Goal: Task Accomplishment & Management: Complete application form

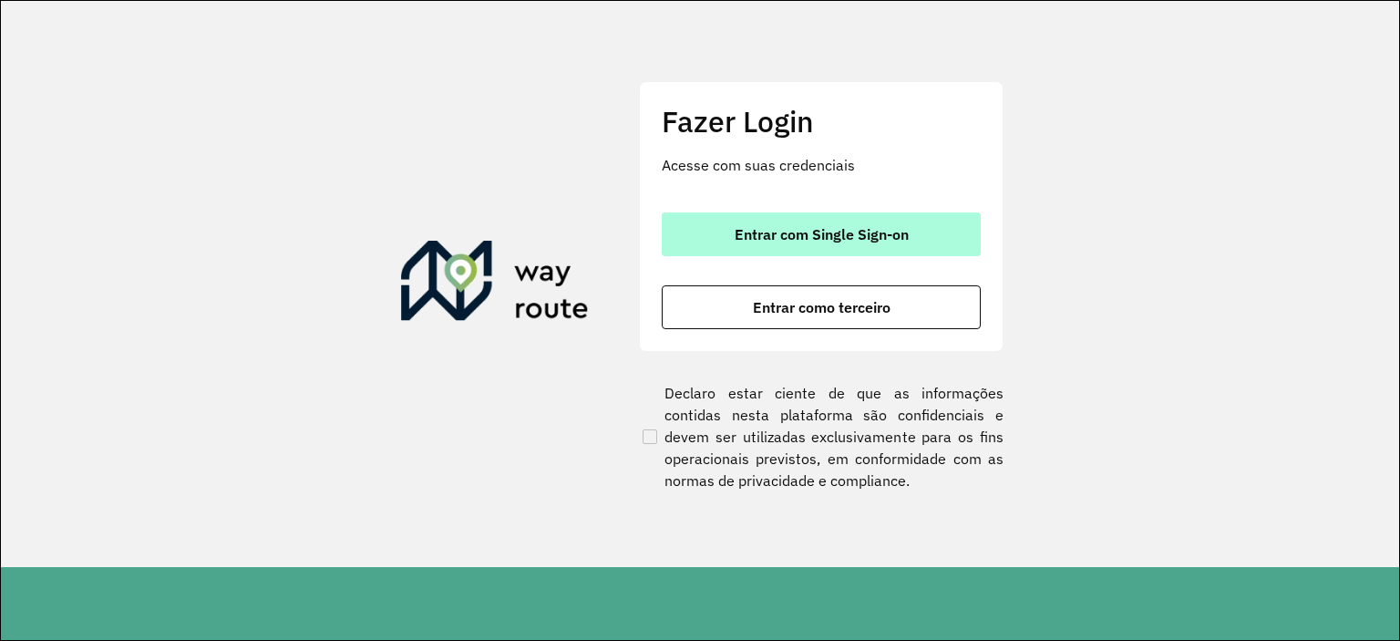
click at [668, 240] on button "Entrar com Single Sign-on" at bounding box center [821, 234] width 319 height 44
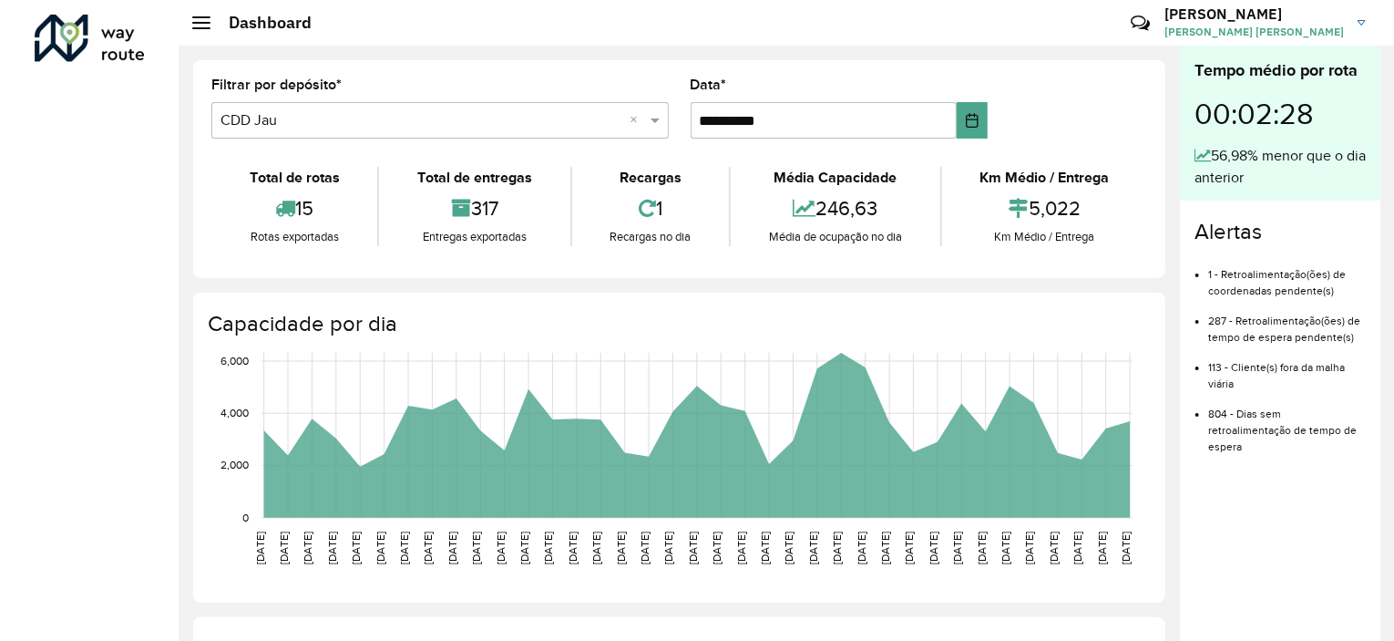
drag, startPoint x: 59, startPoint y: 185, endPoint x: 222, endPoint y: 185, distance: 163.1
click at [222, 185] on div "**********" at bounding box center [697, 320] width 1394 height 641
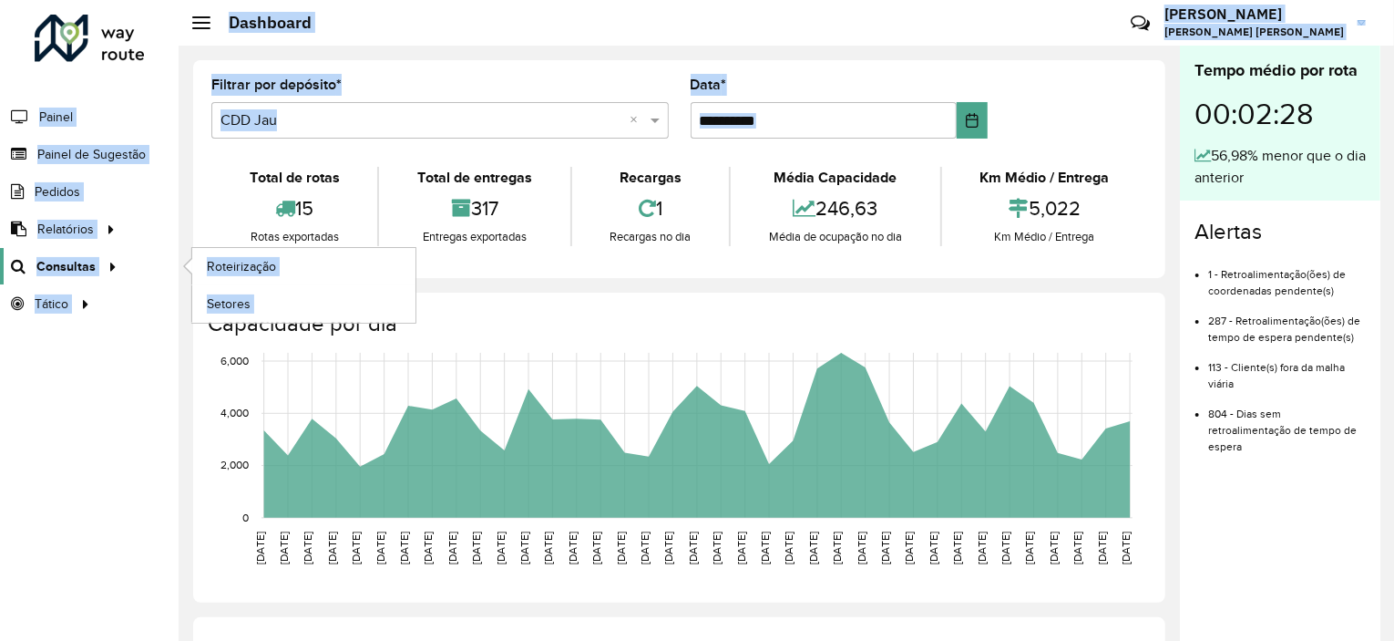
click at [69, 260] on span "Consultas" at bounding box center [65, 266] width 59 height 19
click at [255, 264] on span "Roteirização" at bounding box center [244, 266] width 74 height 19
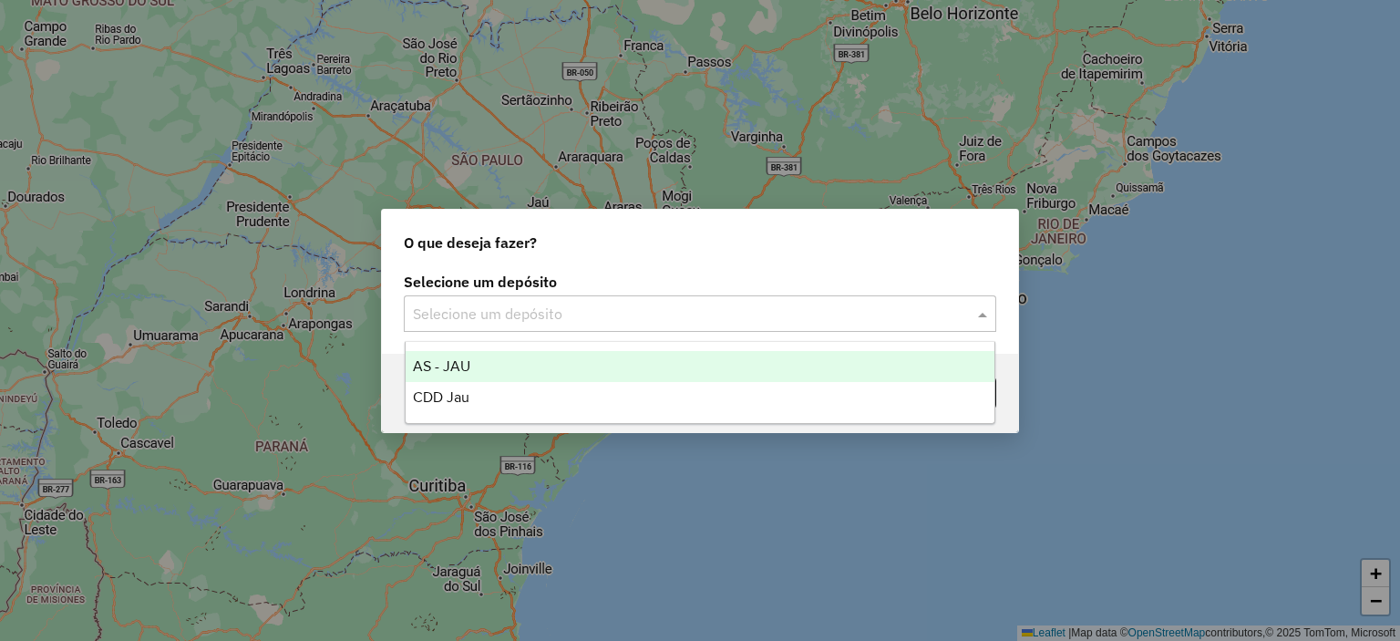
click at [507, 307] on input "text" at bounding box center [682, 314] width 538 height 22
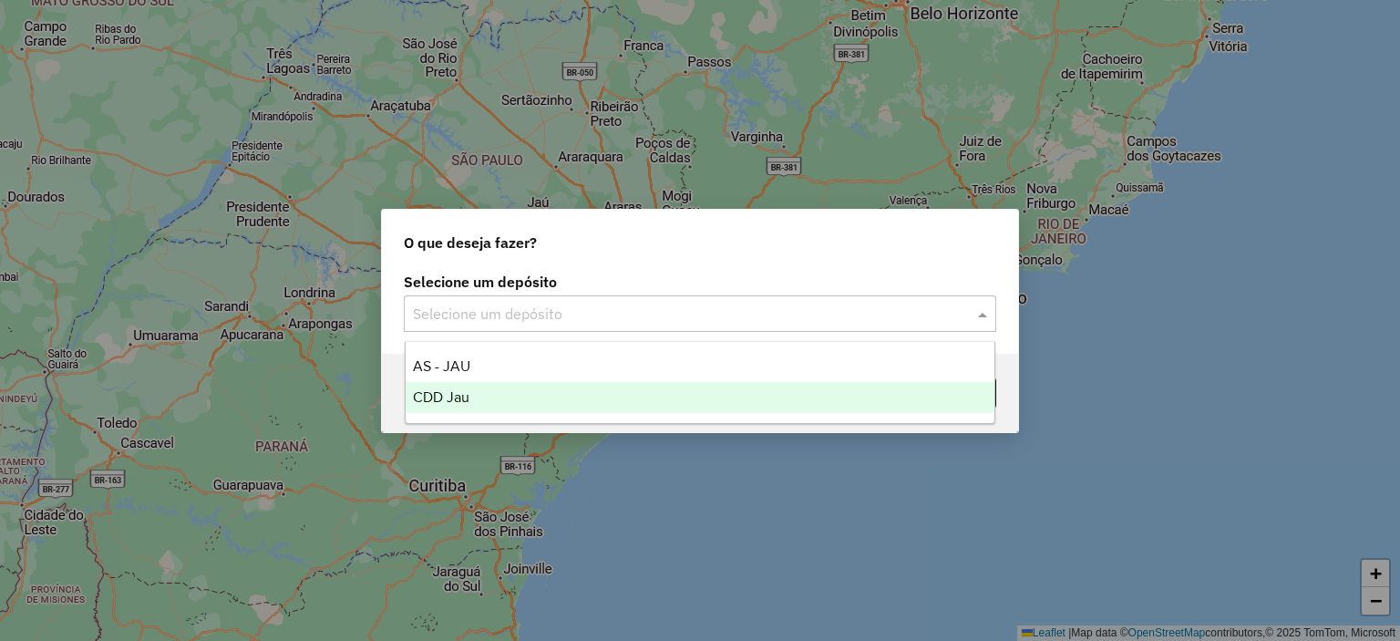
click at [480, 389] on div "CDD Jau" at bounding box center [701, 397] width 590 height 31
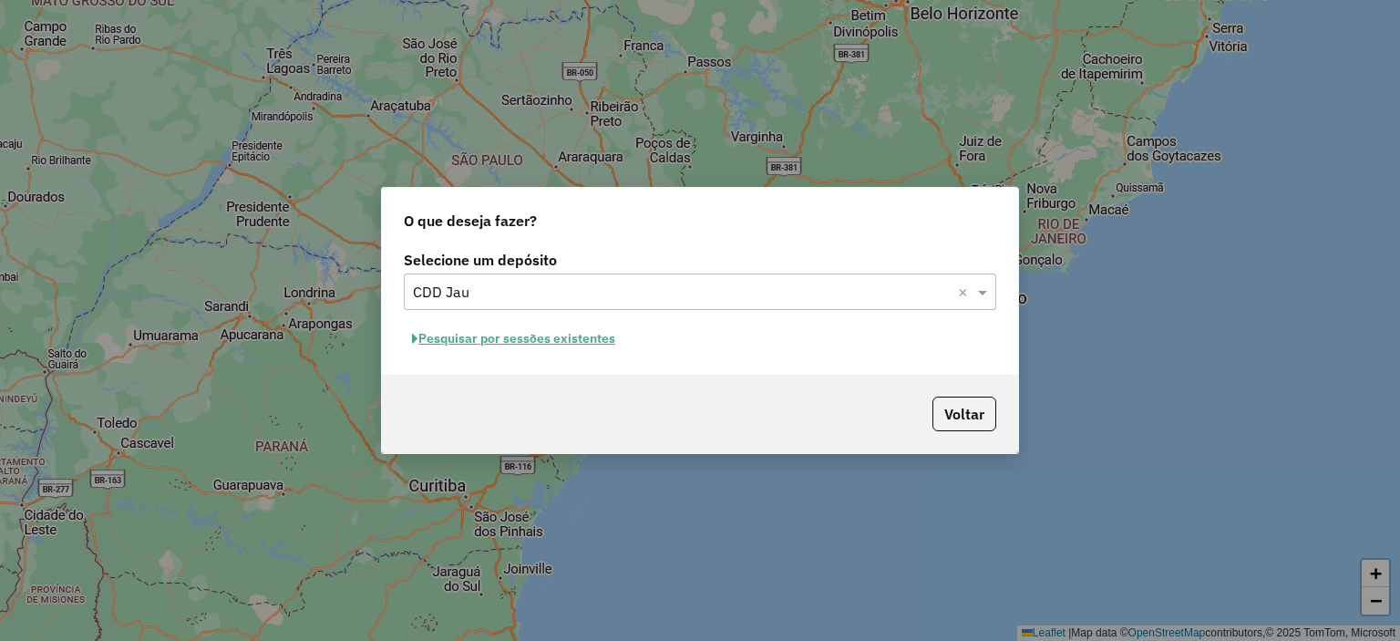
click at [550, 343] on button "Pesquisar por sessões existentes" at bounding box center [514, 338] width 220 height 28
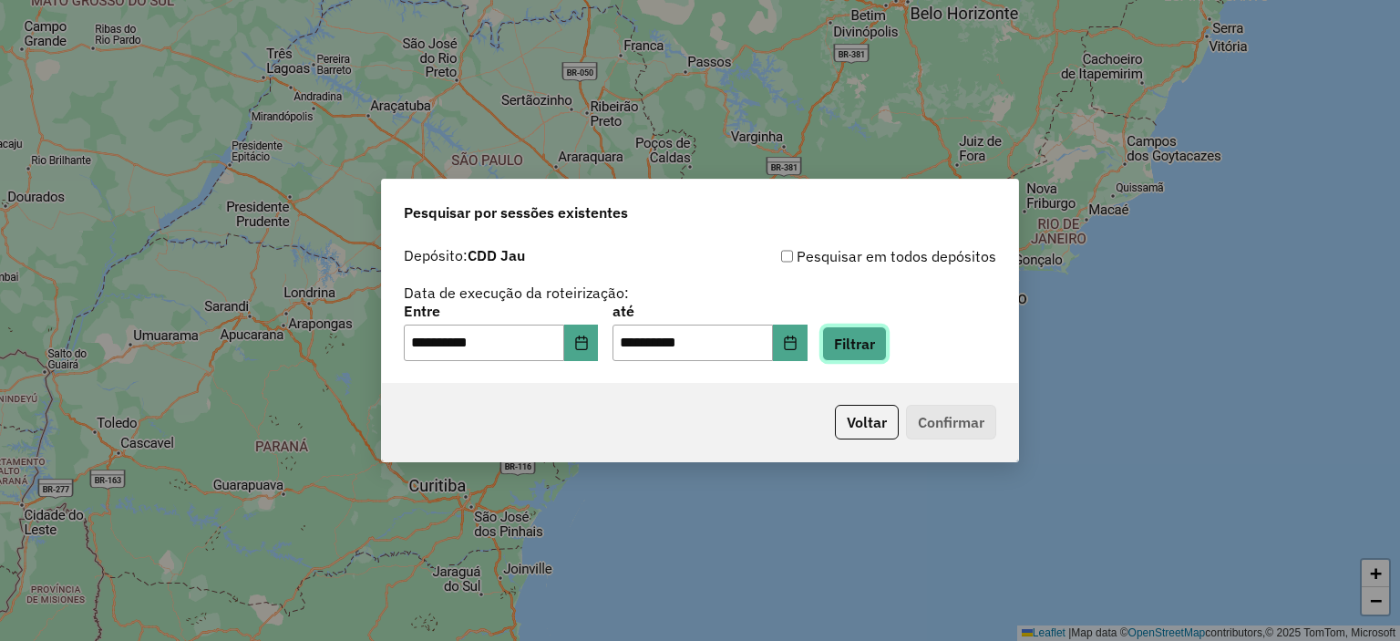
click at [860, 356] on button "Filtrar" at bounding box center [854, 343] width 65 height 35
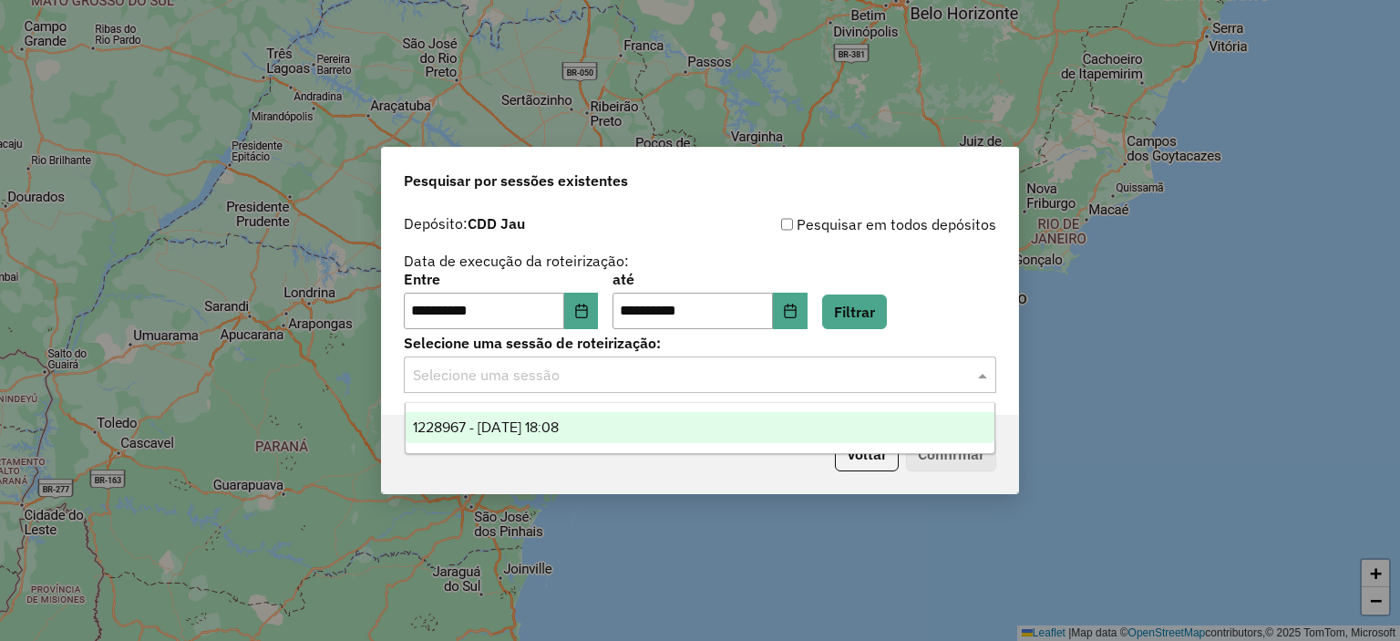
click at [768, 367] on input "text" at bounding box center [682, 376] width 538 height 22
click at [710, 435] on div "1228967 - [DATE] 18:08" at bounding box center [701, 427] width 590 height 31
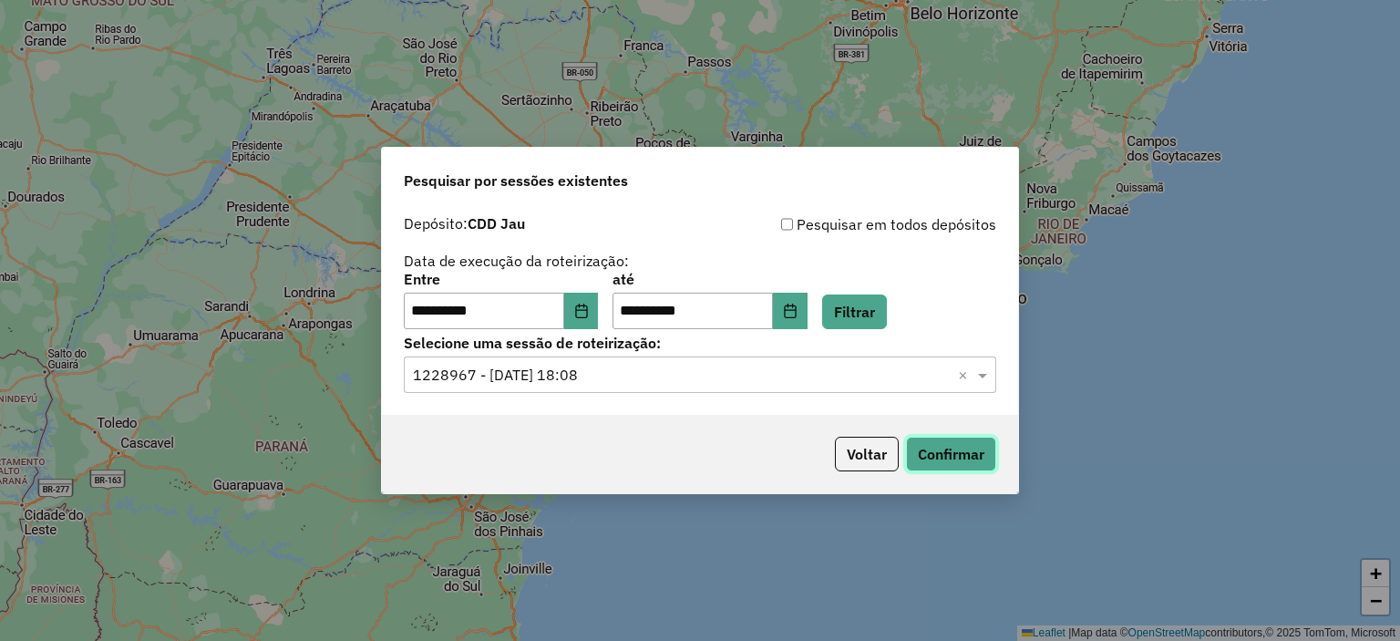
click at [971, 464] on button "Confirmar" at bounding box center [951, 454] width 90 height 35
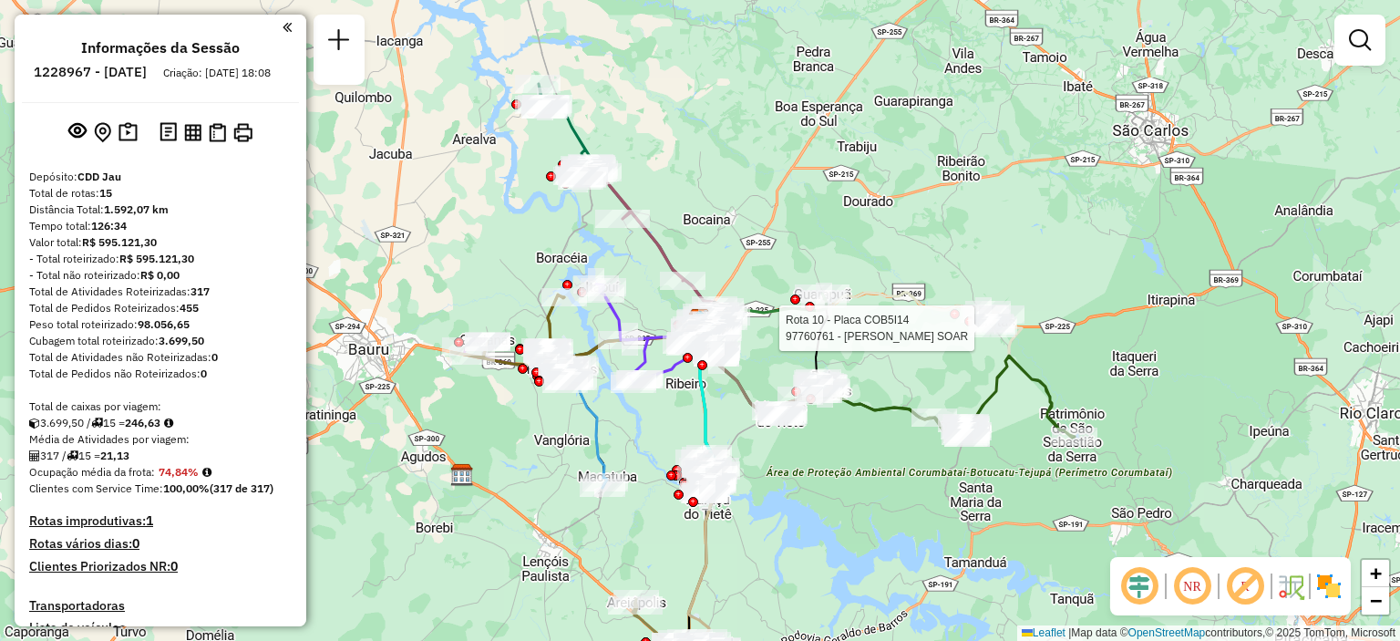
select select "**********"
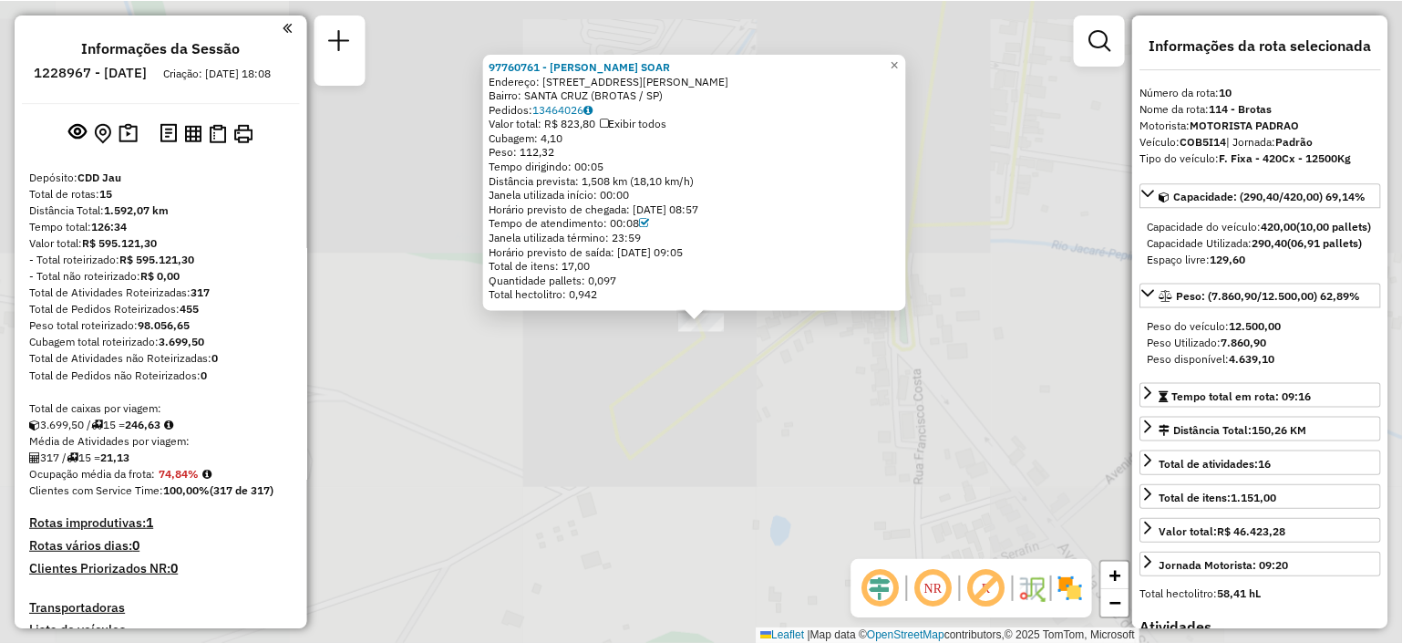
scroll to position [1599, 0]
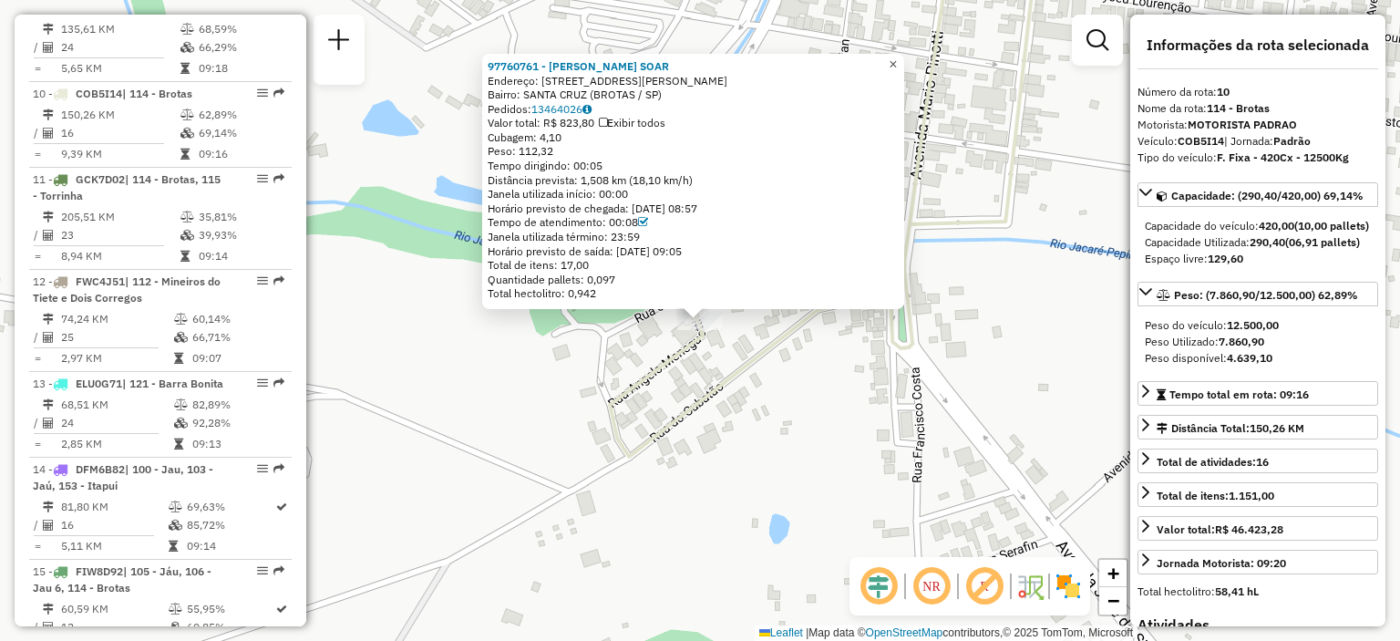
click at [904, 59] on link "×" at bounding box center [893, 65] width 22 height 22
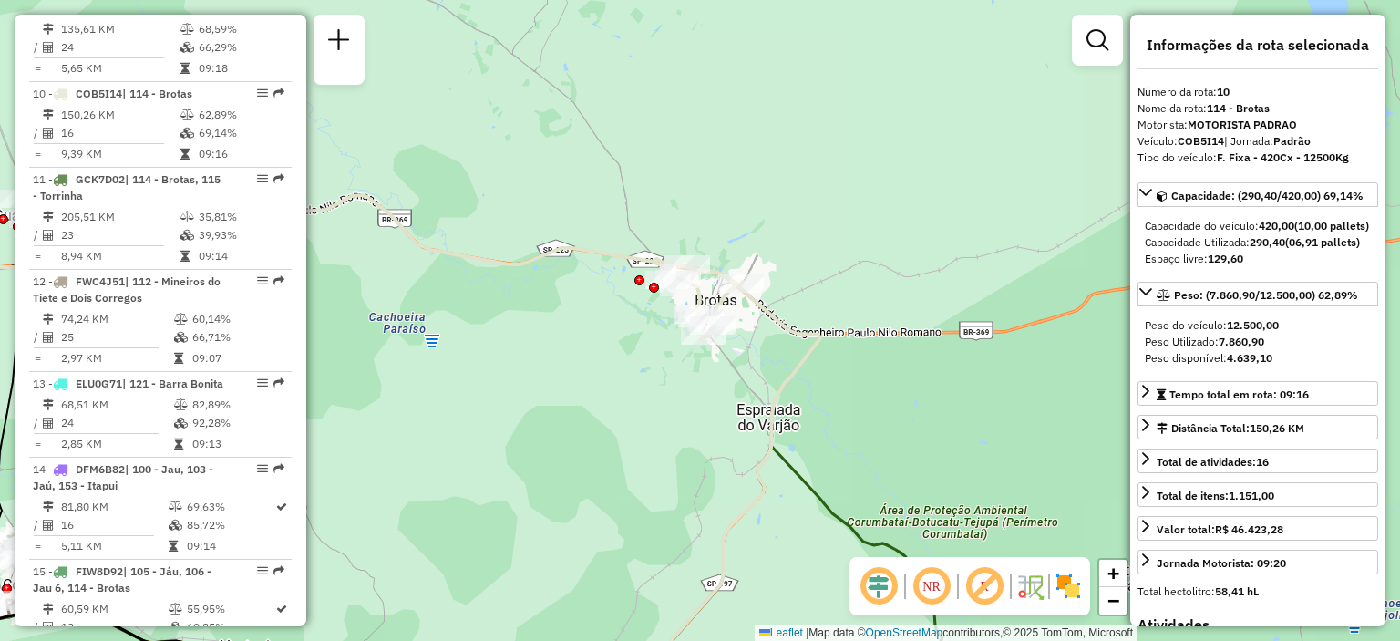
click at [694, 302] on icon at bounding box center [280, 254] width 840 height 119
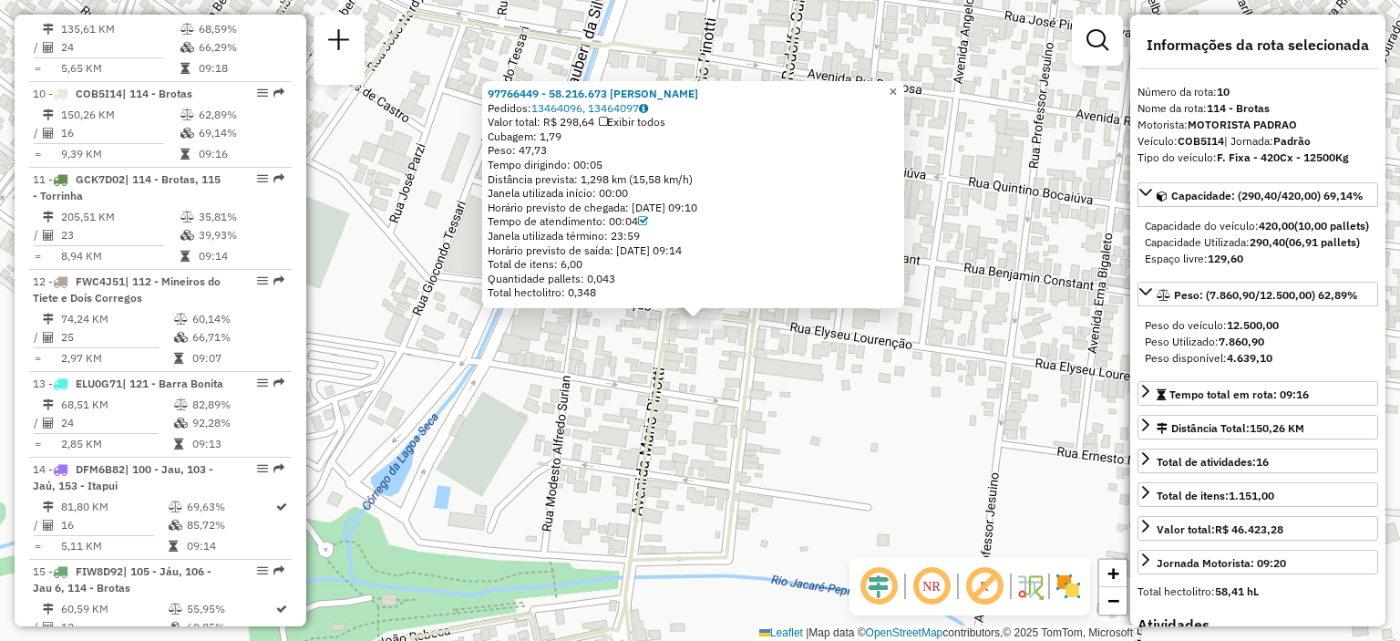
click at [897, 87] on span "×" at bounding box center [893, 91] width 8 height 15
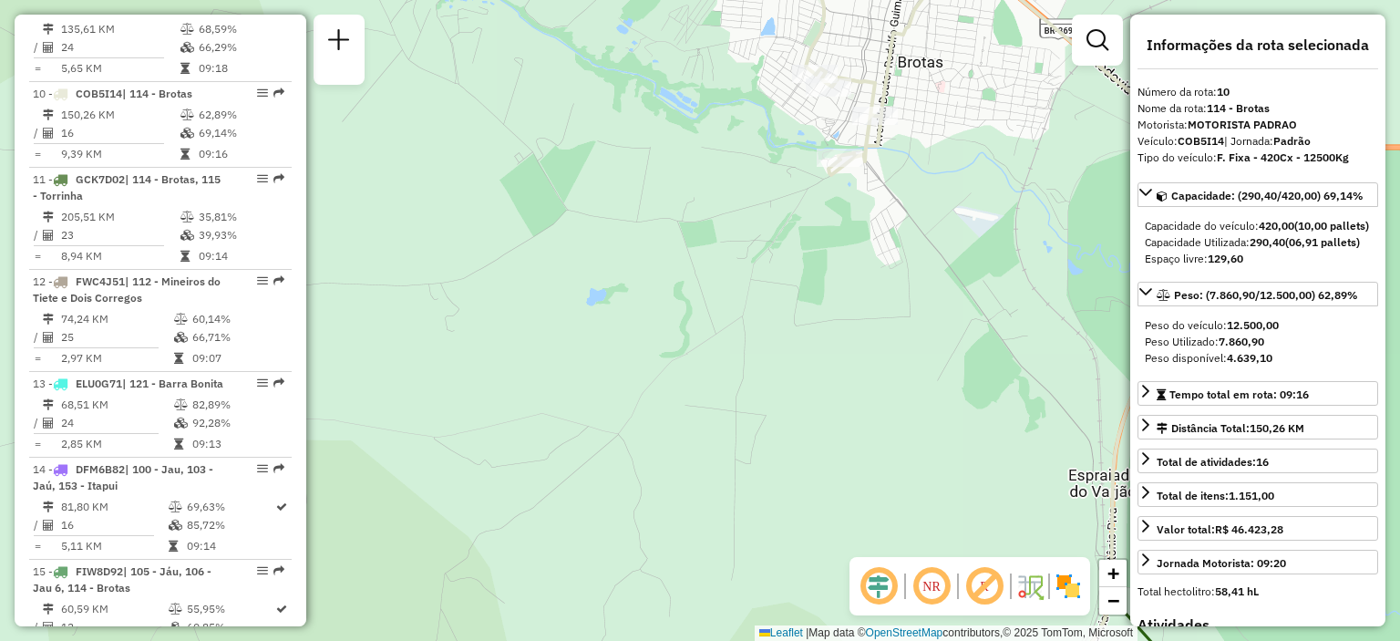
click at [902, 101] on div "Janela de atendimento Grade de atendimento Capacidade Transportadoras Veículos …" at bounding box center [700, 320] width 1400 height 641
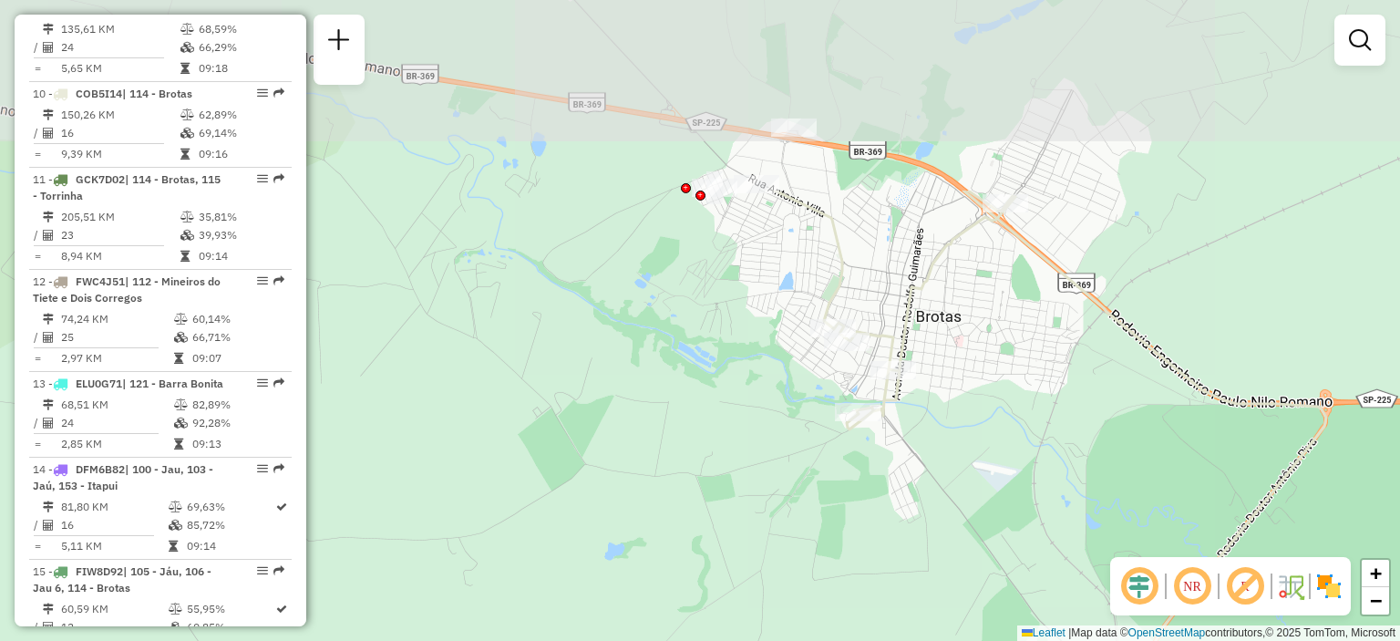
drag, startPoint x: 904, startPoint y: 145, endPoint x: 922, endPoint y: 424, distance: 279.5
click at [922, 424] on div "Janela de atendimento Grade de atendimento Capacidade Transportadoras Veículos …" at bounding box center [700, 320] width 1400 height 641
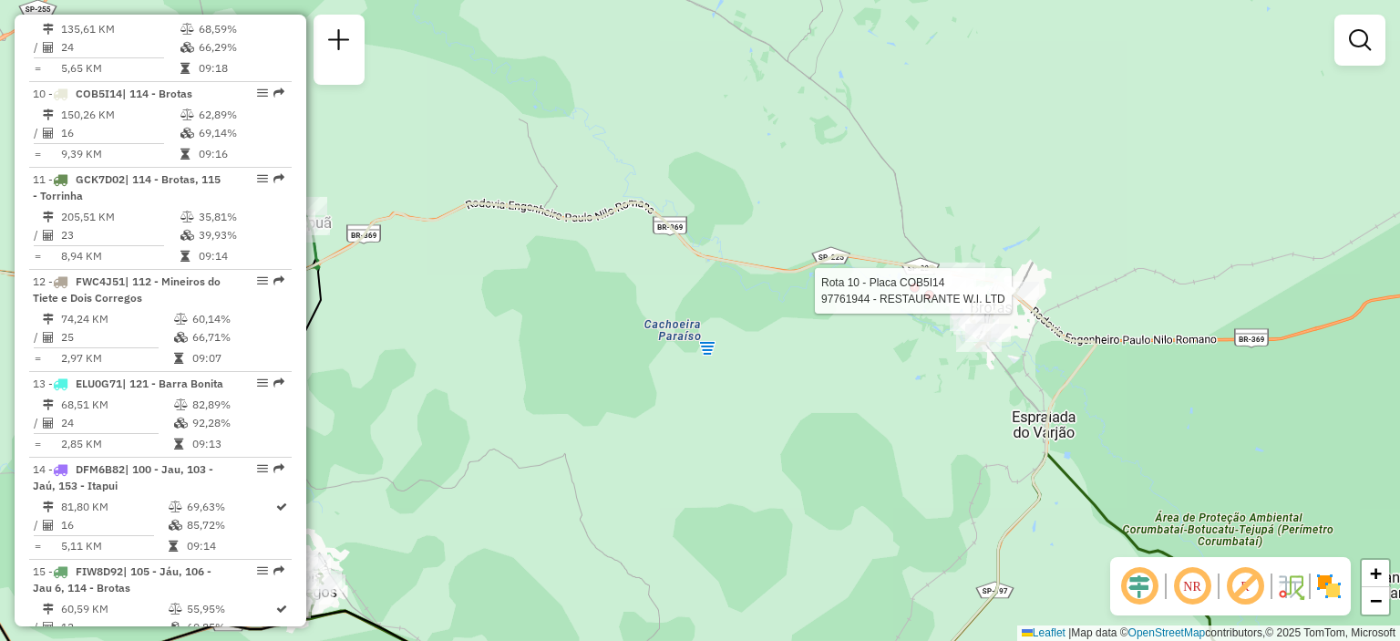
select select "**********"
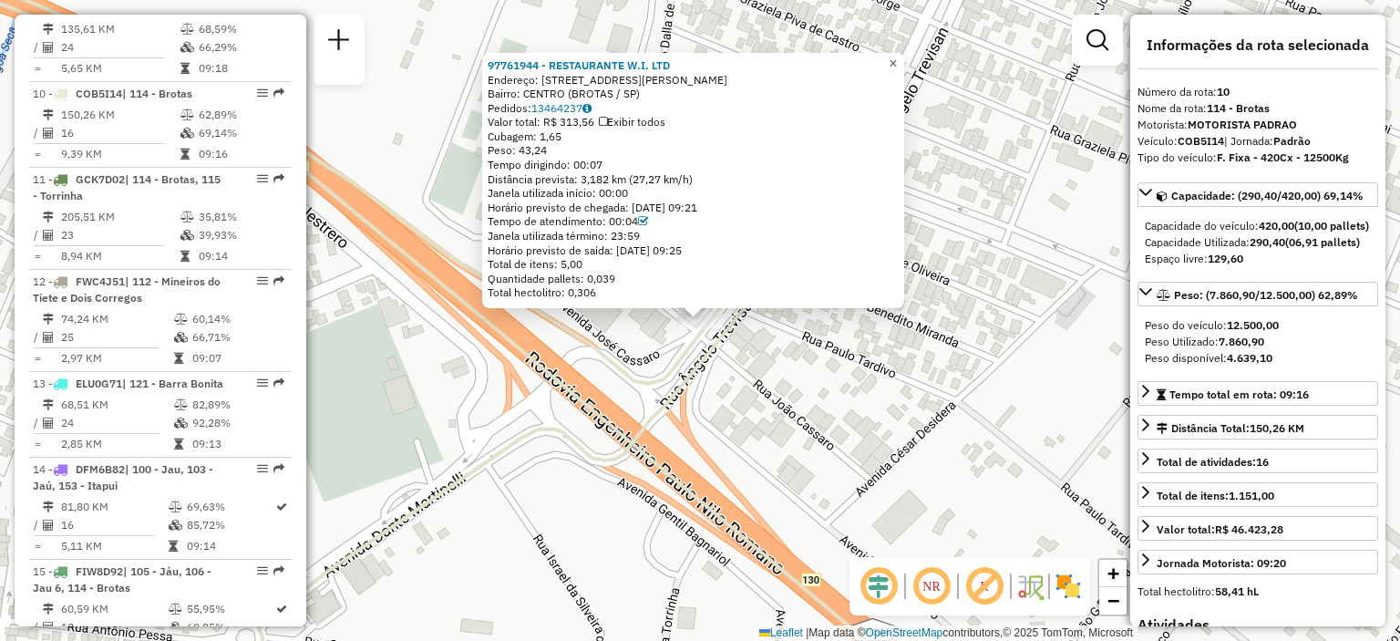
click at [904, 62] on link "×" at bounding box center [893, 64] width 22 height 22
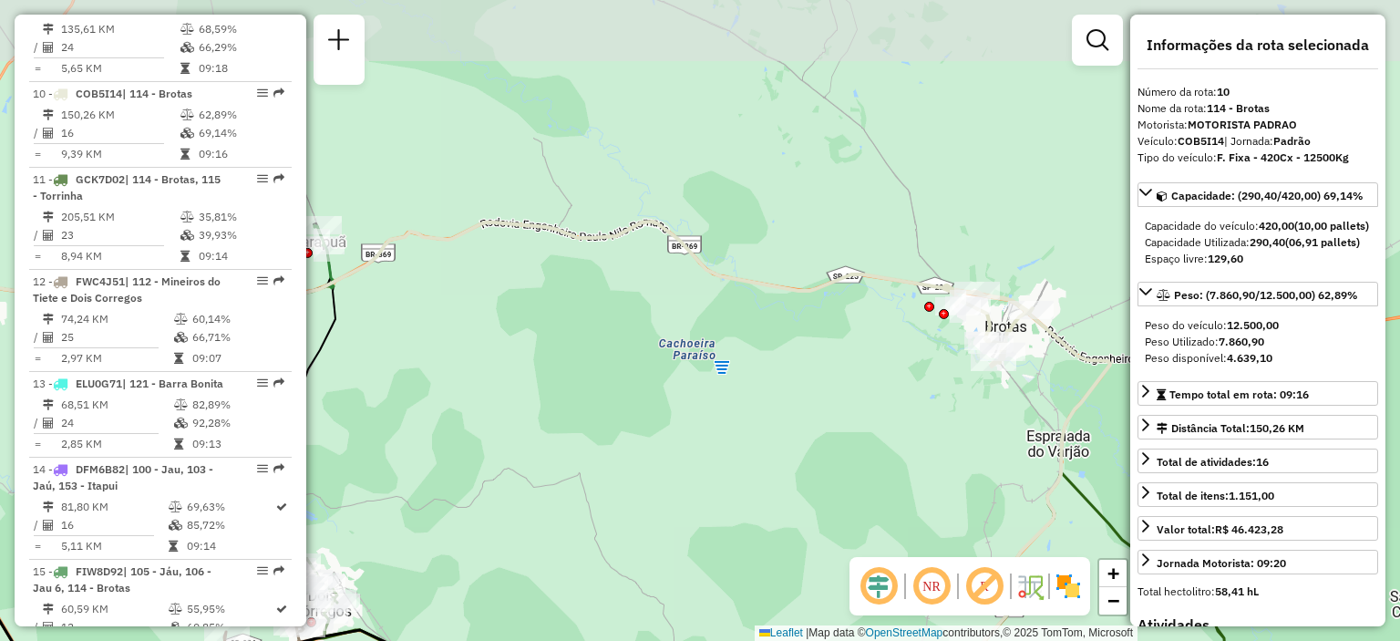
drag, startPoint x: 680, startPoint y: 119, endPoint x: 808, endPoint y: 358, distance: 271.2
click at [808, 358] on div "Janela de atendimento Grade de atendimento Capacidade Transportadoras Veículos …" at bounding box center [700, 320] width 1400 height 641
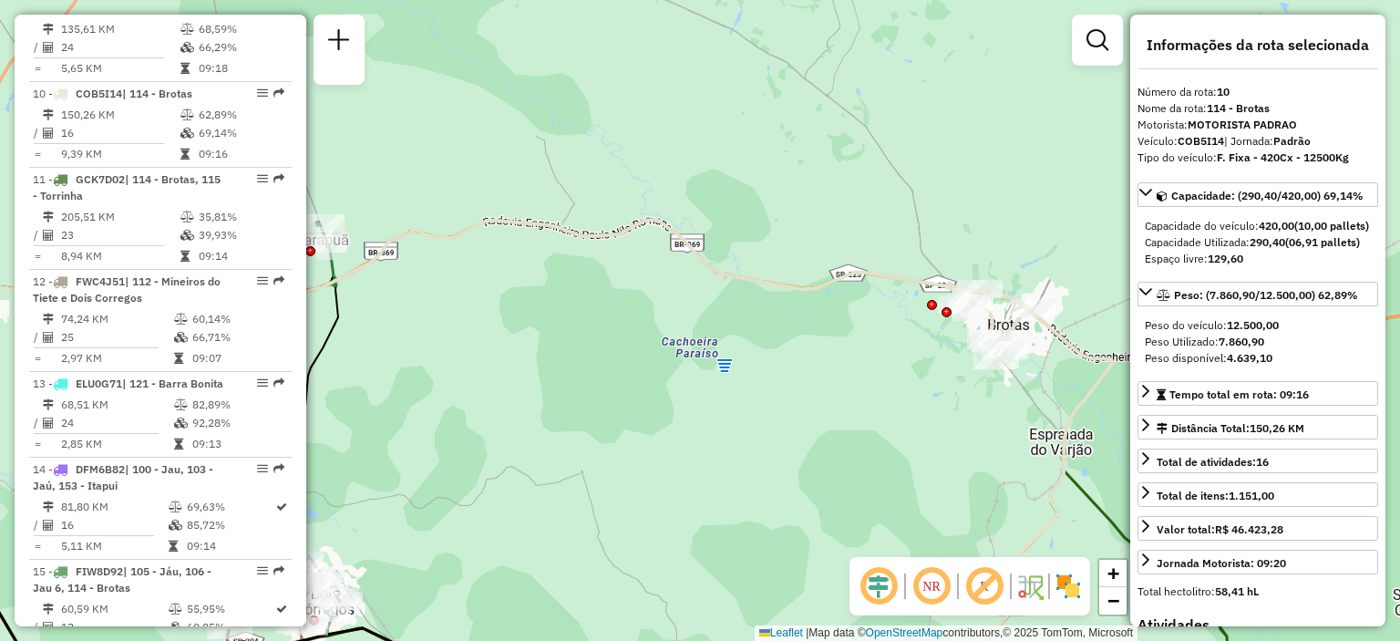
click at [1029, 345] on div "Rota 10 - Placa COB5I14 97766449 - 58.216.673 KATIA APARECIDA CAMARGO Janela de…" at bounding box center [700, 320] width 1400 height 641
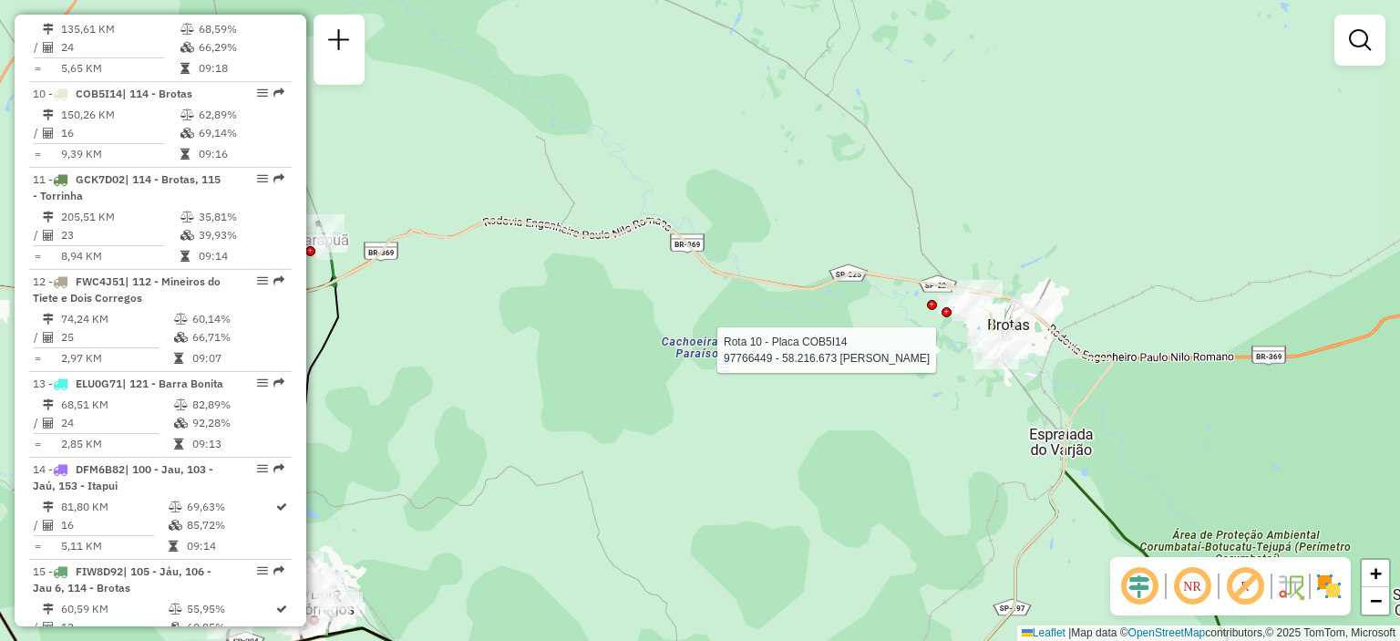
select select "**********"
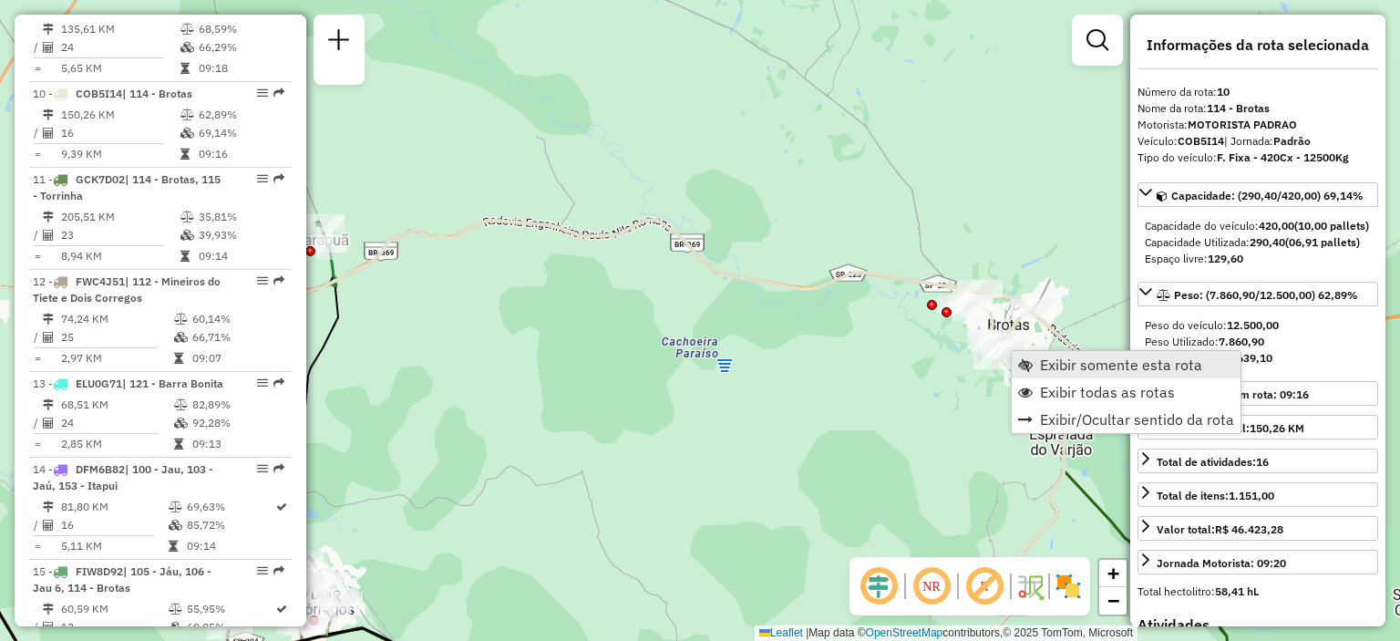
click at [1035, 359] on link "Exibir somente esta rota" at bounding box center [1126, 364] width 229 height 27
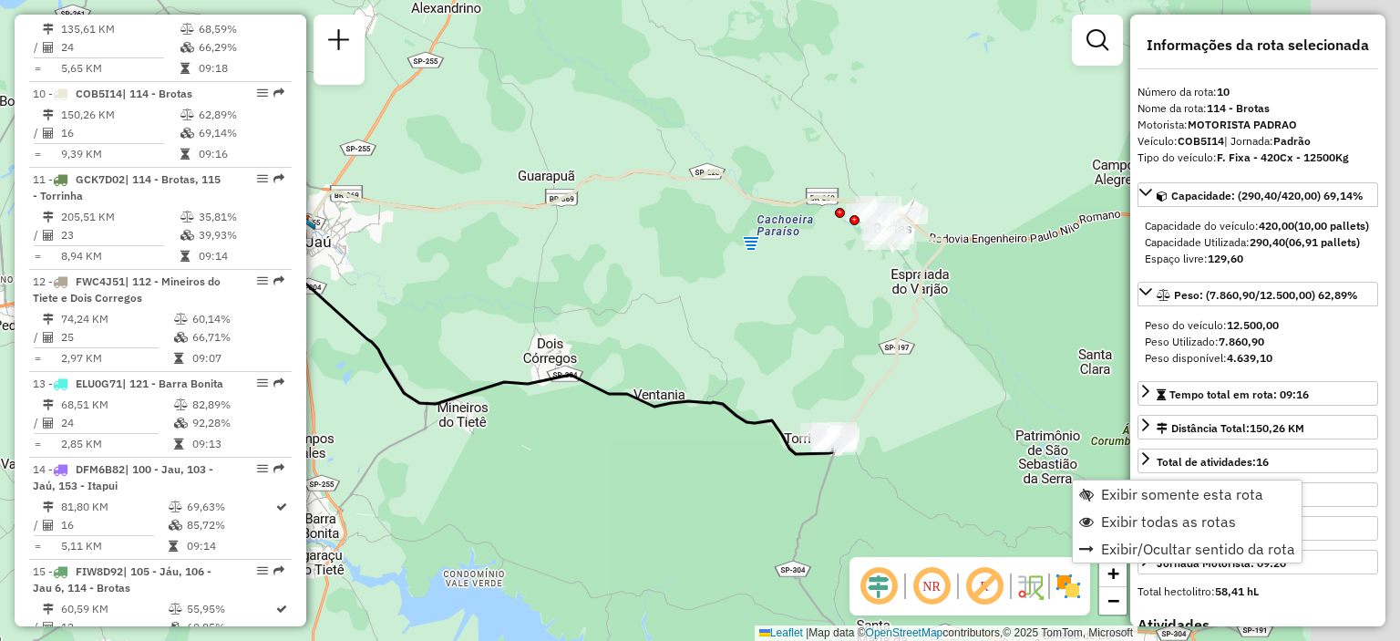
drag, startPoint x: 1009, startPoint y: 338, endPoint x: 765, endPoint y: 310, distance: 245.9
click at [765, 310] on div "Janela de atendimento Grade de atendimento Capacidade Transportadoras Veículos …" at bounding box center [700, 320] width 1400 height 641
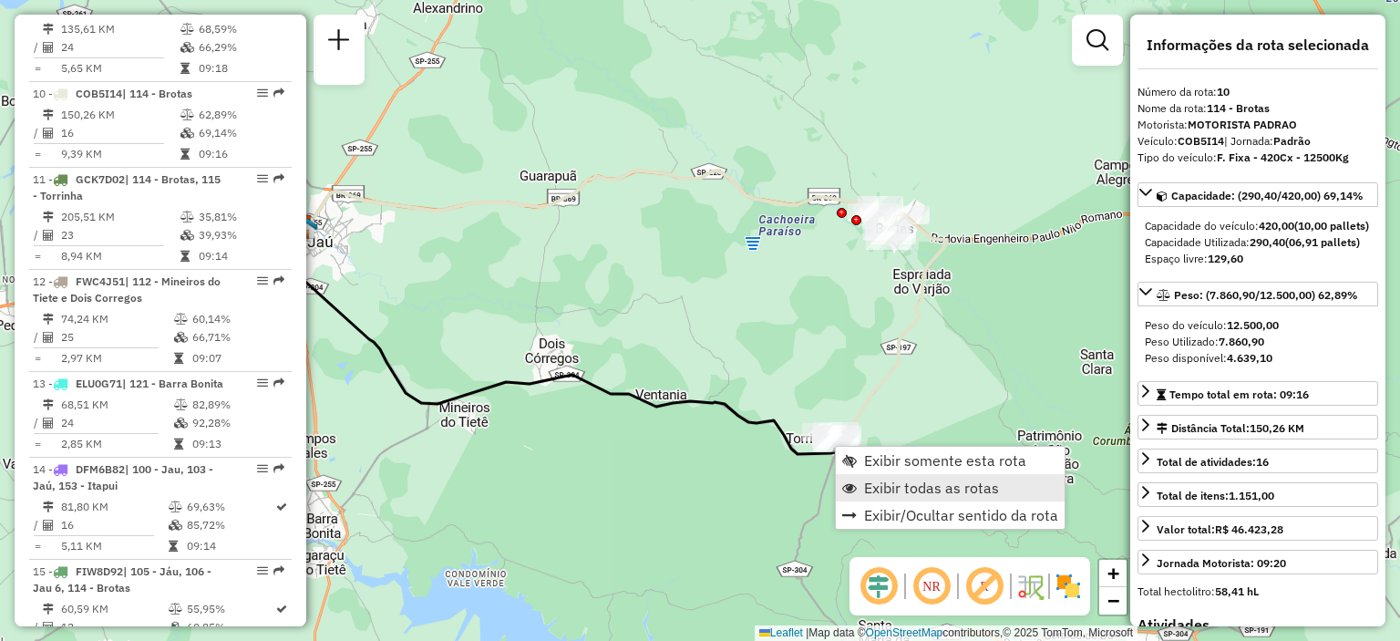
click at [867, 488] on span "Exibir todas as rotas" at bounding box center [931, 487] width 135 height 15
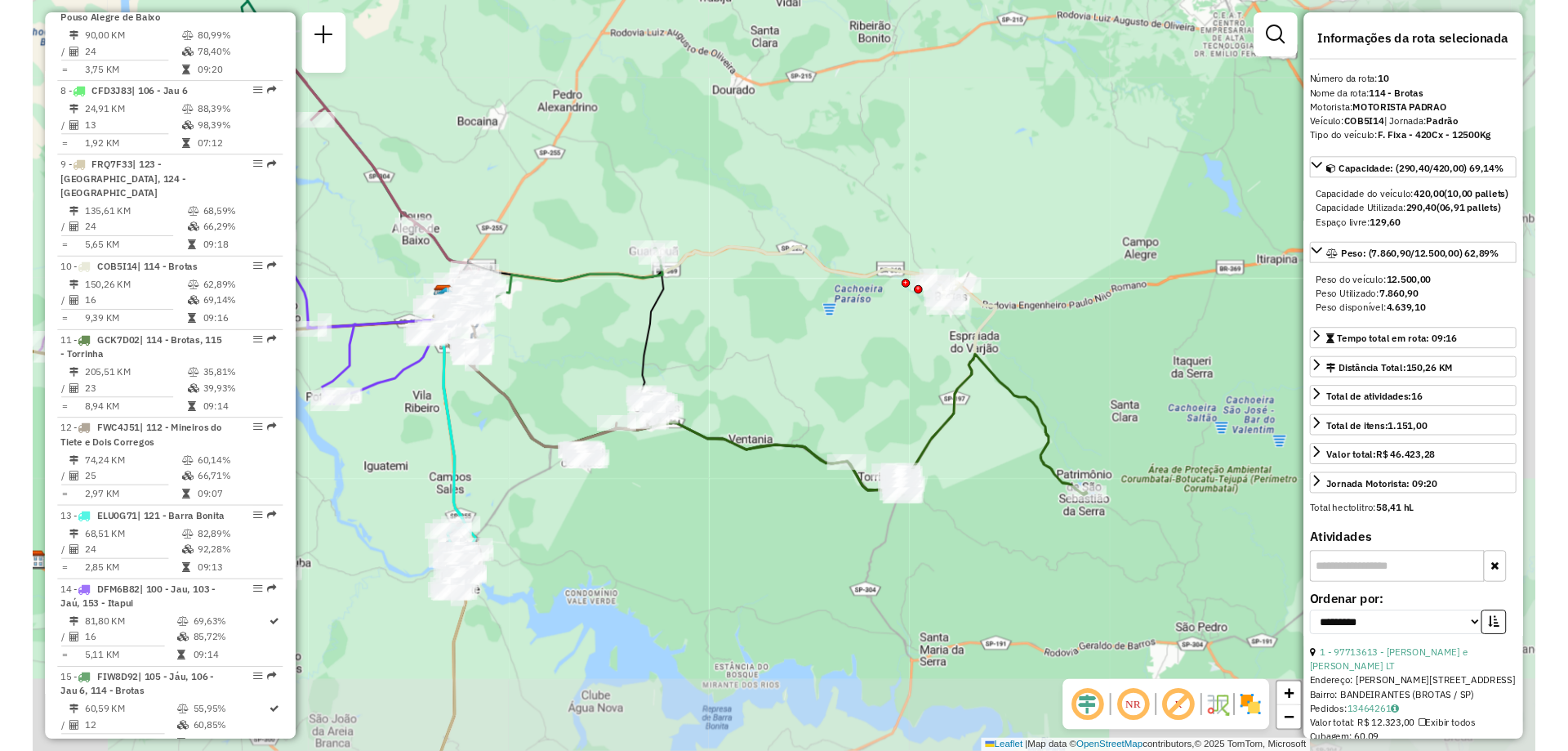
scroll to position [1272, 0]
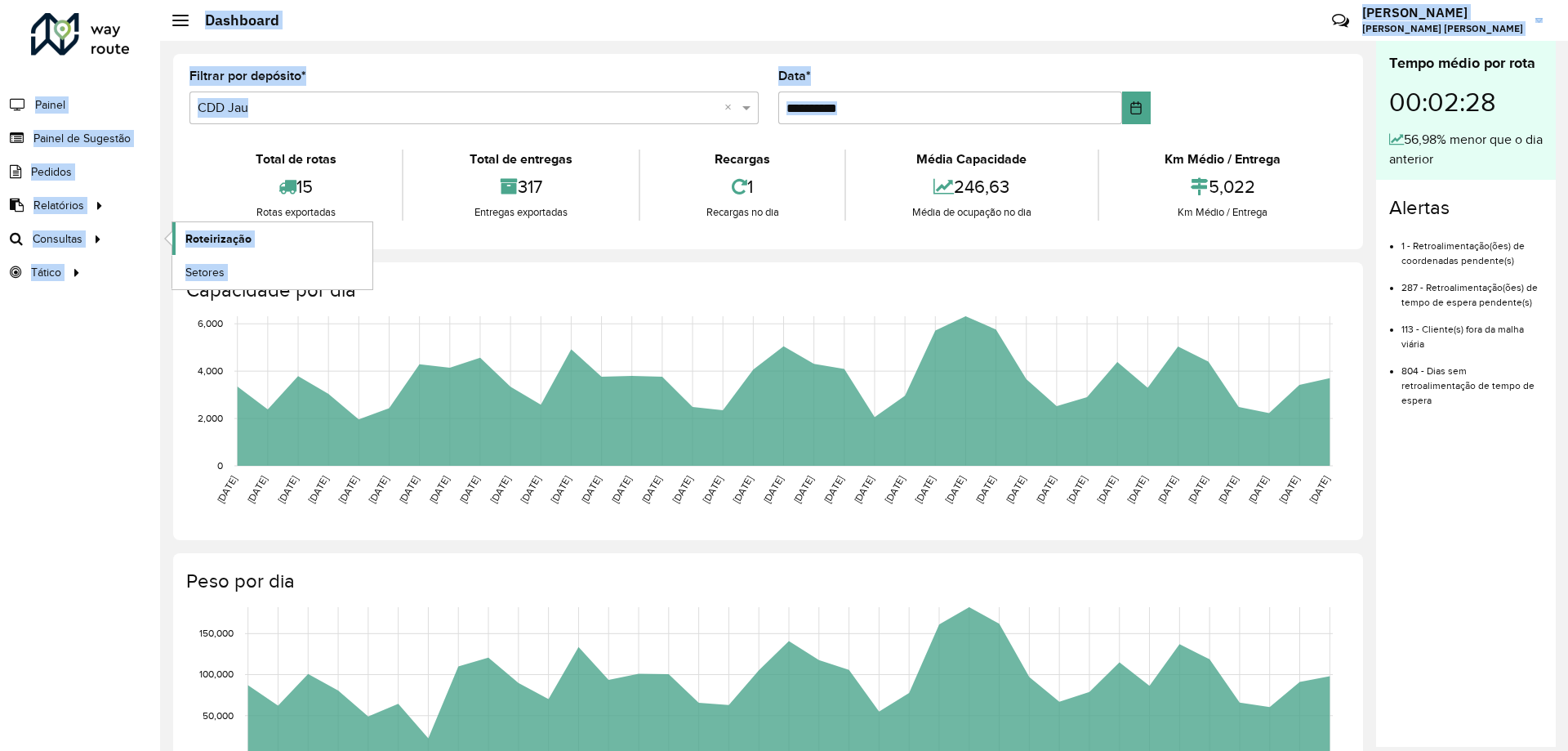
click at [232, 237] on span "Roteirização" at bounding box center [219, 238] width 66 height 17
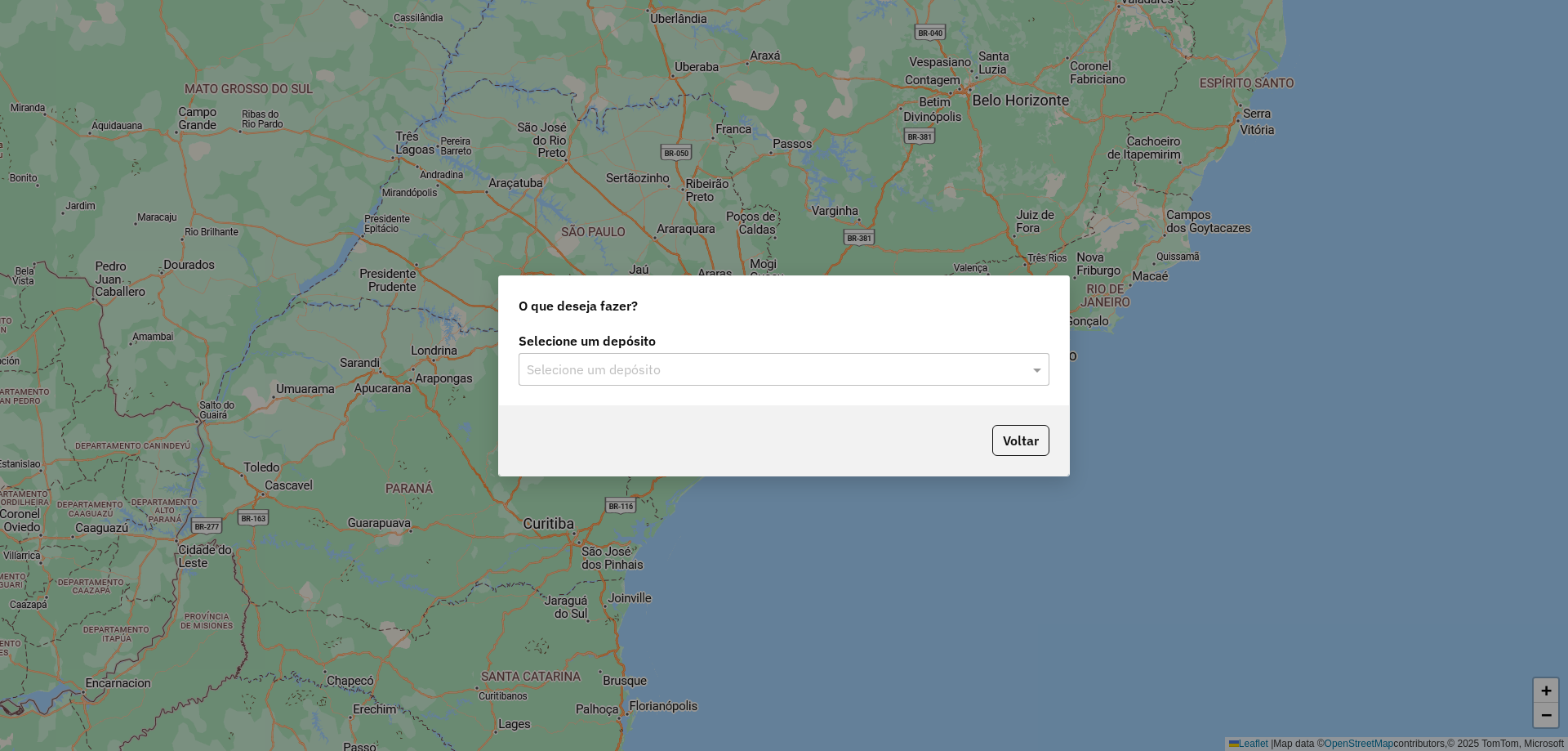
click at [662, 360] on input "text" at bounding box center [768, 370] width 482 height 20
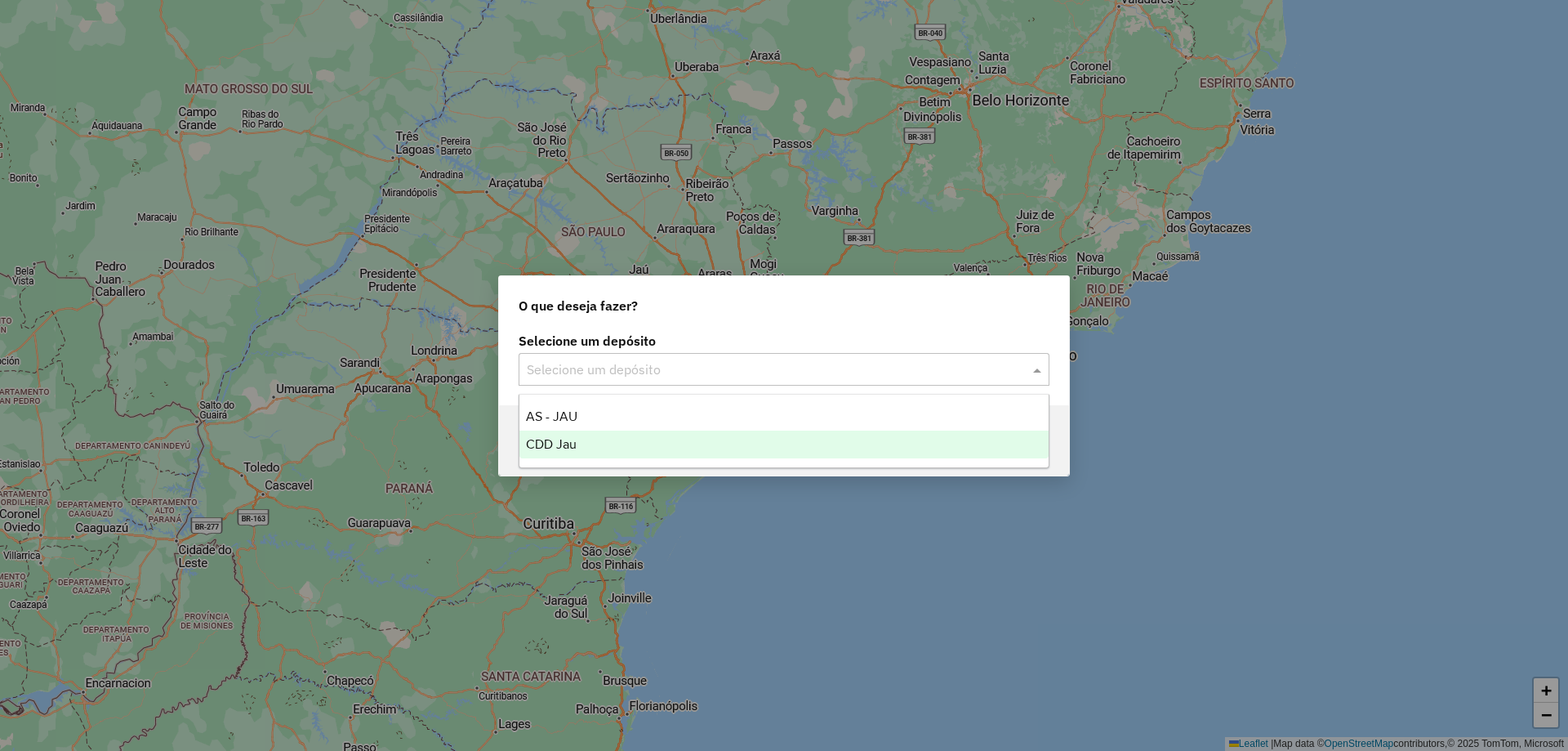
click at [543, 447] on span "CDD Jau" at bounding box center [551, 444] width 51 height 13
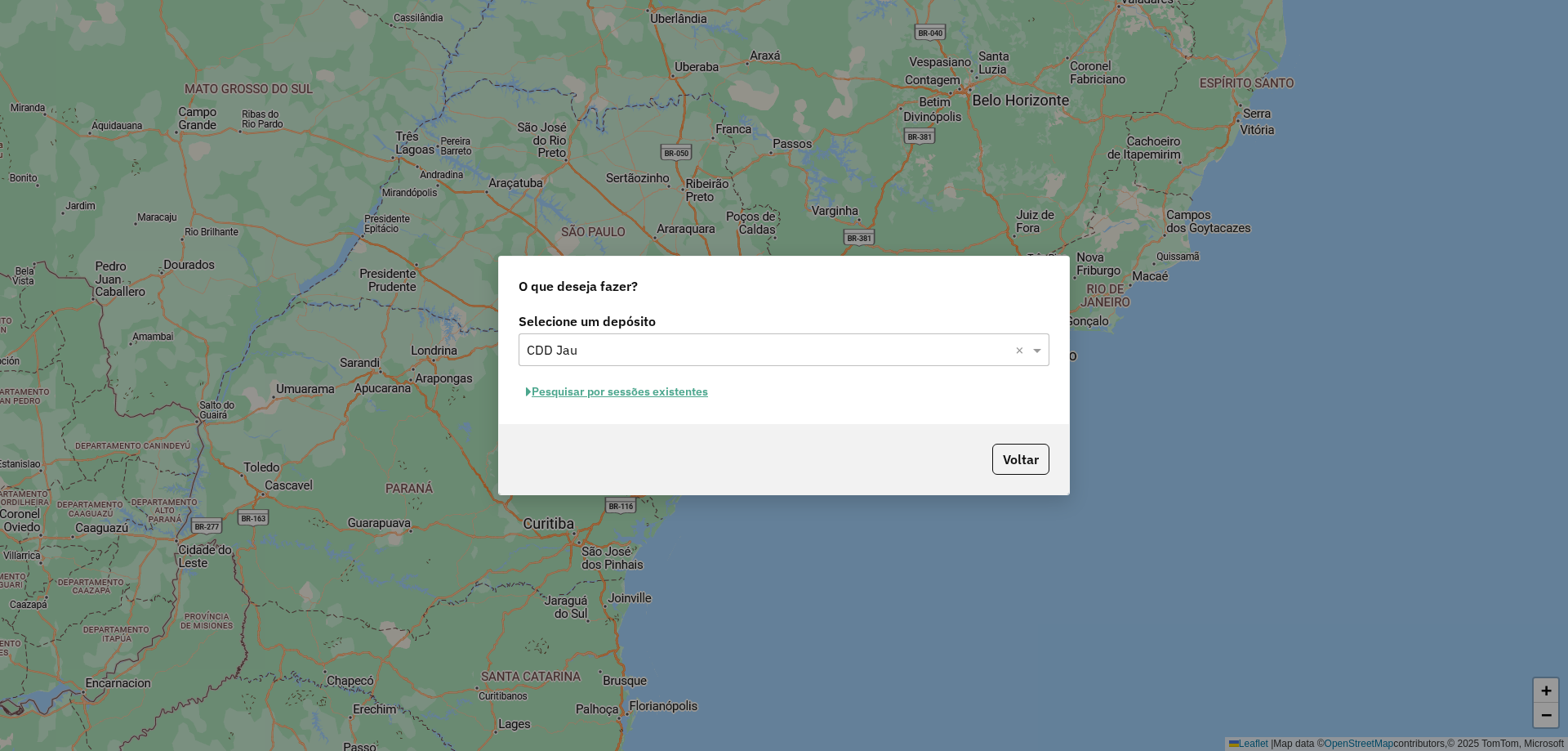
click at [688, 392] on button "Pesquisar por sessões existentes" at bounding box center [617, 392] width 197 height 25
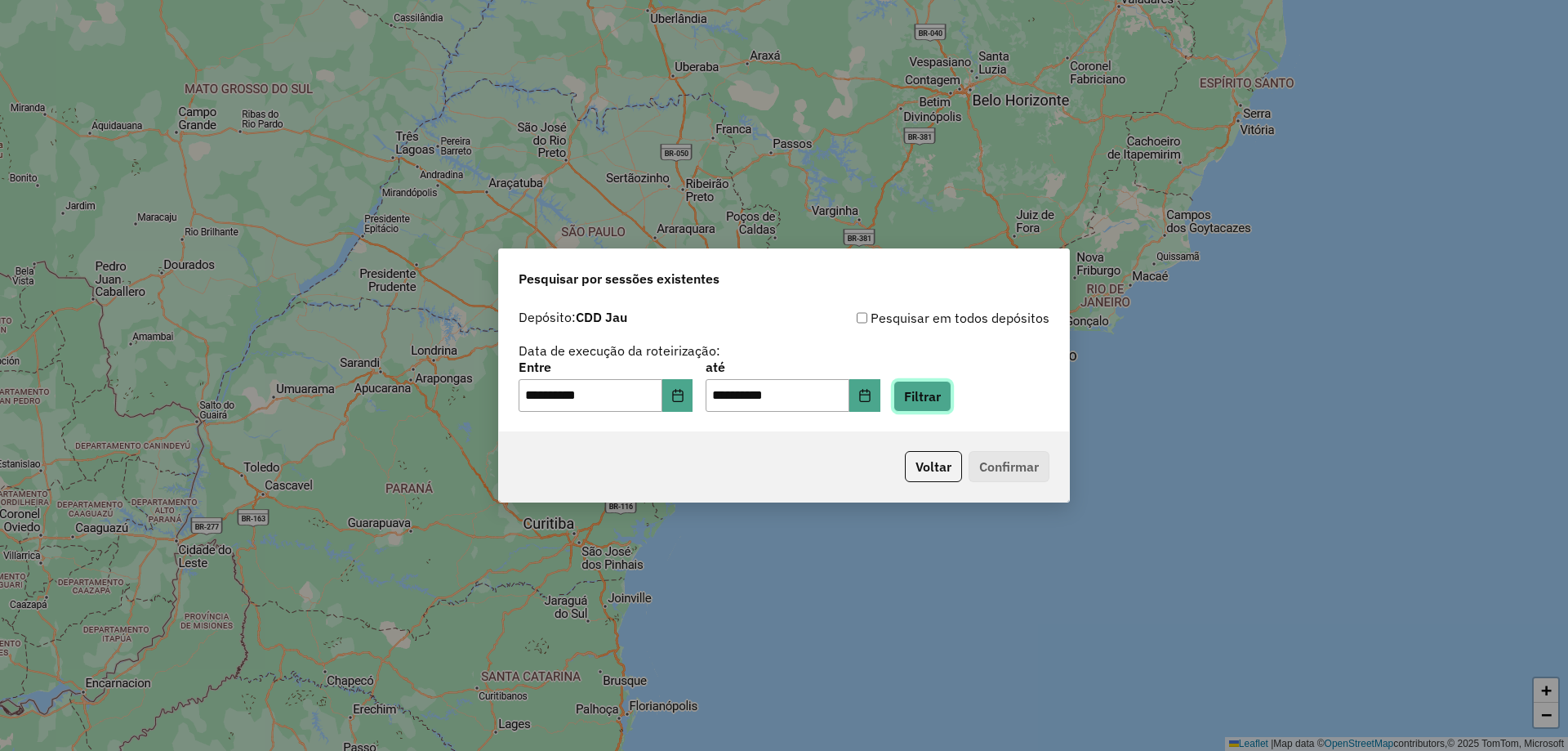
click at [952, 401] on button "Filtrar" at bounding box center [922, 396] width 58 height 31
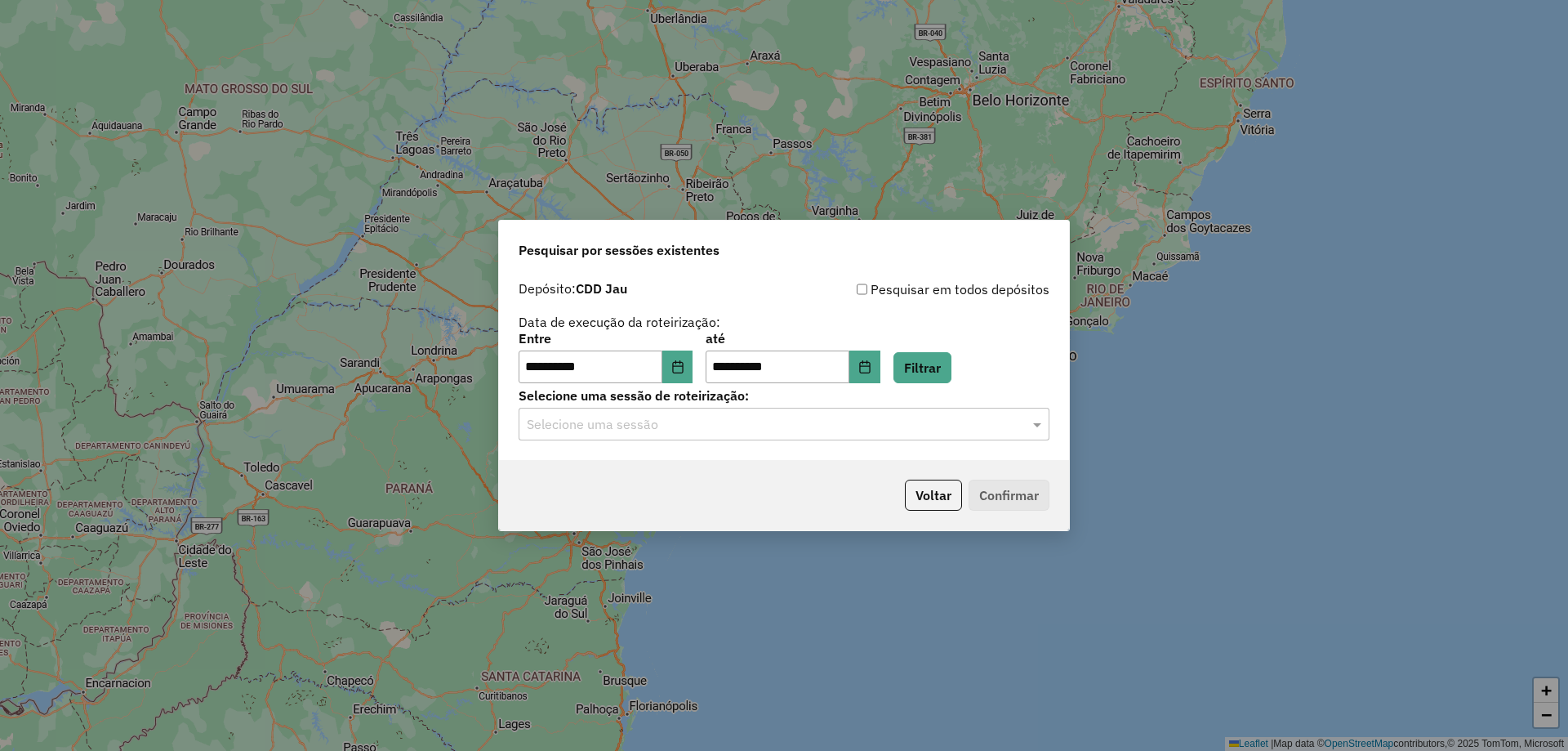
click at [668, 438] on div "Selecione uma sessão" at bounding box center [784, 424] width 530 height 32
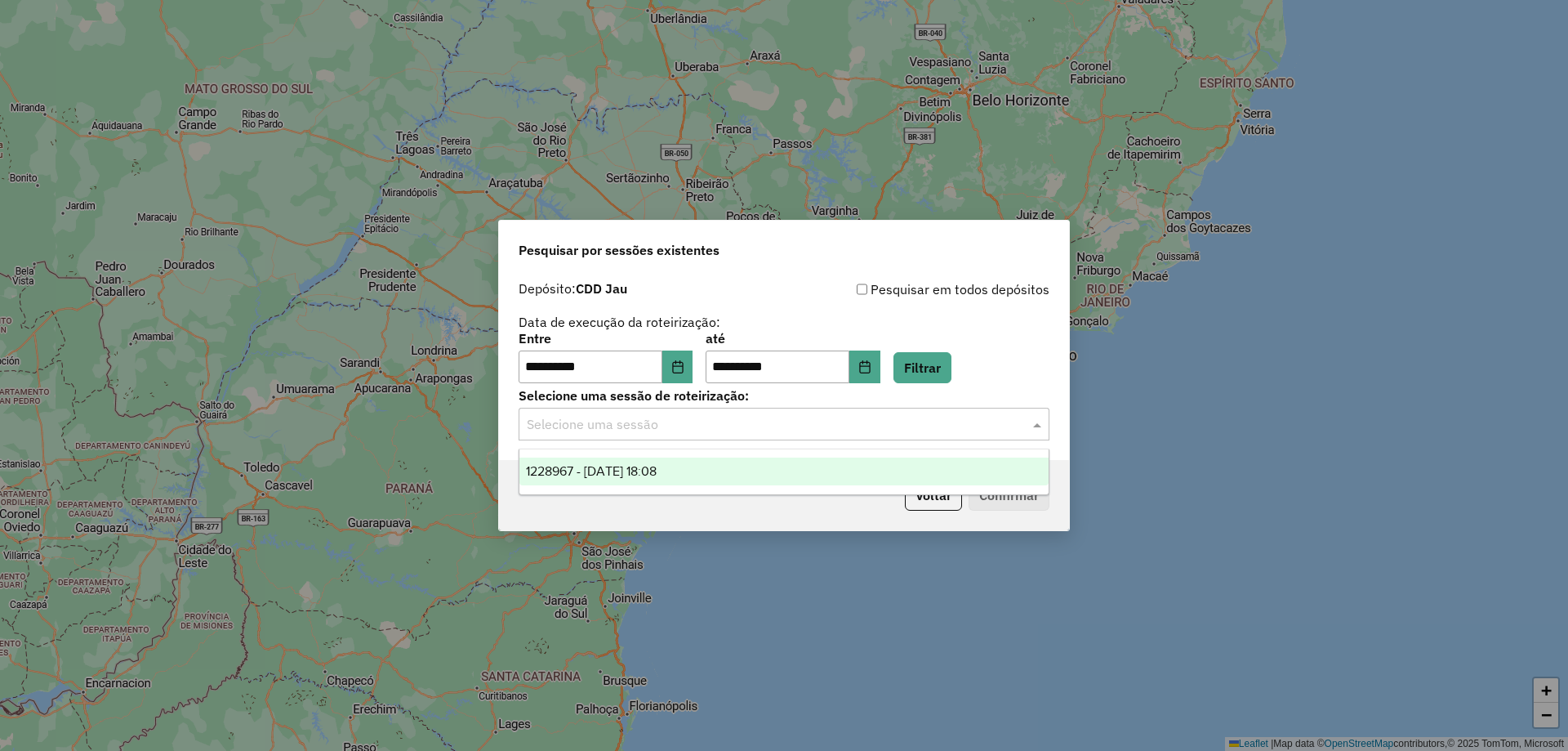
click at [658, 456] on ng-dropdown-panel "1228967 - 13/08/2025 18:08" at bounding box center [784, 471] width 530 height 47
click at [657, 465] on span "1228967 - 13/08/2025 18:08" at bounding box center [591, 470] width 131 height 13
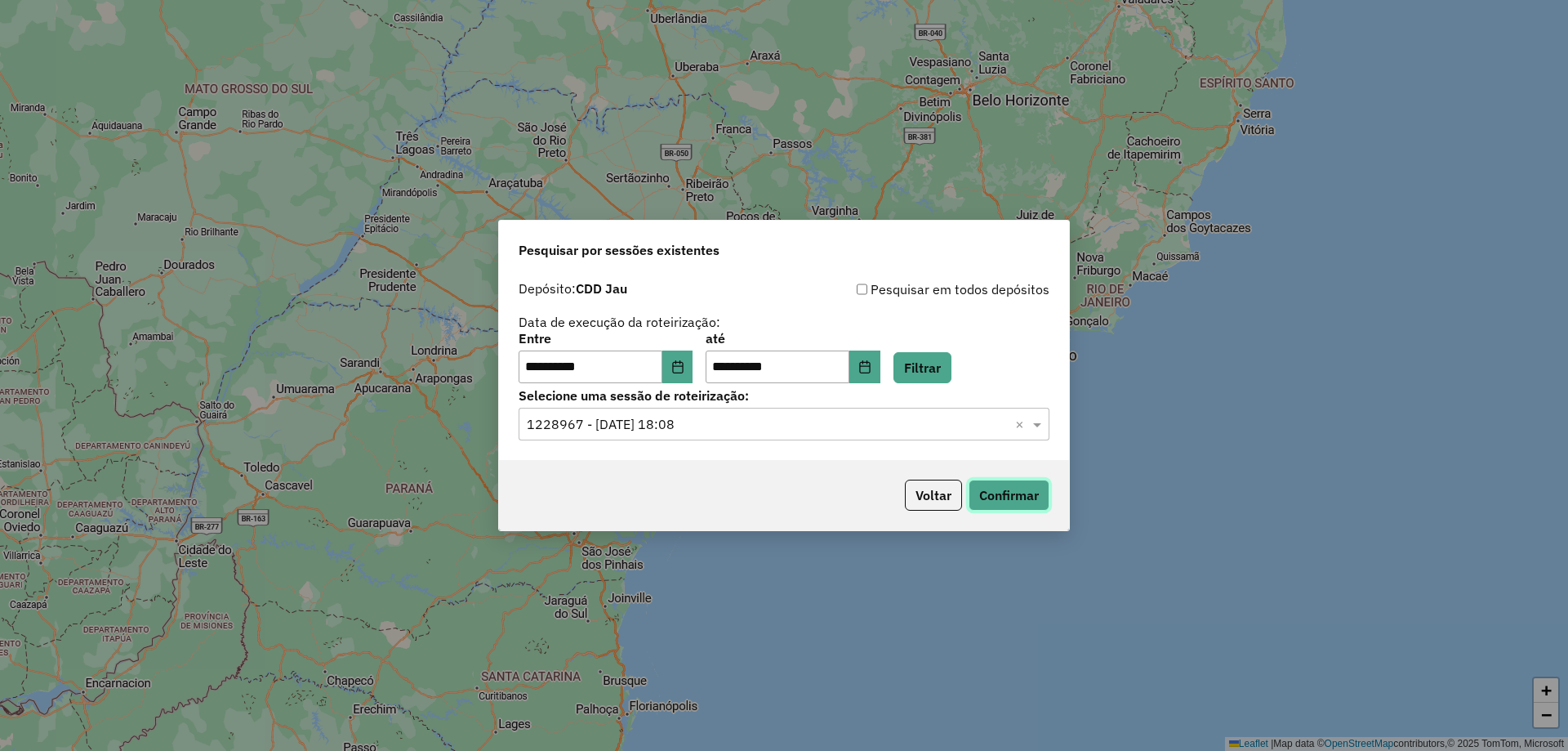
click at [991, 501] on button "Confirmar" at bounding box center [1009, 495] width 81 height 31
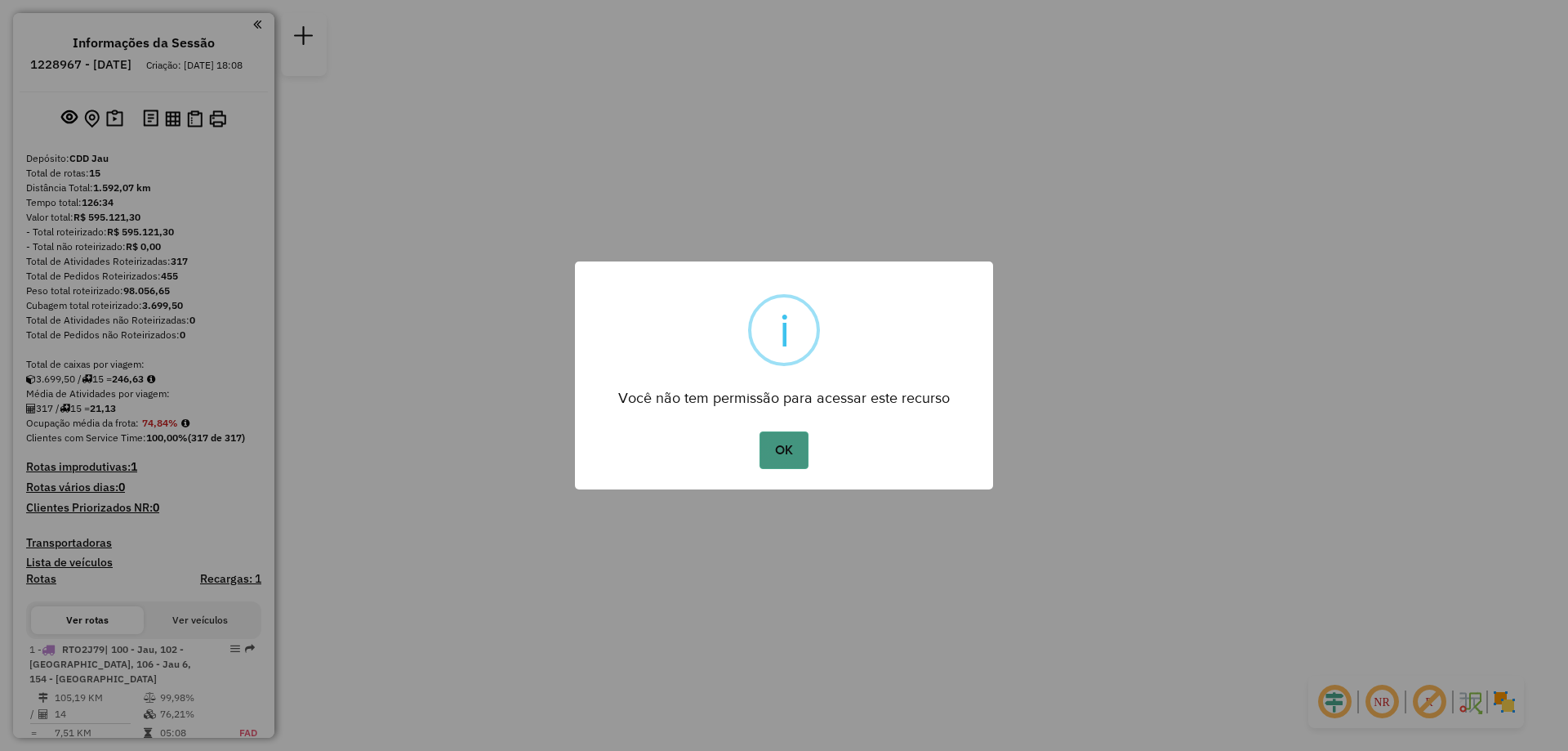
click at [786, 438] on button "OK" at bounding box center [784, 450] width 48 height 38
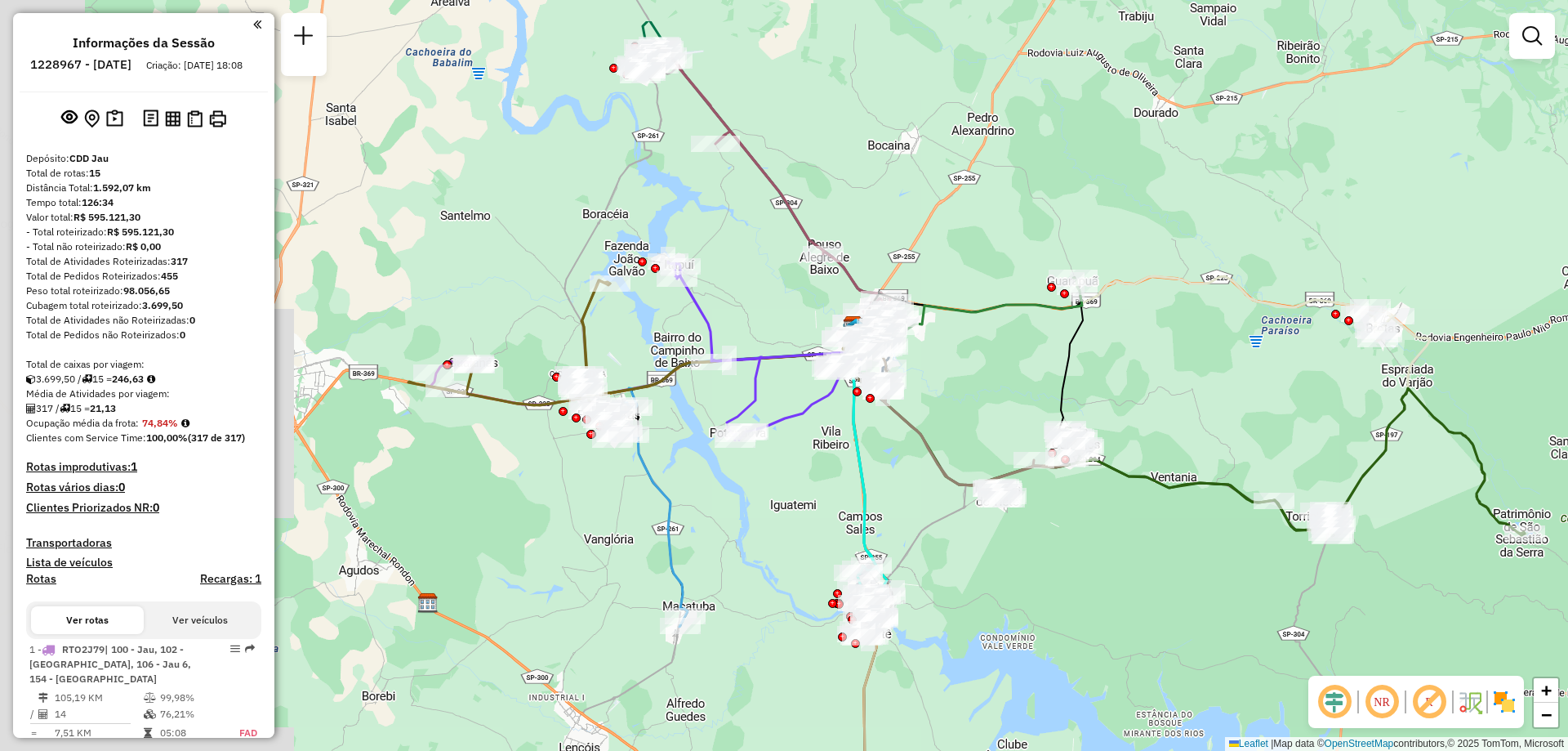
drag, startPoint x: 799, startPoint y: 454, endPoint x: 1134, endPoint y: 550, distance: 348.5
click at [1134, 550] on div "Janela de atendimento Grade de atendimento Capacidade Transportadoras Veículos …" at bounding box center [784, 376] width 1568 height 751
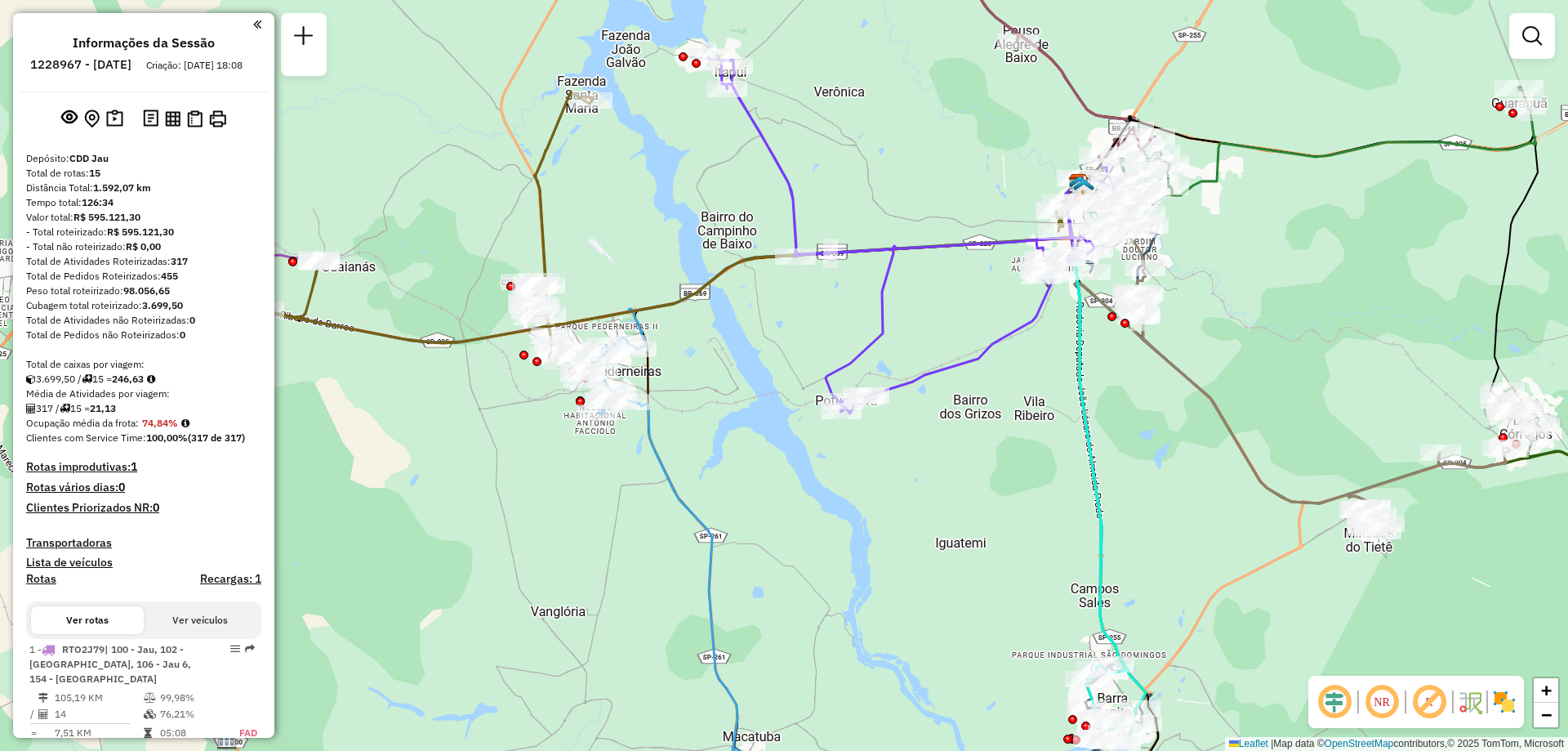
drag, startPoint x: 683, startPoint y: 438, endPoint x: 610, endPoint y: 476, distance: 82.3
click at [610, 476] on div "Janela de atendimento Grade de atendimento Capacidade Transportadoras Veículos …" at bounding box center [784, 376] width 1568 height 751
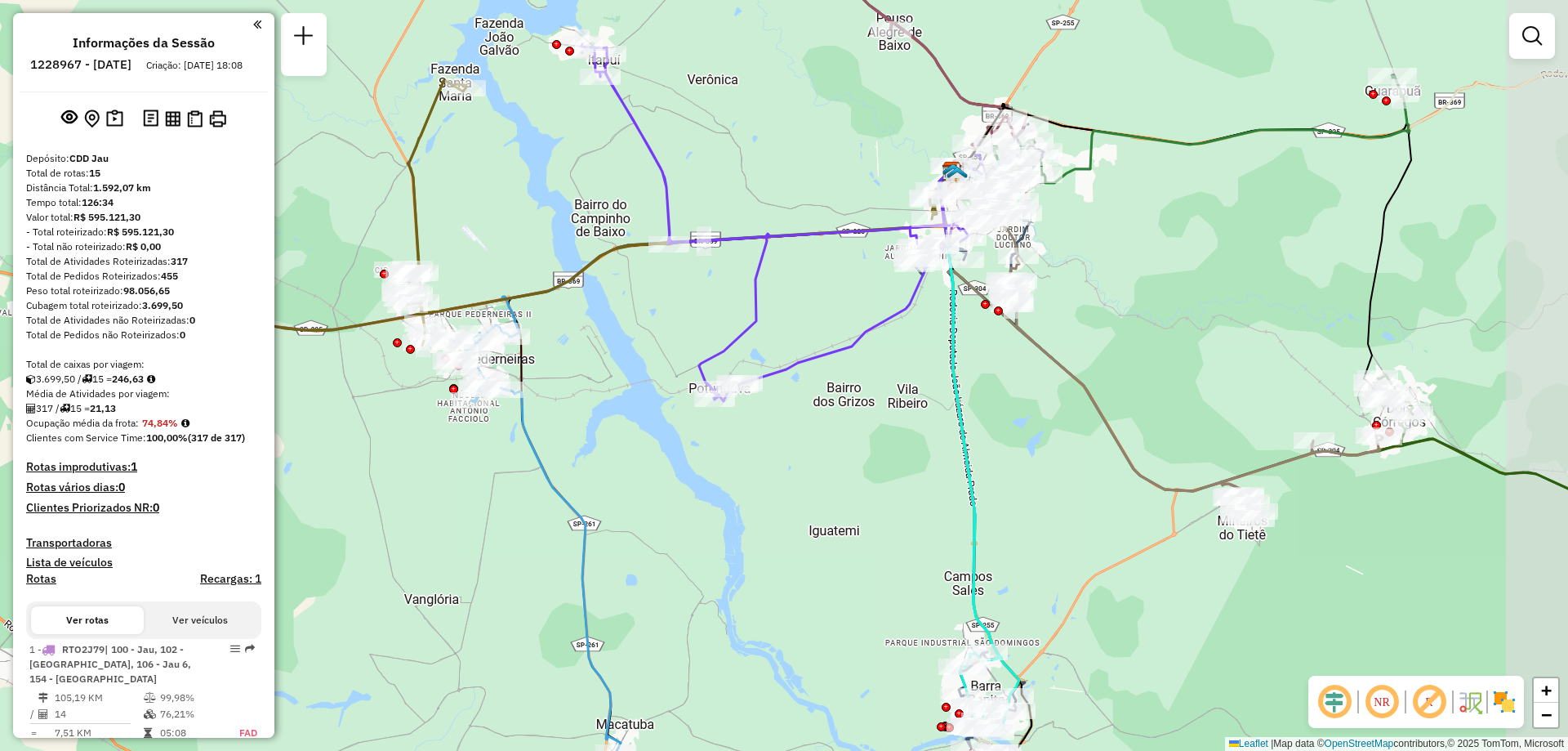
drag, startPoint x: 752, startPoint y: 657, endPoint x: 638, endPoint y: 640, distance: 115.3
click at [638, 640] on div "Janela de atendimento Grade de atendimento Capacidade Transportadoras Veículos …" at bounding box center [784, 376] width 1568 height 751
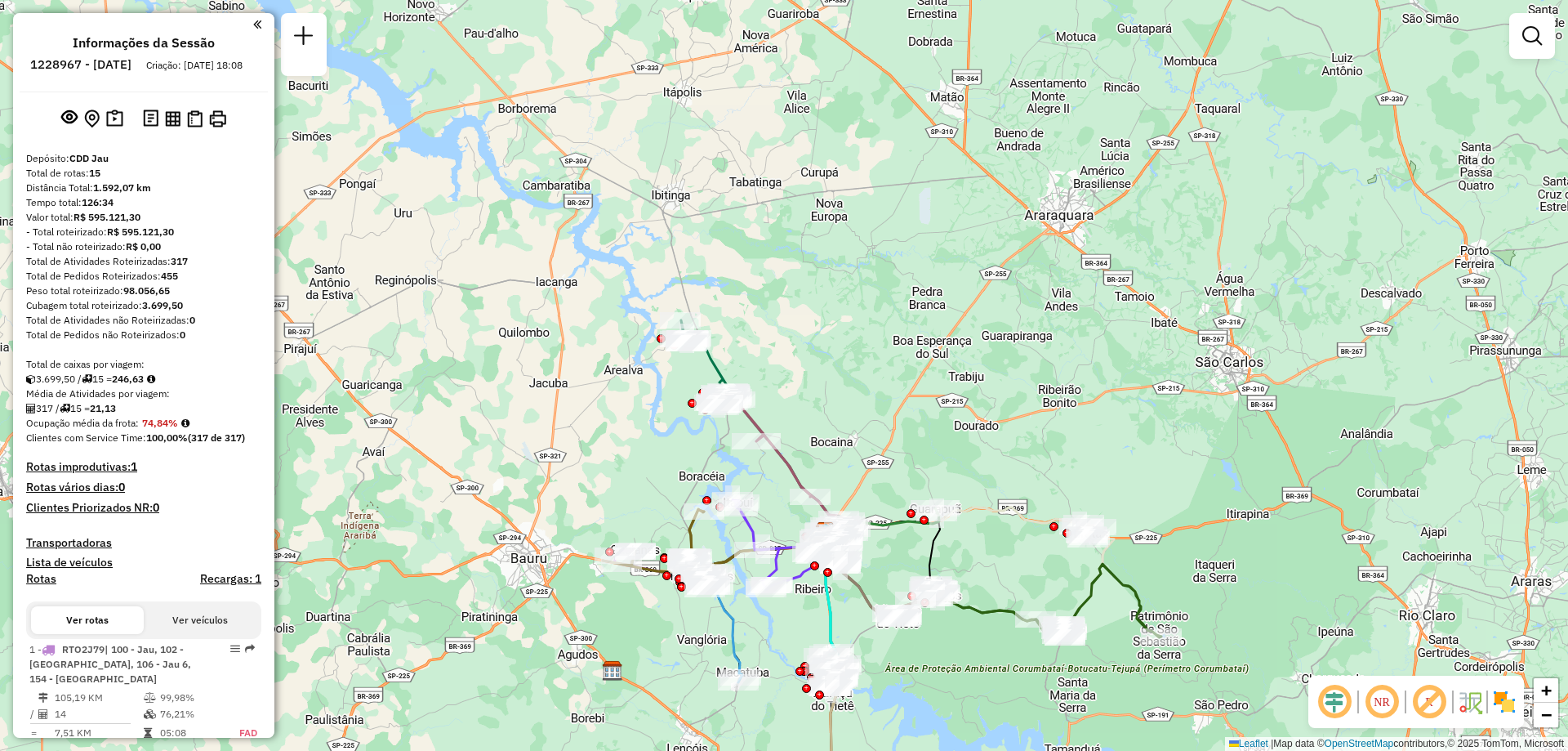
drag, startPoint x: 932, startPoint y: 678, endPoint x: 939, endPoint y: 624, distance: 54.5
click at [939, 624] on div "Janela de atendimento Grade de atendimento Capacidade Transportadoras Veículos …" at bounding box center [784, 376] width 1568 height 751
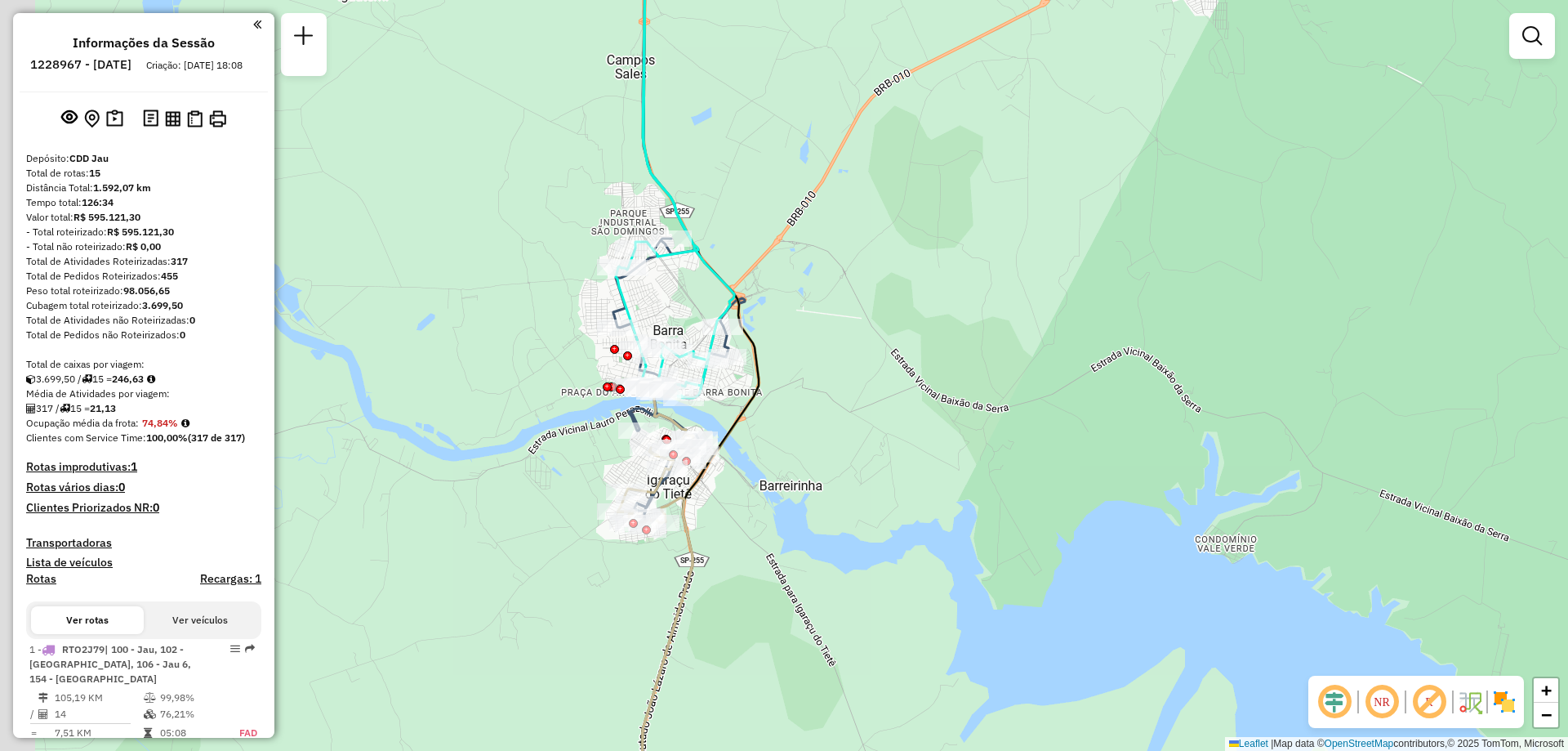
drag, startPoint x: 563, startPoint y: 484, endPoint x: 797, endPoint y: 488, distance: 234.0
click at [797, 488] on div "Janela de atendimento Grade de atendimento Capacidade Transportadoras Veículos …" at bounding box center [784, 376] width 1568 height 751
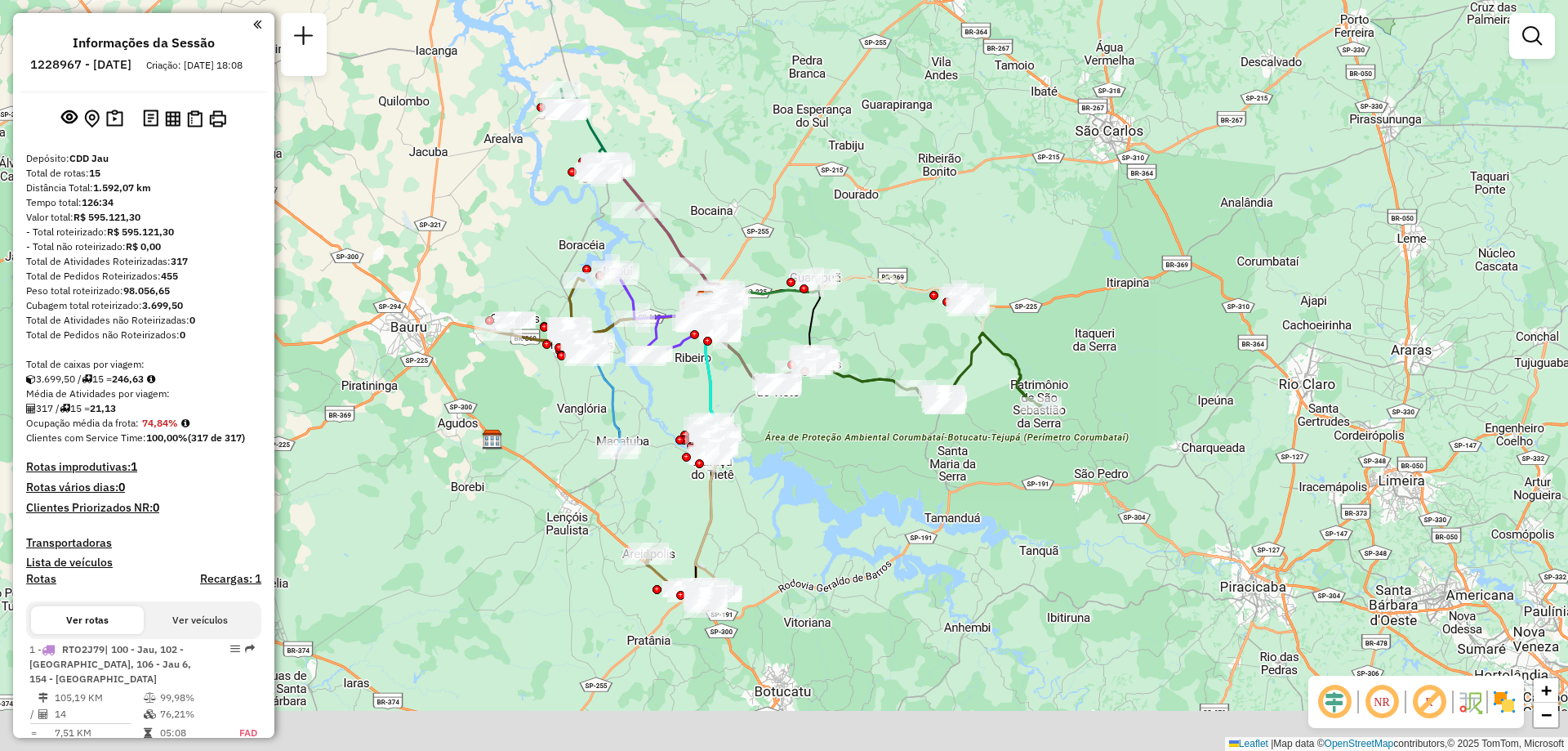
drag, startPoint x: 827, startPoint y: 634, endPoint x: 809, endPoint y: 496, distance: 139.2
click at [809, 496] on div "Janela de atendimento Grade de atendimento Capacidade Transportadoras Veículos …" at bounding box center [784, 376] width 1568 height 751
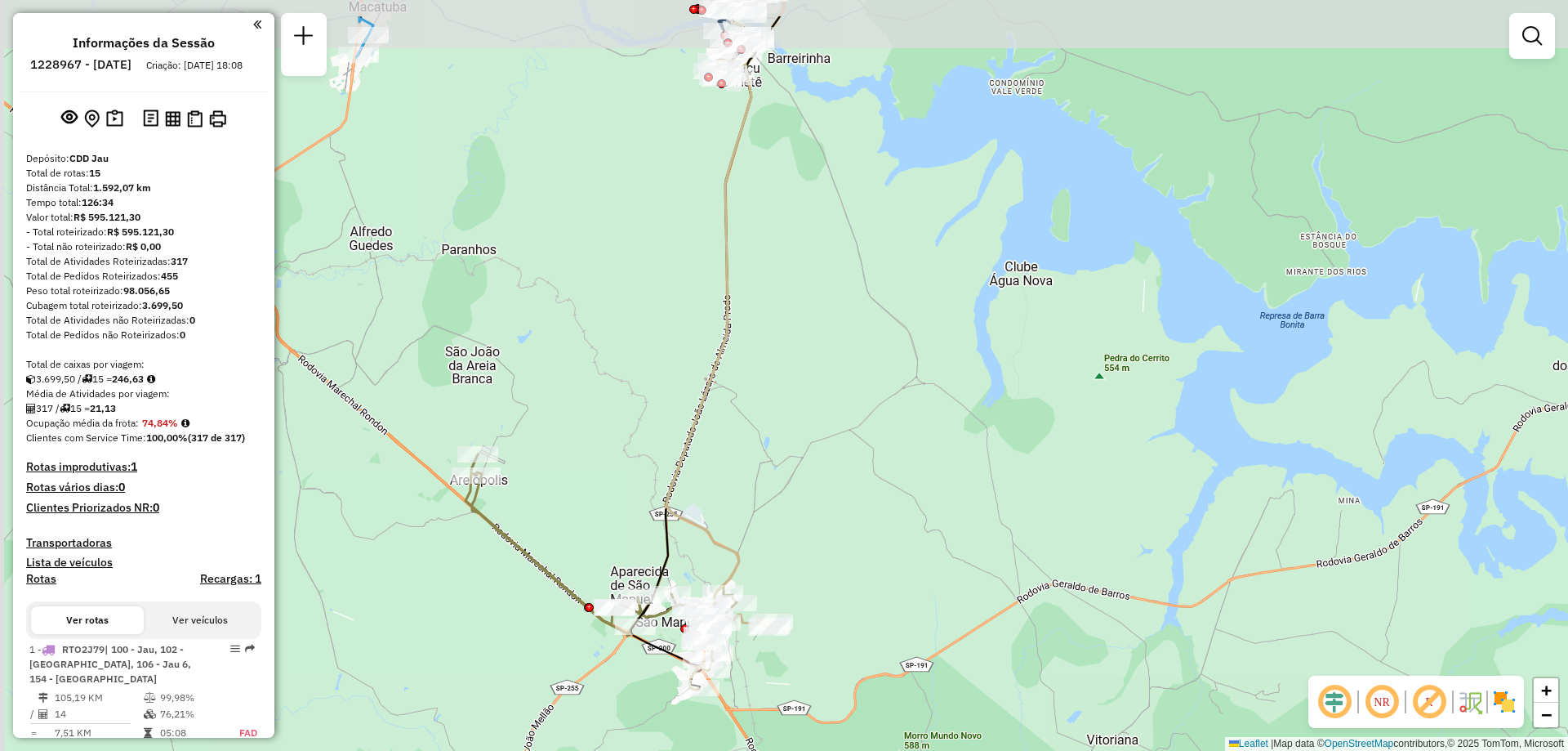
drag, startPoint x: 699, startPoint y: 553, endPoint x: 855, endPoint y: 644, distance: 180.6
click at [855, 644] on div "Janela de atendimento Grade de atendimento Capacidade Transportadoras Veículos …" at bounding box center [784, 376] width 1568 height 751
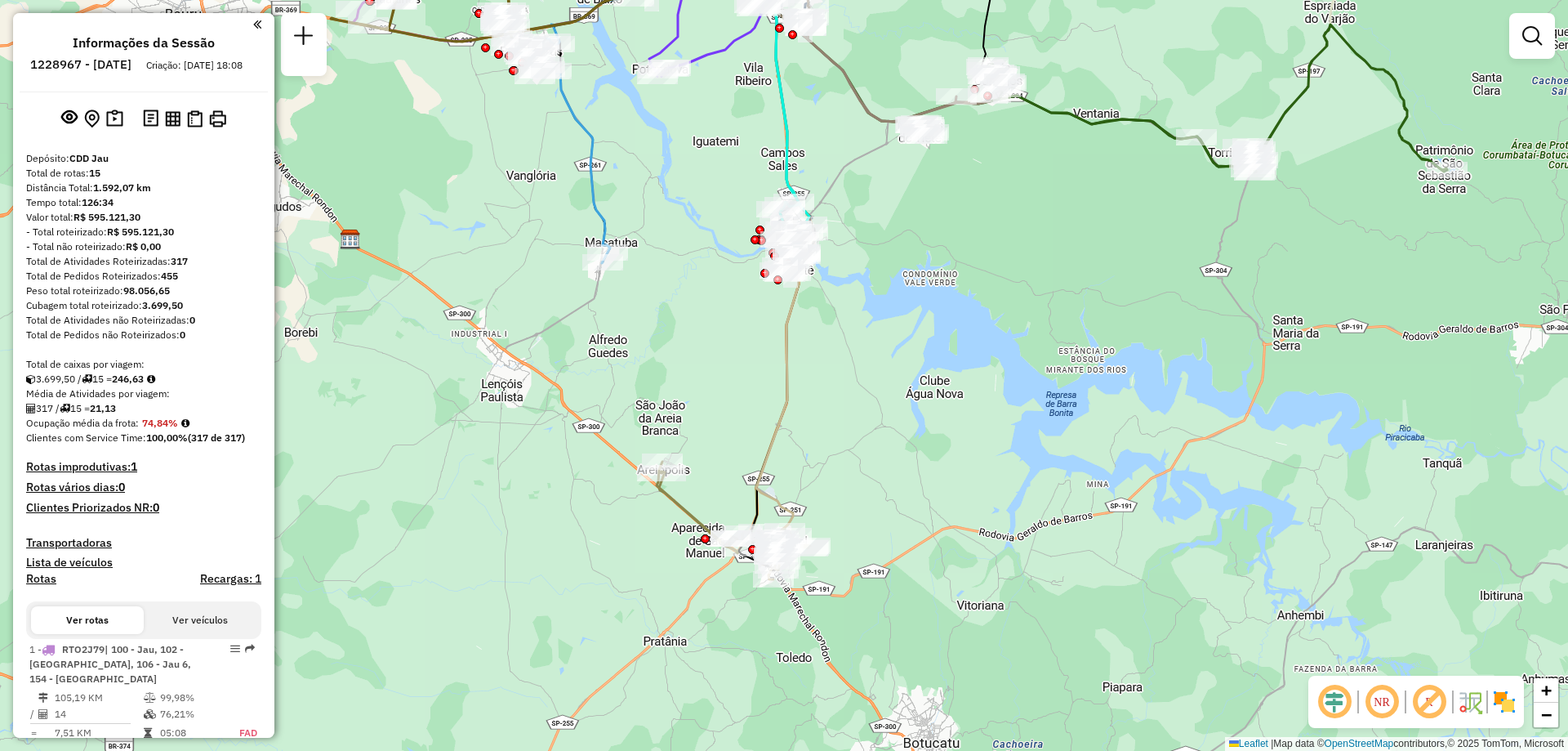
drag, startPoint x: 913, startPoint y: 613, endPoint x: 890, endPoint y: 505, distance: 110.4
click at [898, 500] on div "Janela de atendimento Grade de atendimento Capacidade Transportadoras Veículos …" at bounding box center [784, 376] width 1568 height 751
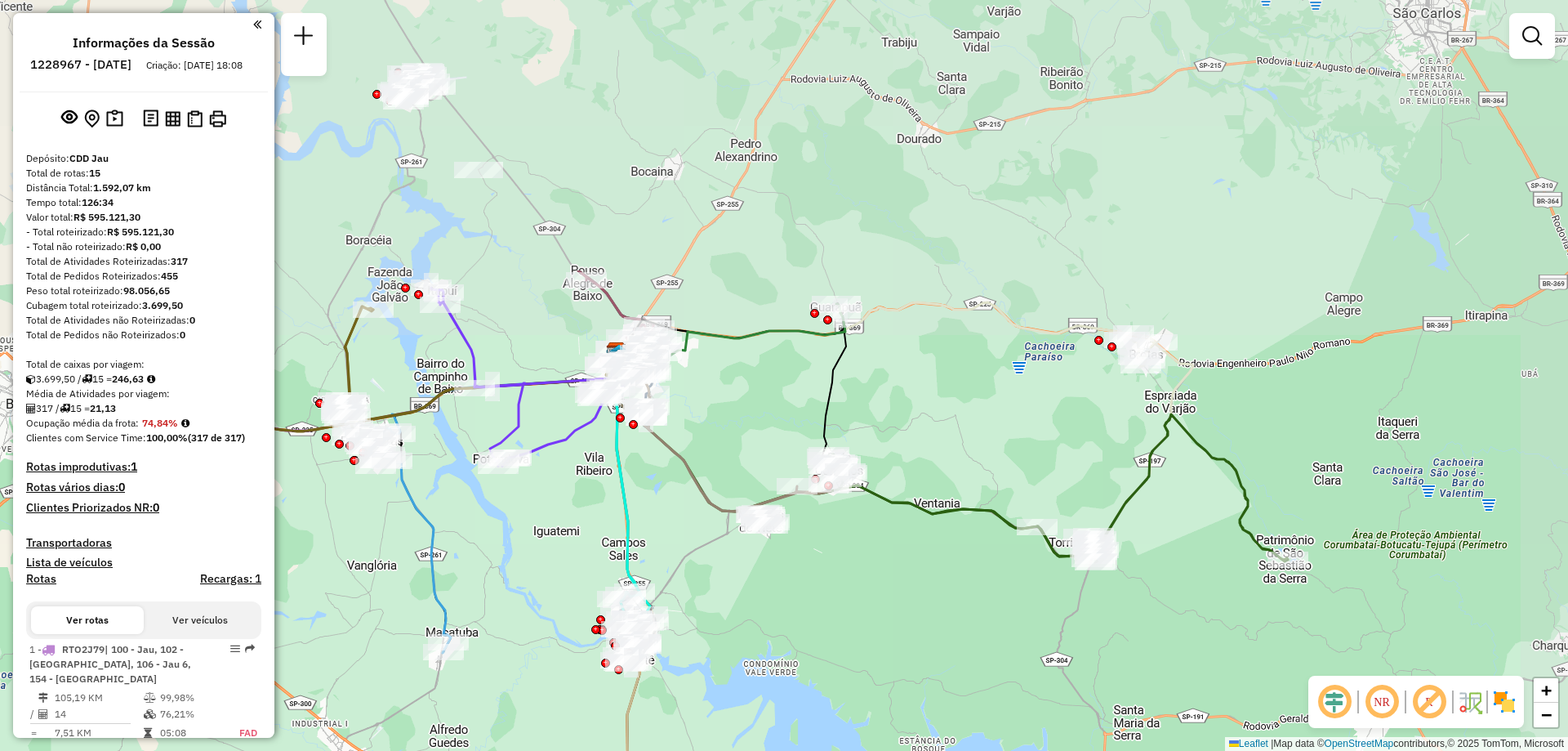
drag, startPoint x: 872, startPoint y: 352, endPoint x: 823, endPoint y: 697, distance: 348.5
click at [823, 697] on div "Janela de atendimento Grade de atendimento Capacidade Transportadoras Veículos …" at bounding box center [784, 376] width 1568 height 751
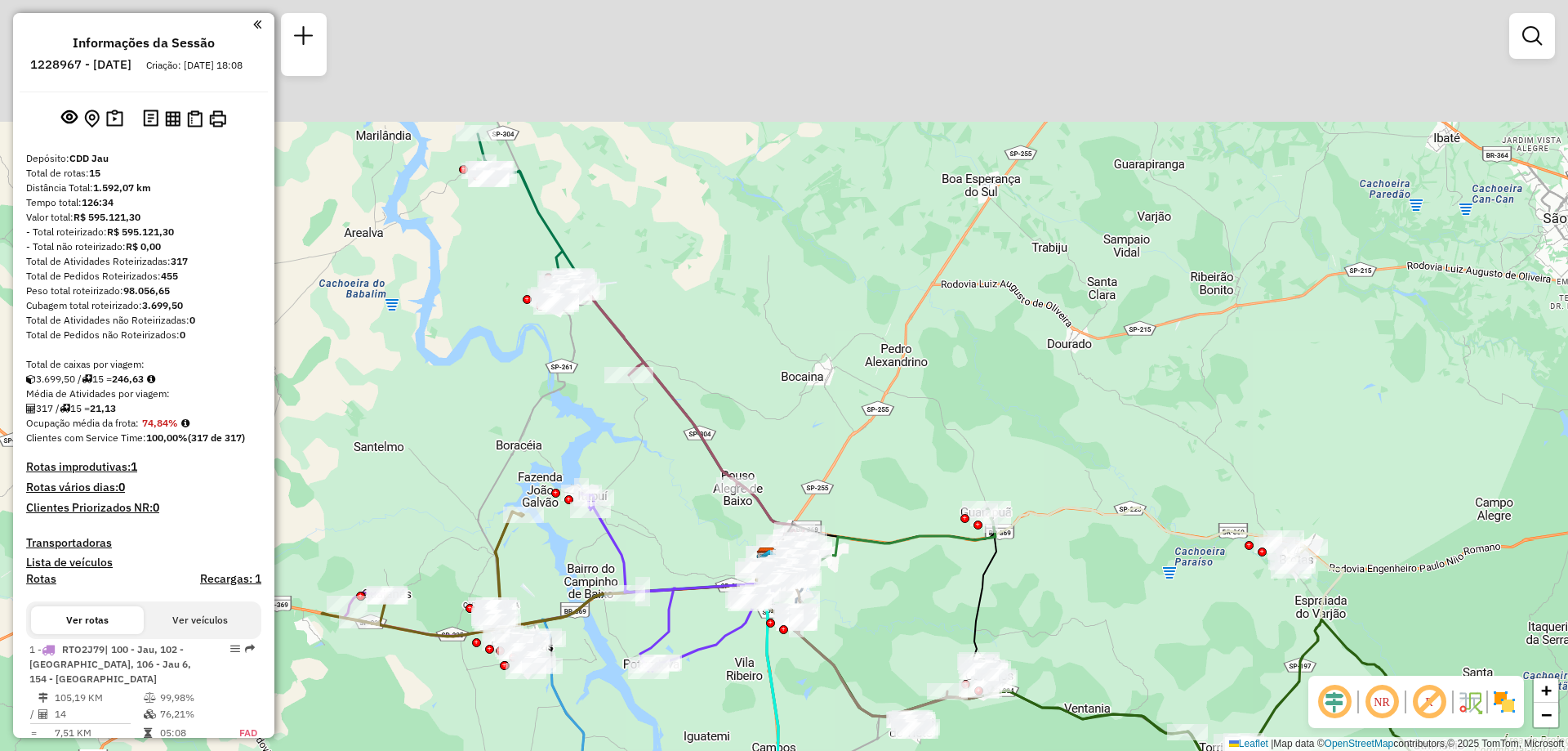
drag, startPoint x: 711, startPoint y: 367, endPoint x: 861, endPoint y: 572, distance: 254.0
click at [861, 572] on div "Janela de atendimento Grade de atendimento Capacidade Transportadoras Veículos …" at bounding box center [784, 376] width 1568 height 751
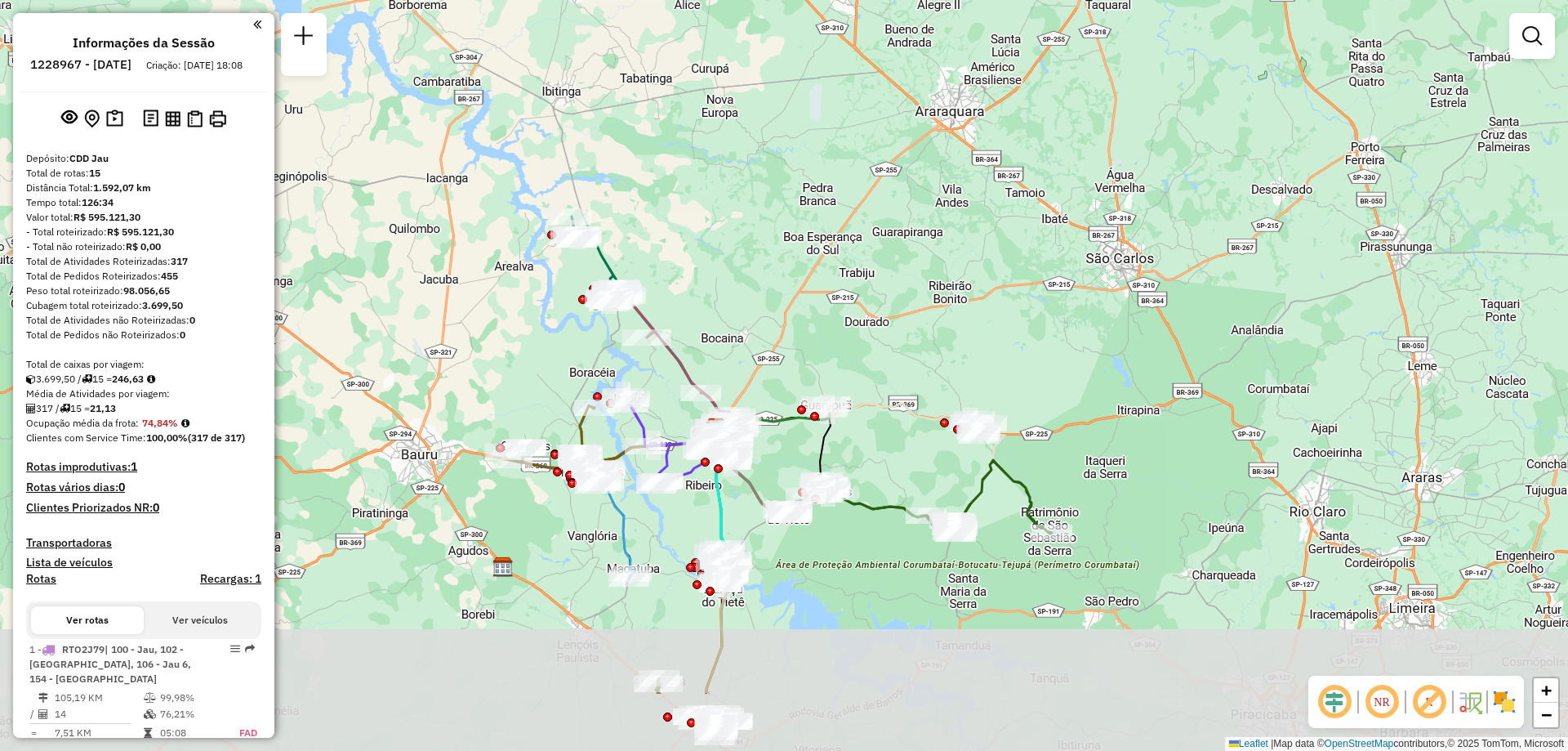
drag, startPoint x: 1030, startPoint y: 574, endPoint x: 896, endPoint y: 432, distance: 195.2
click at [896, 432] on div "Janela de atendimento Grade de atendimento Capacidade Transportadoras Veículos …" at bounding box center [784, 376] width 1568 height 751
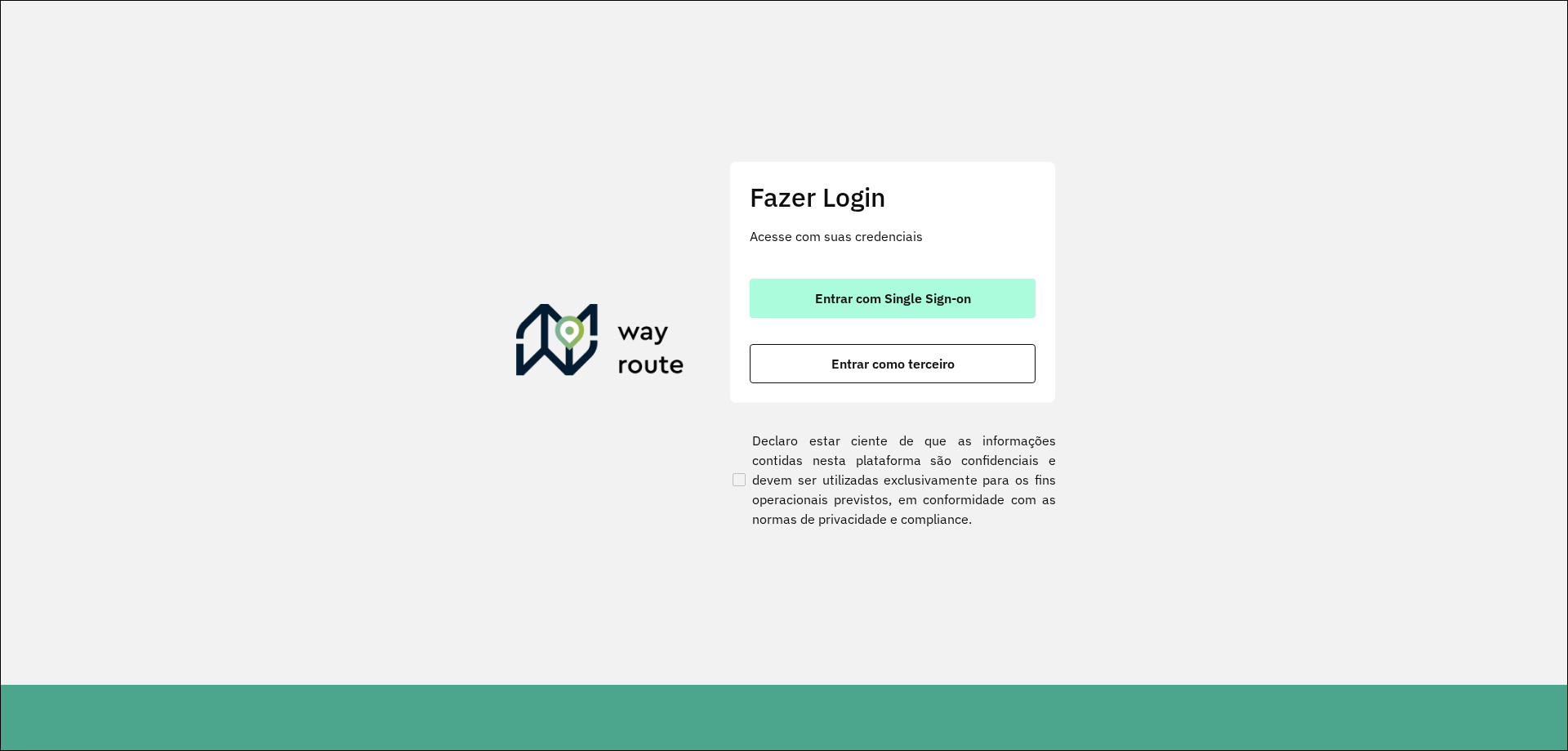
click at [917, 305] on span "Entrar com Single Sign-on" at bounding box center [893, 298] width 156 height 13
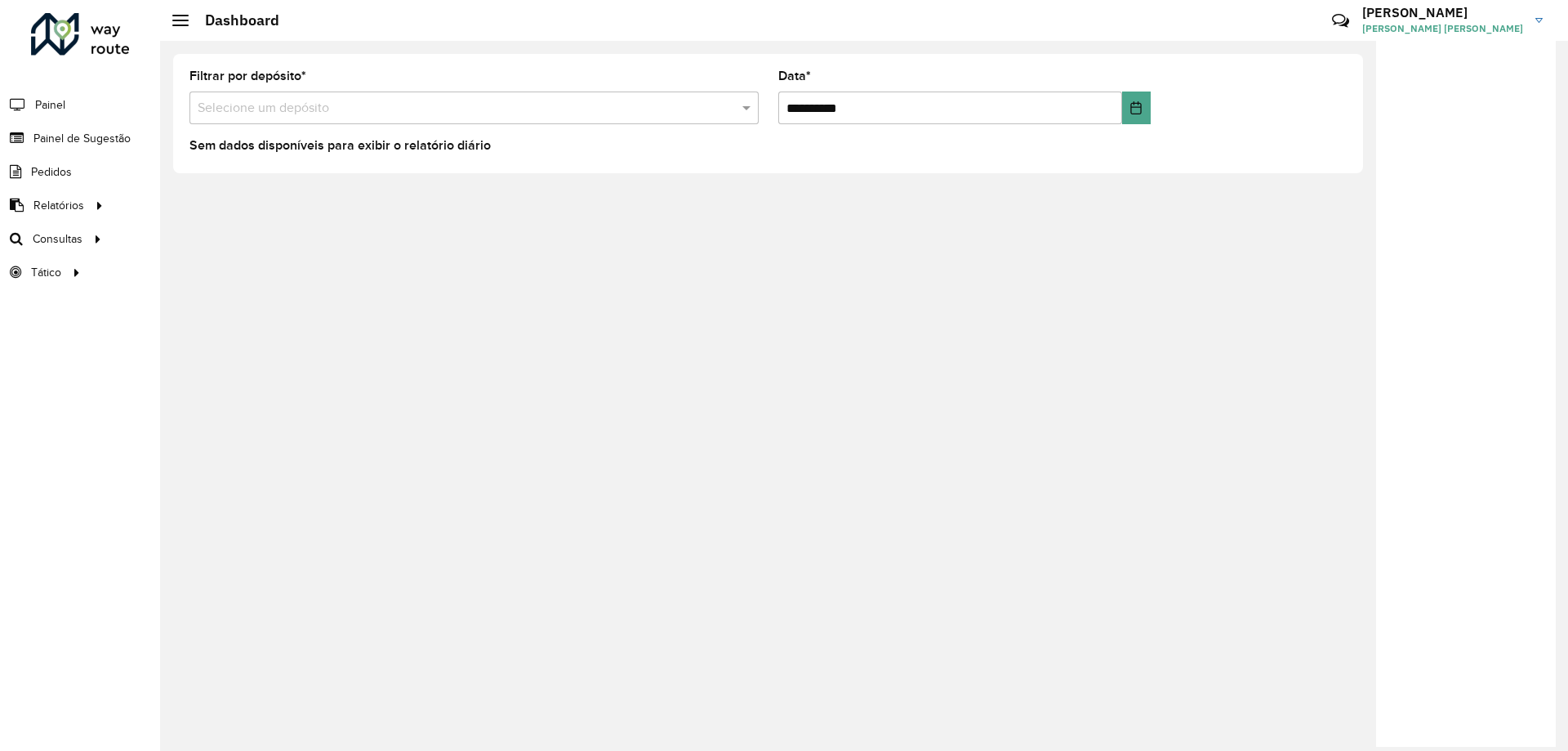
click at [97, 142] on span "Painel de Sugestão" at bounding box center [82, 138] width 97 height 17
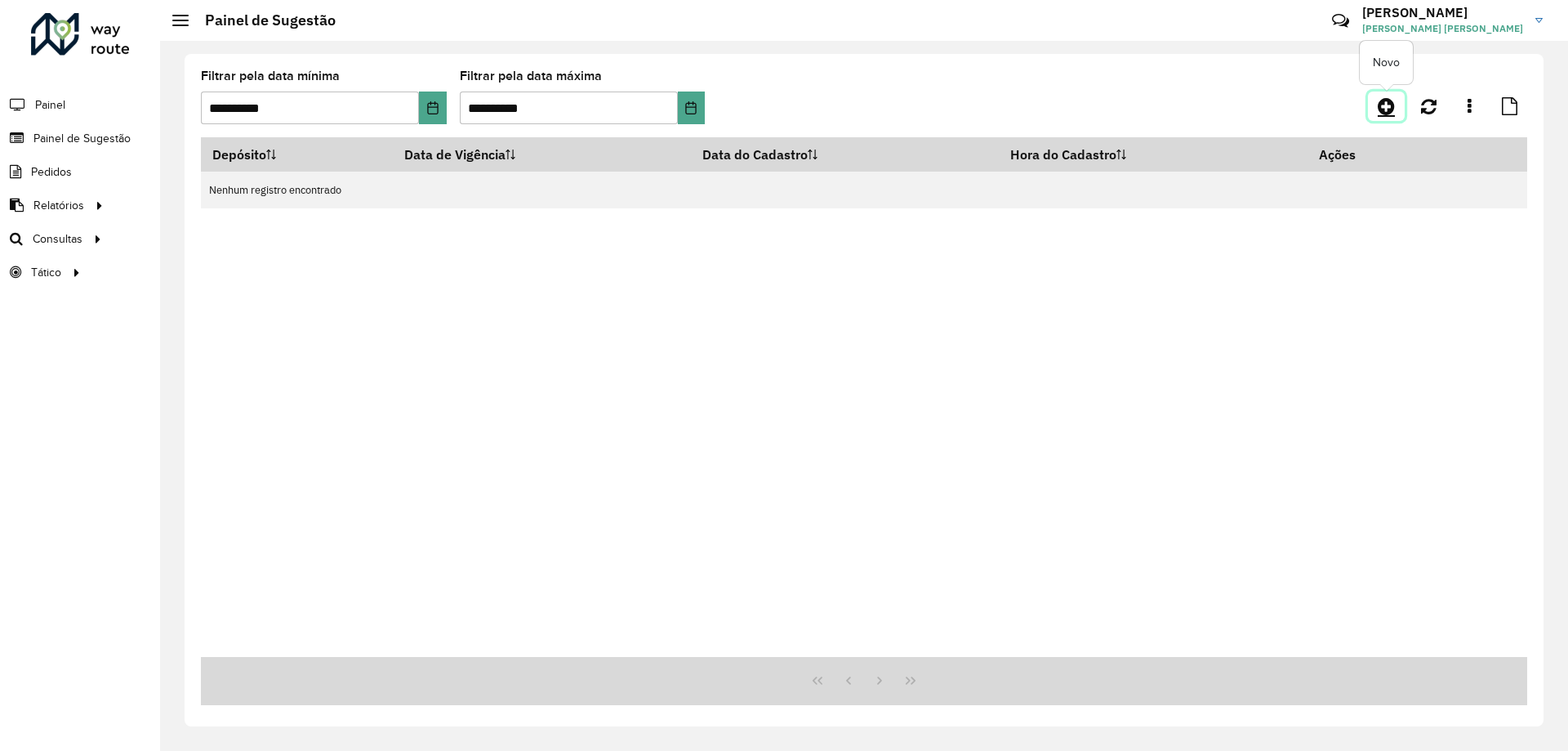
click at [1384, 111] on icon at bounding box center [1386, 107] width 17 height 20
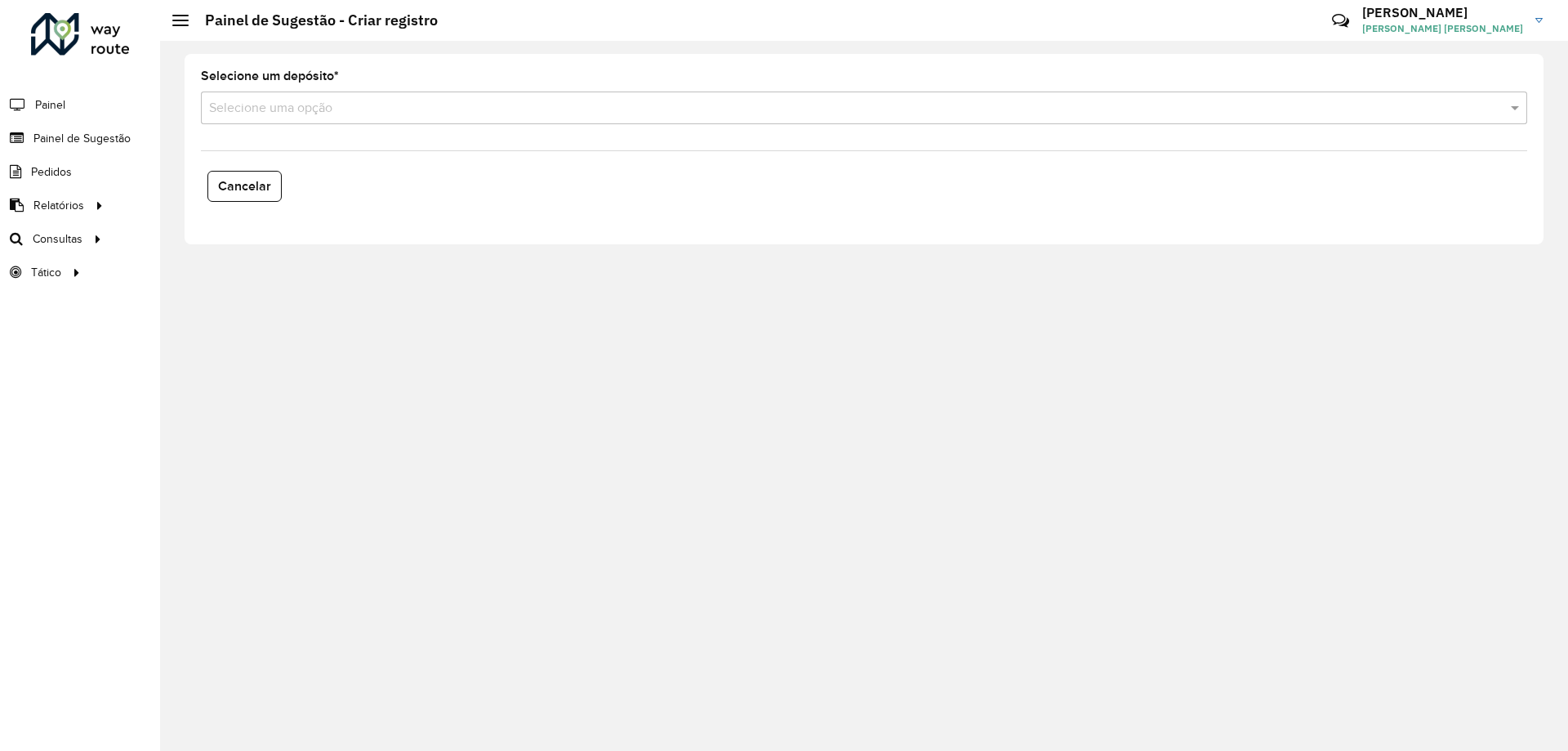
click at [306, 104] on input "text" at bounding box center [847, 108] width 1277 height 20
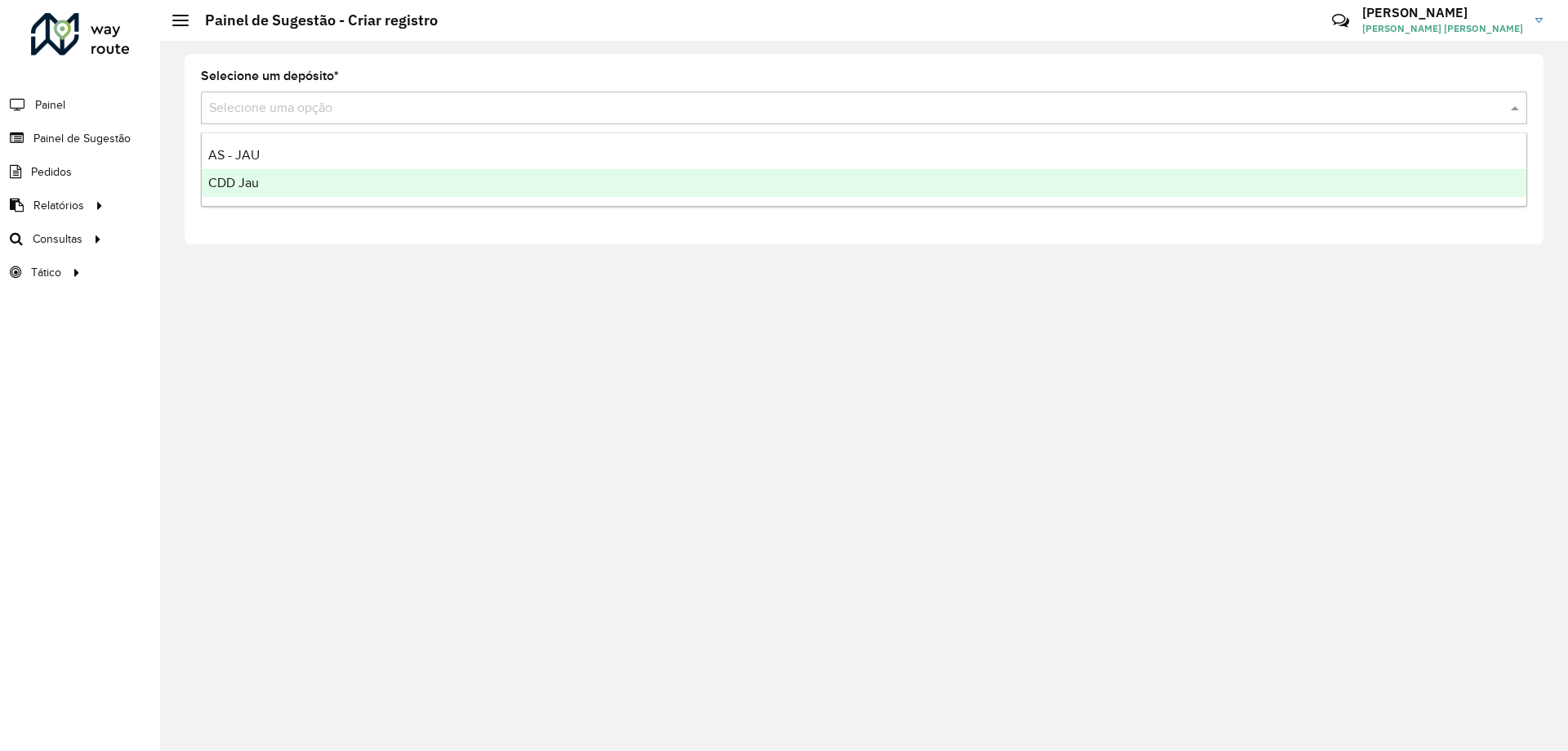
click at [298, 190] on div "CDD Jau" at bounding box center [864, 183] width 1324 height 28
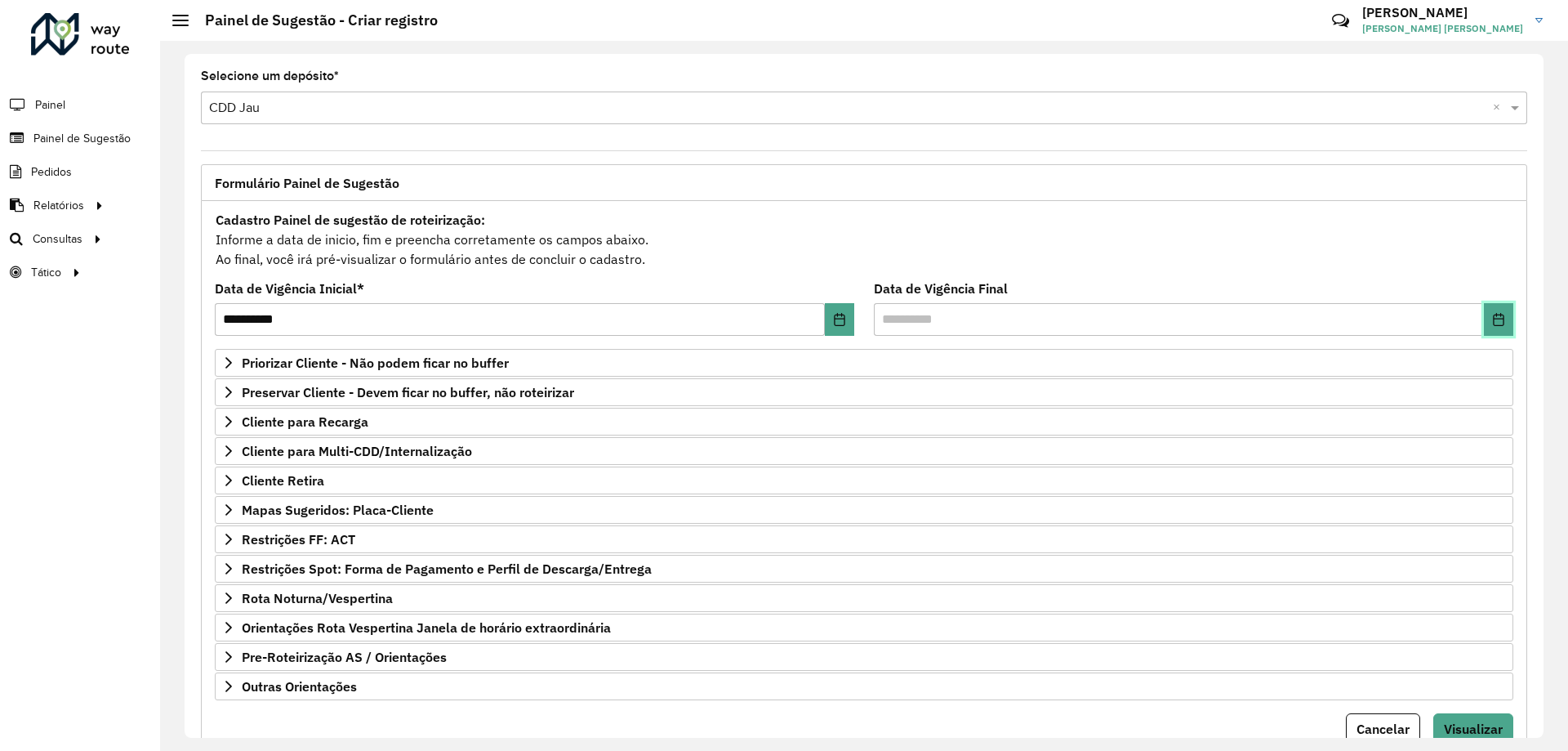
click at [1497, 309] on button "Choose Date" at bounding box center [1498, 319] width 30 height 32
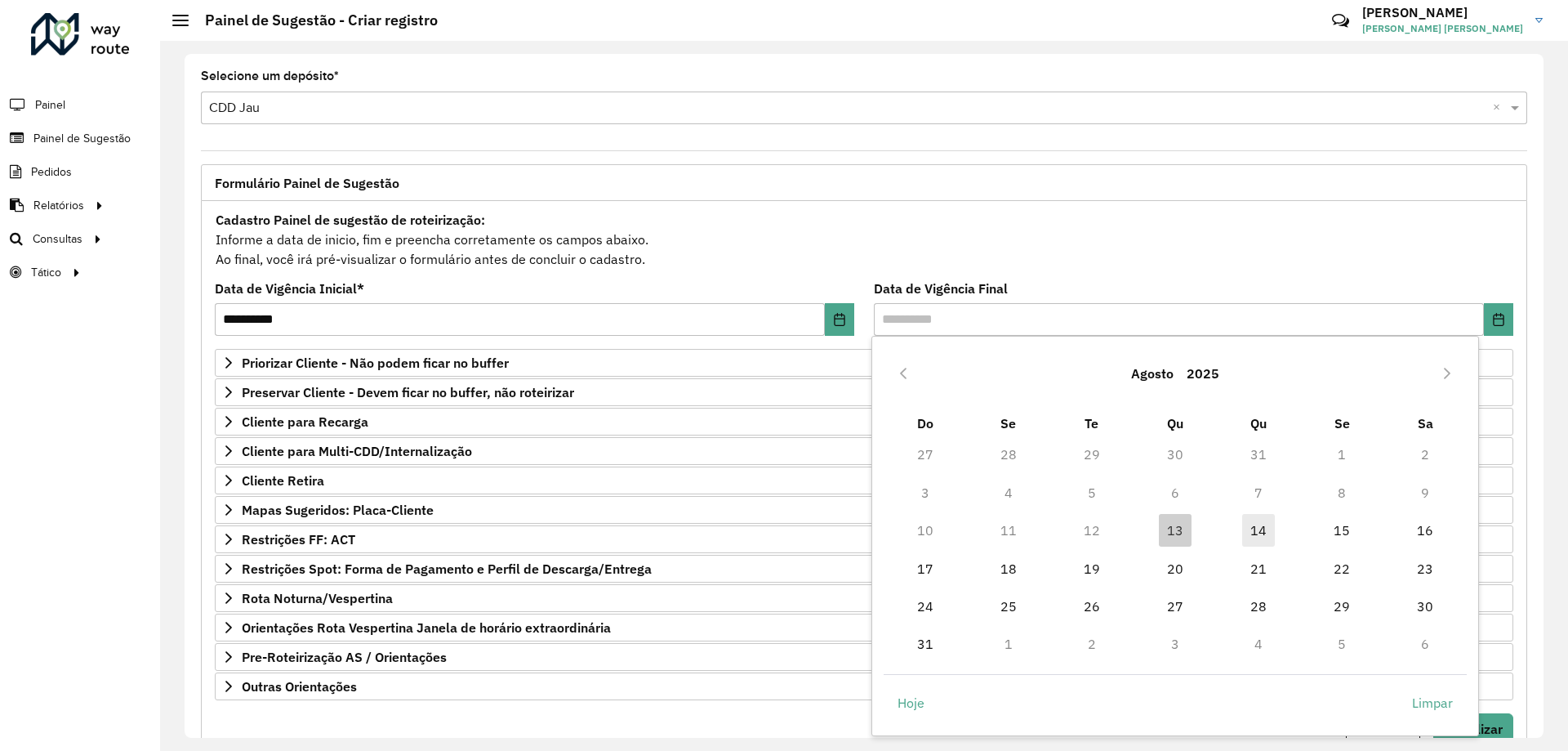
click at [1263, 531] on span "14" at bounding box center [1258, 530] width 32 height 32
type input "**********"
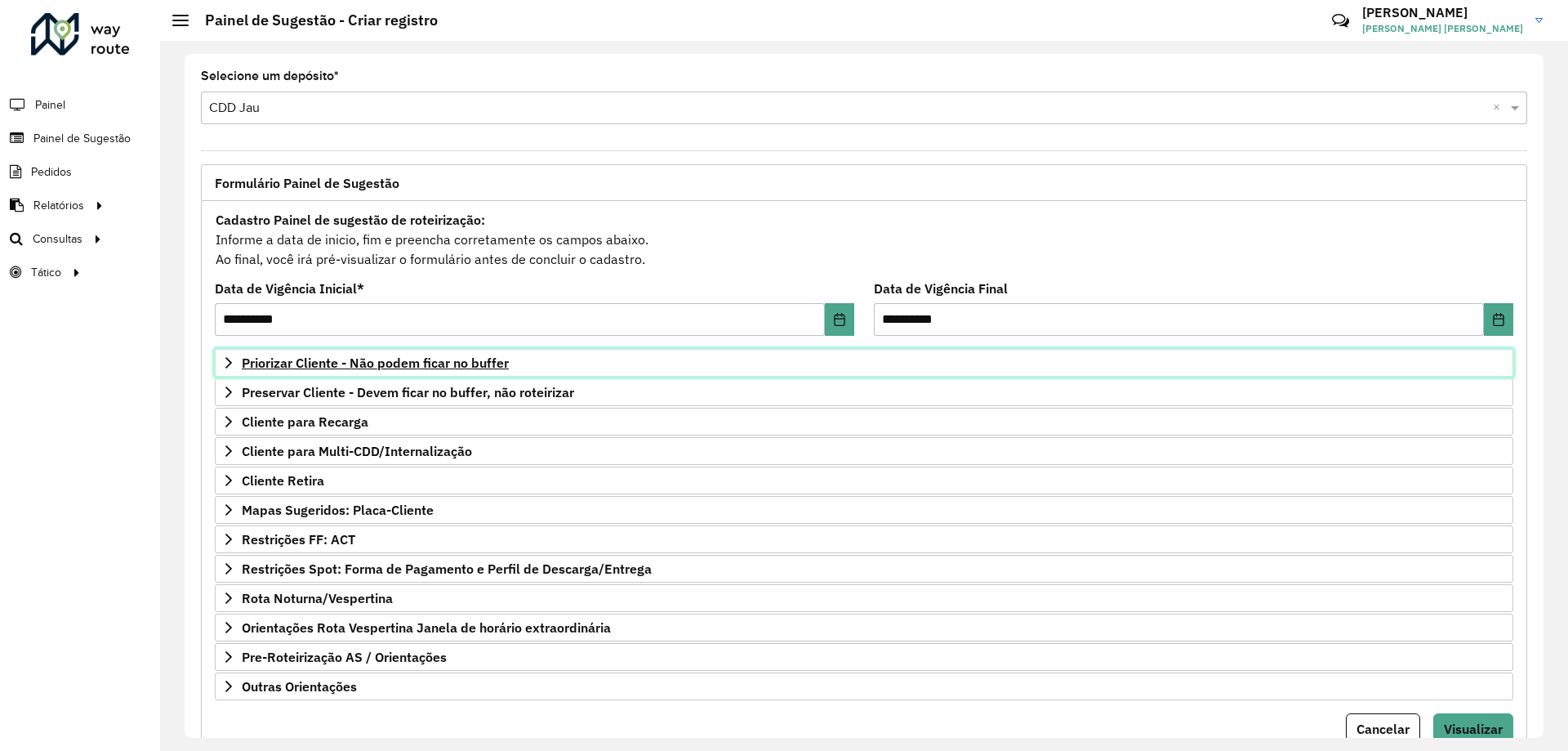
click at [394, 369] on span "Priorizar Cliente - Não podem ficar no buffer" at bounding box center [375, 362] width 267 height 13
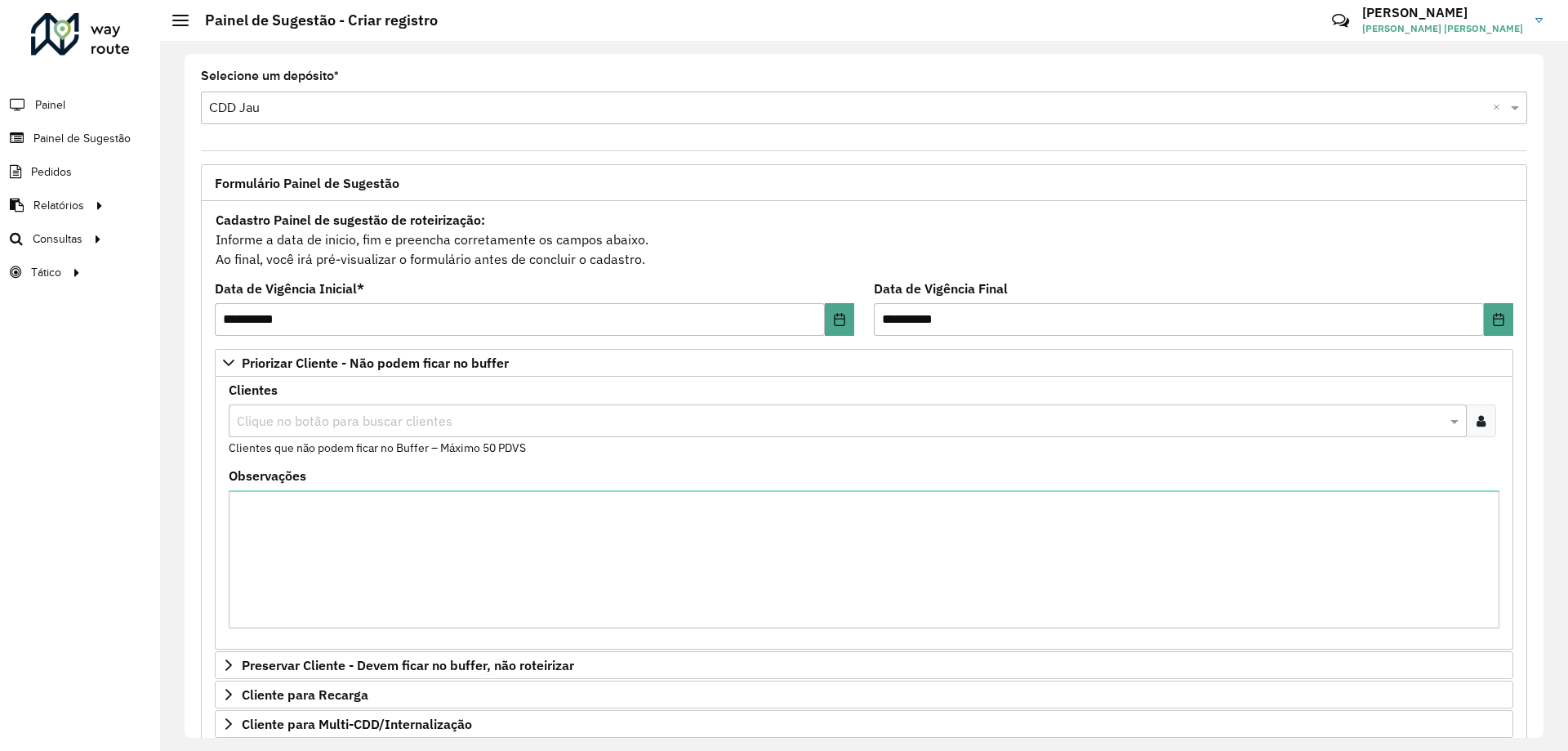
click at [384, 416] on input "text" at bounding box center [840, 421] width 1213 height 20
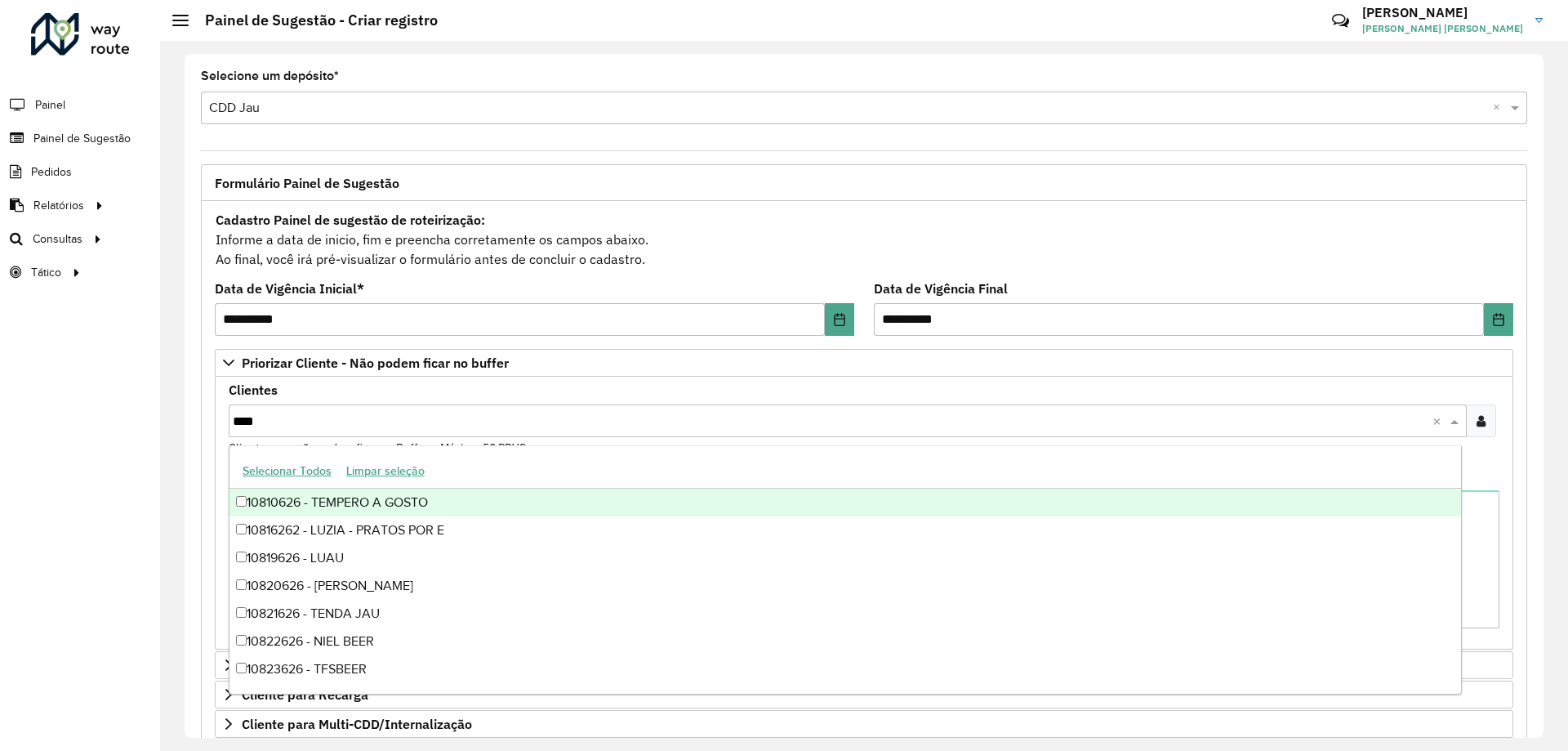
type input "*****"
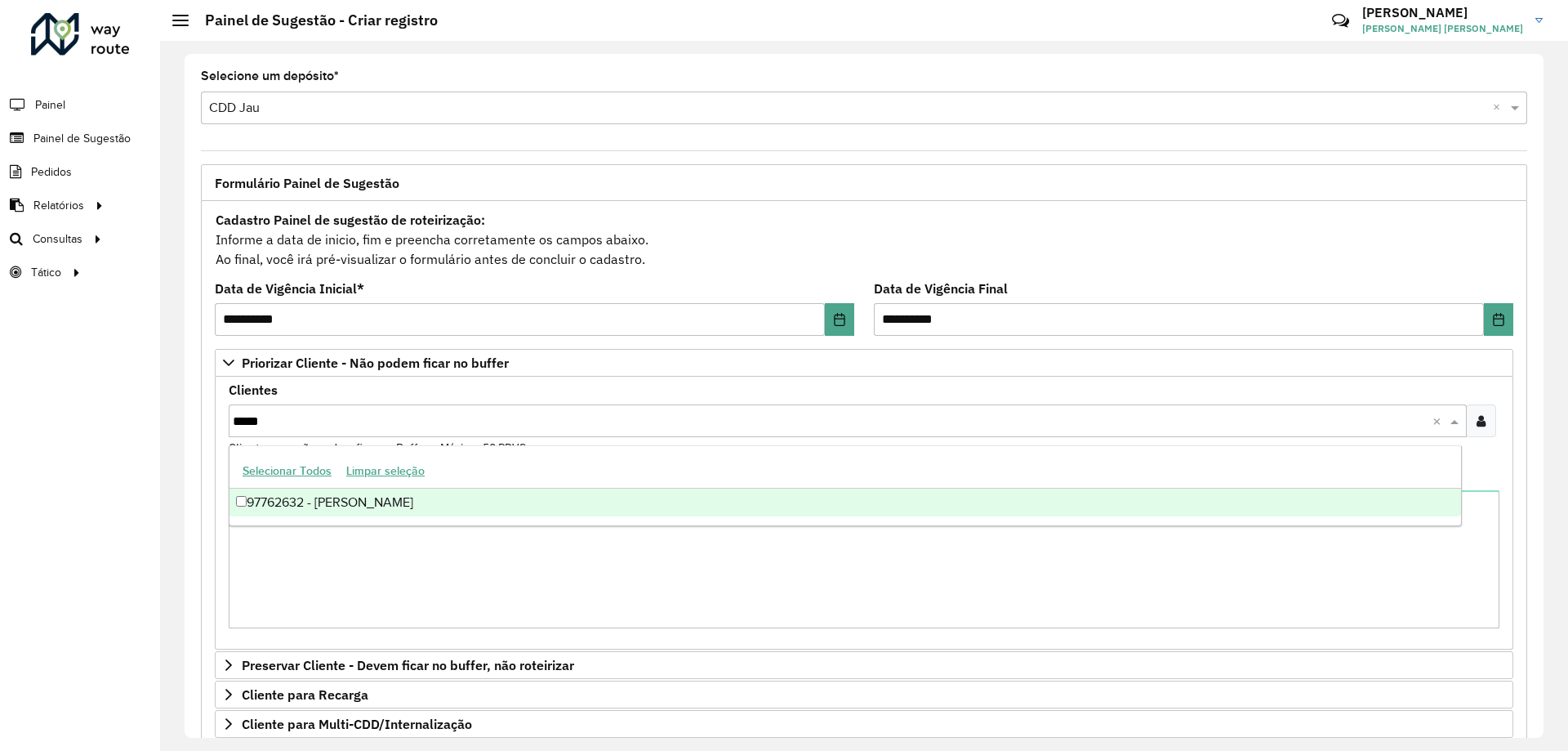
click at [397, 513] on div "97762632 - LUIZ GUSTAVO QUALIA" at bounding box center [845, 502] width 1231 height 28
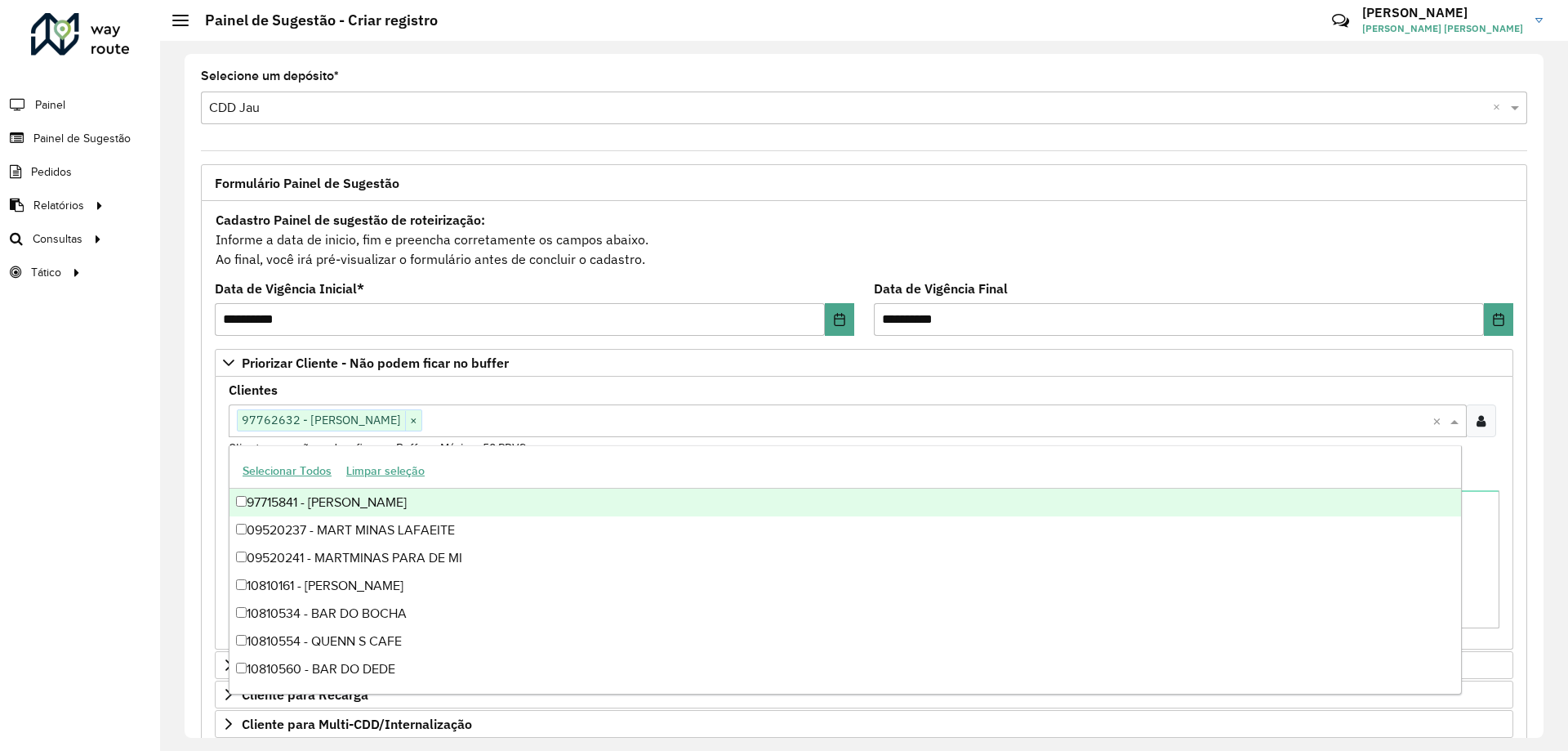
click at [289, 384] on div "Clientes Clique no botão para buscar clientes 97762632 - LUIZ GUSTAVO QUALIA × …" at bounding box center [864, 419] width 1271 height 73
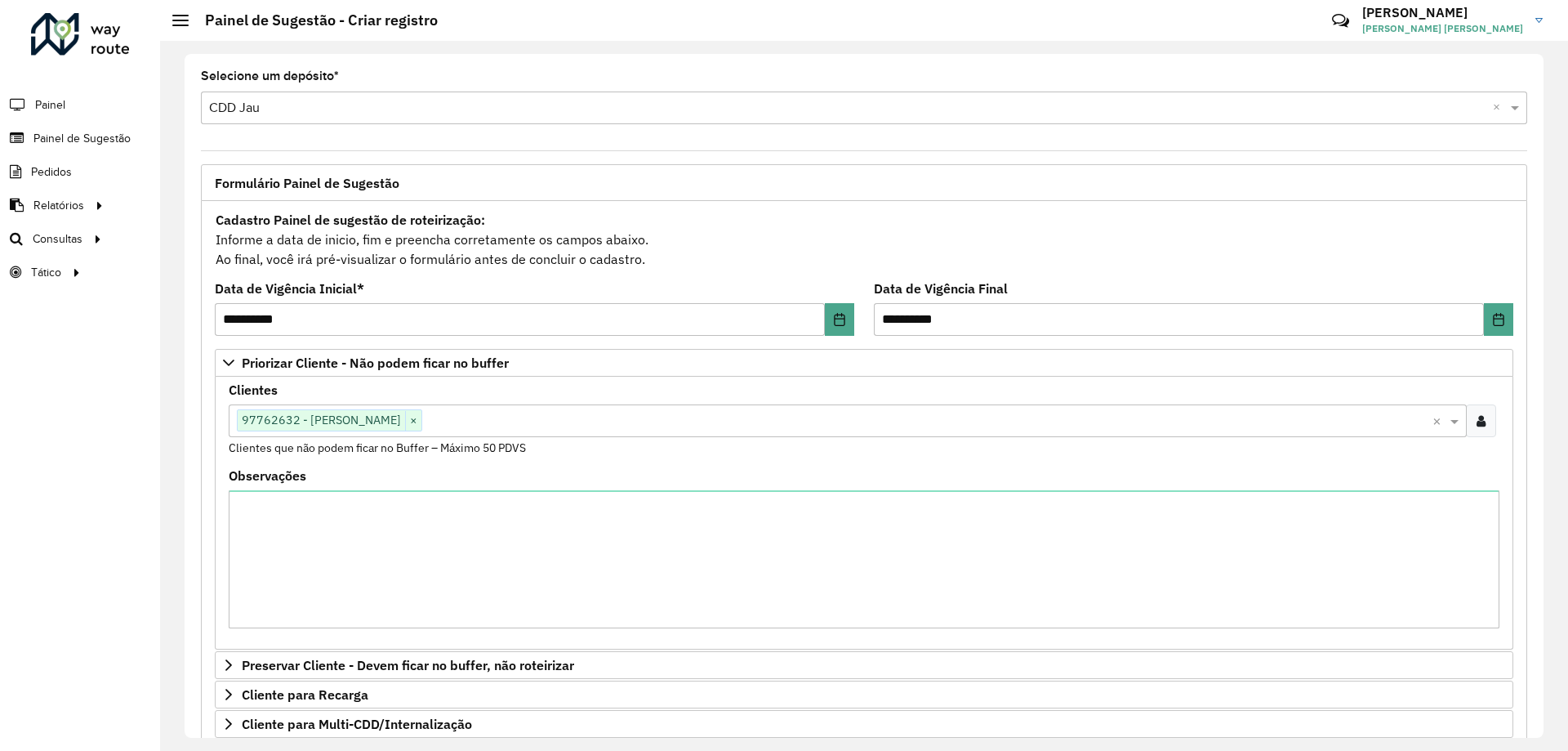
click at [538, 407] on div "Clique no botão para buscar clientes 97762632 - LUIZ GUSTAVO QUALIA ×" at bounding box center [830, 420] width 1203 height 30
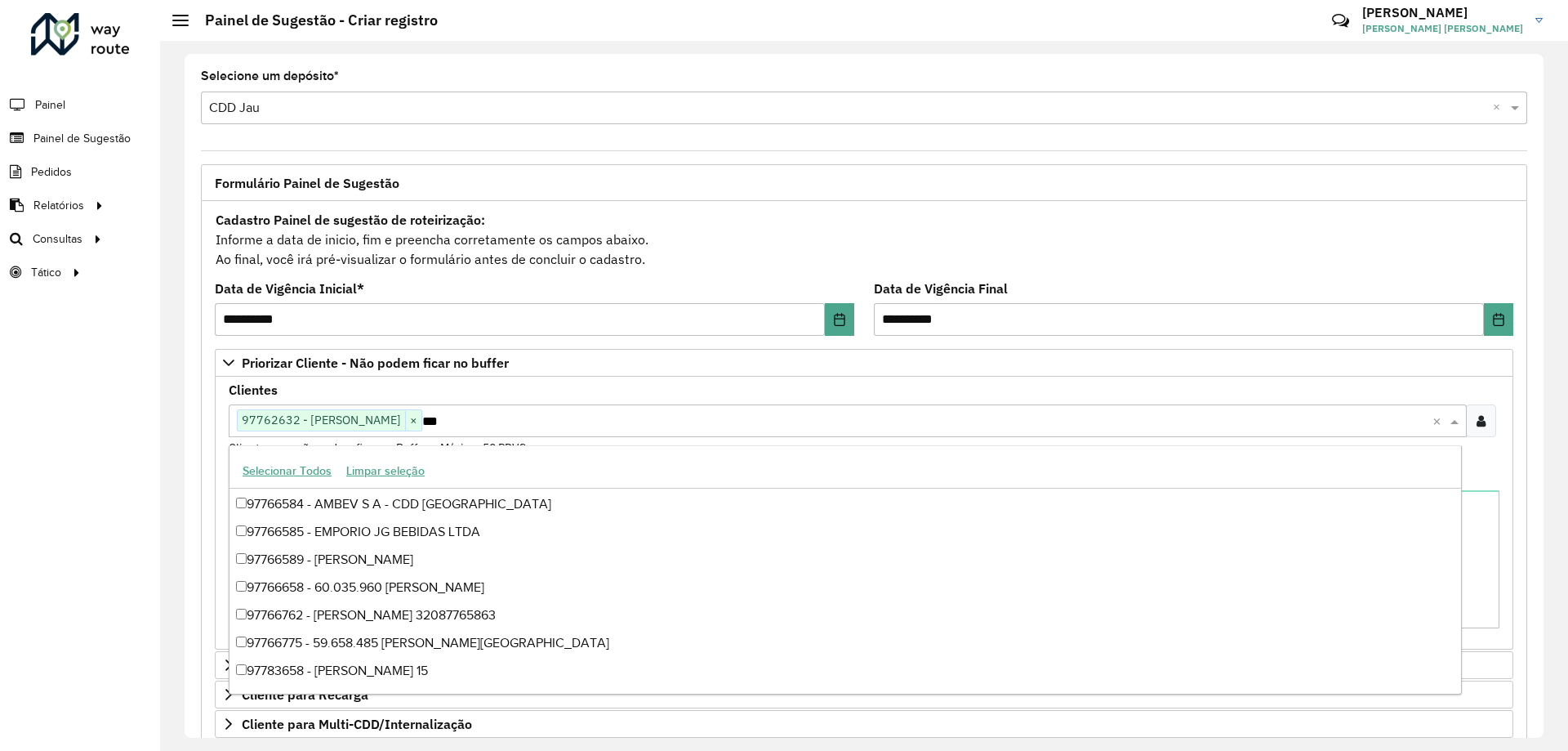
scroll to position [4414, 0]
type input "*****"
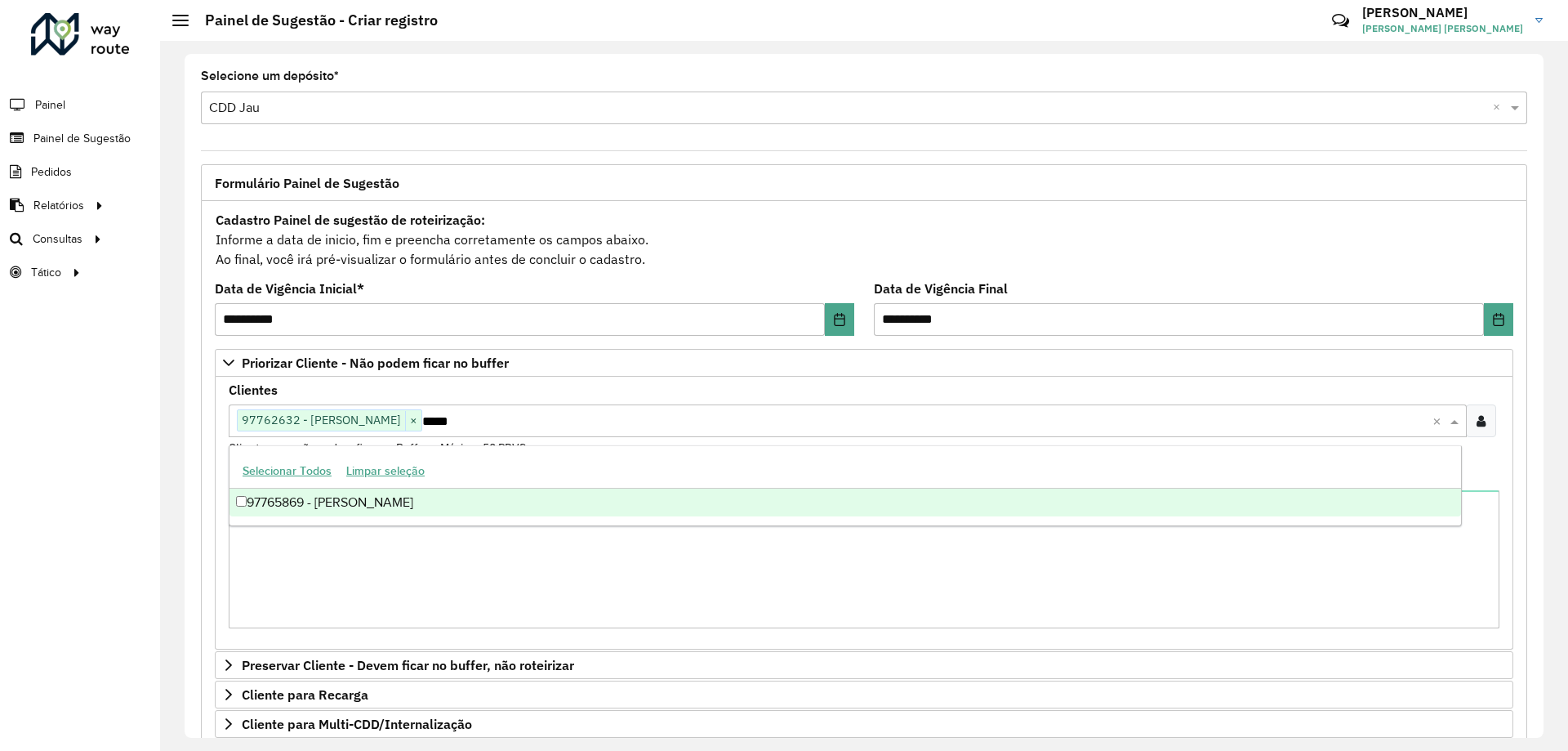
click at [299, 501] on div "97765869 - MERCARDO RODRIGUES" at bounding box center [845, 502] width 1231 height 28
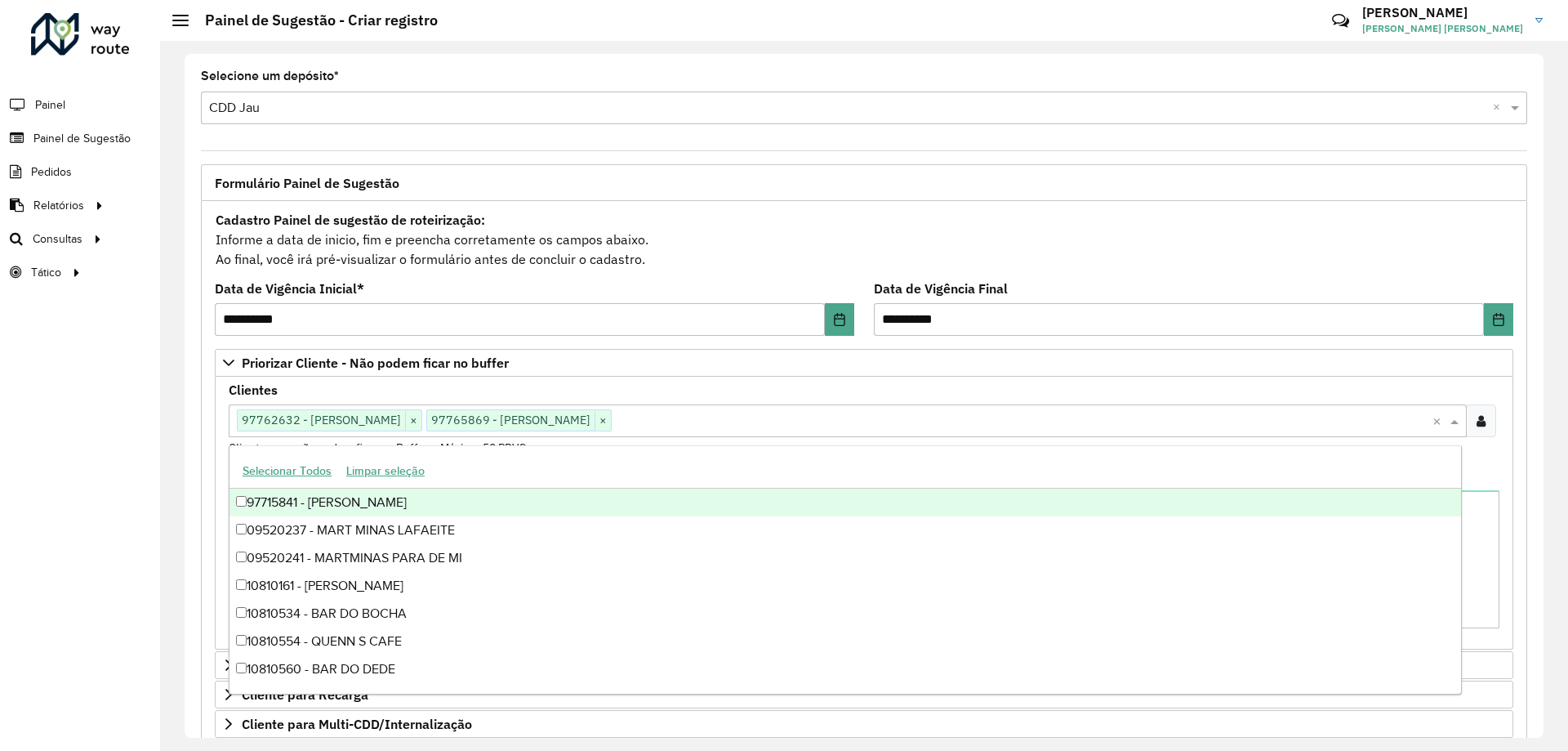
click at [705, 388] on div "Clientes Clique no botão para buscar clientes 97762632 - LUIZ GUSTAVO QUALIA × …" at bounding box center [864, 419] width 1271 height 73
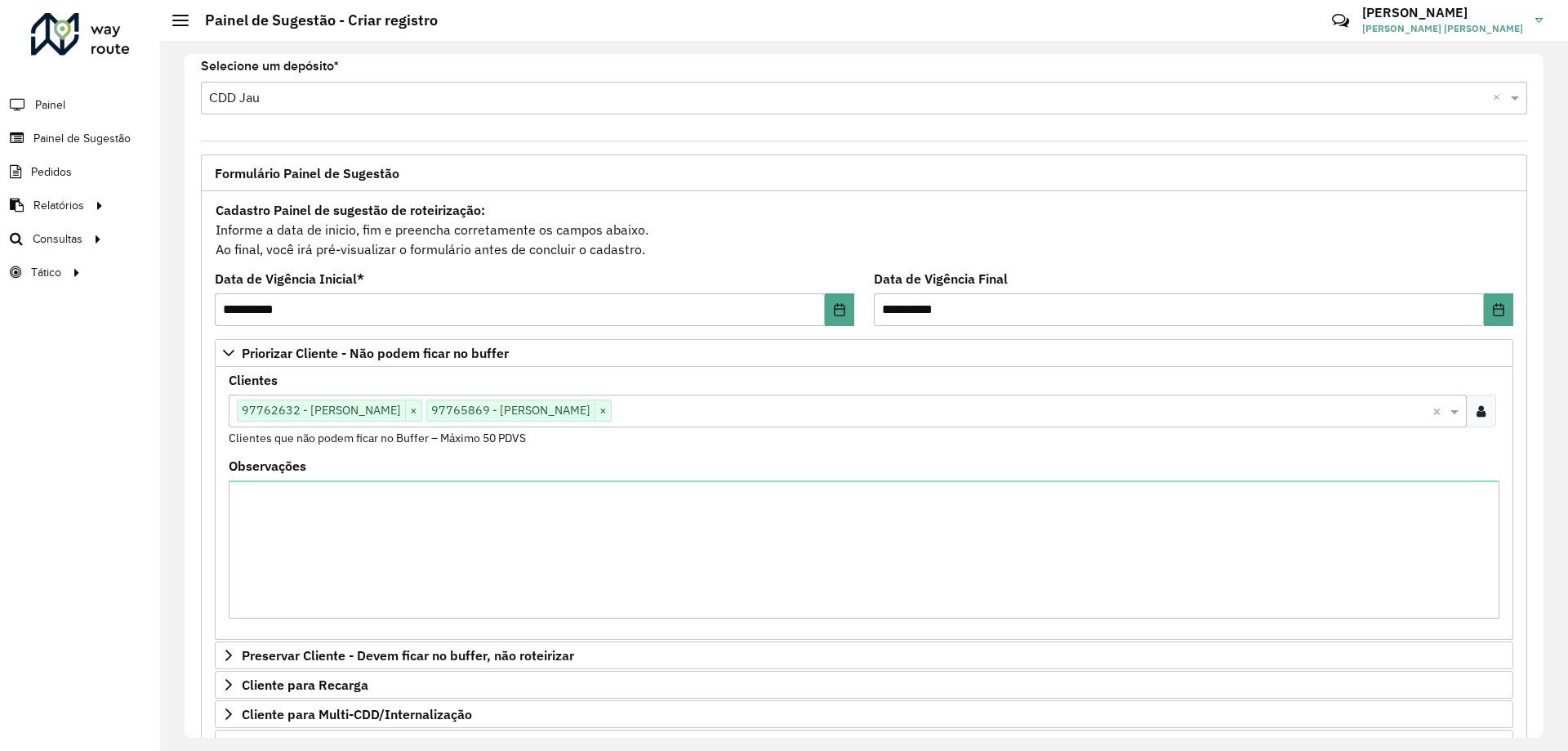
scroll to position [255, 0]
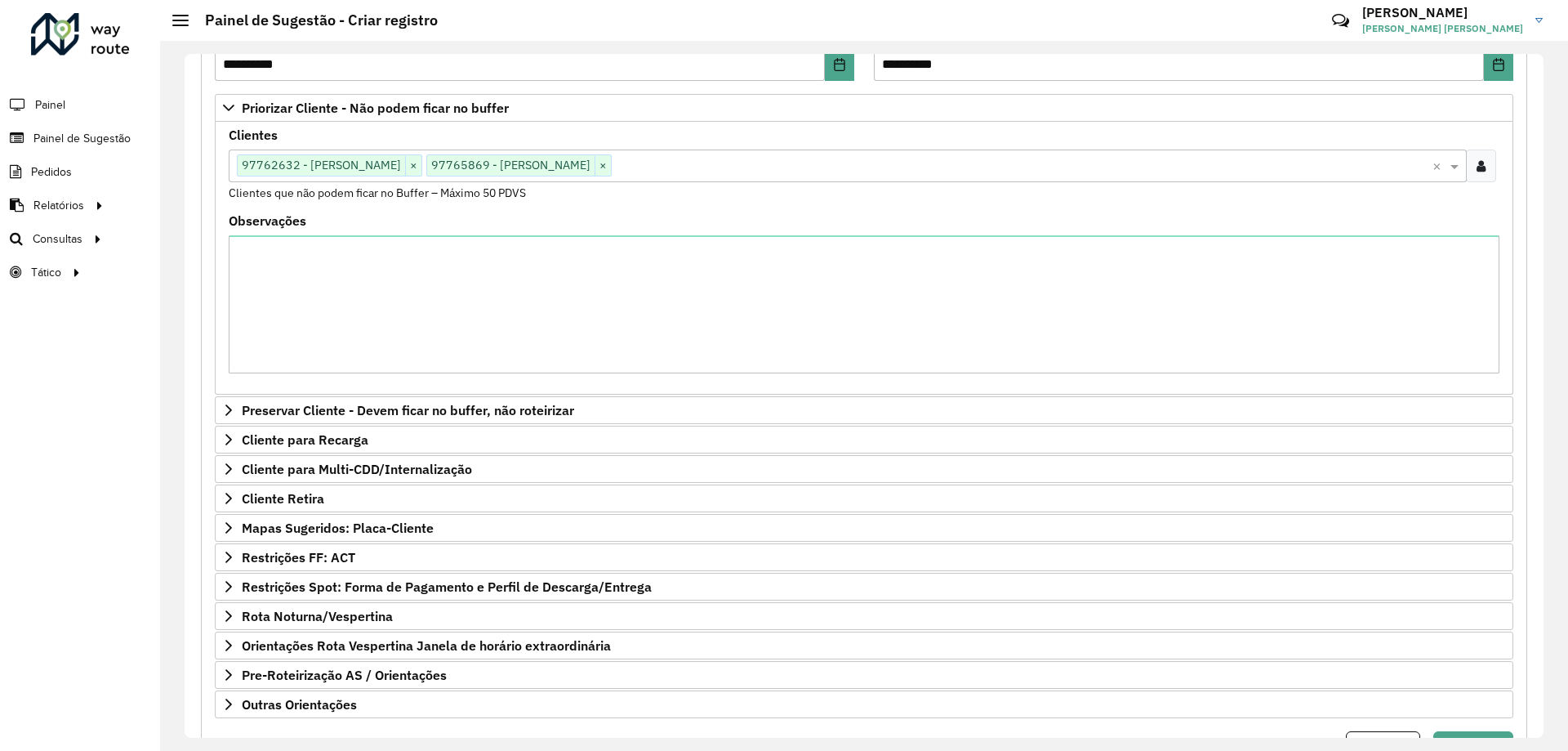
click at [732, 179] on div "Clique no botão para buscar clientes 97762632 - LUIZ GUSTAVO QUALIA × 97765869 …" at bounding box center [830, 166] width 1203 height 30
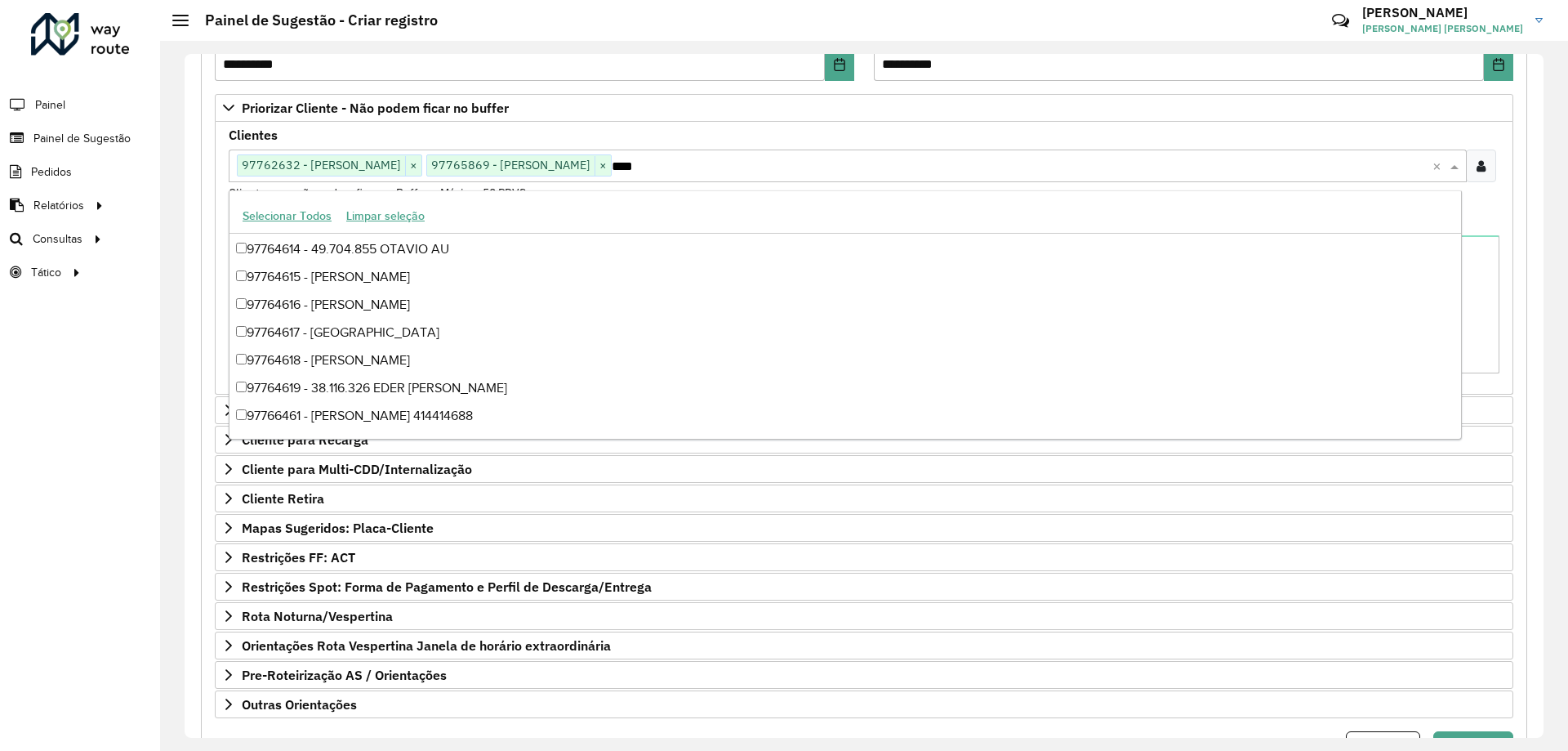
scroll to position [193, 0]
type input "*****"
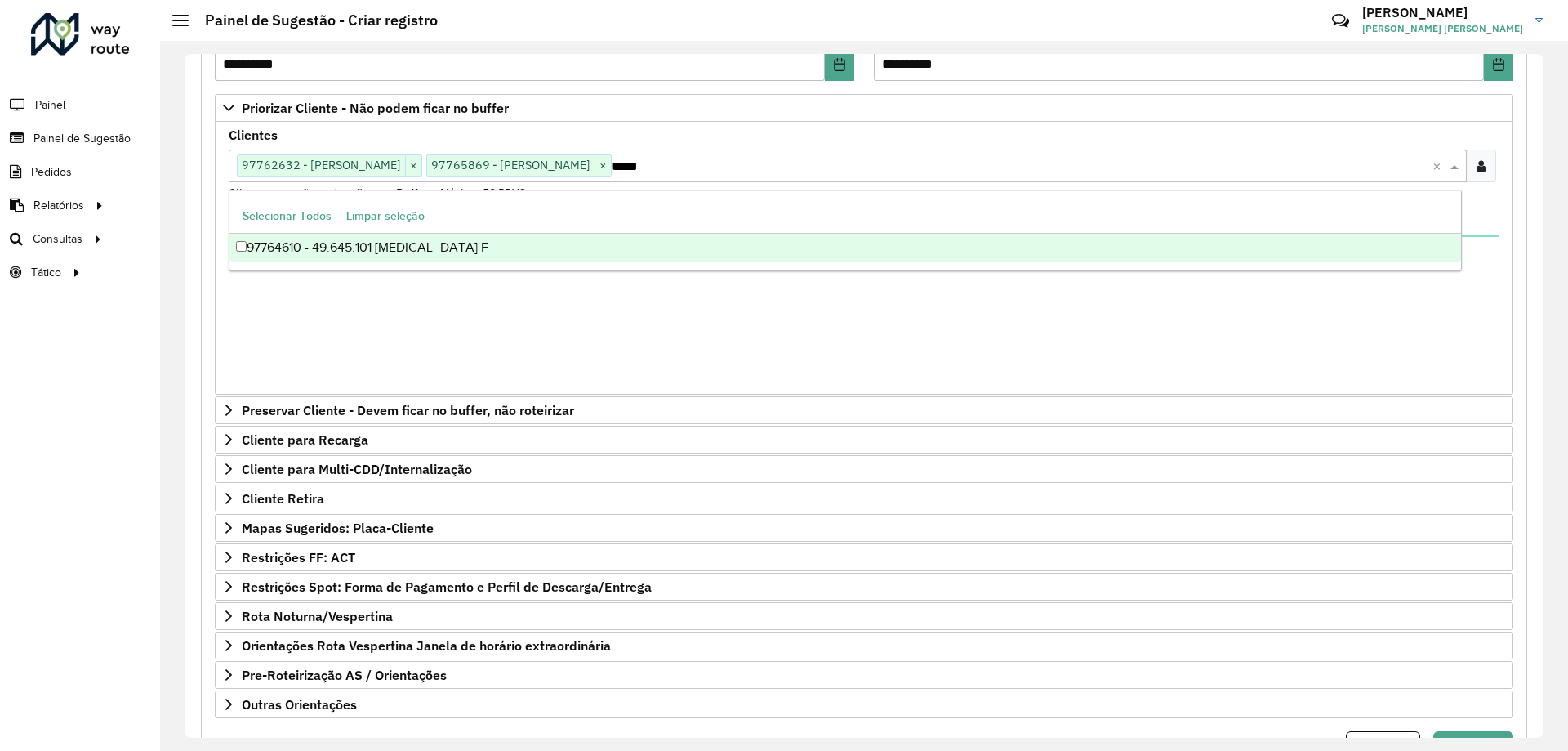
click at [574, 249] on div "97764610 - 49.645.101 CLEITON F" at bounding box center [845, 247] width 1231 height 28
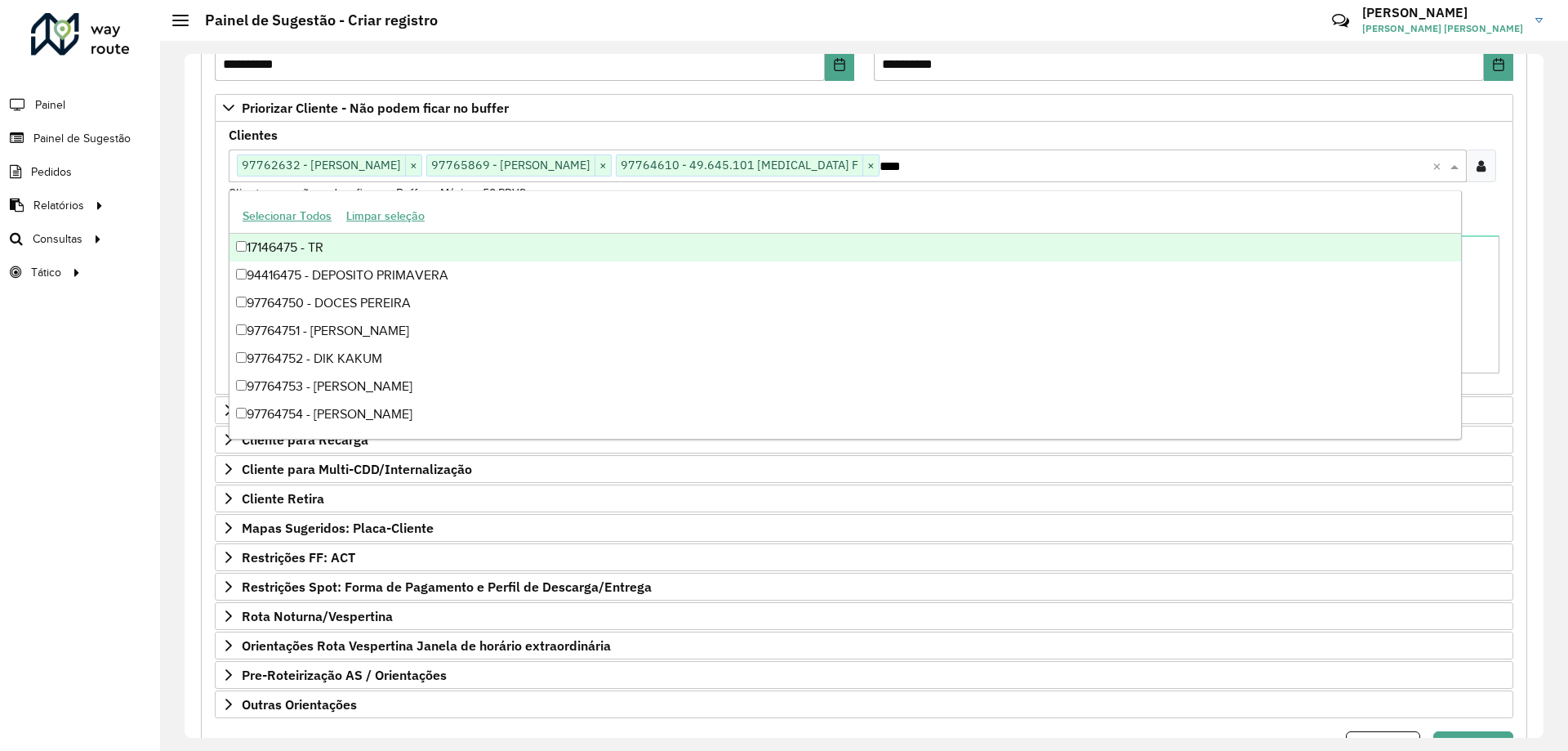
type input "*****"
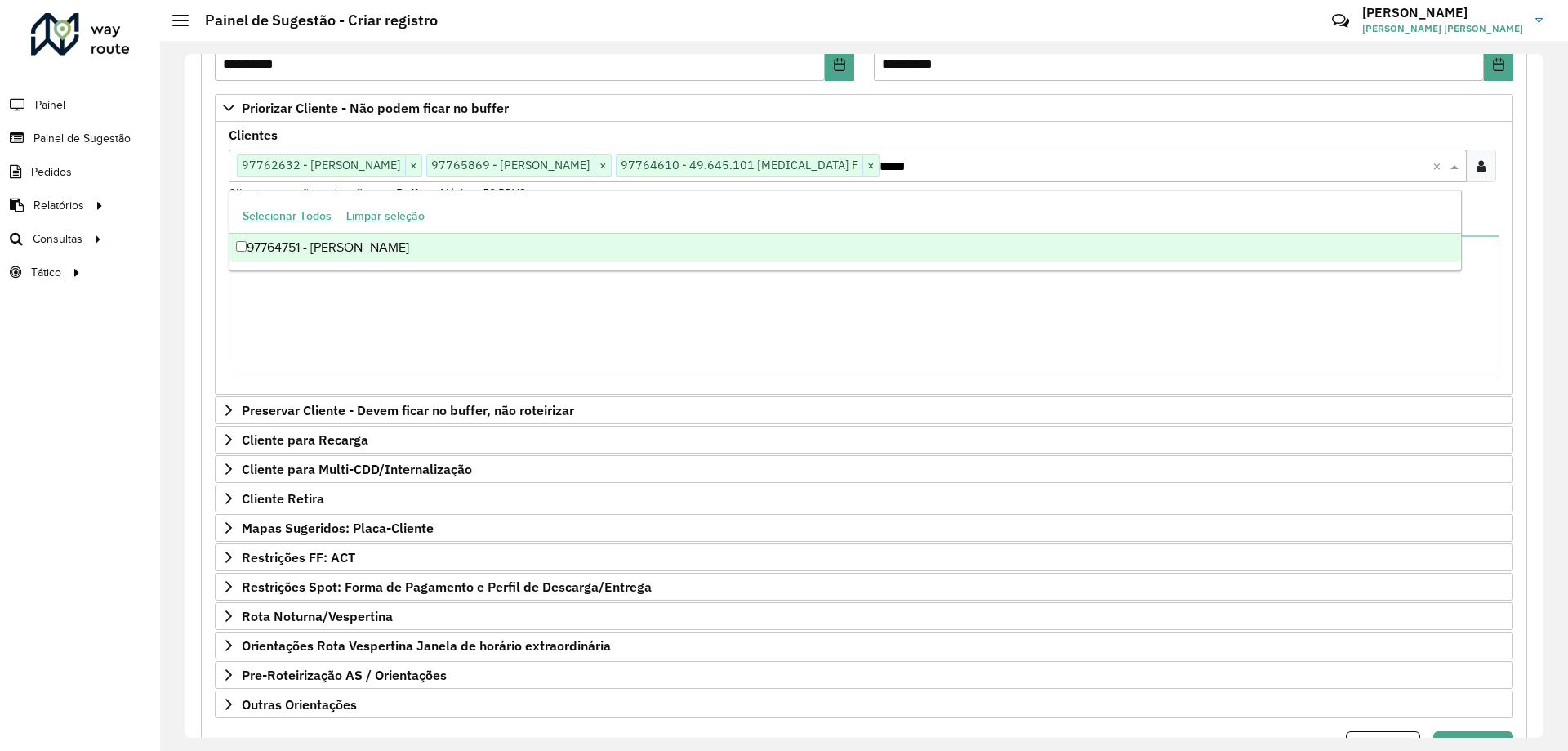
click at [822, 235] on div "97764751 - JOSE CESAR CARDOSO" at bounding box center [845, 247] width 1231 height 28
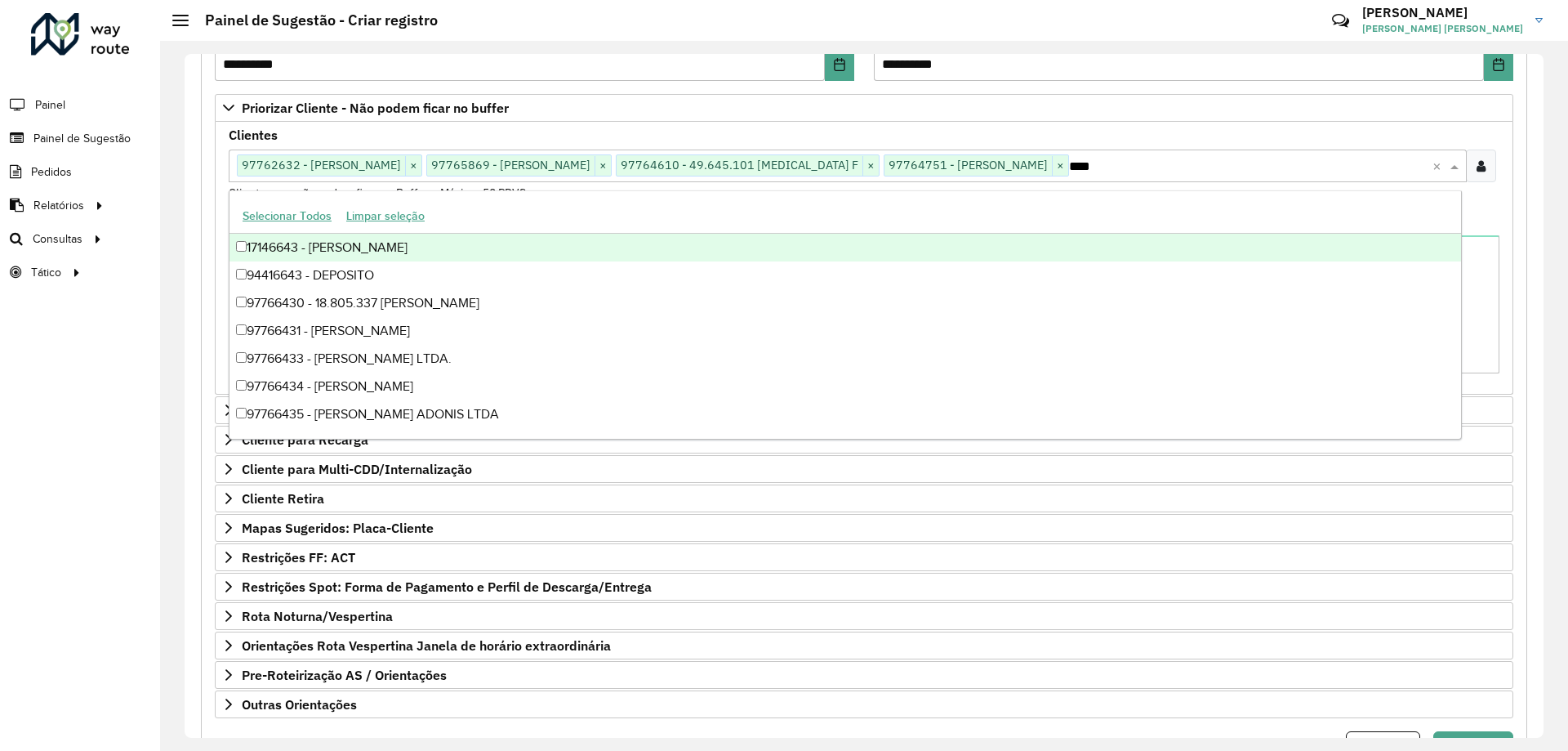
type input "*****"
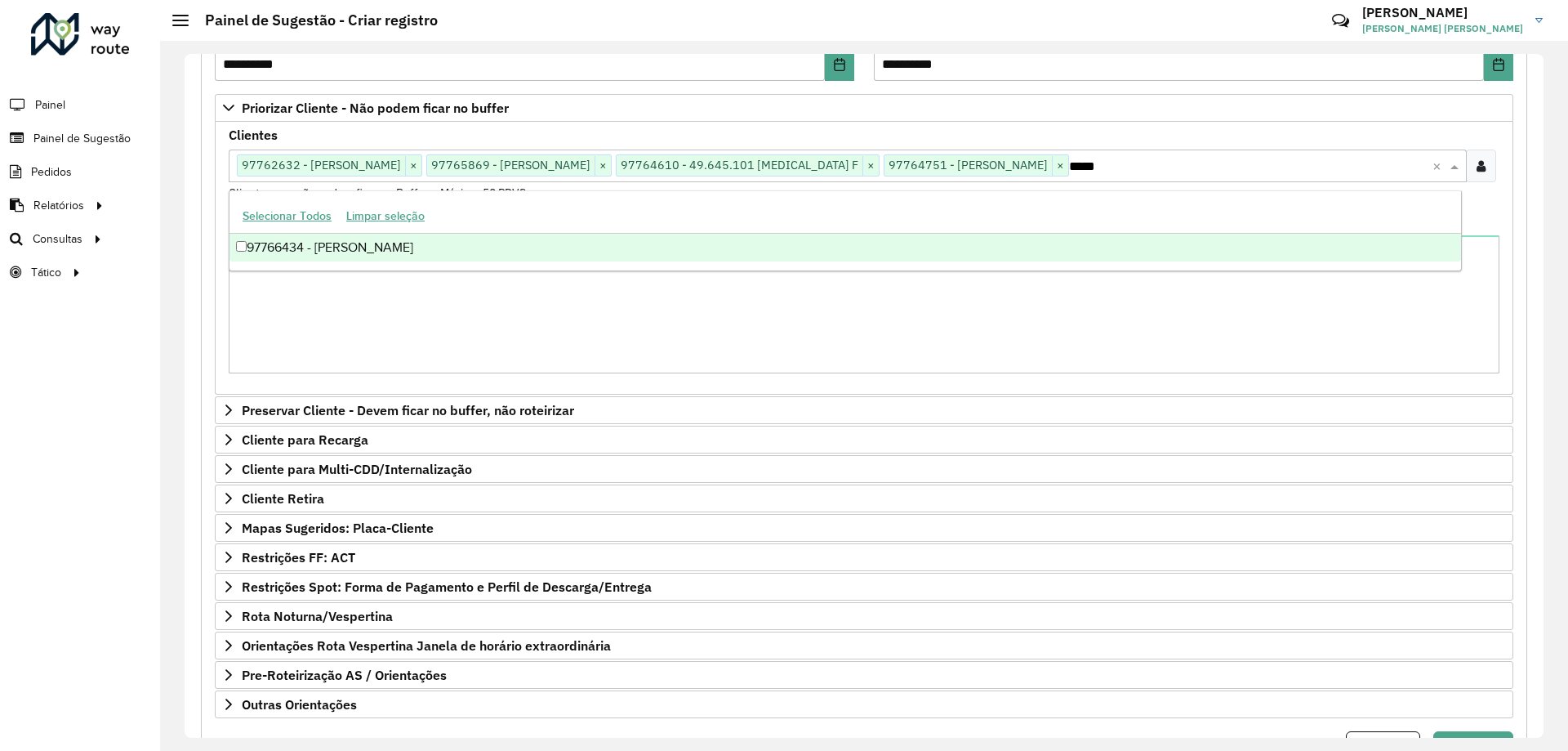
click at [818, 243] on div "97766434 - CHARLISTON LUIZ ULLRICH" at bounding box center [845, 247] width 1231 height 28
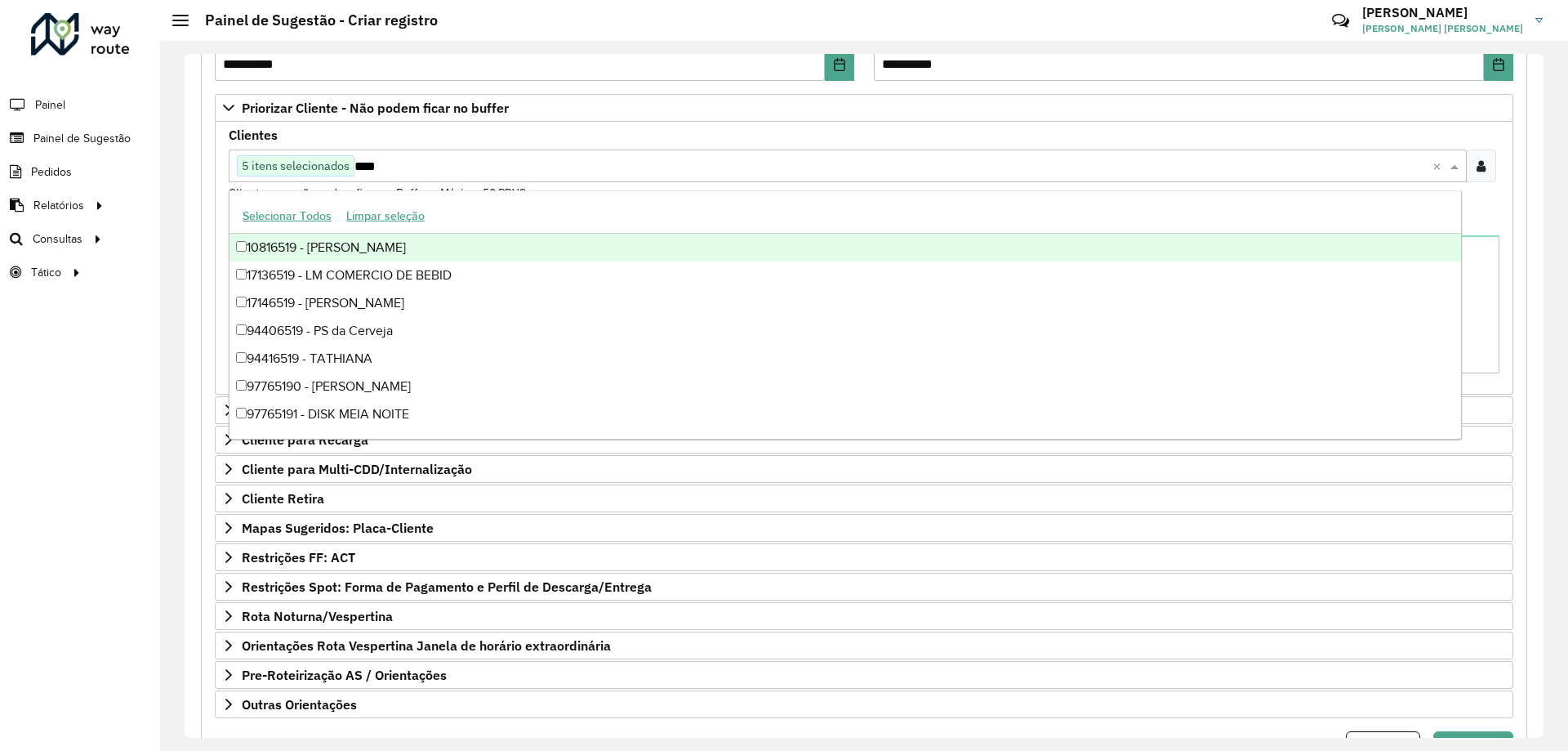
type input "*****"
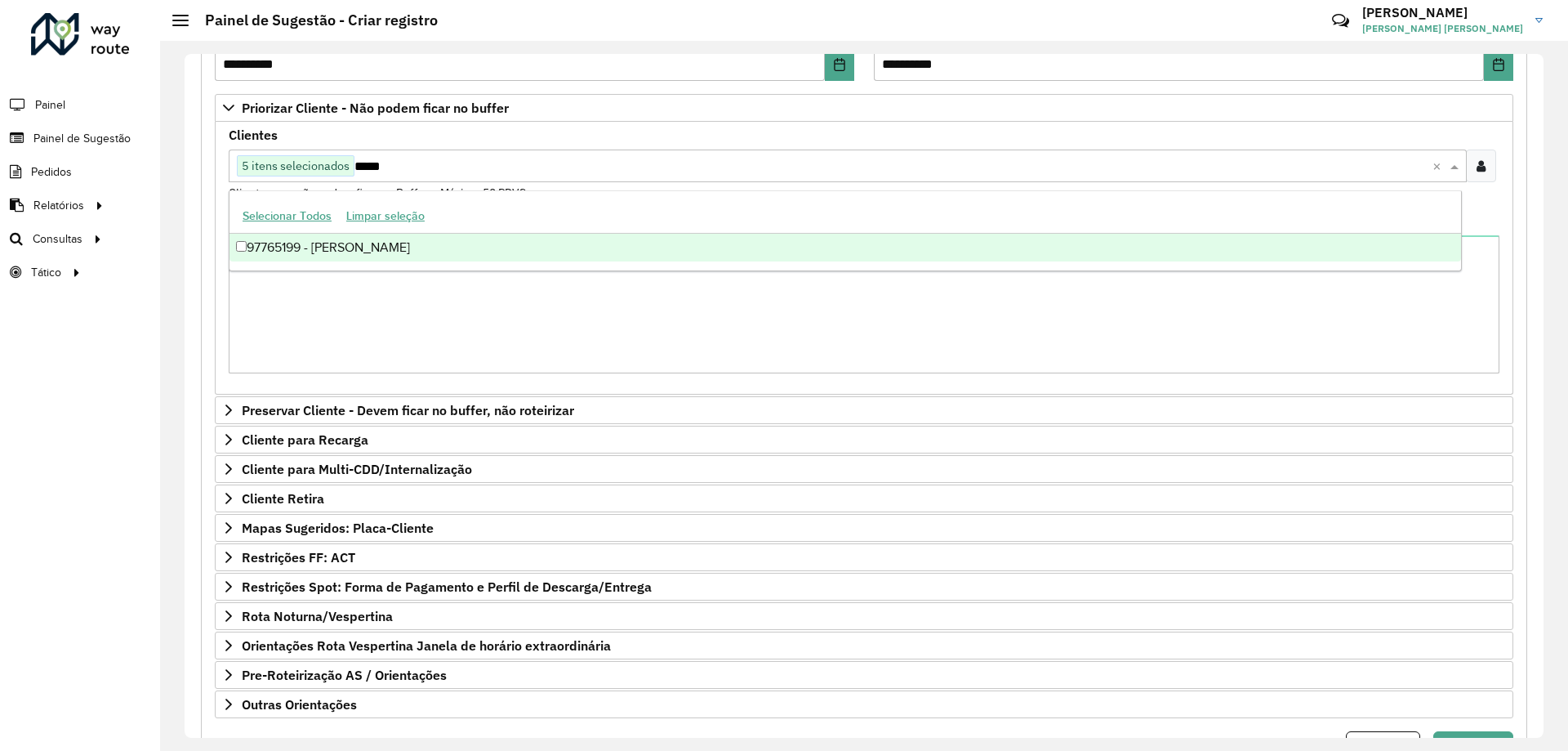
click at [818, 243] on div "97765199 - ALINE FERNANDA" at bounding box center [845, 247] width 1231 height 28
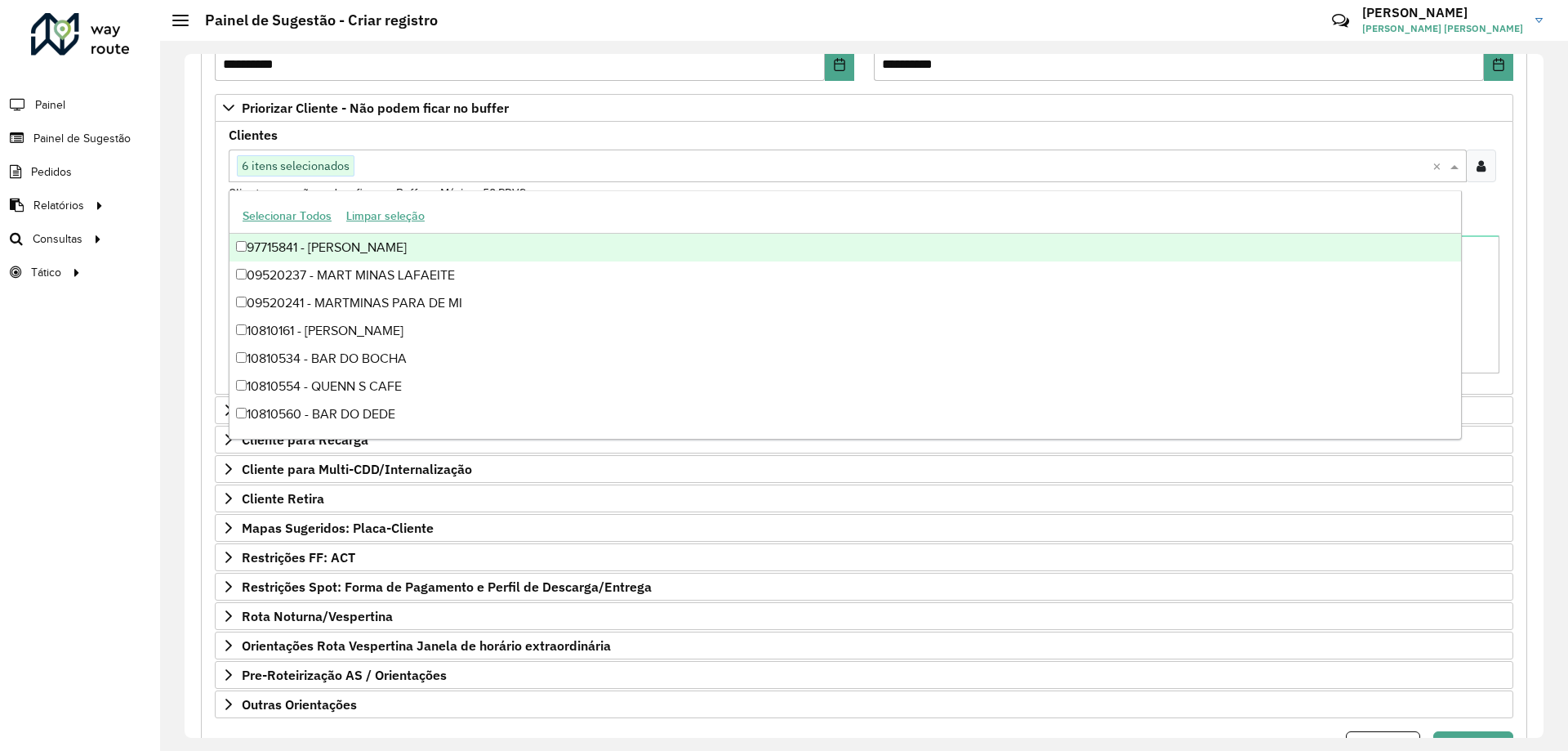
click at [440, 165] on input "text" at bounding box center [893, 167] width 1078 height 20
click at [424, 133] on div "Clientes Clique no botão para buscar clientes 6 itens selecionados × Clientes q…" at bounding box center [864, 165] width 1271 height 73
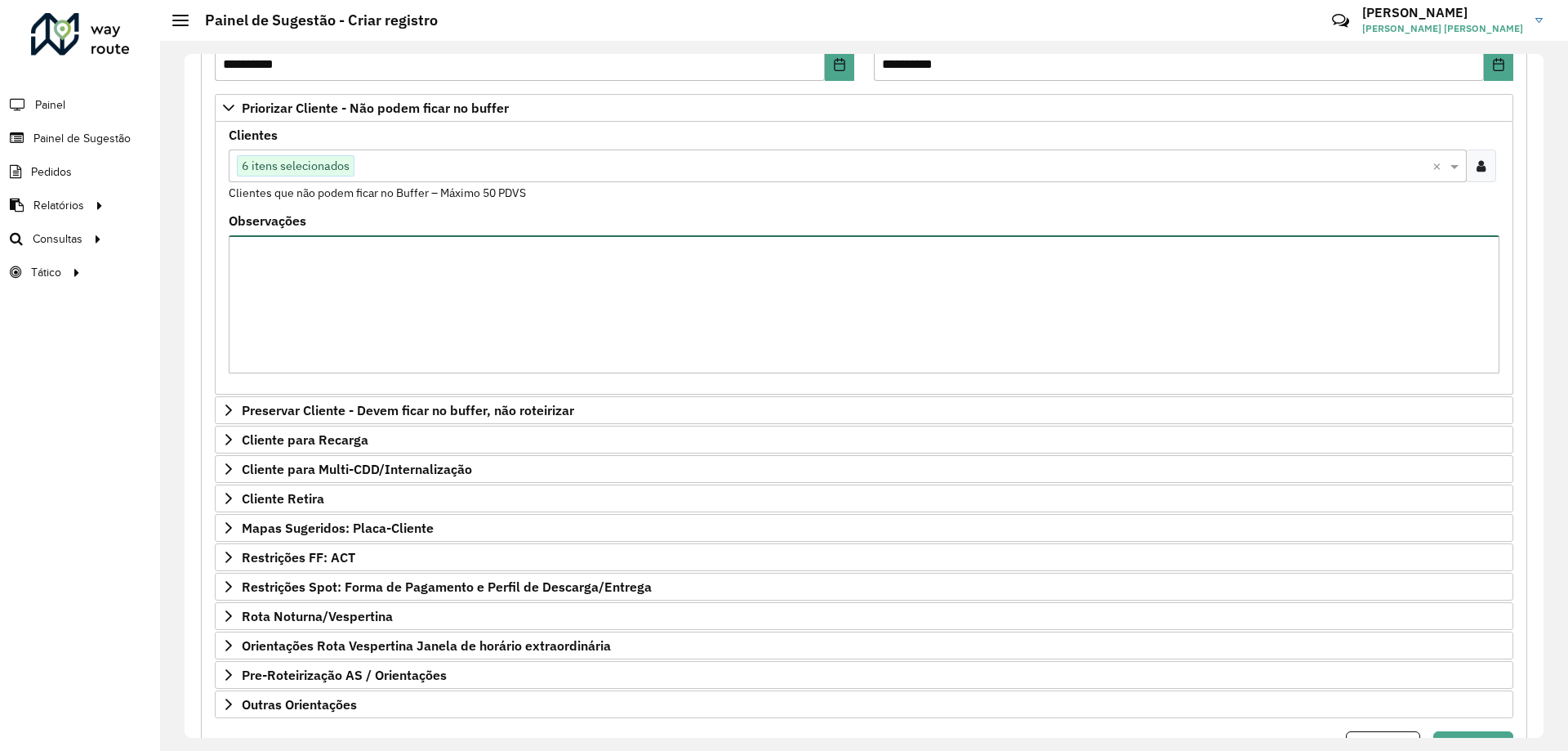
click at [366, 273] on textarea "Observações" at bounding box center [864, 304] width 1271 height 138
type textarea "**********"
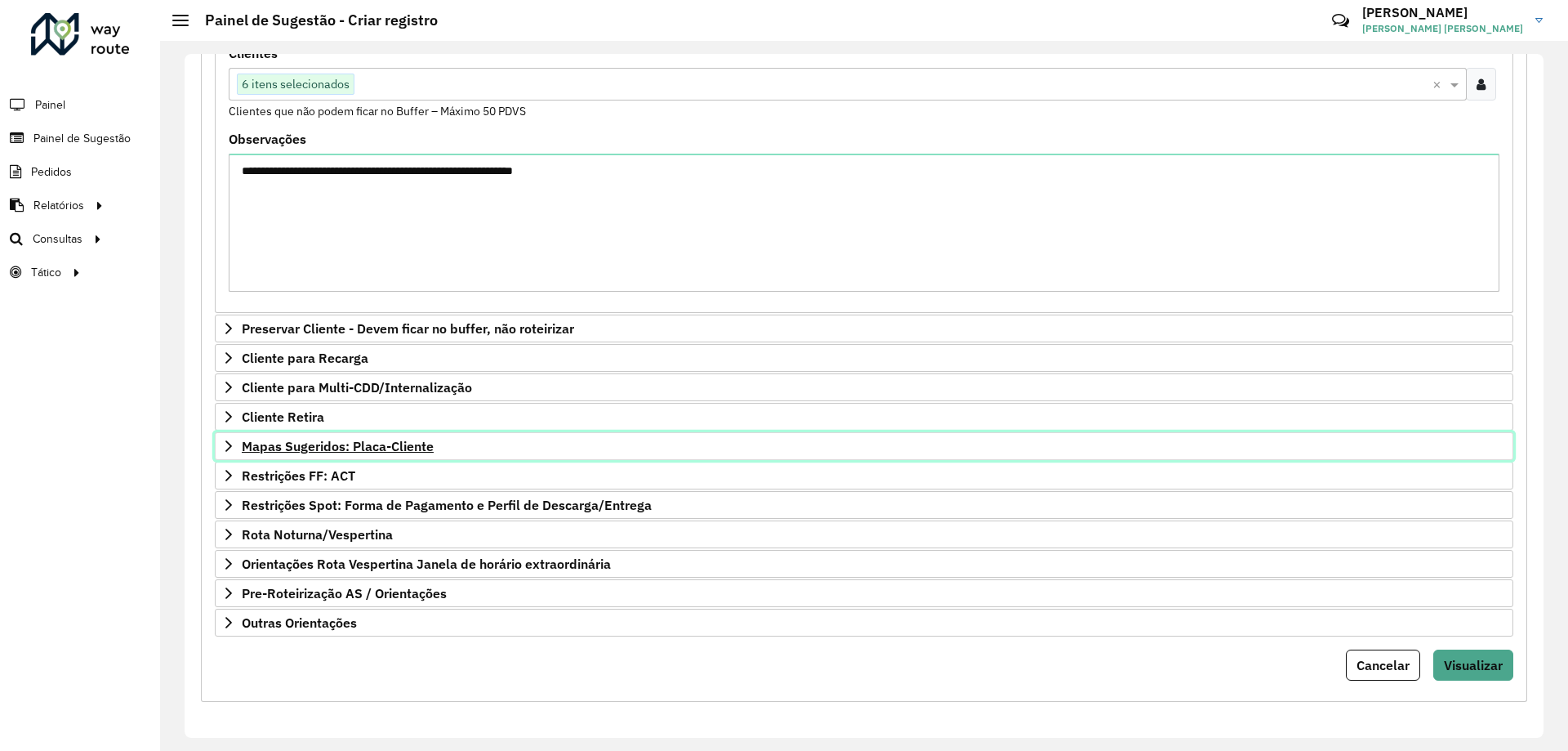
click at [361, 437] on link "Mapas Sugeridos: Placa-Cliente" at bounding box center [864, 445] width 1298 height 28
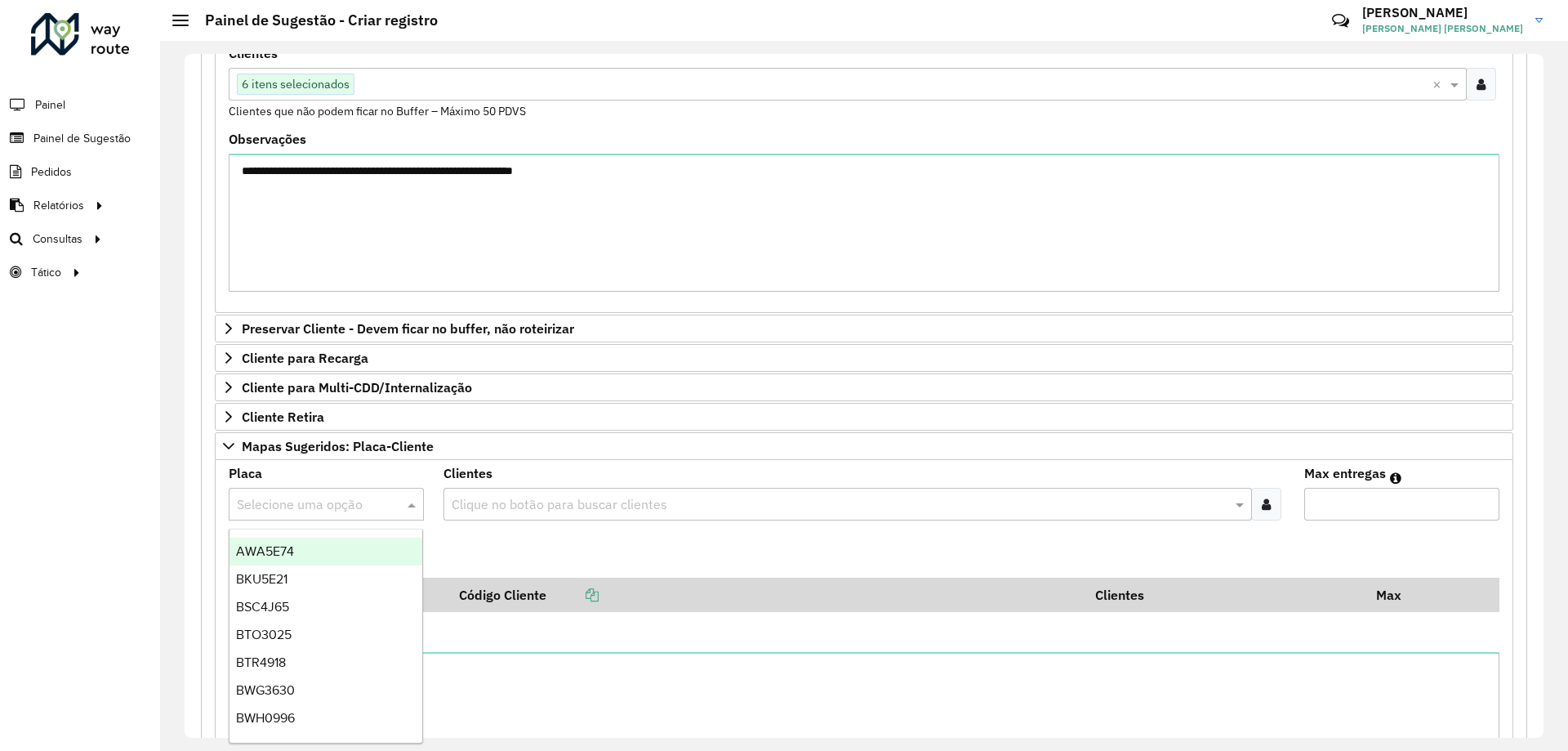
click at [317, 498] on input "text" at bounding box center [309, 505] width 146 height 20
type input "***"
click at [324, 548] on div "RUQ8A12" at bounding box center [325, 551] width 193 height 28
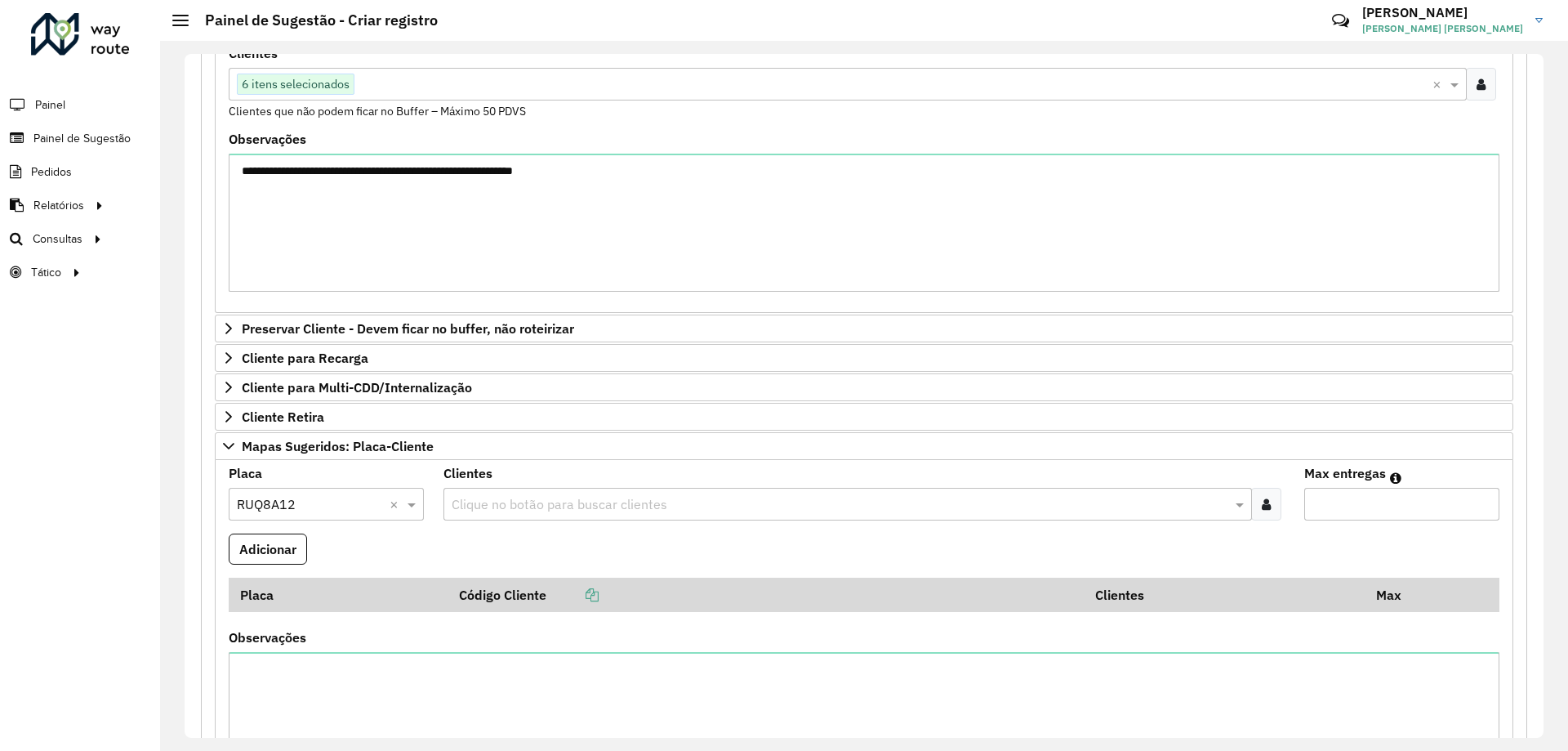
click at [526, 491] on div "Clique no botão para buscar clientes" at bounding box center [847, 504] width 807 height 32
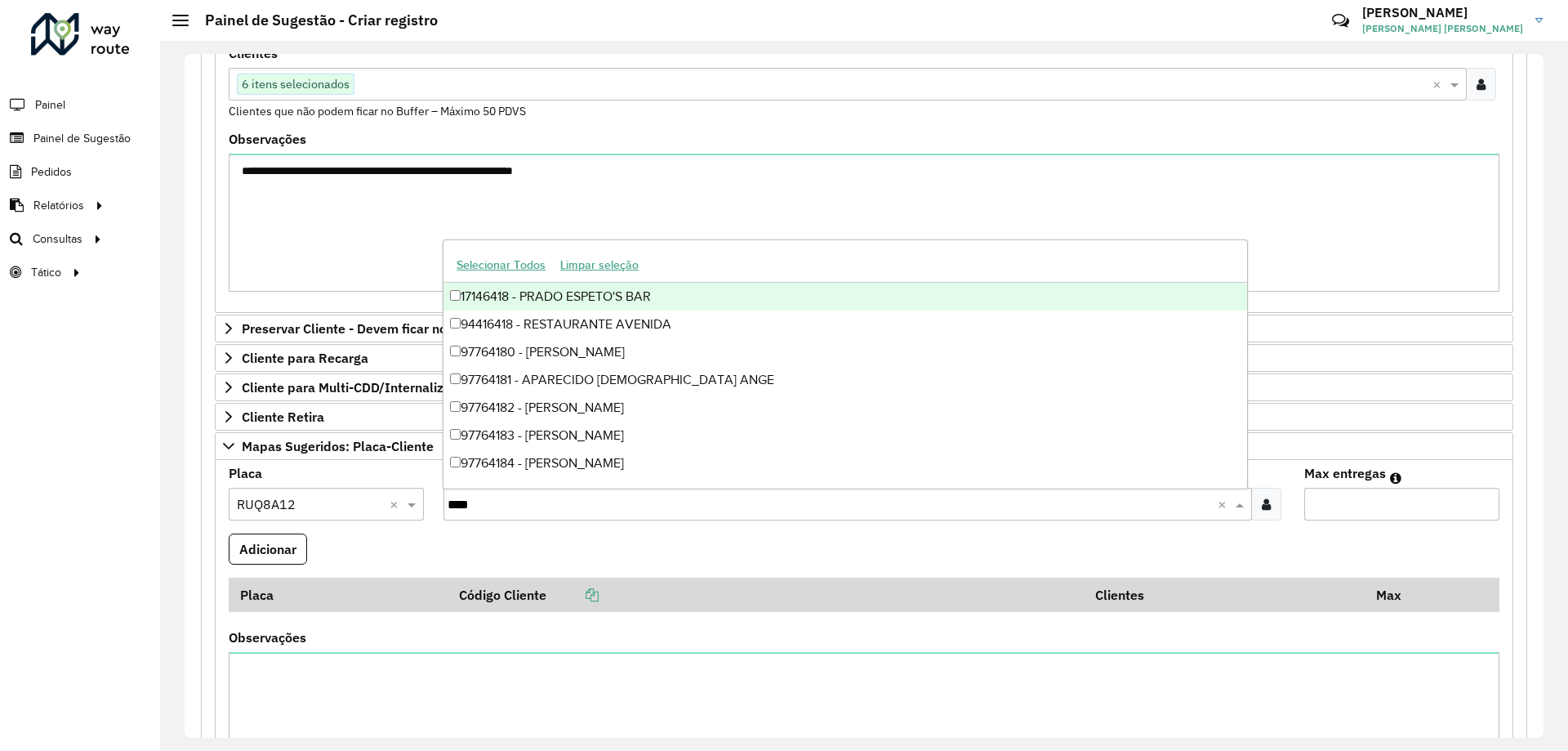
type input "*****"
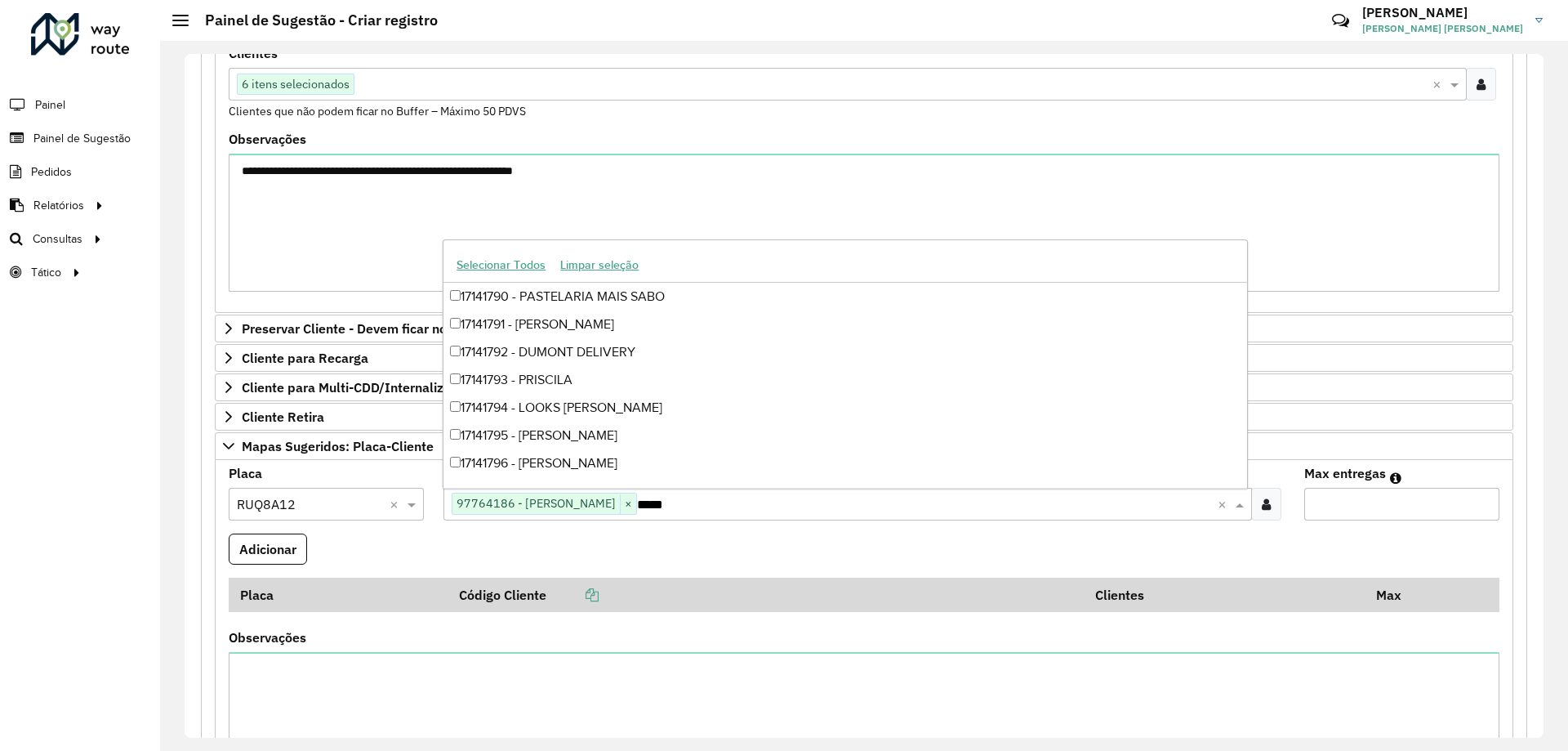
scroll to position [137, 0]
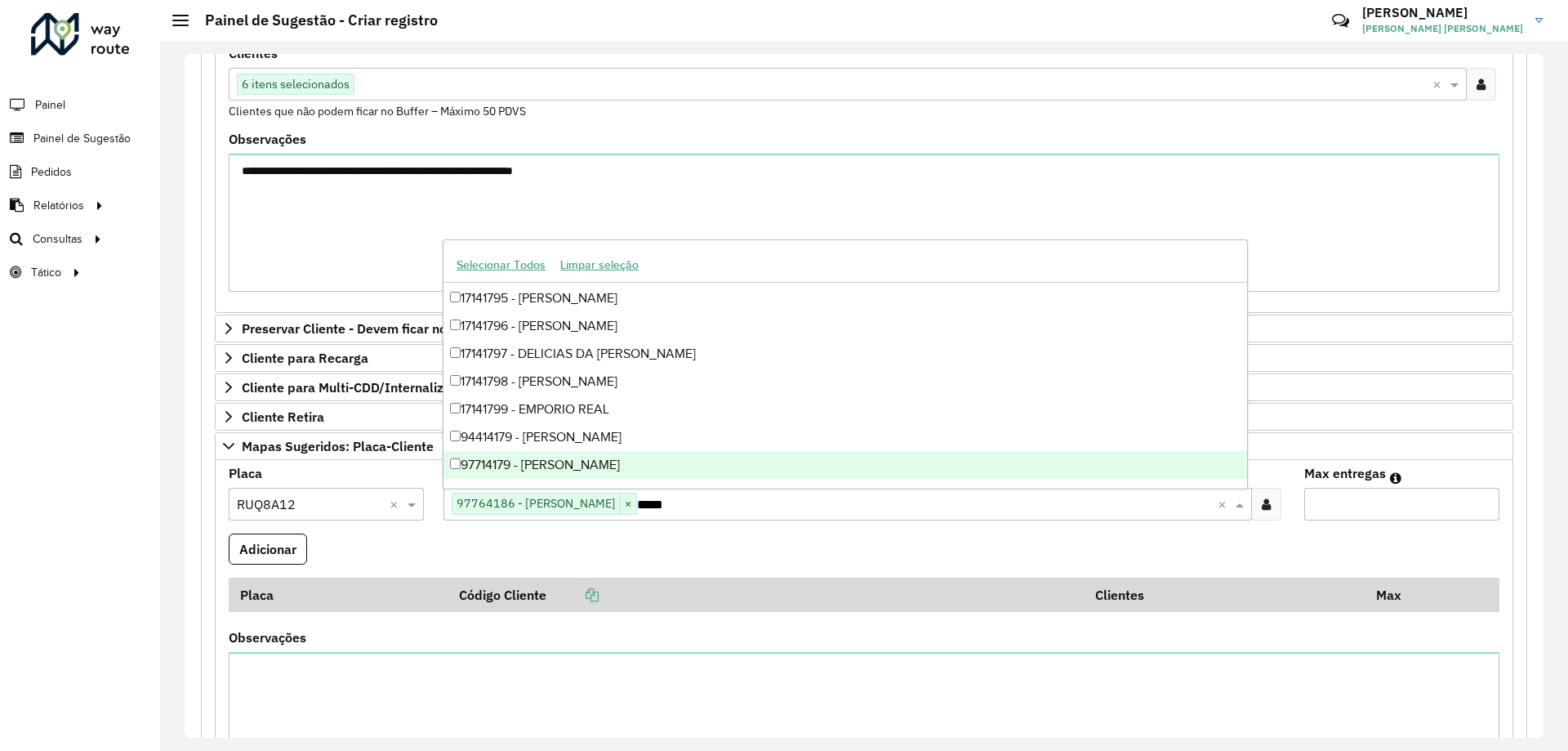
click at [537, 464] on div "97714179 - ANTONIO MARCOS CANO" at bounding box center [845, 464] width 803 height 28
type input "*****"
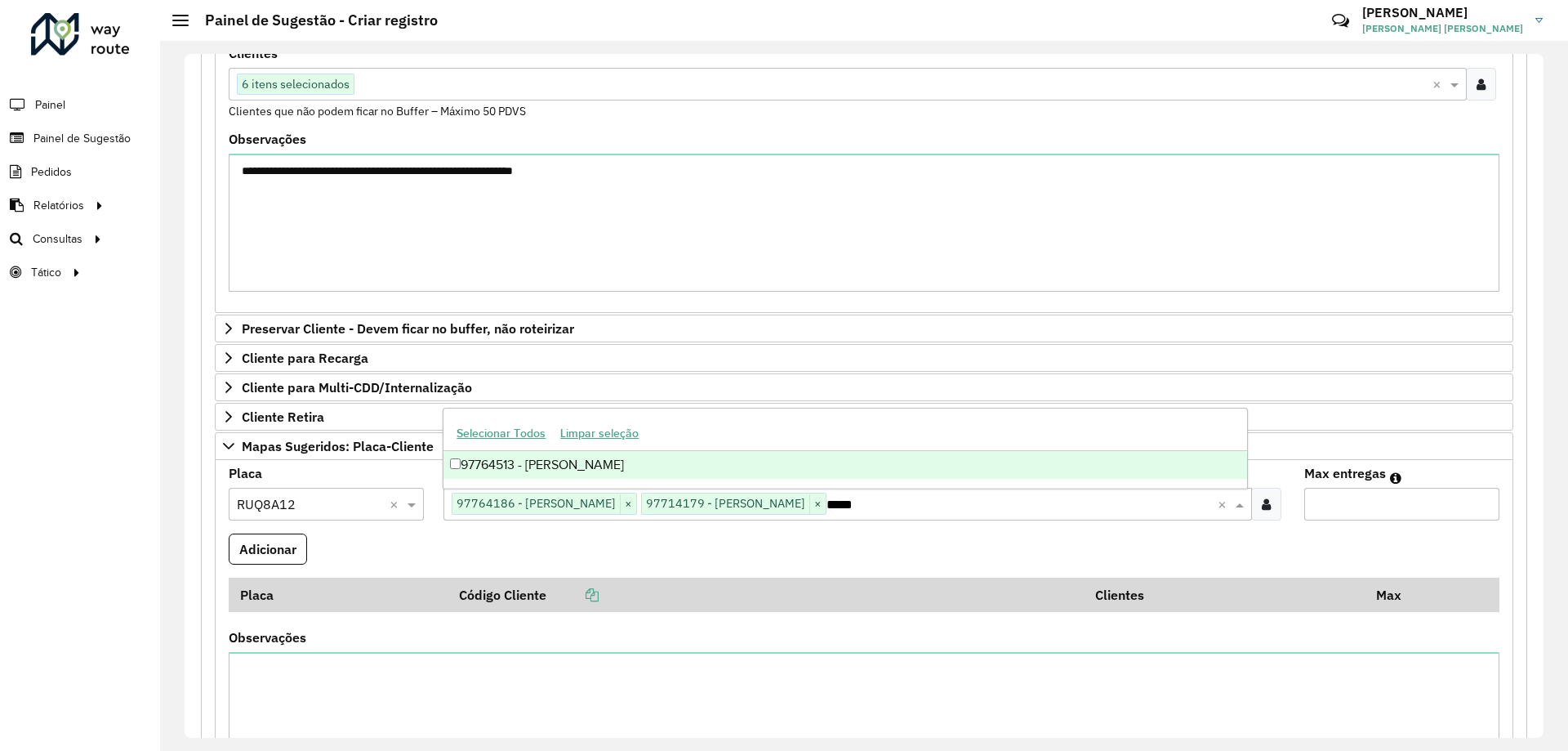
click at [640, 463] on div "97764513 - FABIO HENRIQUE DORNE" at bounding box center [845, 464] width 803 height 28
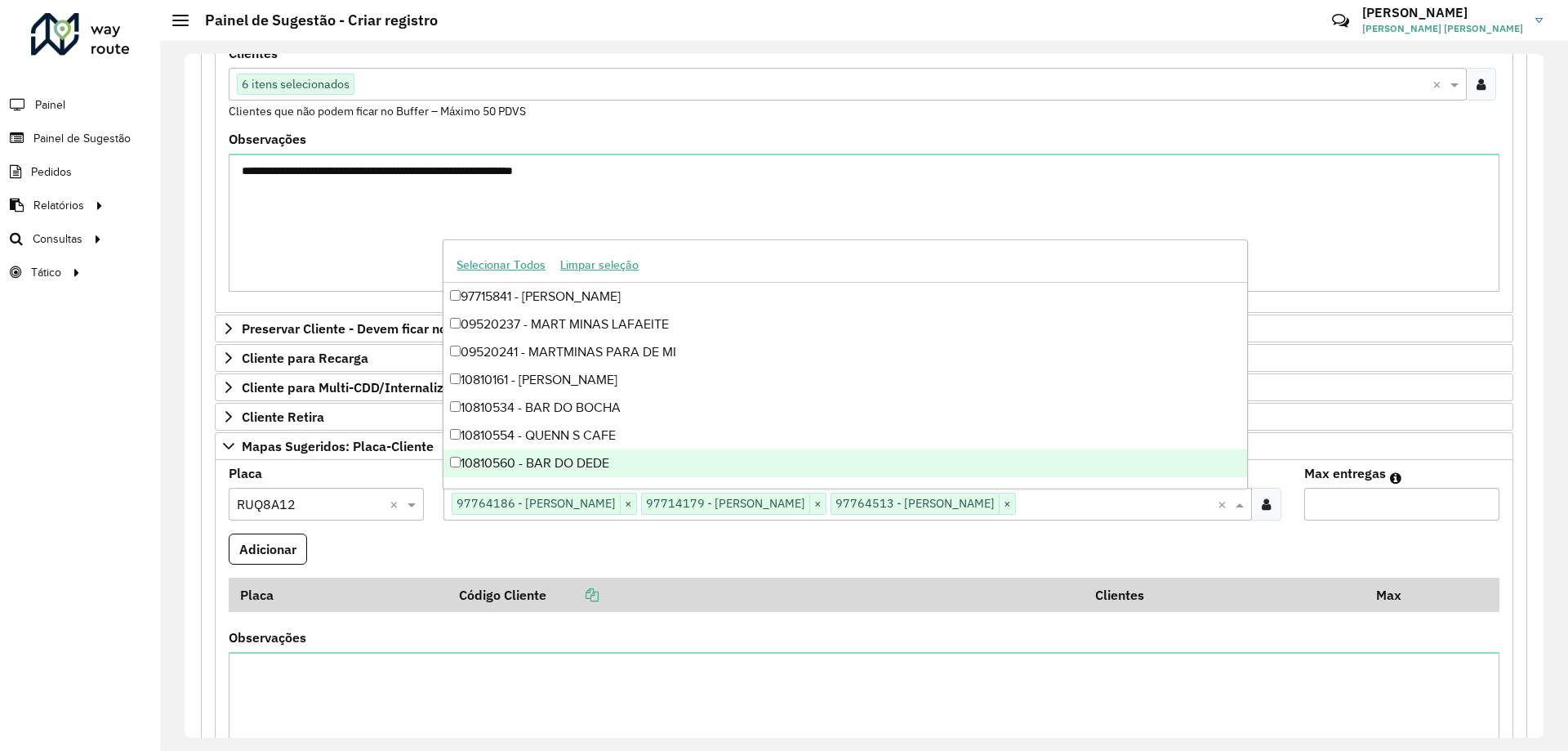
click at [1308, 496] on input "Max entregas" at bounding box center [1401, 504] width 195 height 32
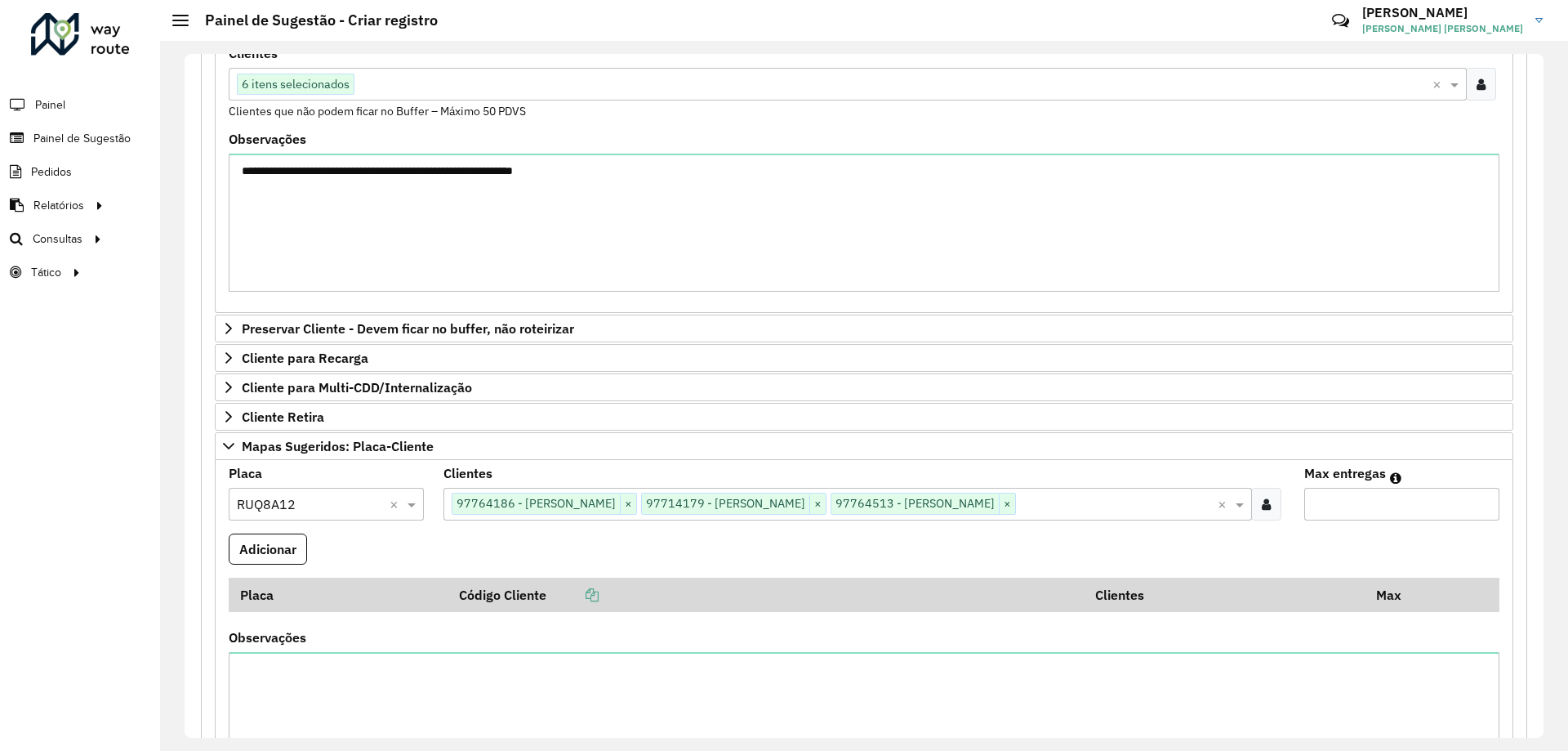
type input "**"
click at [288, 541] on button "Adicionar" at bounding box center [267, 548] width 78 height 31
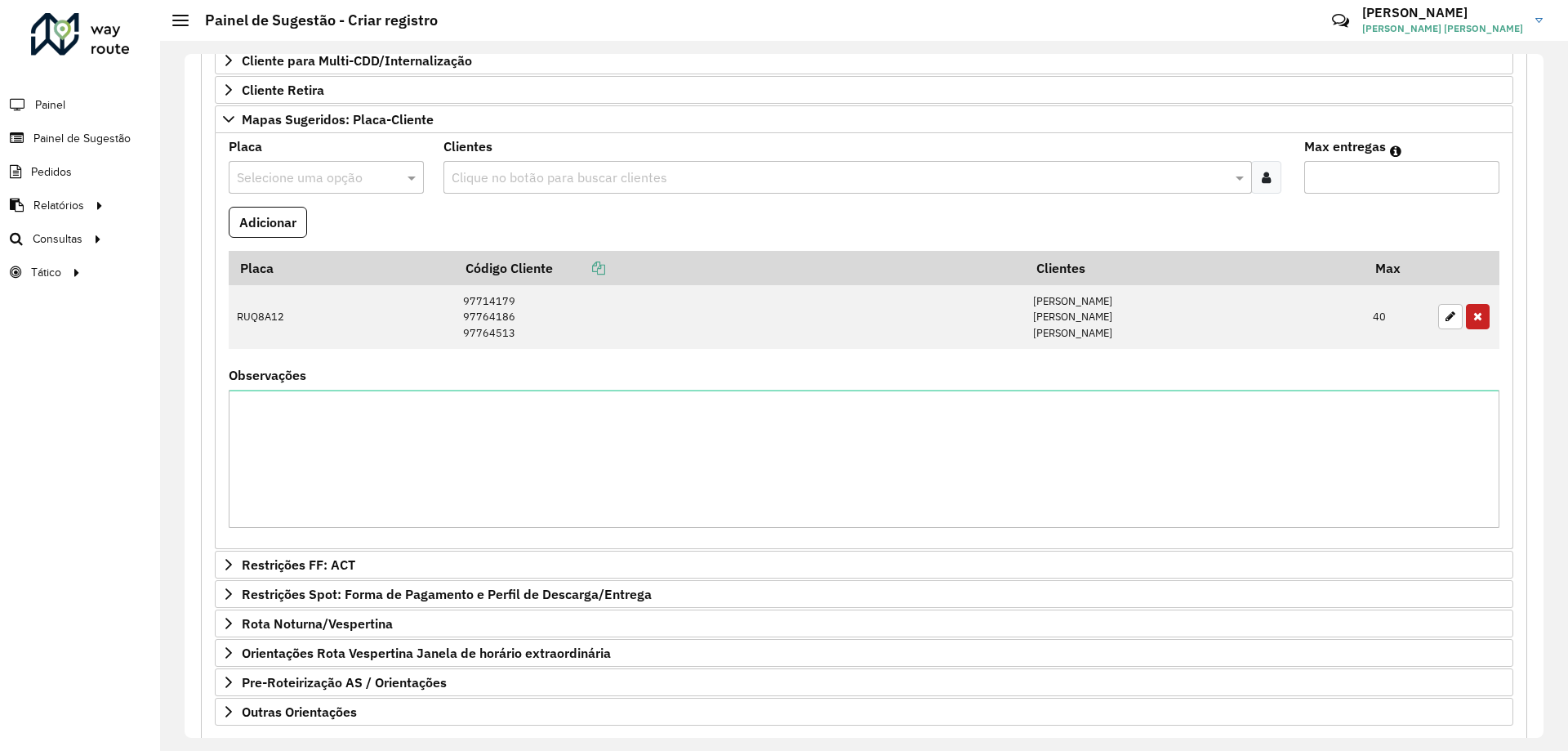
scroll to position [752, 0]
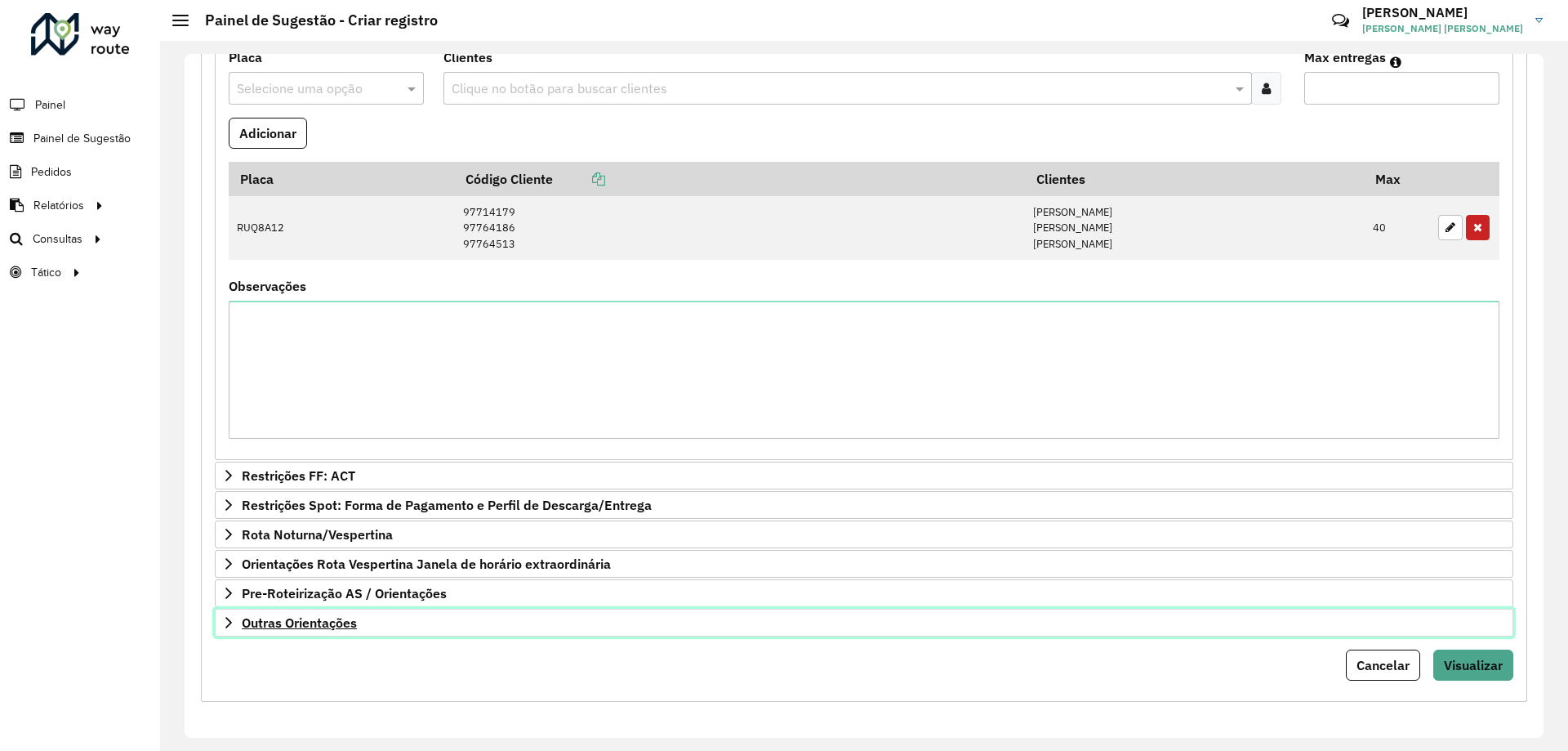
click at [296, 634] on link "Outras Orientações" at bounding box center [864, 622] width 1298 height 28
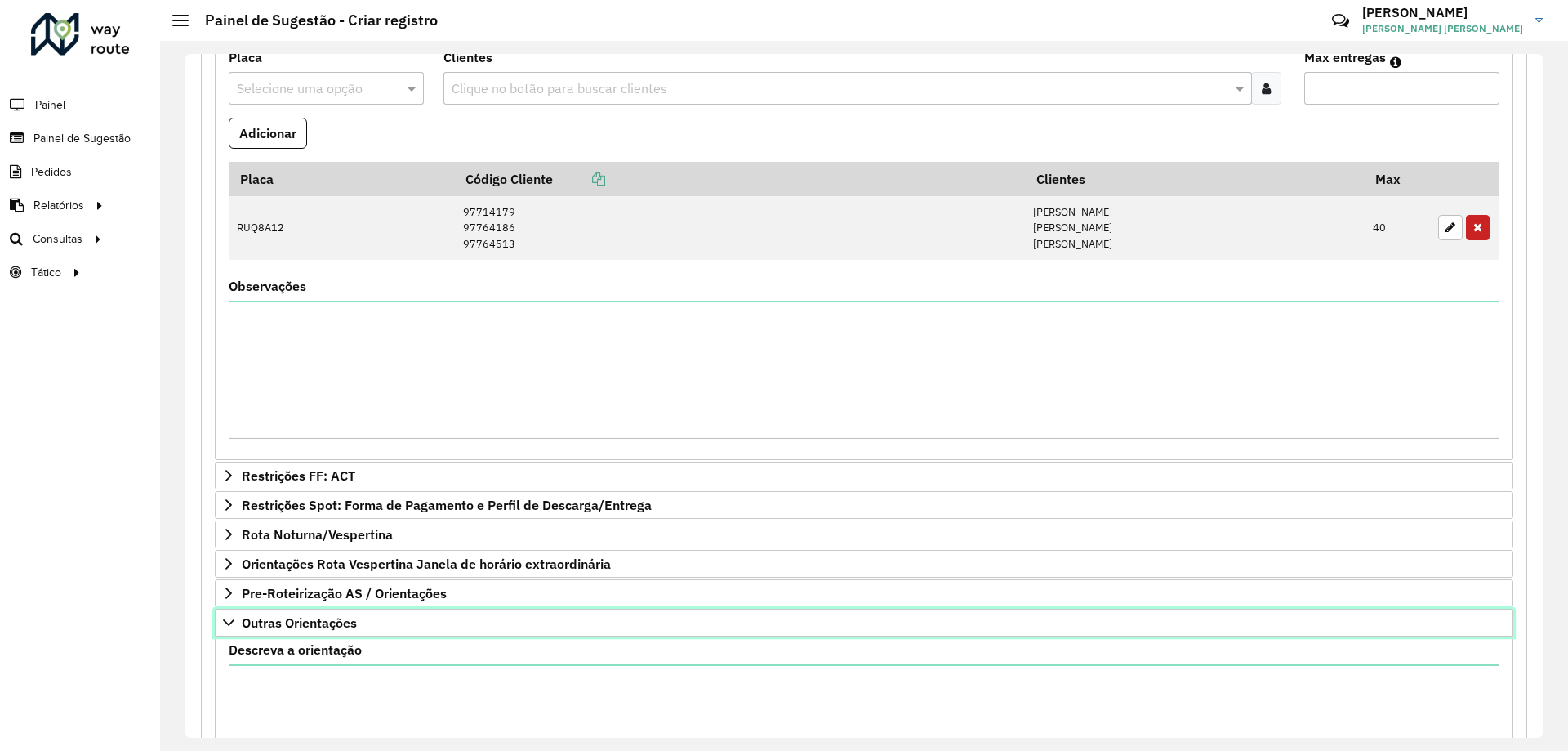
scroll to position [916, 0]
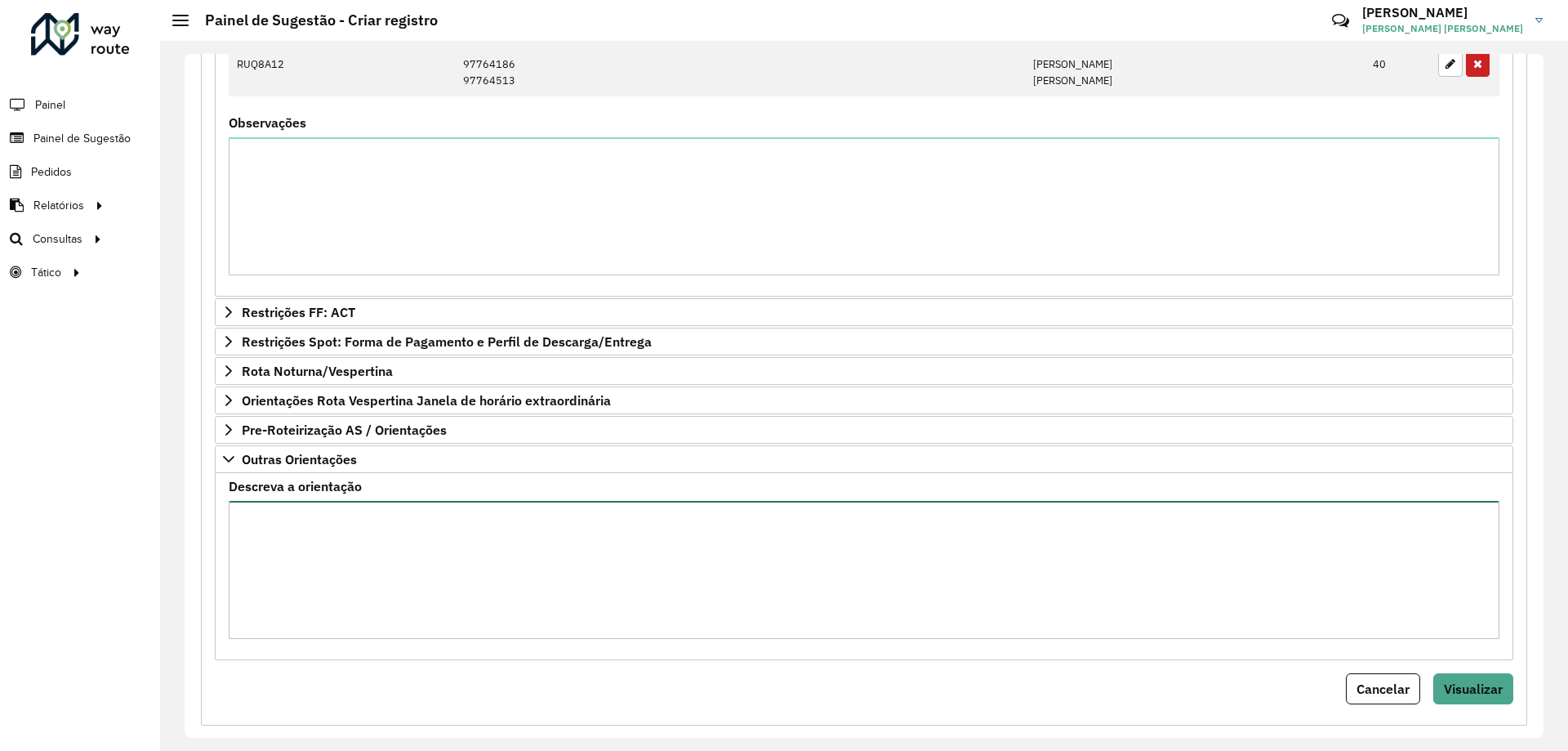
click at [336, 564] on textarea "Descreva a orientação" at bounding box center [864, 570] width 1271 height 138
type textarea "**********"
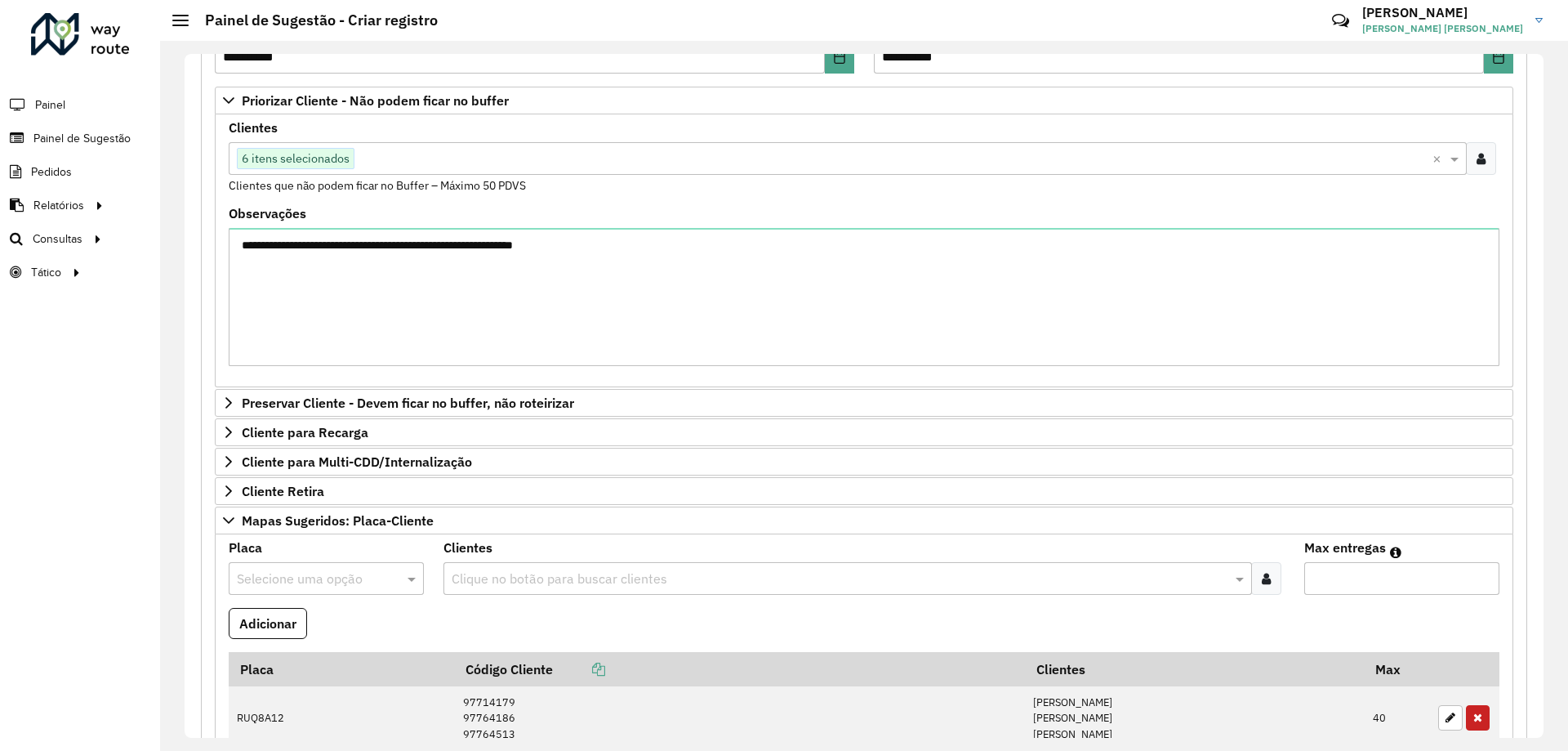
scroll to position [99, 0]
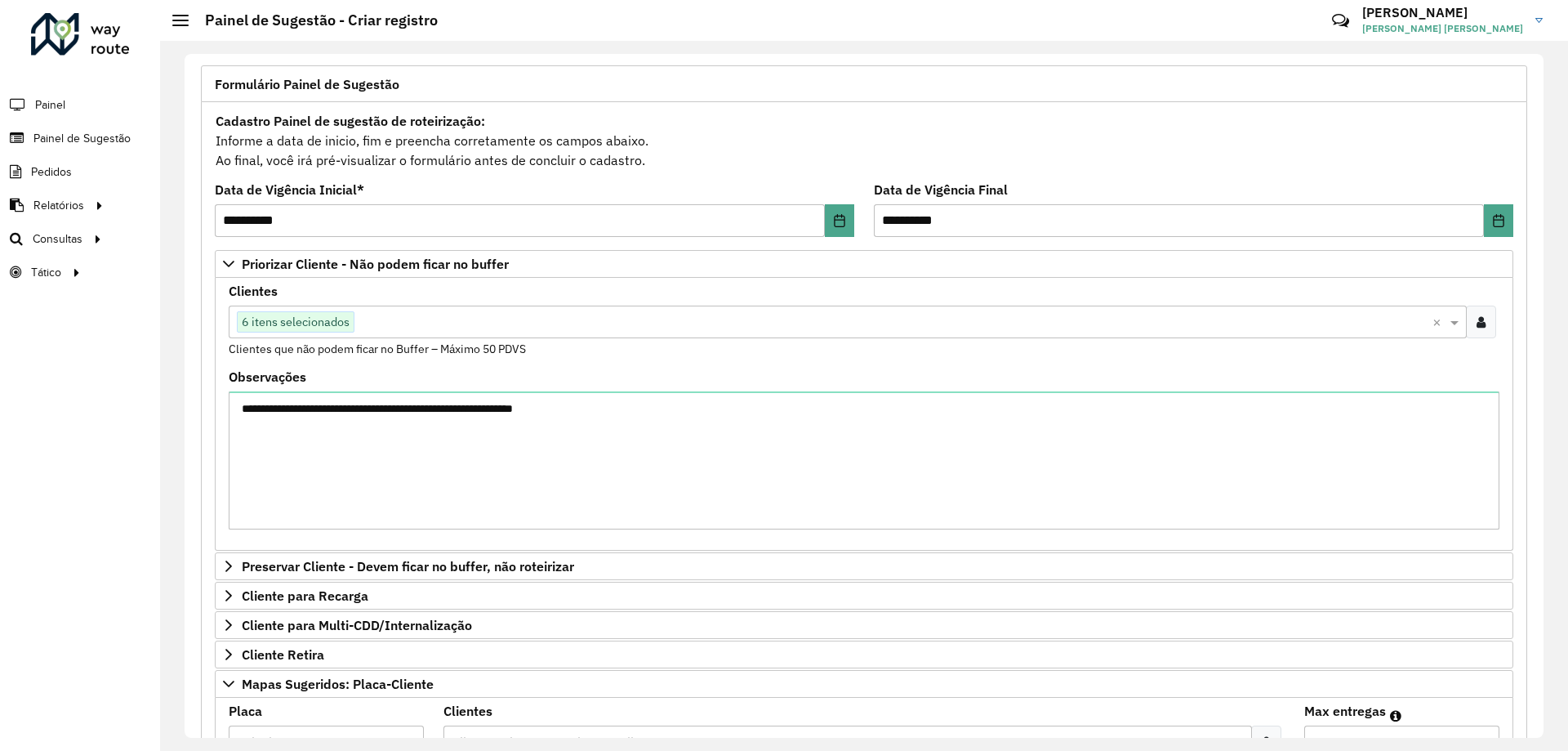
click at [415, 335] on div "Clique no botão para buscar clientes 6 itens selecionados" at bounding box center [830, 322] width 1203 height 30
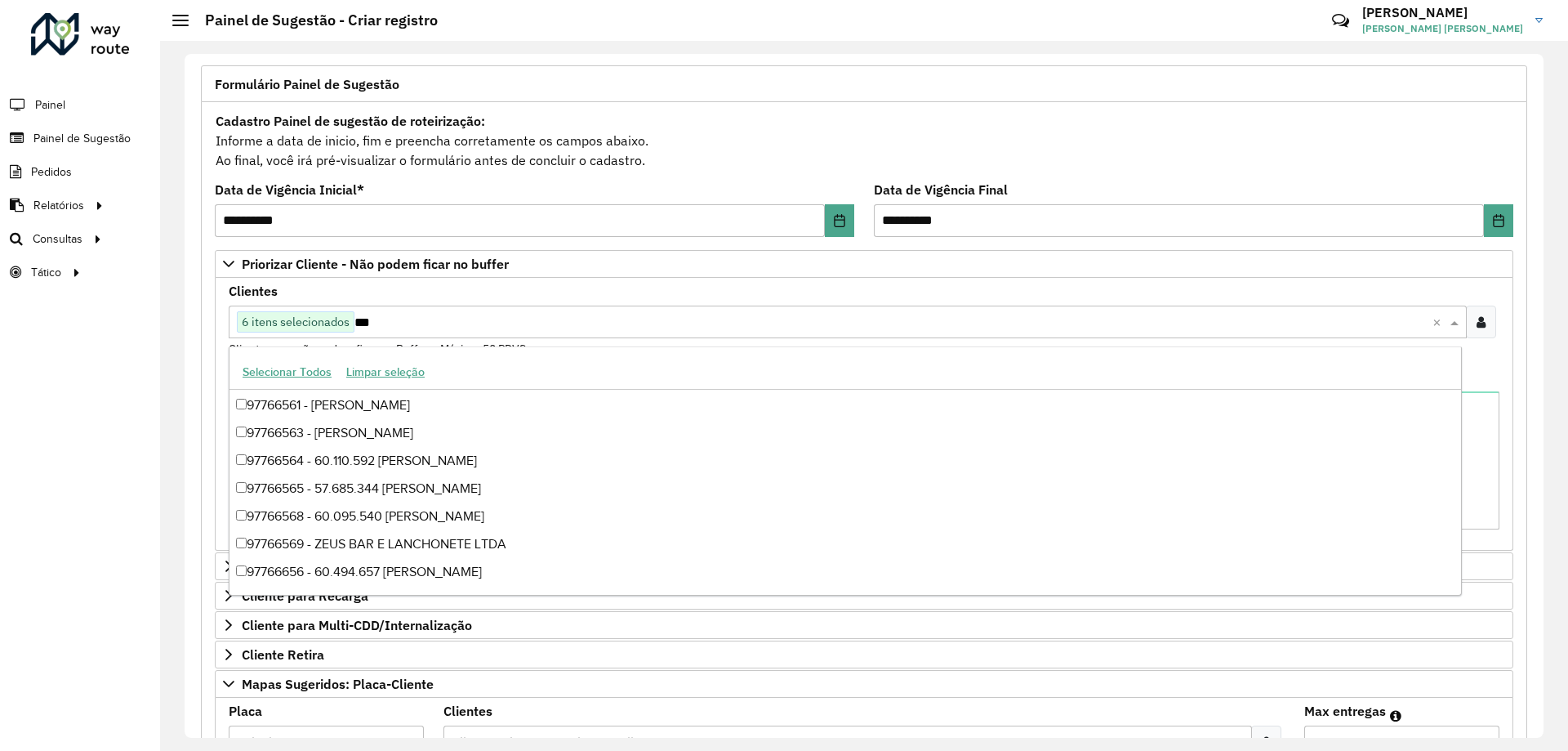
scroll to position [4414, 0]
type input "*****"
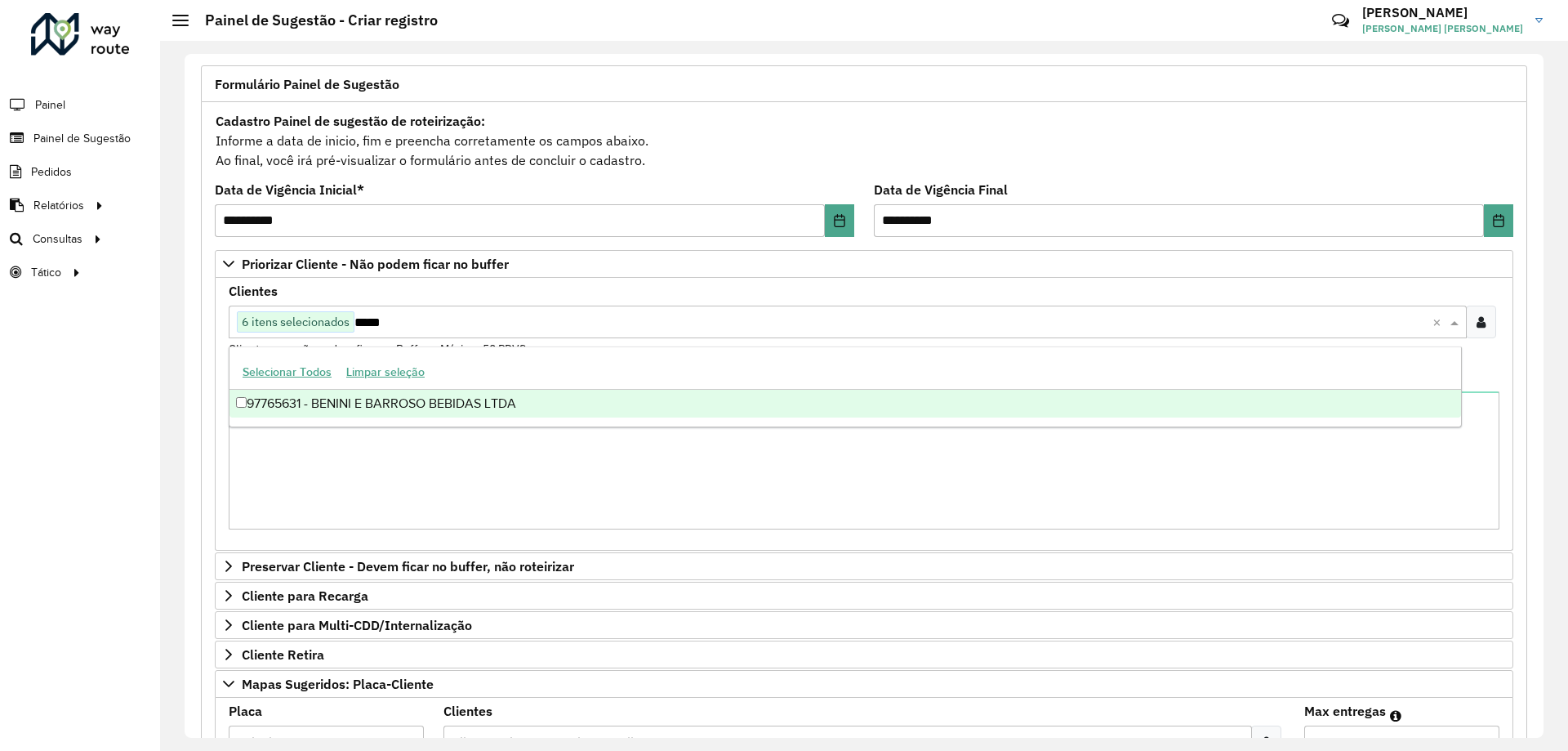
click at [401, 407] on div "97765631 - BENINI E BARROSO BEBIDAS LTDA" at bounding box center [845, 403] width 1231 height 28
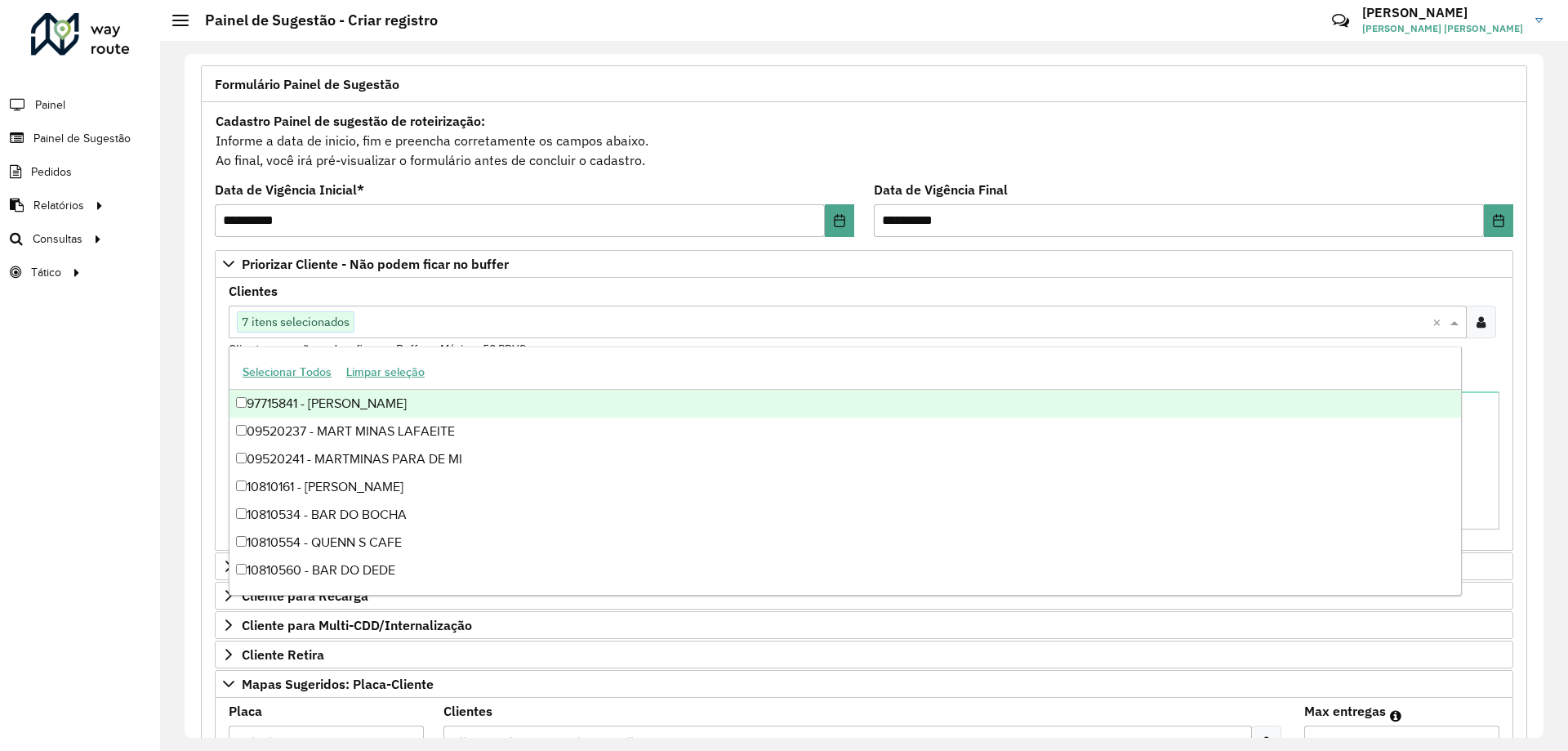
click at [407, 290] on div "Clientes Clique no botão para buscar clientes 7 itens selecionados × Clientes q…" at bounding box center [864, 321] width 1271 height 73
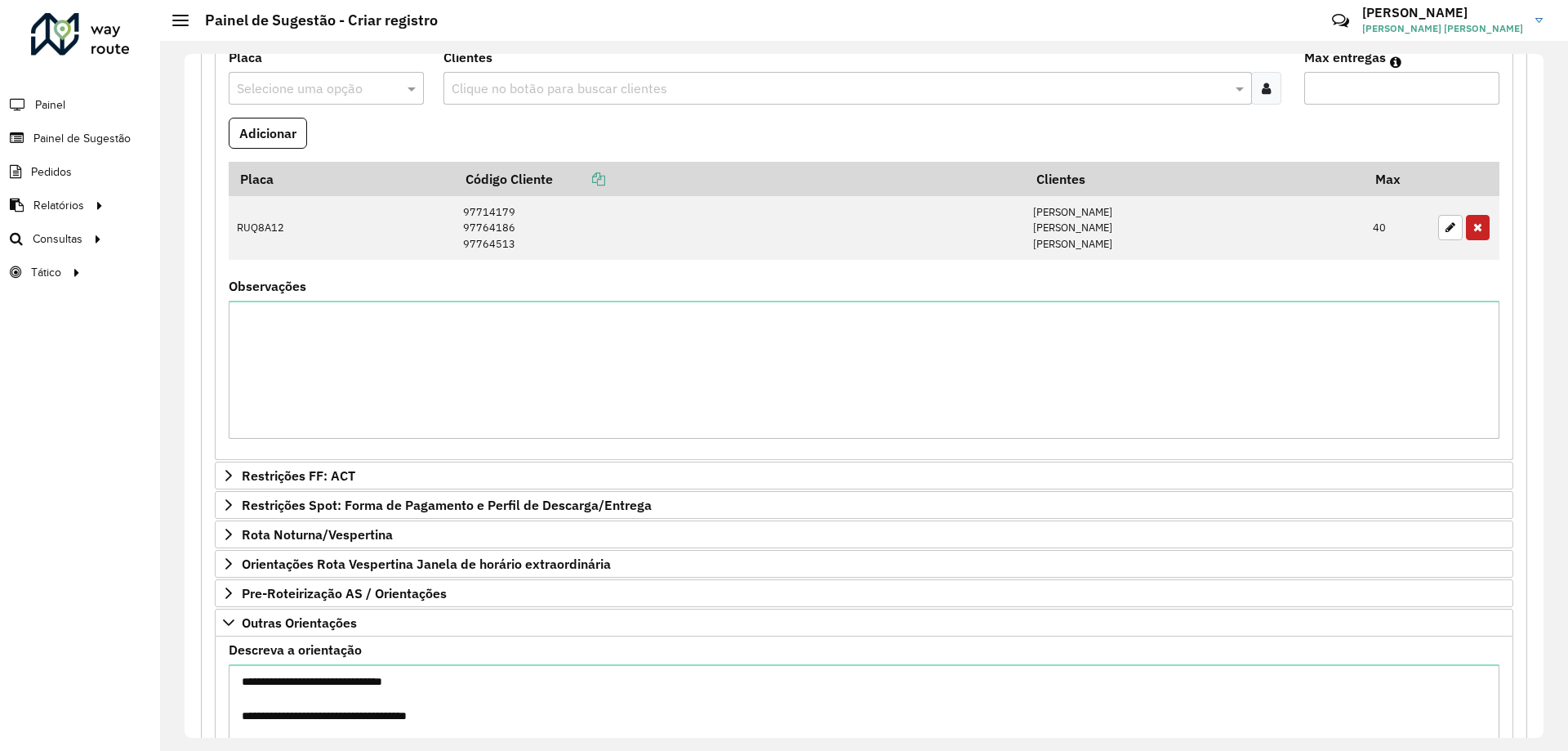
scroll to position [939, 0]
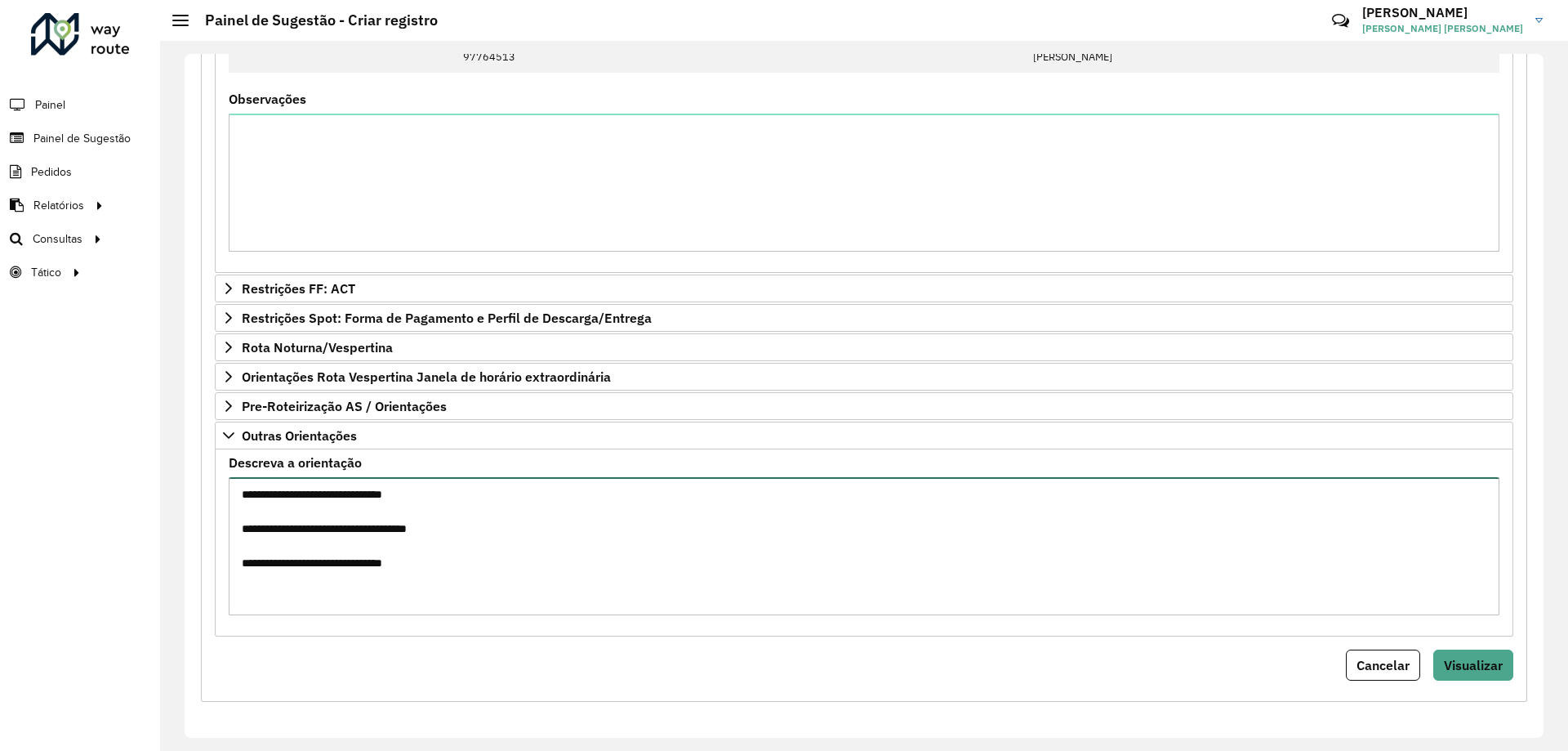
drag, startPoint x: 347, startPoint y: 540, endPoint x: 336, endPoint y: 537, distance: 11.4
drag, startPoint x: 336, startPoint y: 537, endPoint x: 521, endPoint y: 569, distance: 187.7
click at [521, 569] on textarea "**********" at bounding box center [864, 546] width 1271 height 138
click at [485, 574] on textarea "**********" at bounding box center [864, 546] width 1271 height 138
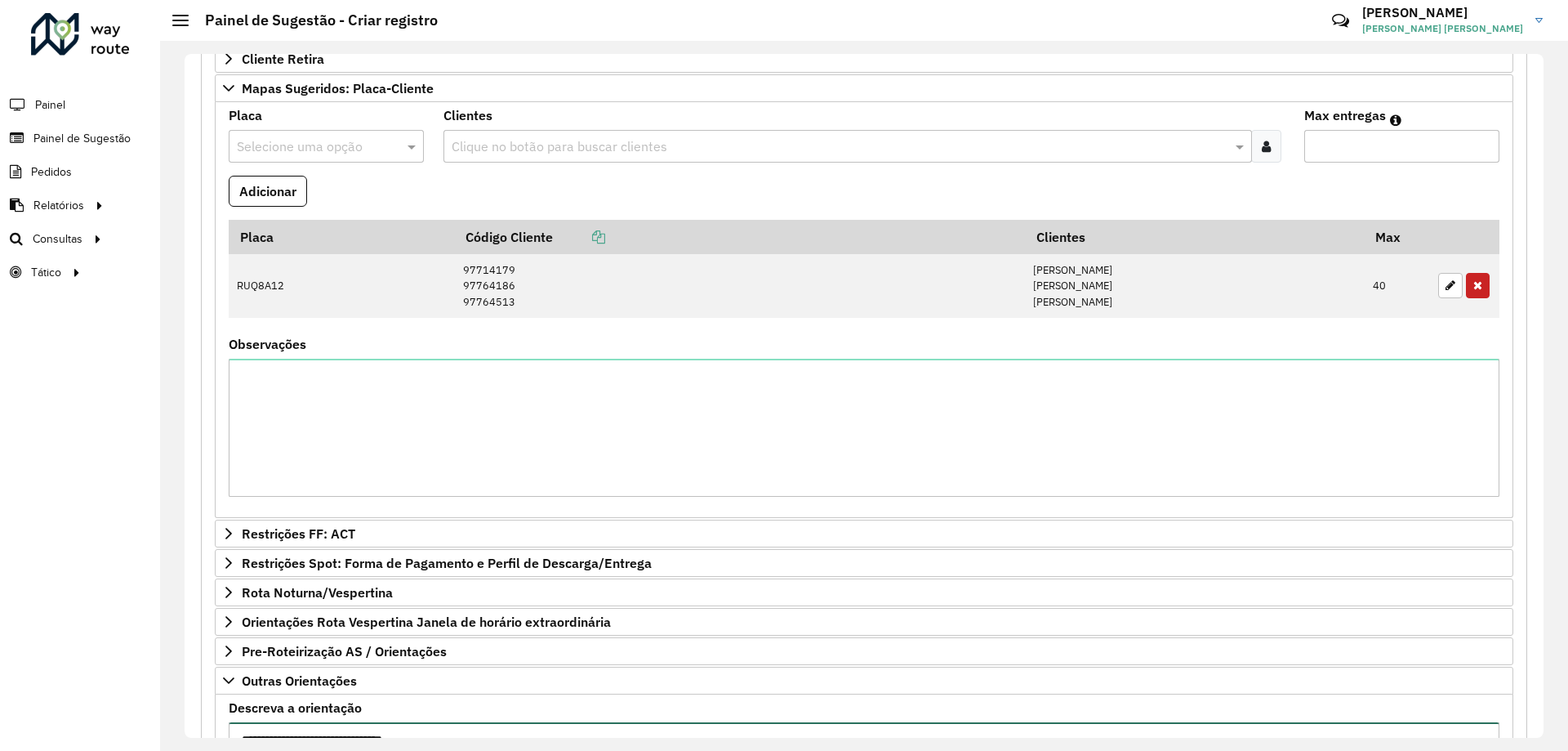
scroll to position [367, 0]
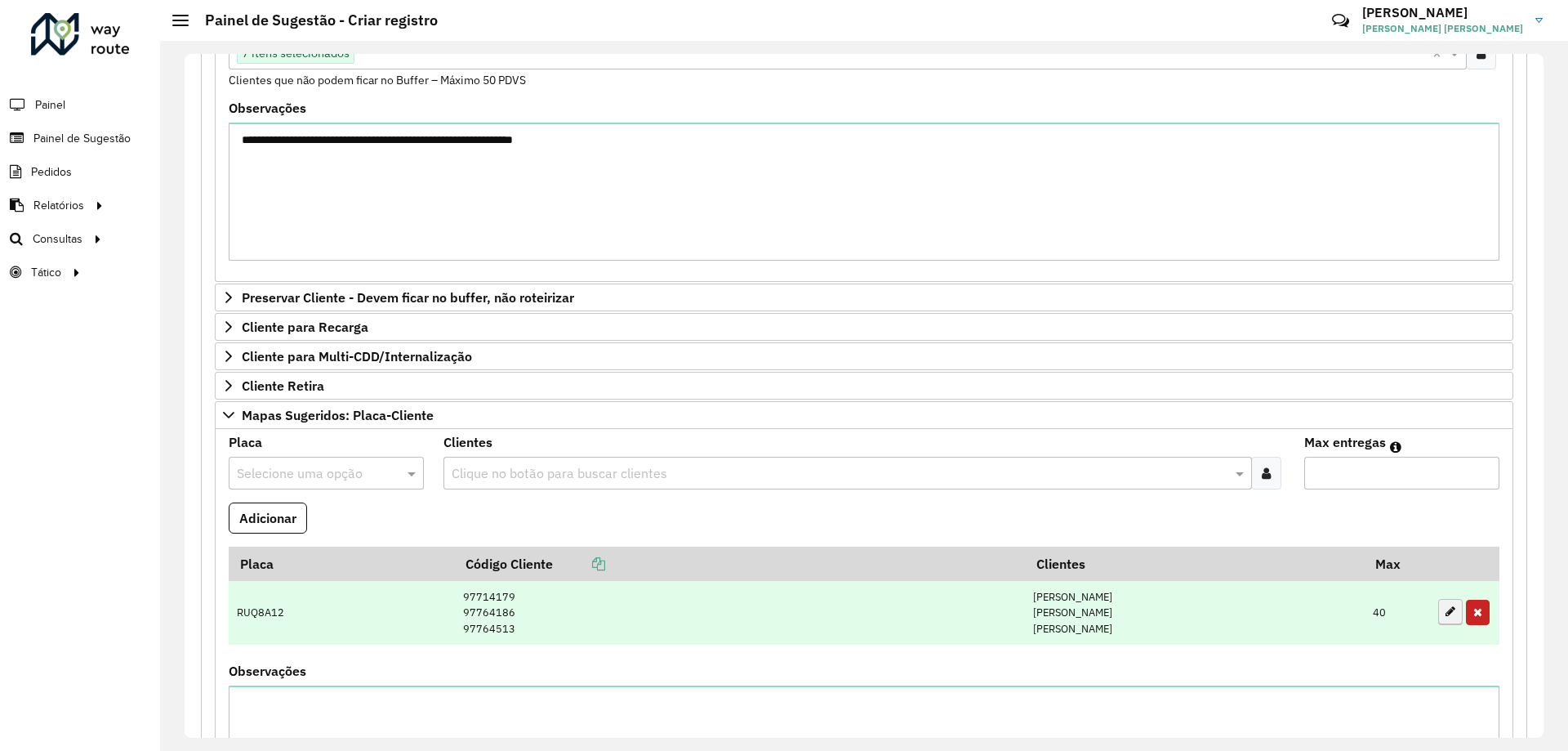
type textarea "**********"
click at [1440, 601] on button "button" at bounding box center [1450, 612] width 24 height 25
type input "**"
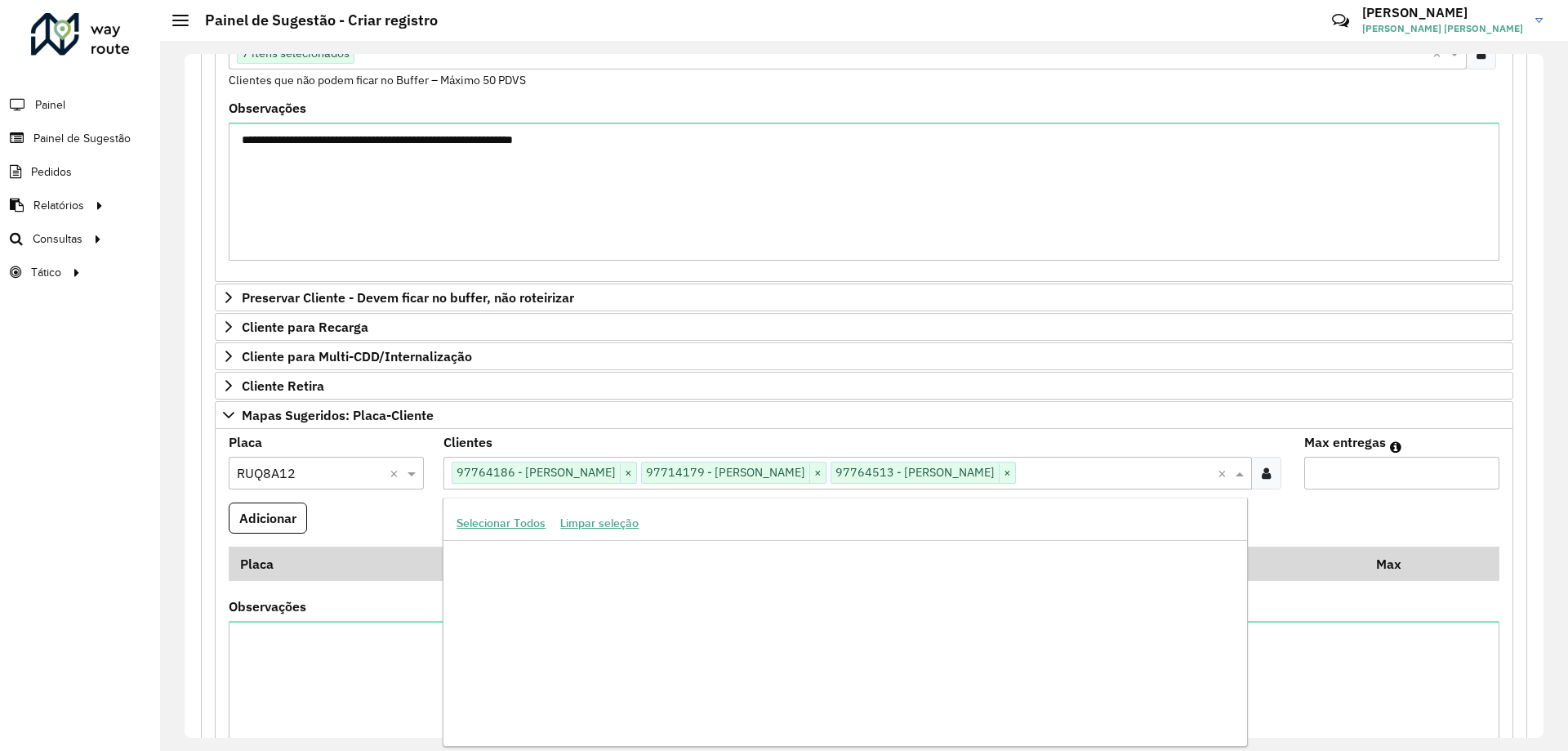
click at [1159, 479] on input "text" at bounding box center [1116, 474] width 201 height 20
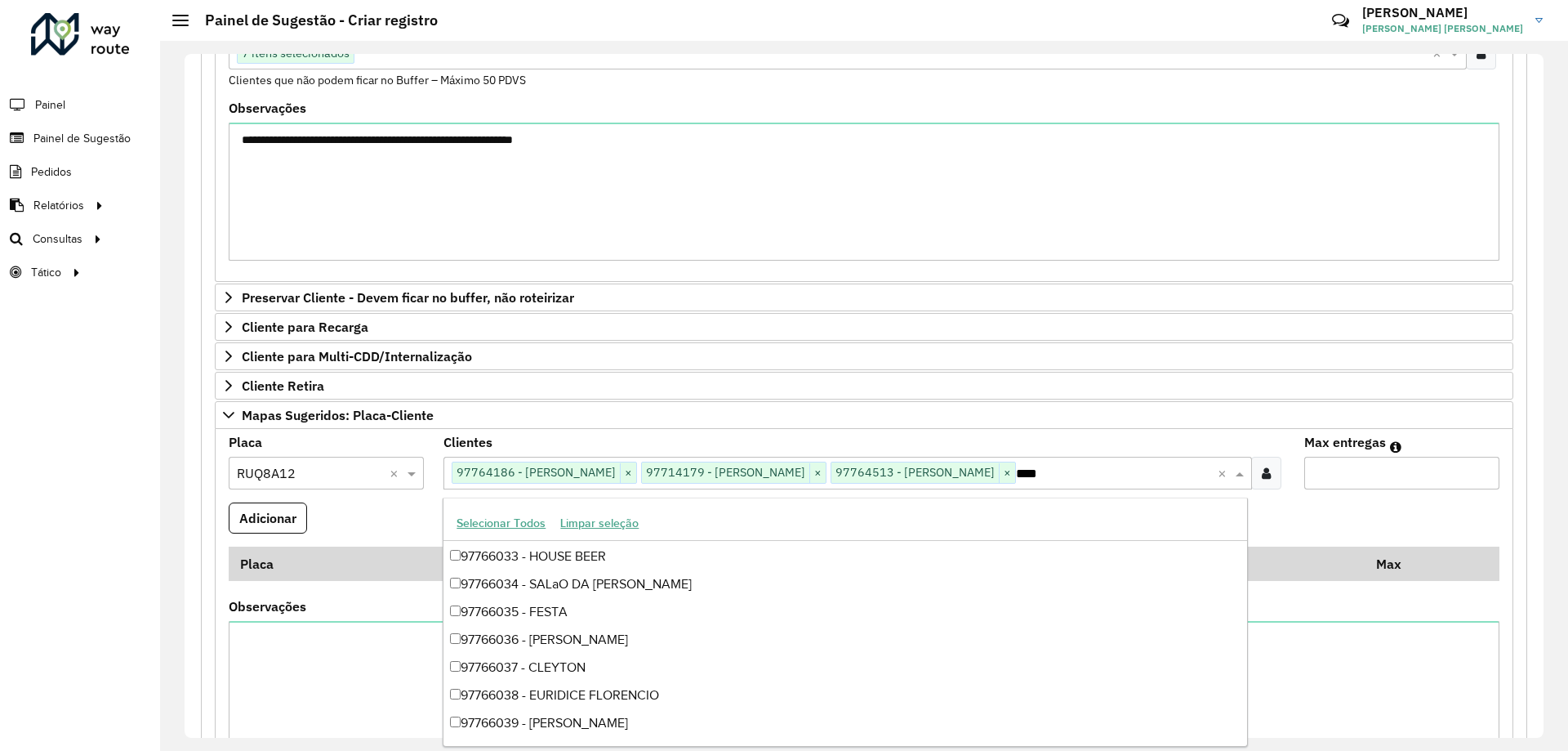
scroll to position [26, 0]
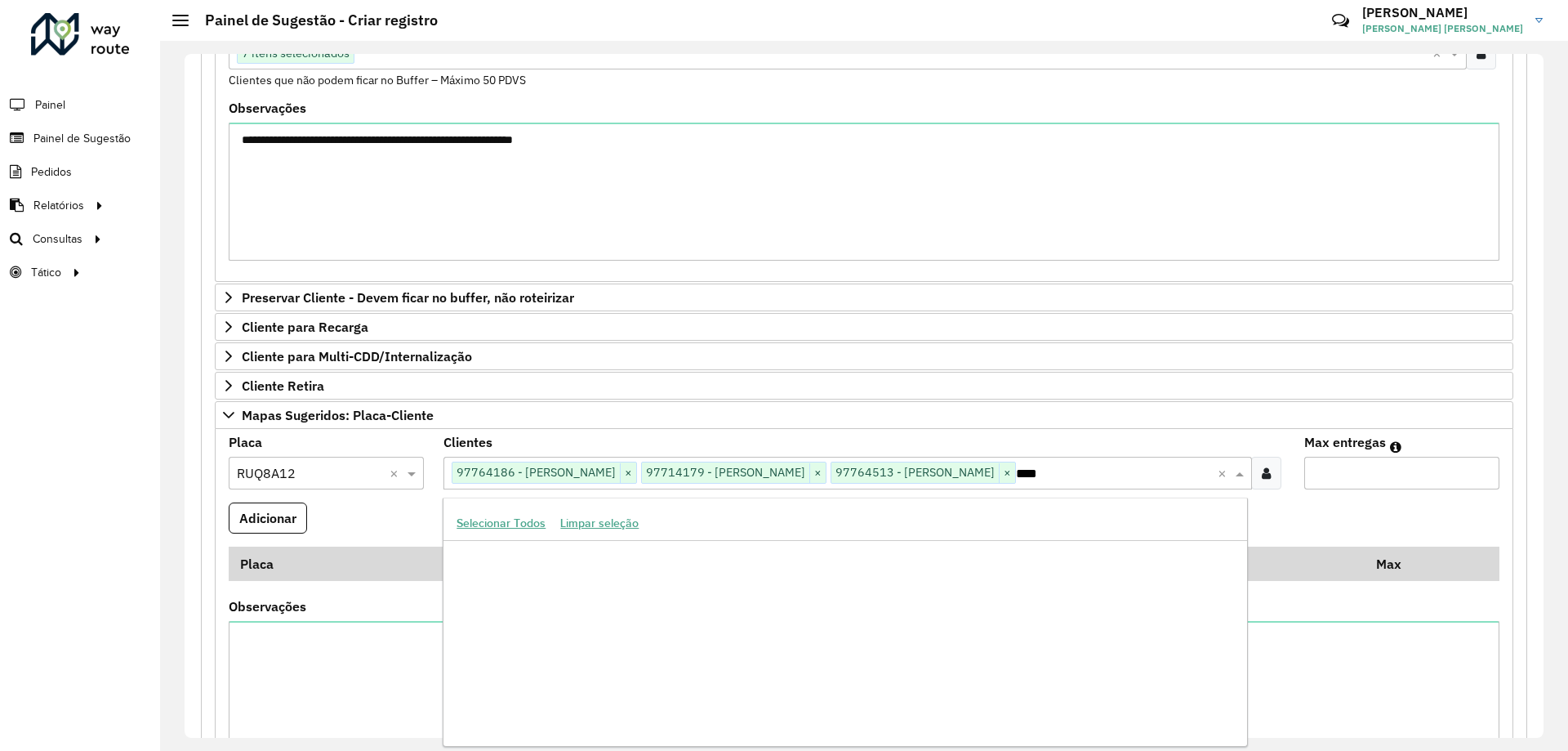
type input "*****"
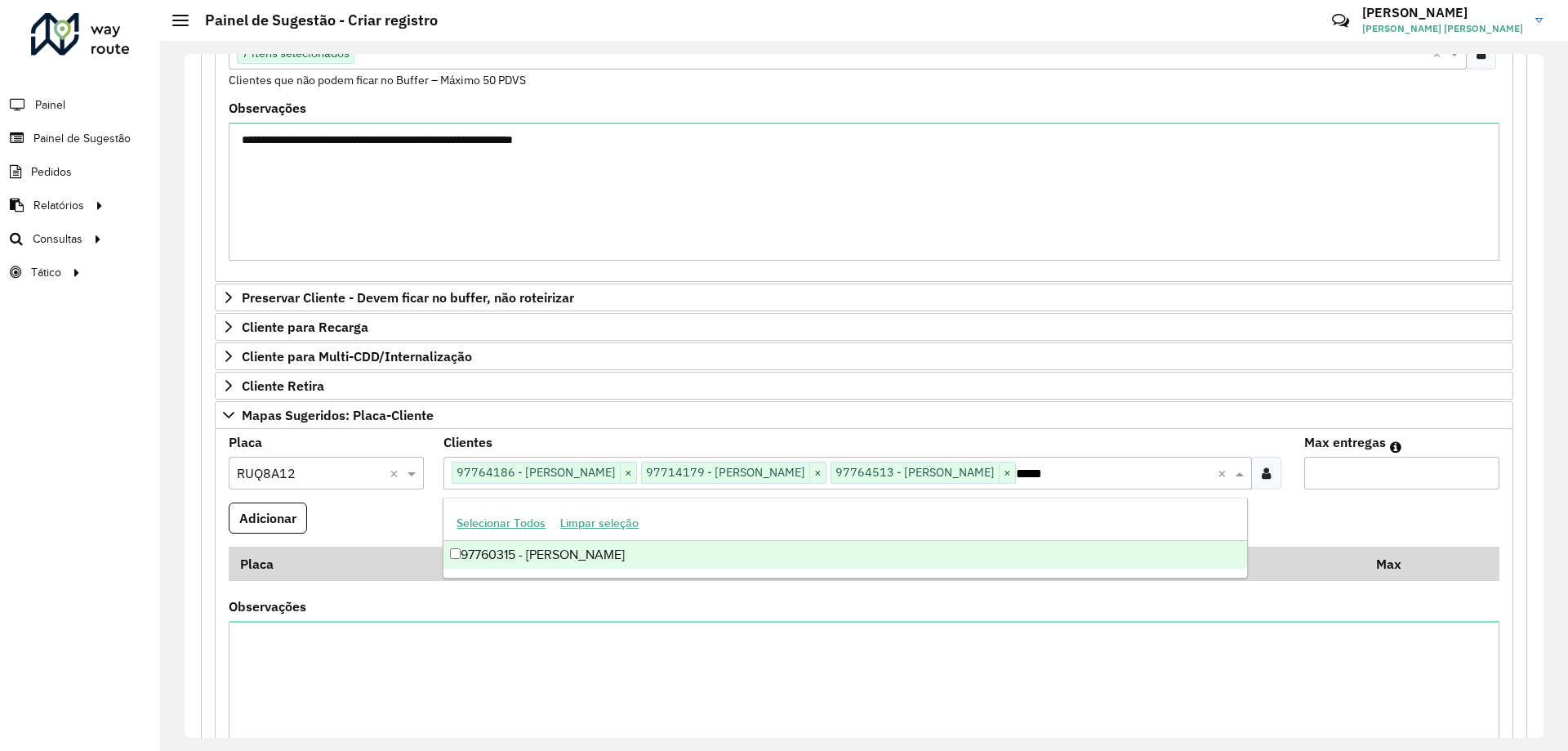
scroll to position [0, 0]
click at [606, 551] on div "97760315 - FLAVIO ROBERTO BORGE" at bounding box center [845, 554] width 803 height 28
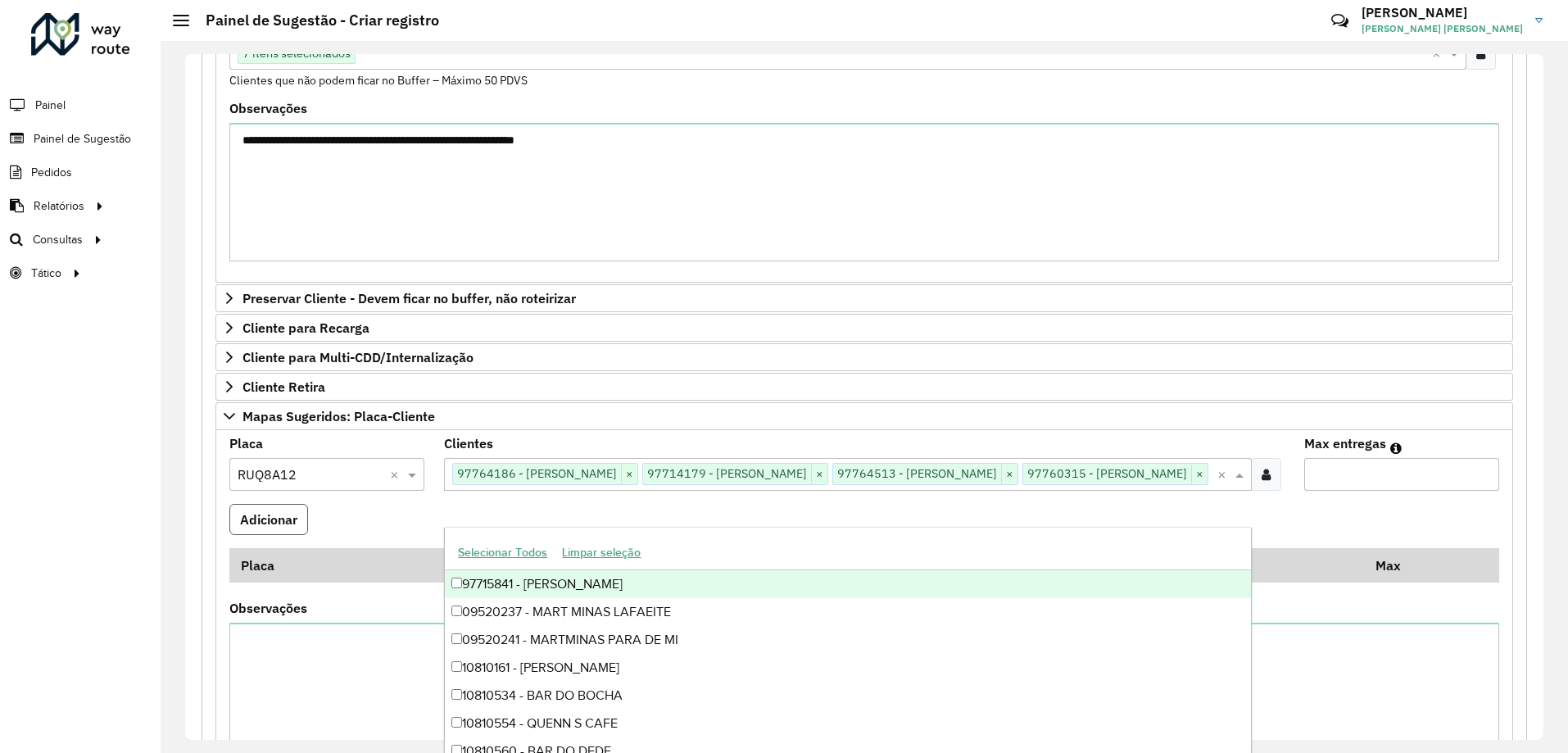
click at [243, 535] on button "Adicionar" at bounding box center [268, 519] width 78 height 31
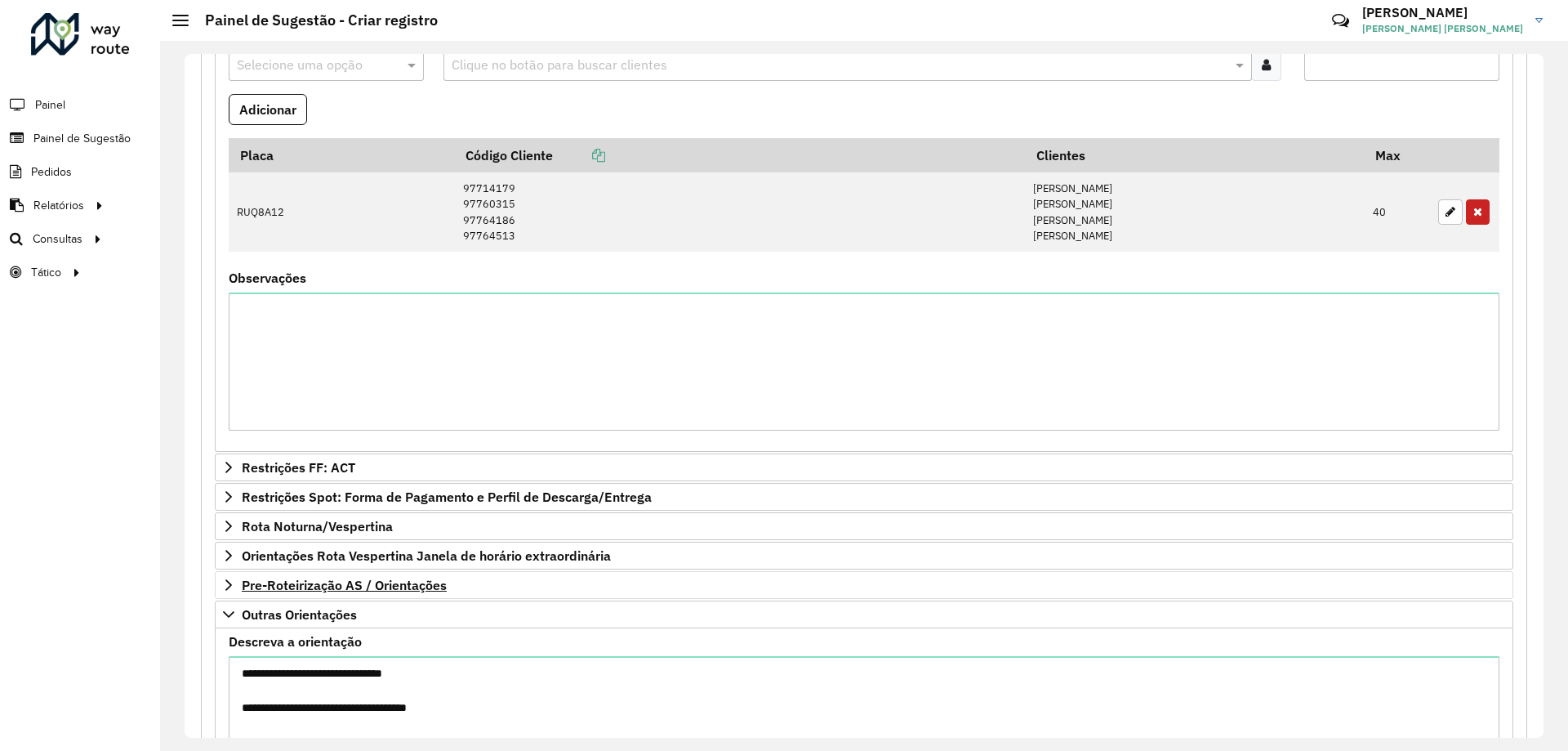
scroll to position [954, 0]
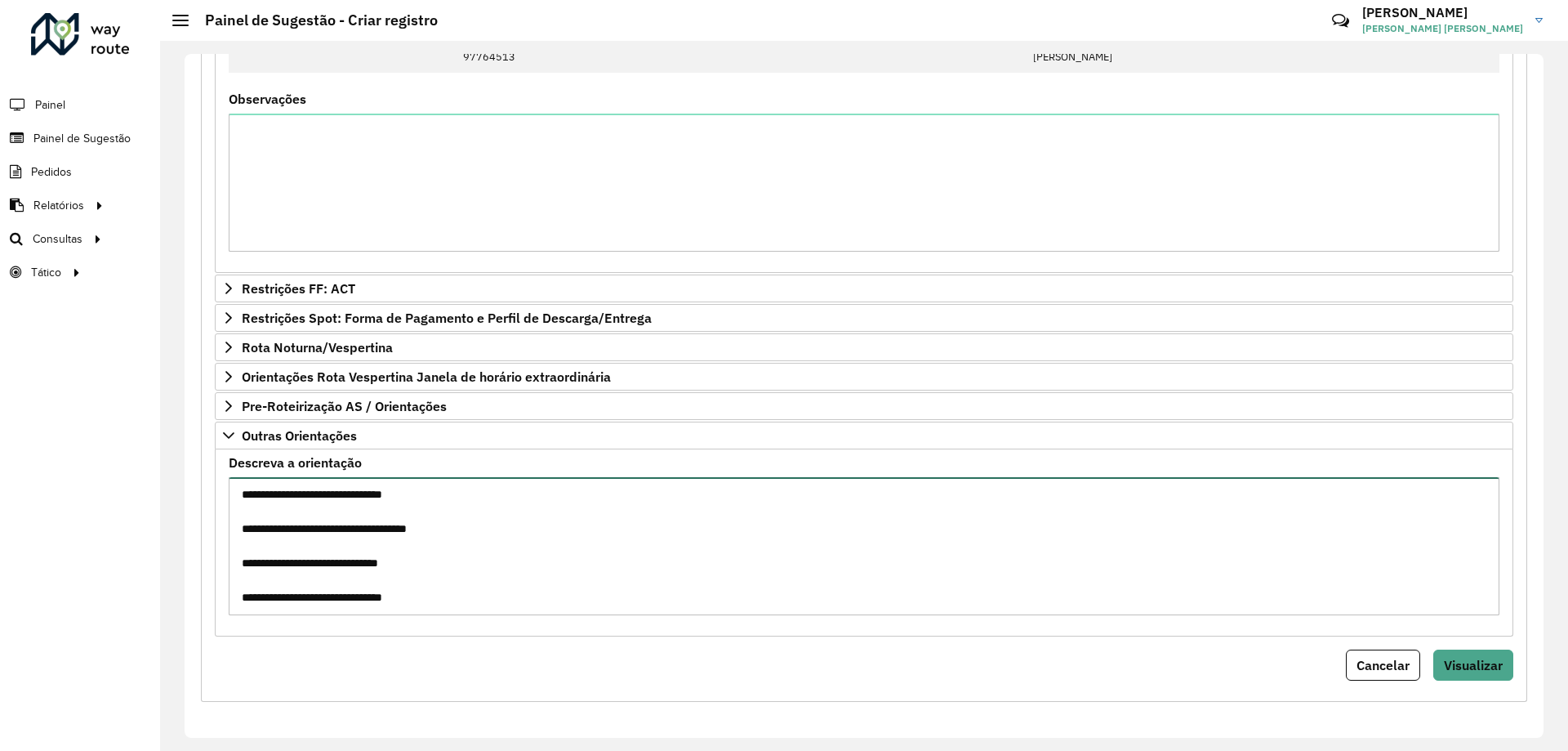
click at [480, 584] on textarea "**********" at bounding box center [864, 546] width 1271 height 138
click at [435, 498] on textarea "**********" at bounding box center [864, 546] width 1271 height 138
type textarea "**********"
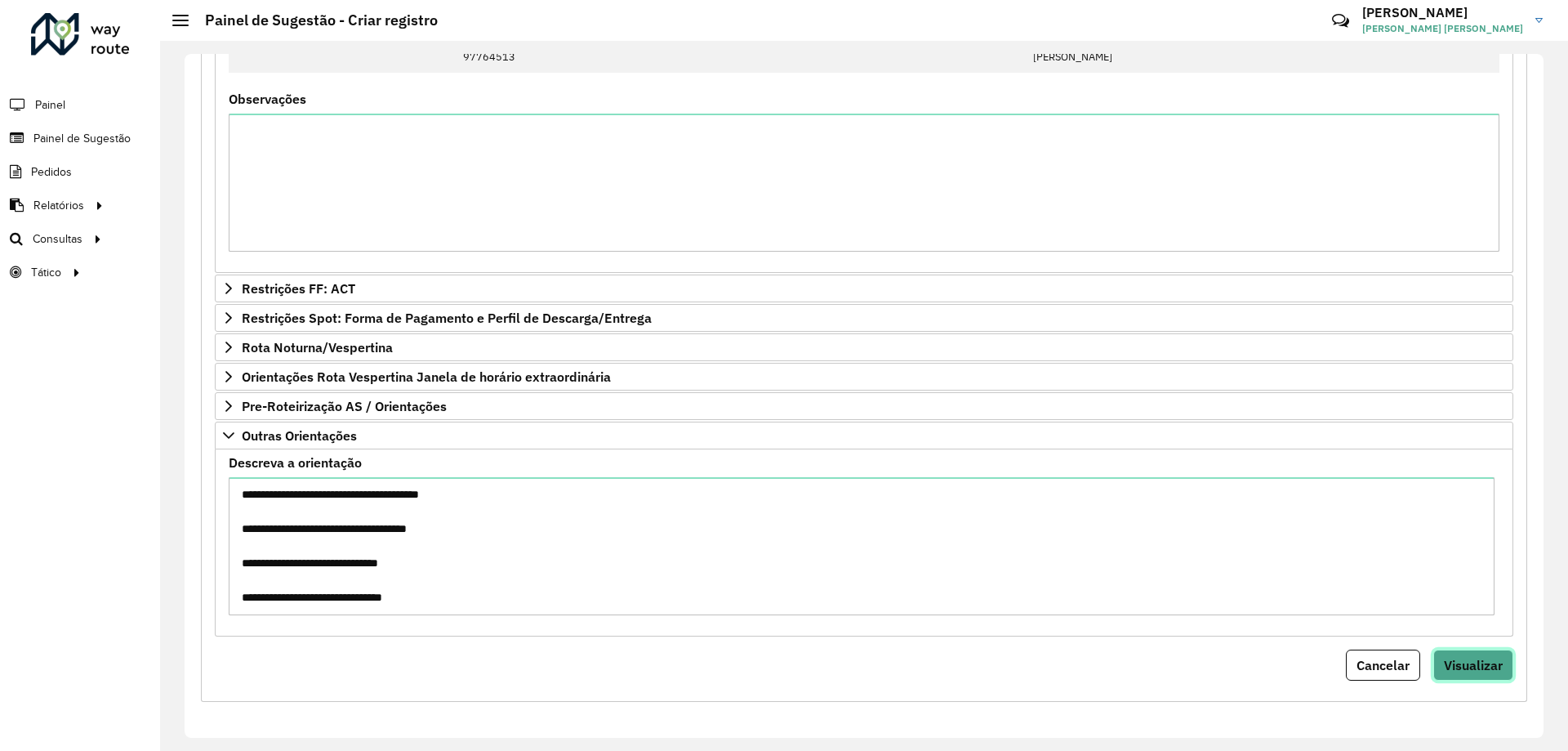
click at [1433, 670] on button "Visualizar" at bounding box center [1472, 665] width 80 height 31
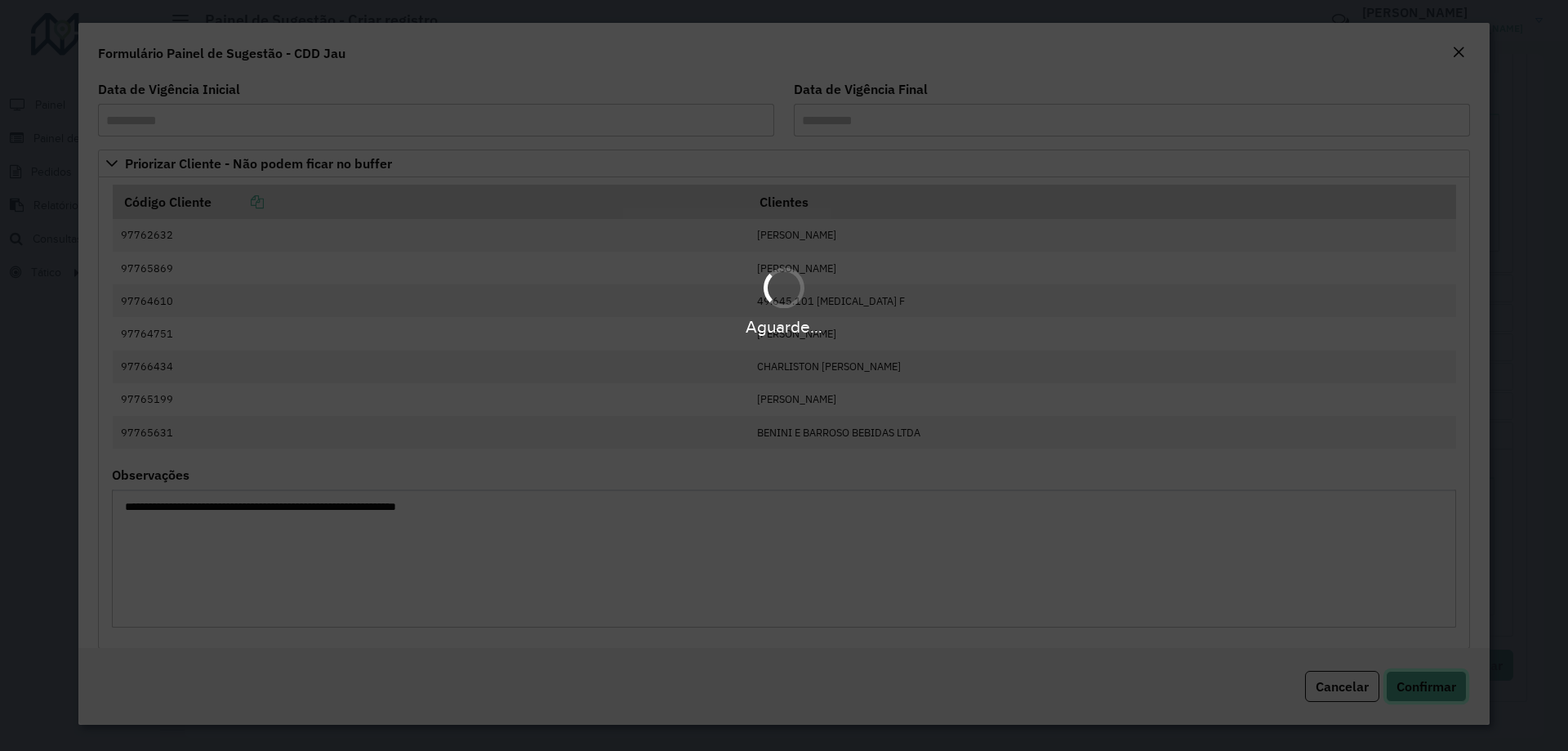
click at [1432, 670] on button "Confirmar" at bounding box center [1426, 686] width 81 height 31
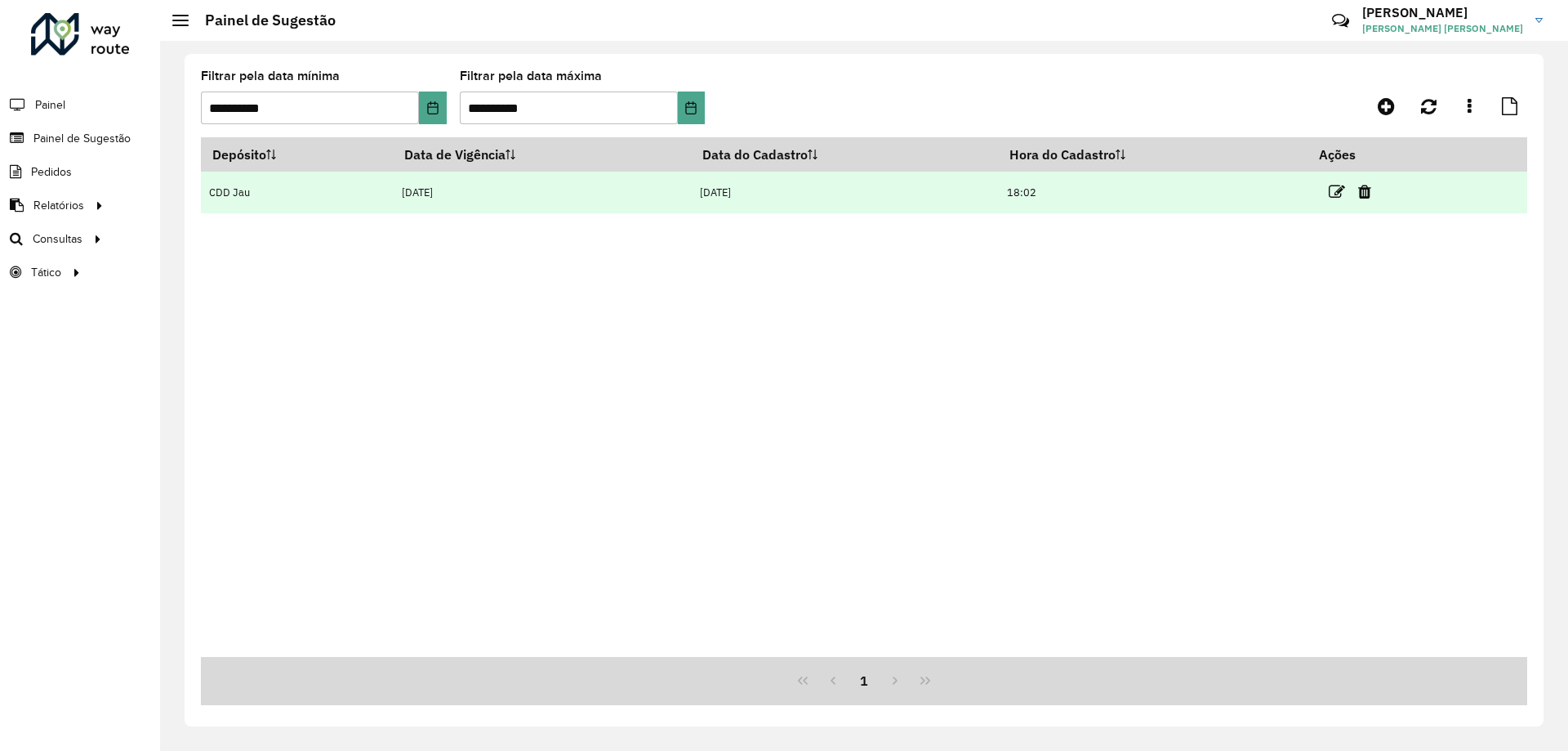
click at [1332, 182] on link at bounding box center [1337, 191] width 16 height 22
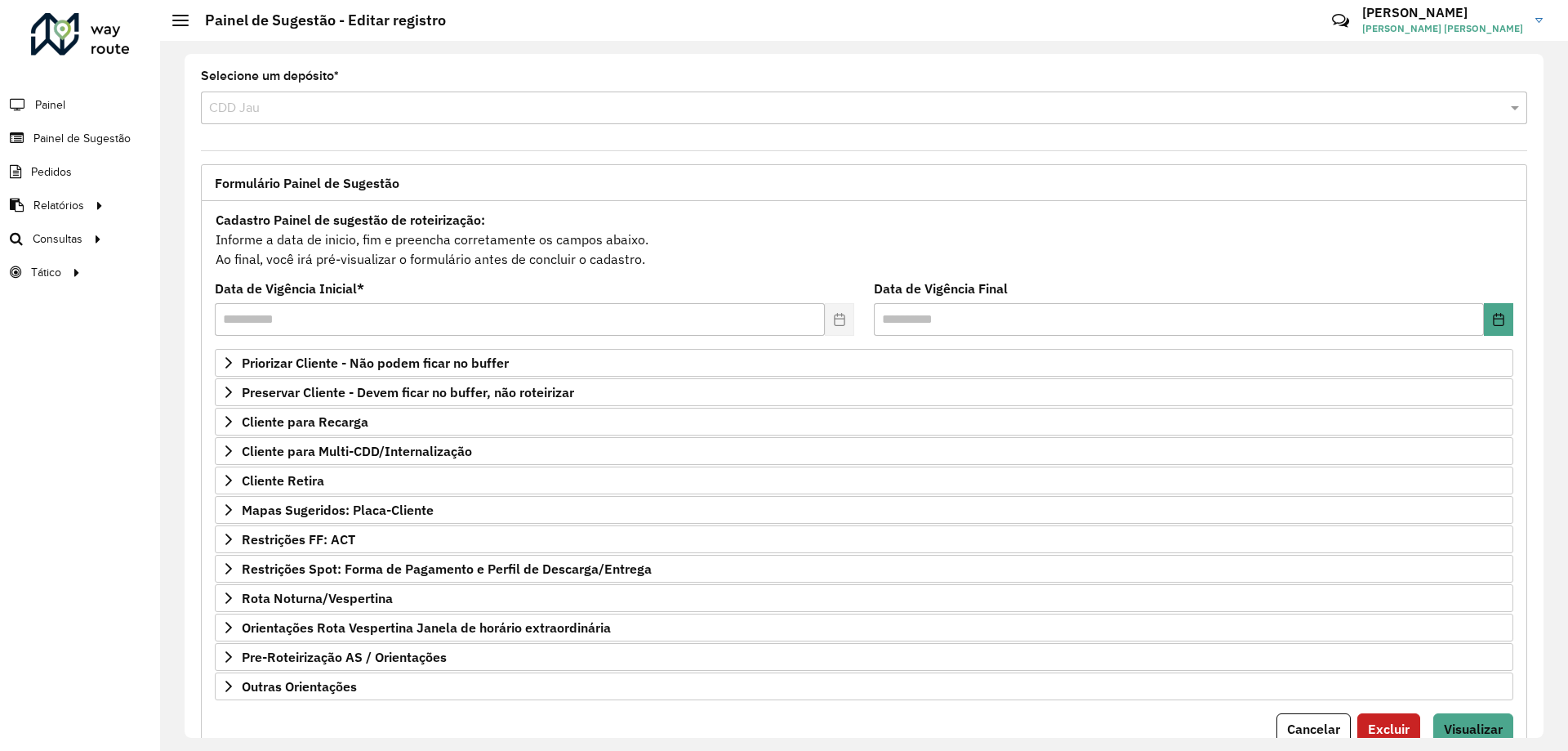
scroll to position [64, 0]
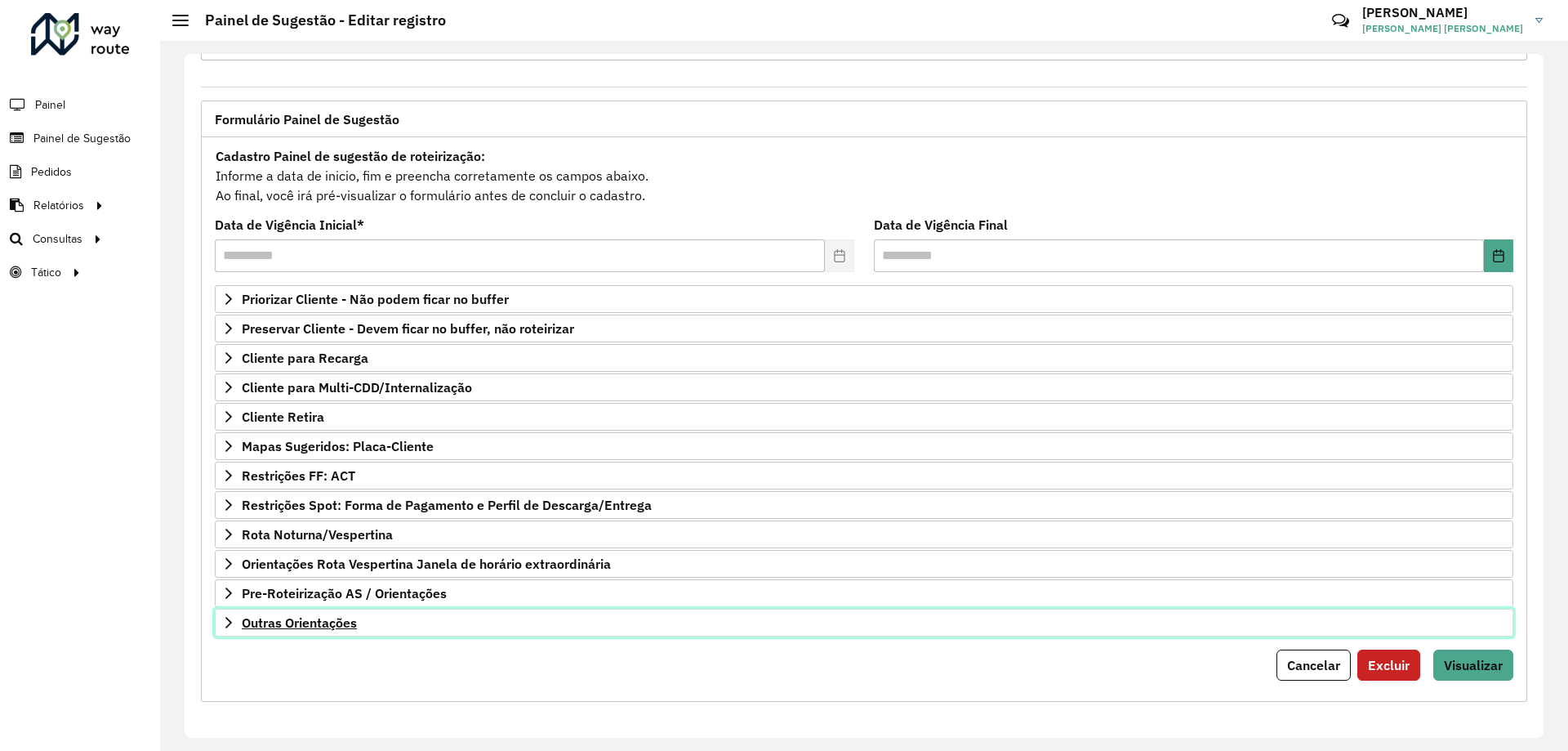
click at [283, 631] on link "Outras Orientações" at bounding box center [864, 622] width 1298 height 28
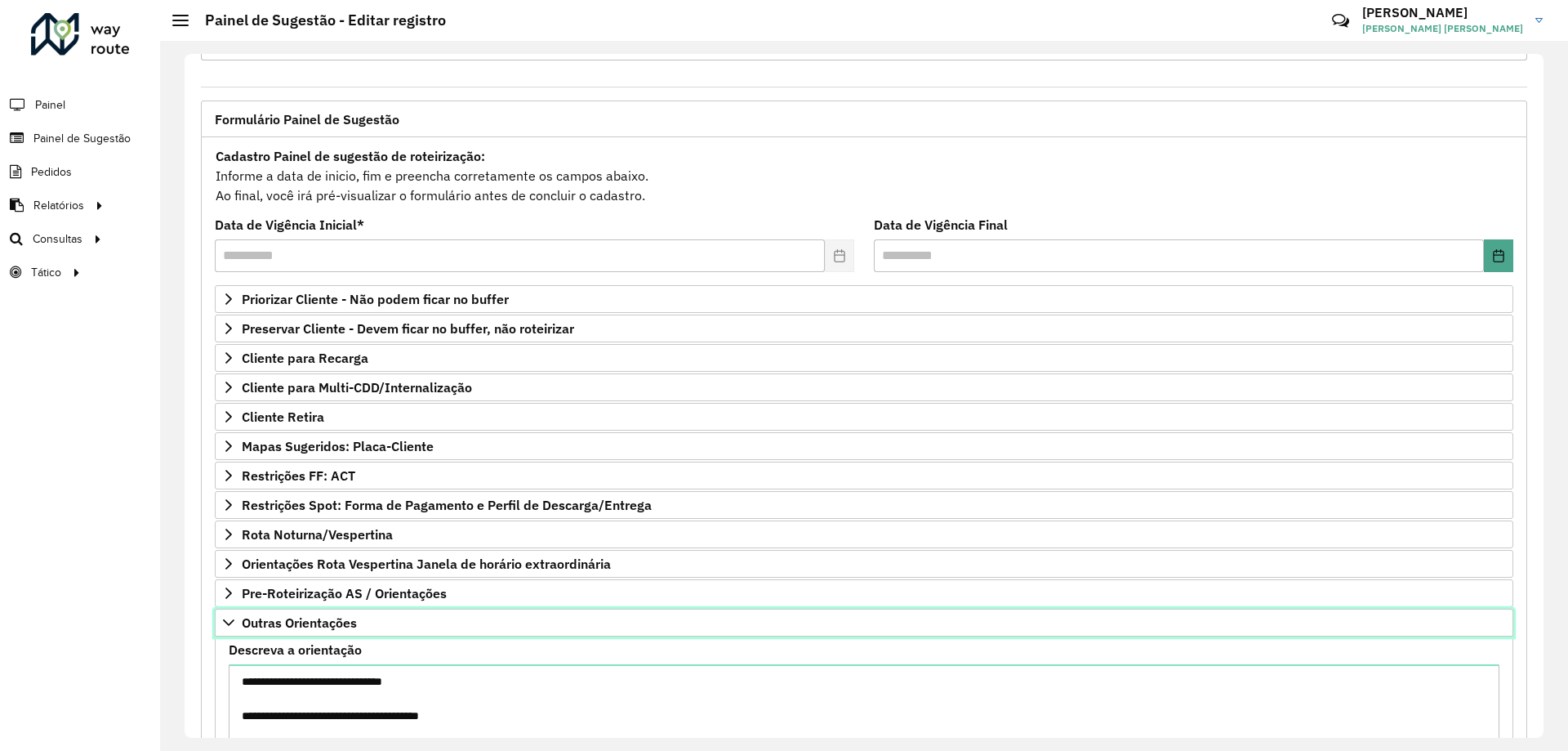
scroll to position [227, 0]
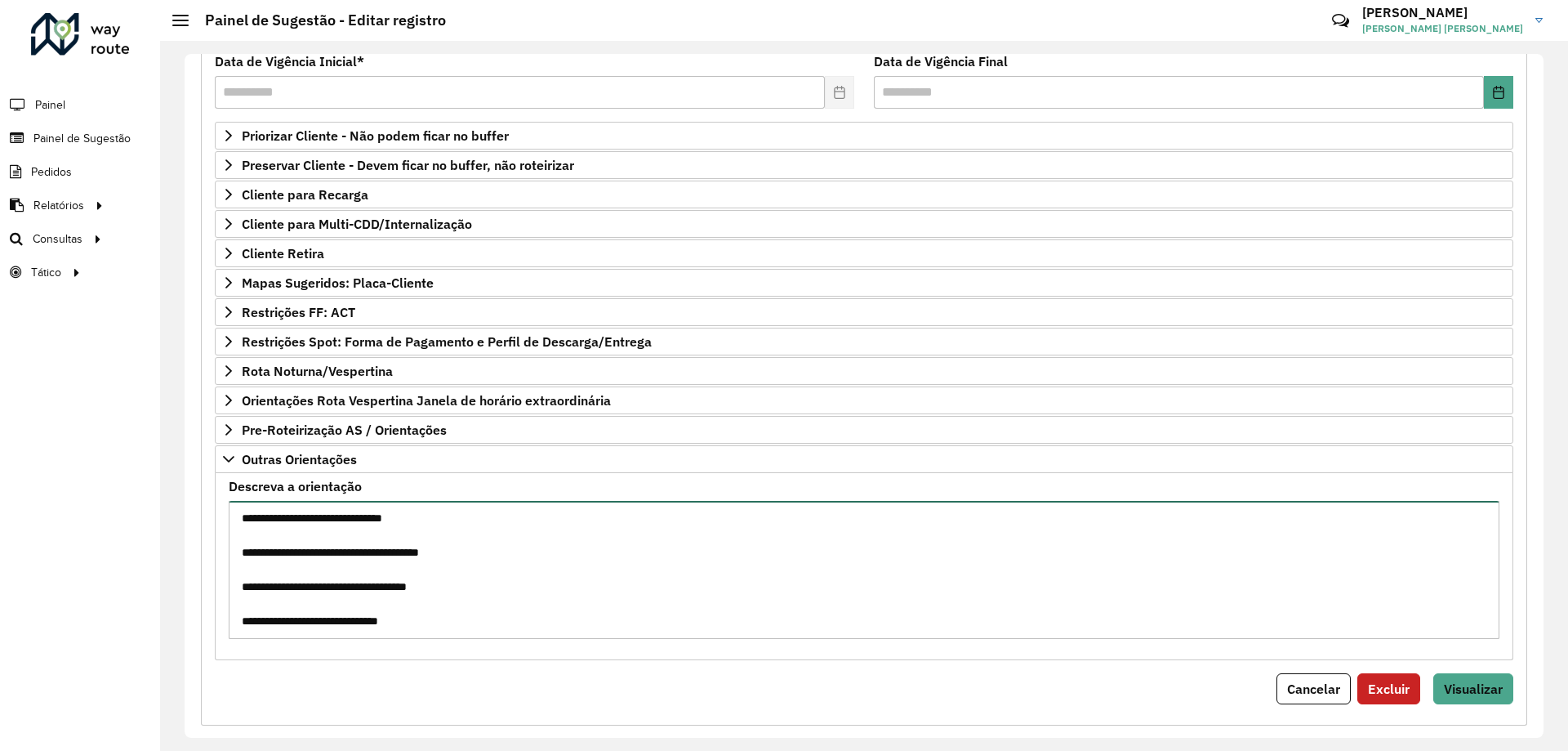
click at [245, 521] on textarea "**********" at bounding box center [864, 570] width 1271 height 138
type textarea "**********"
click at [1507, 693] on div "**********" at bounding box center [864, 350] width 1326 height 751
click at [1472, 683] on span "Visualizar" at bounding box center [1473, 688] width 59 height 16
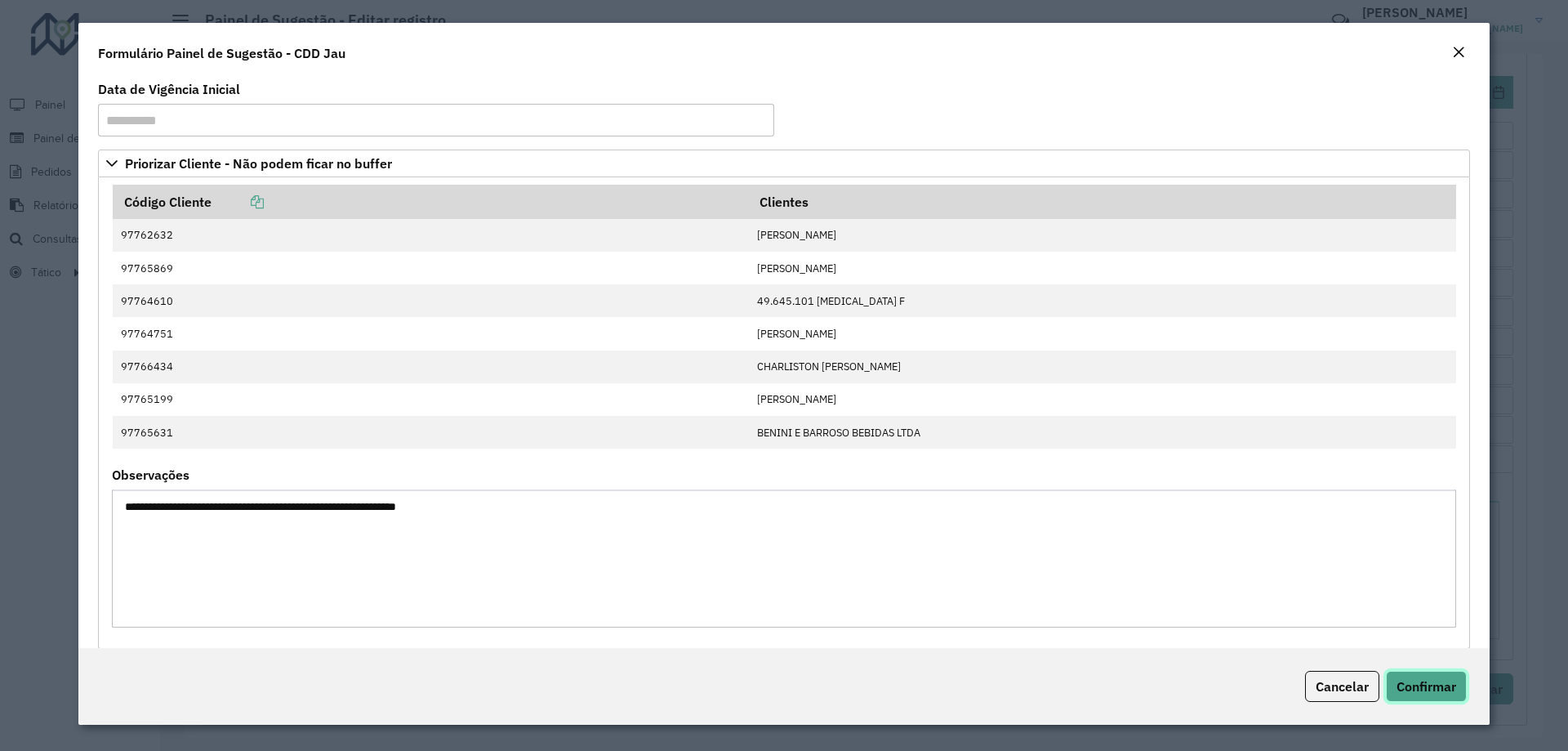
click at [1428, 679] on span "Confirmar" at bounding box center [1426, 686] width 60 height 16
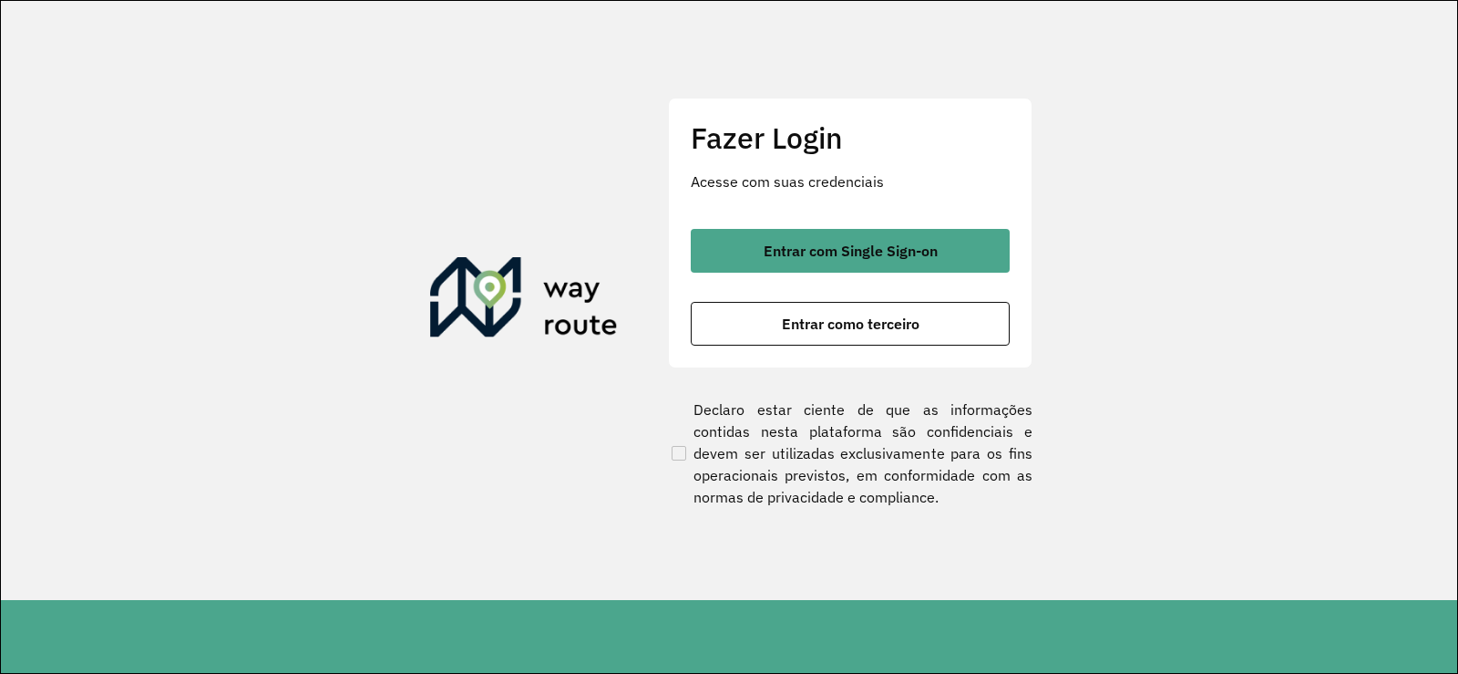
click at [819, 223] on div "Fazer Login Acesse com suas credenciais Entrar com Single Sign-on Entrar como t…" at bounding box center [850, 233] width 365 height 270
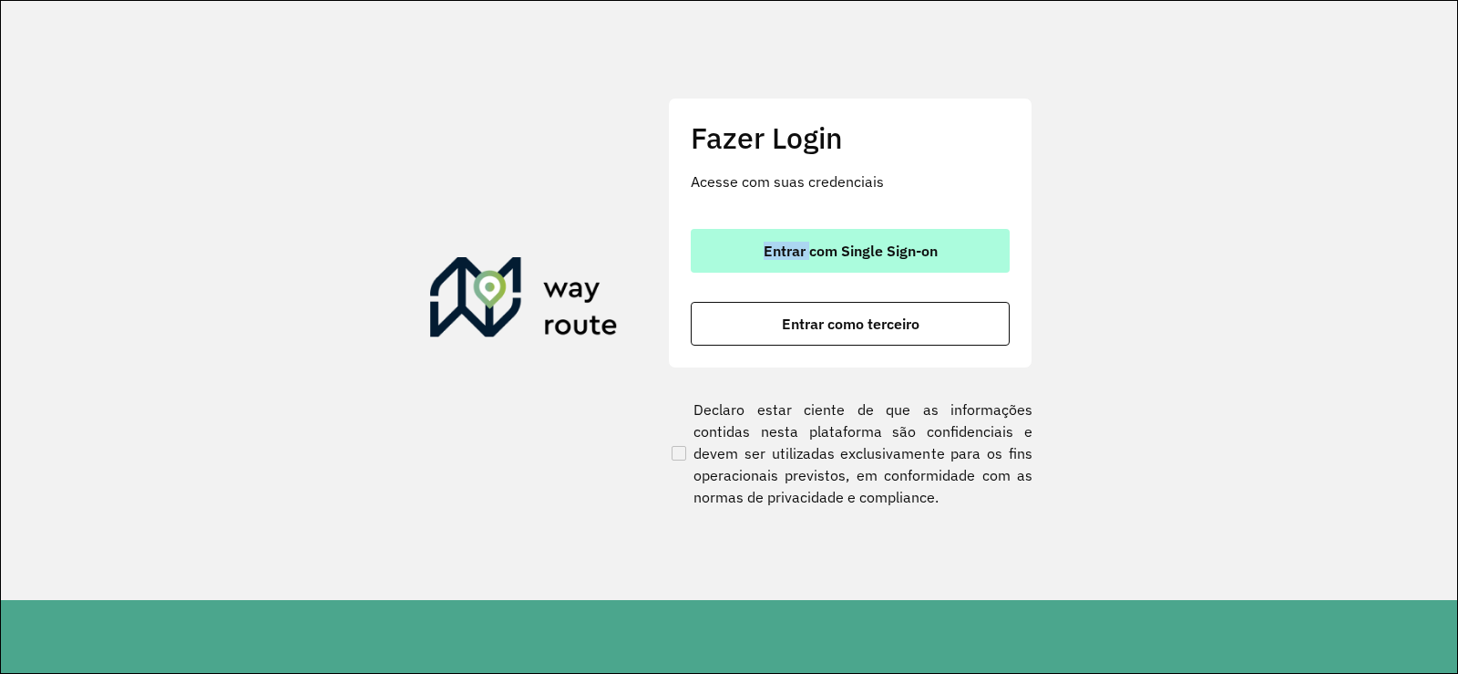
click at [822, 229] on button "Entrar com Single Sign-on" at bounding box center [850, 251] width 319 height 44
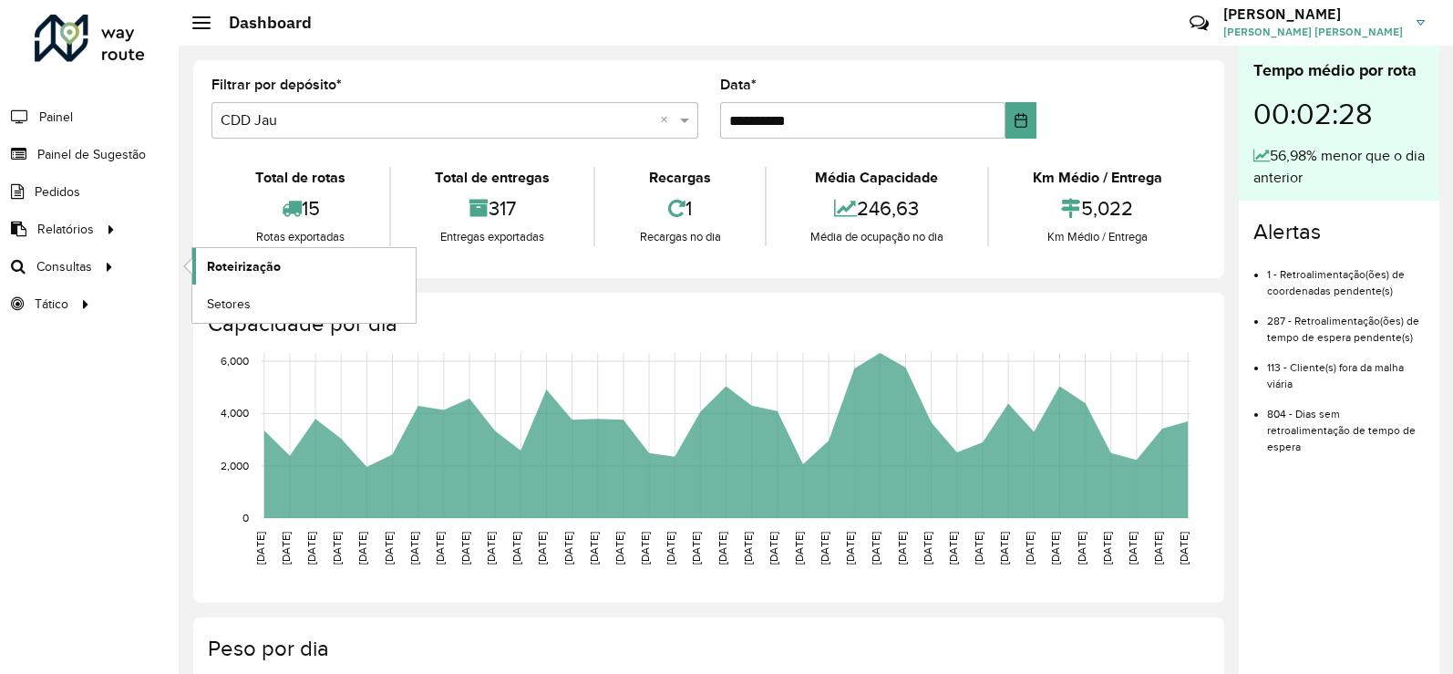
click at [204, 264] on link "Roteirização" at bounding box center [303, 266] width 223 height 36
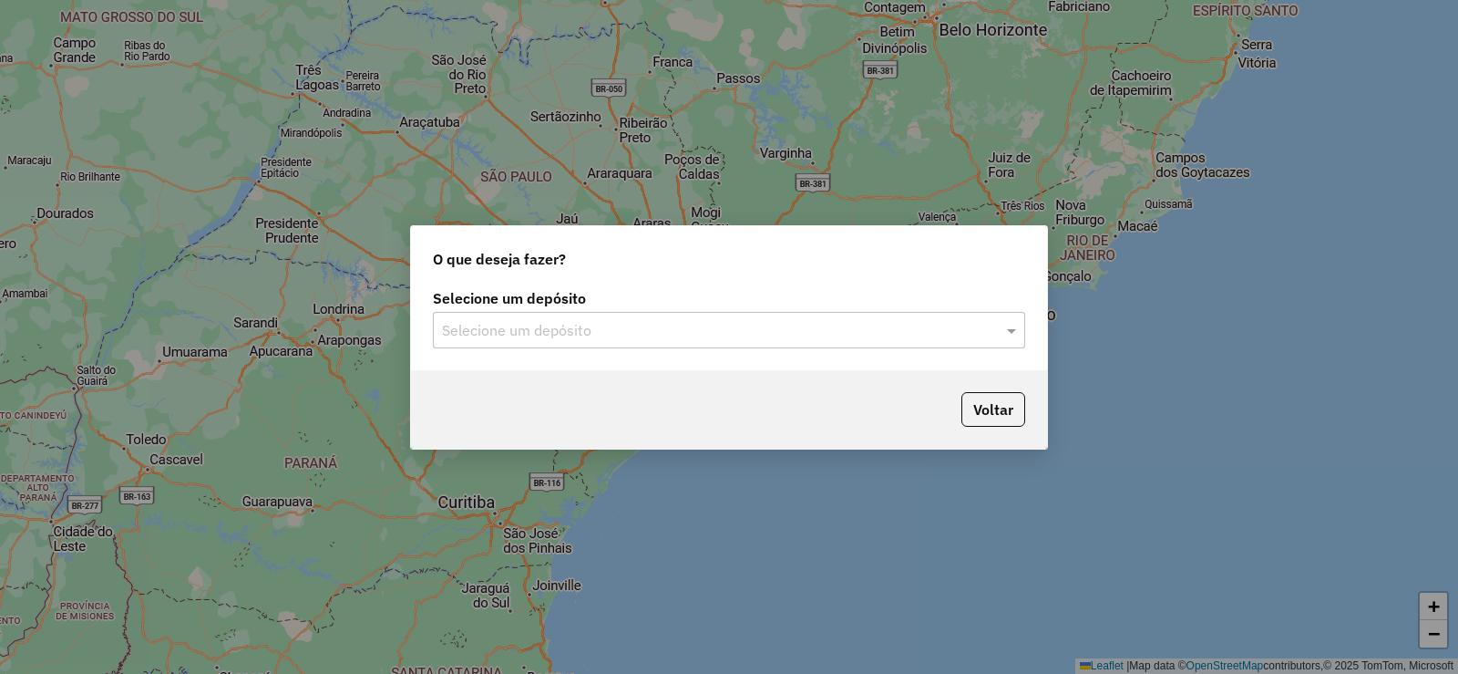
click at [618, 326] on input "text" at bounding box center [711, 331] width 538 height 22
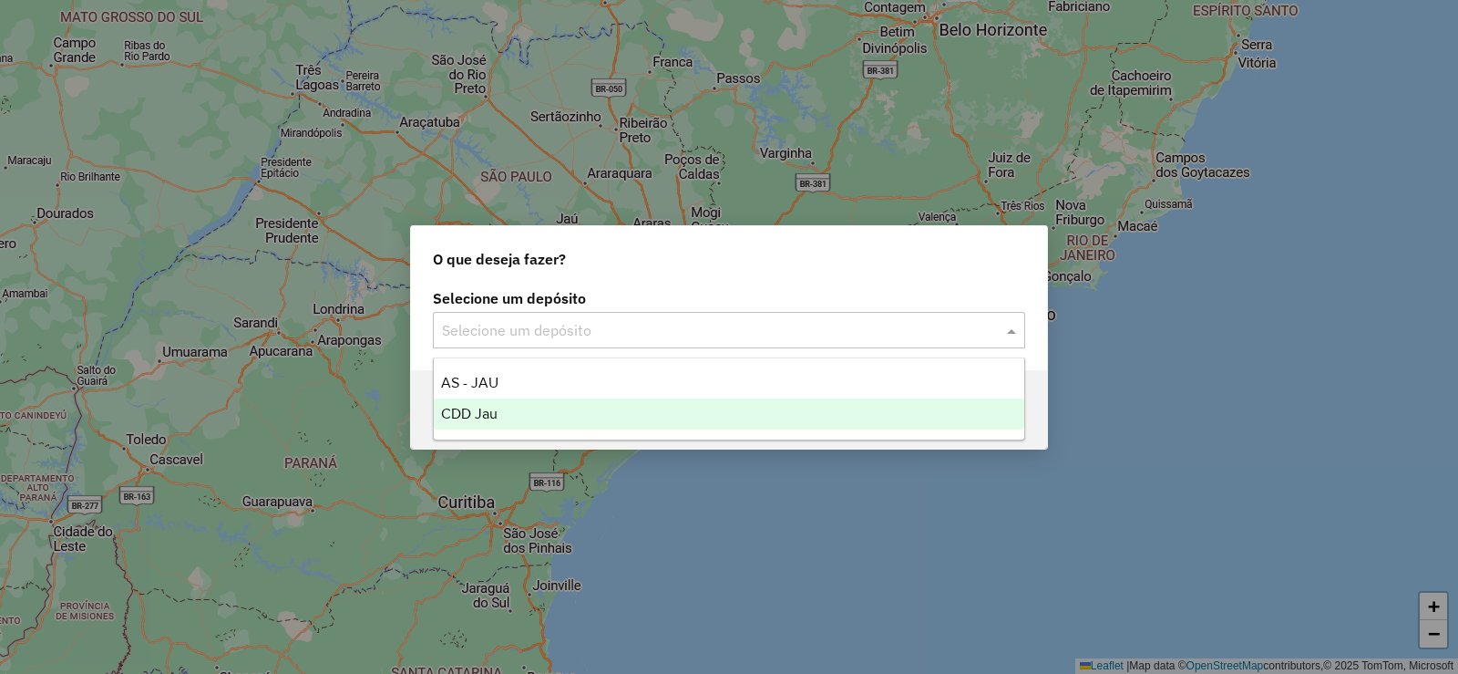
click at [579, 399] on div "CDD Jau" at bounding box center [729, 413] width 591 height 31
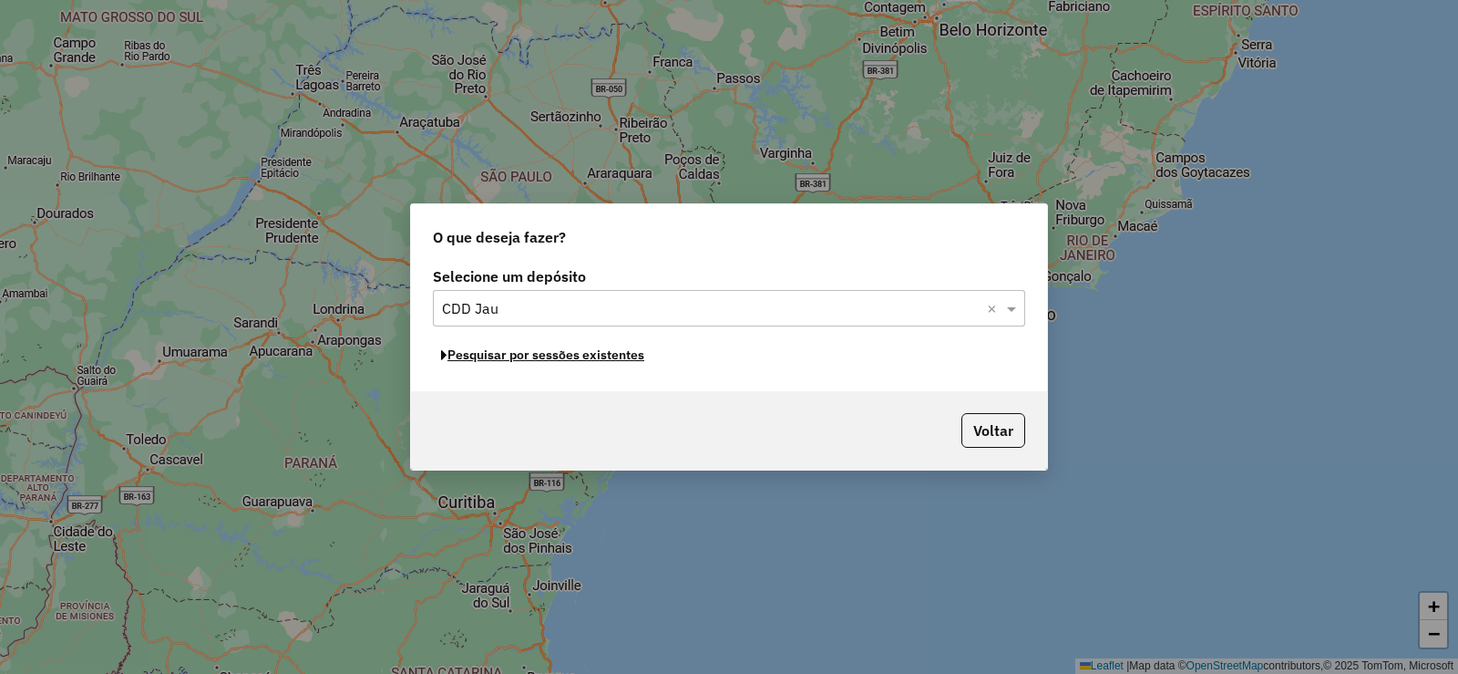
click at [586, 354] on button "Pesquisar por sessões existentes" at bounding box center [543, 355] width 220 height 28
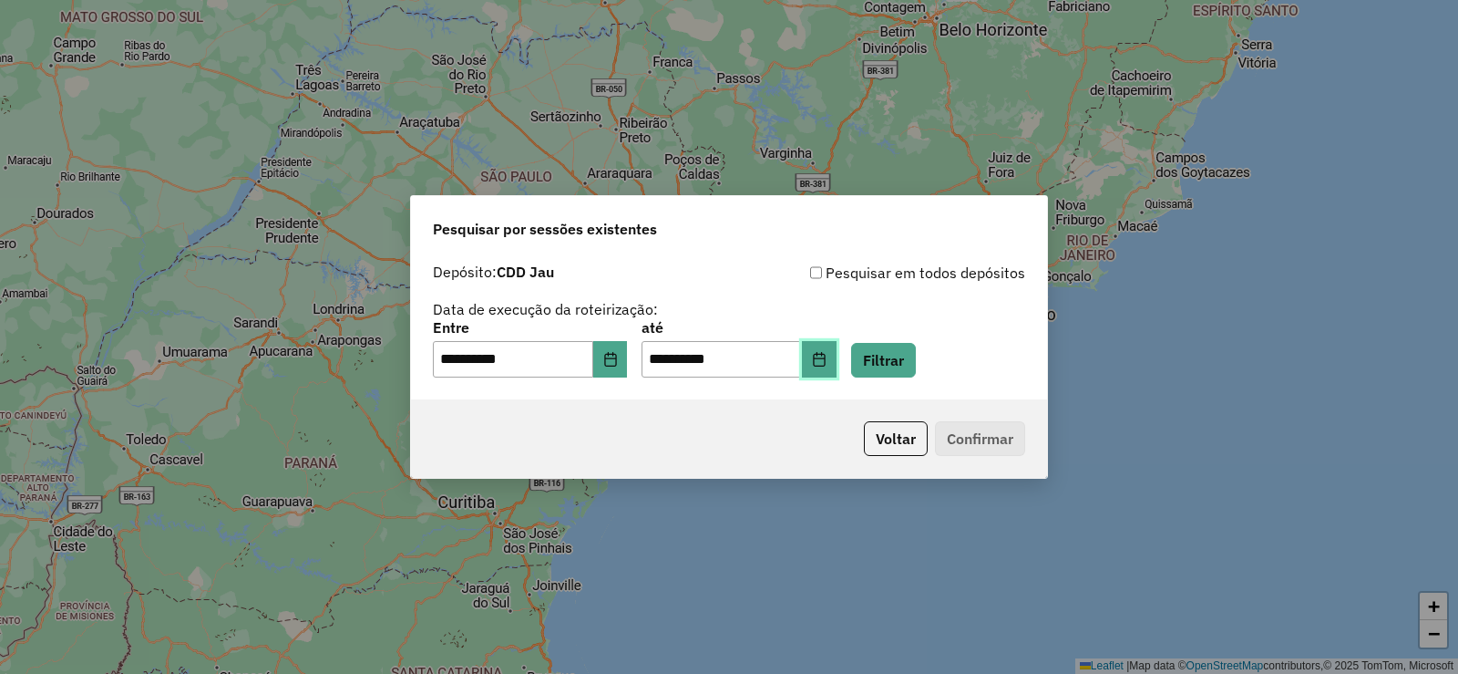
click at [837, 363] on button "Choose Date" at bounding box center [819, 359] width 35 height 36
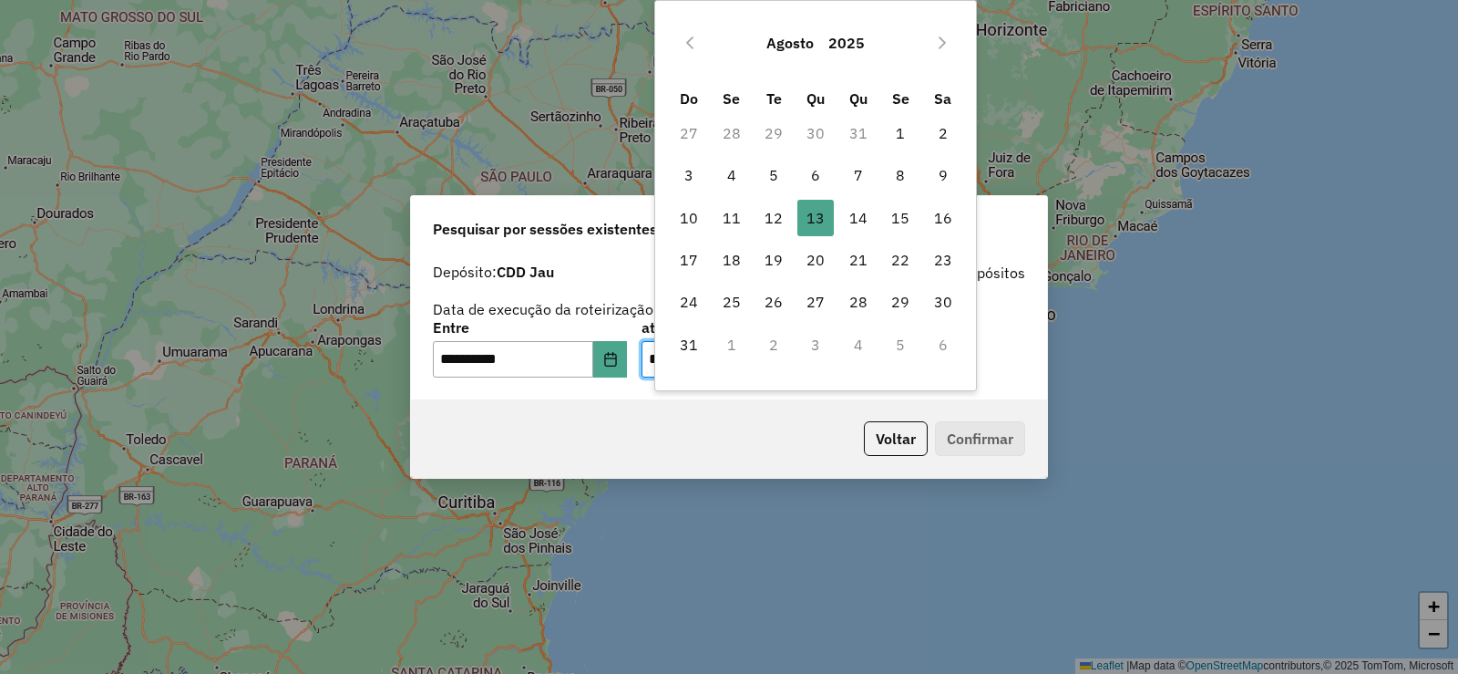
click at [888, 359] on td "5" at bounding box center [900, 345] width 42 height 42
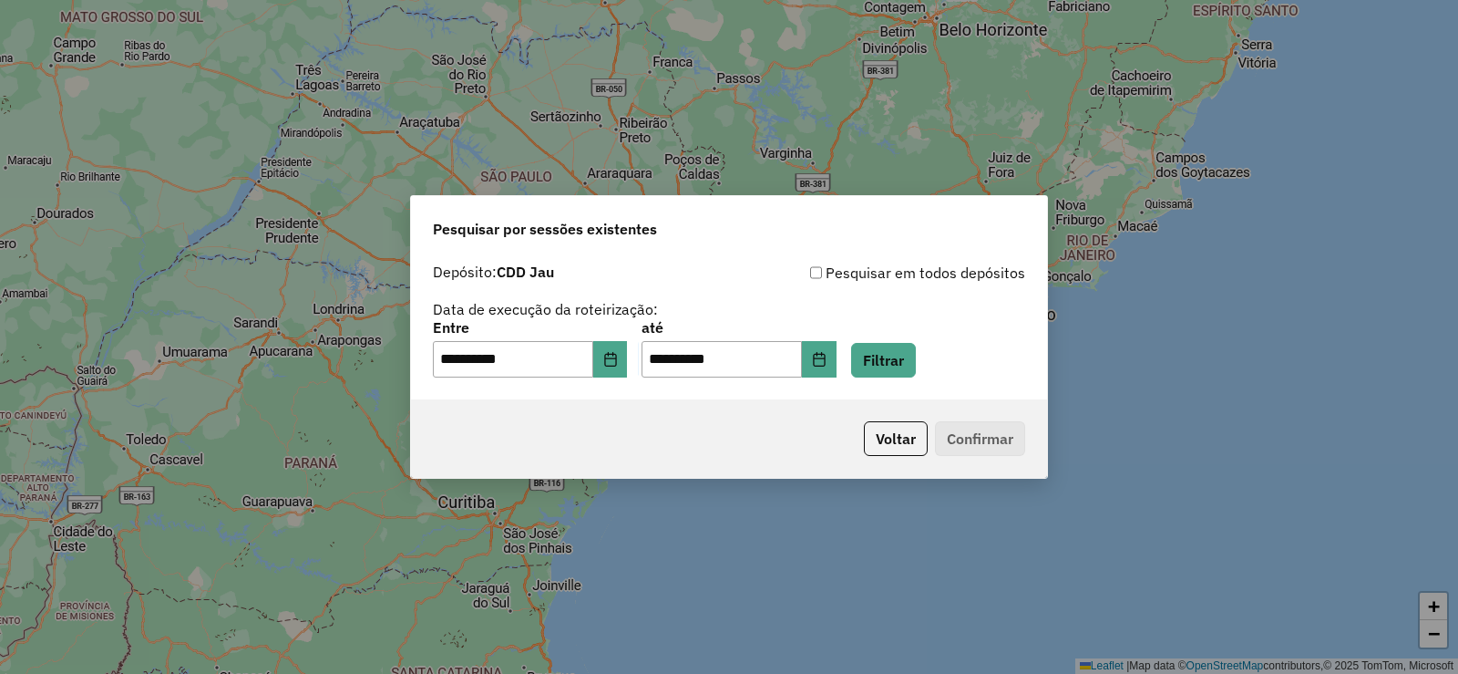
click at [985, 374] on div "**********" at bounding box center [729, 349] width 592 height 57
click at [890, 371] on button "Filtrar" at bounding box center [883, 360] width 65 height 35
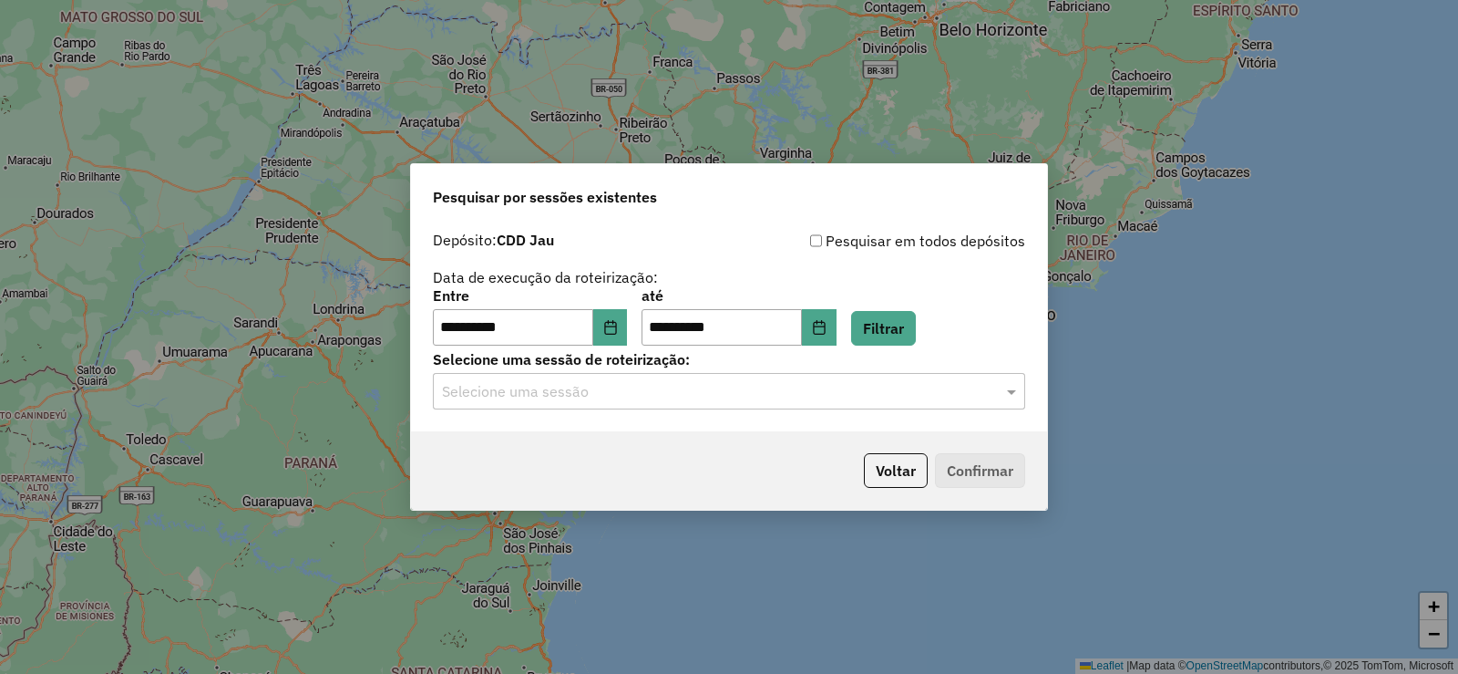
click at [571, 391] on input "text" at bounding box center [711, 392] width 538 height 22
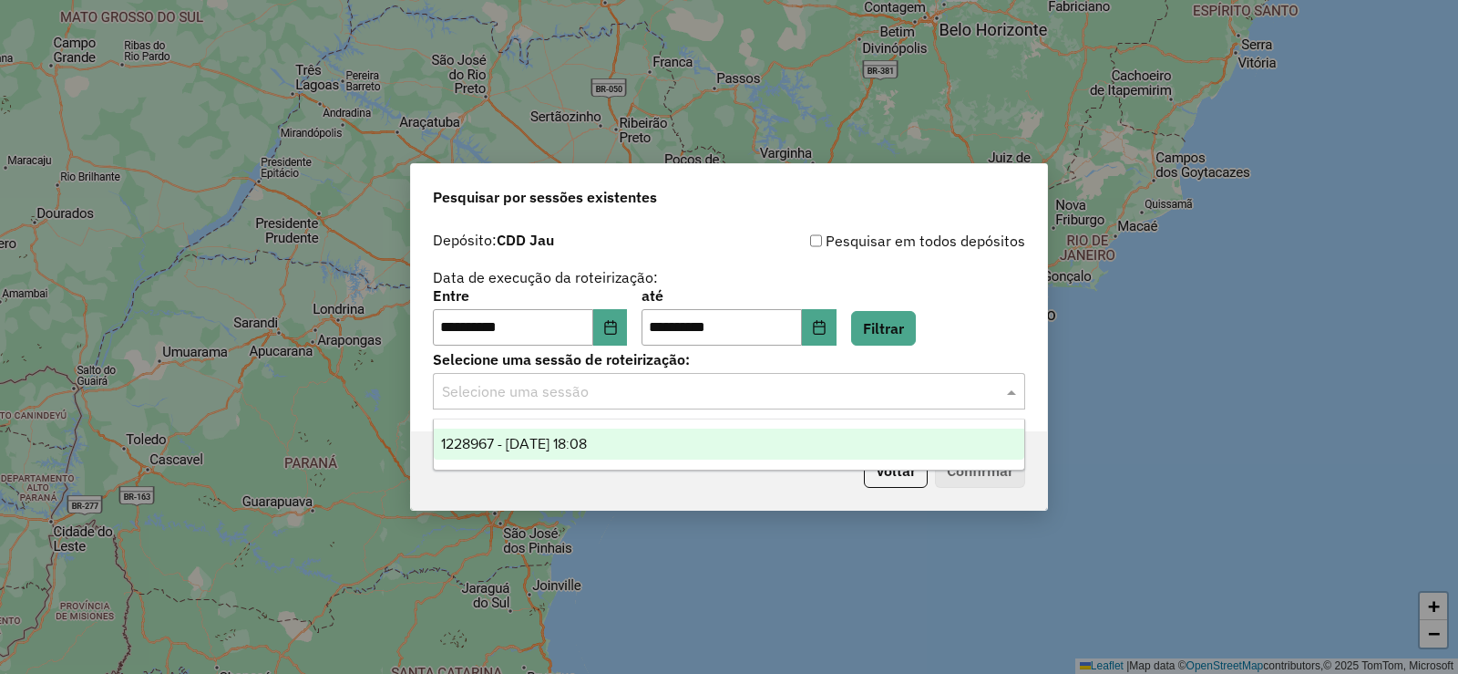
click at [570, 432] on div "1228967 - [DATE] 18:08" at bounding box center [729, 443] width 591 height 31
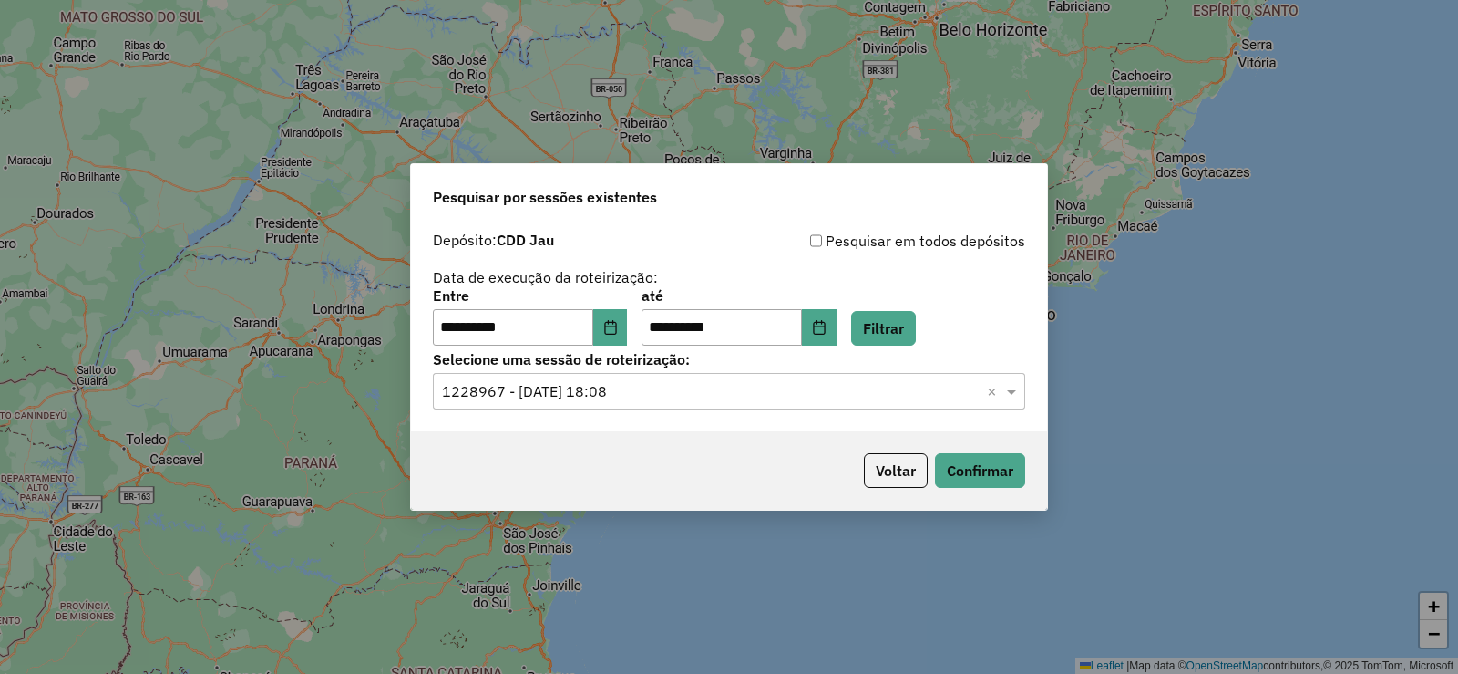
click at [1054, 462] on div "**********" at bounding box center [729, 337] width 1458 height 674
click at [1006, 460] on button "Confirmar" at bounding box center [980, 470] width 90 height 35
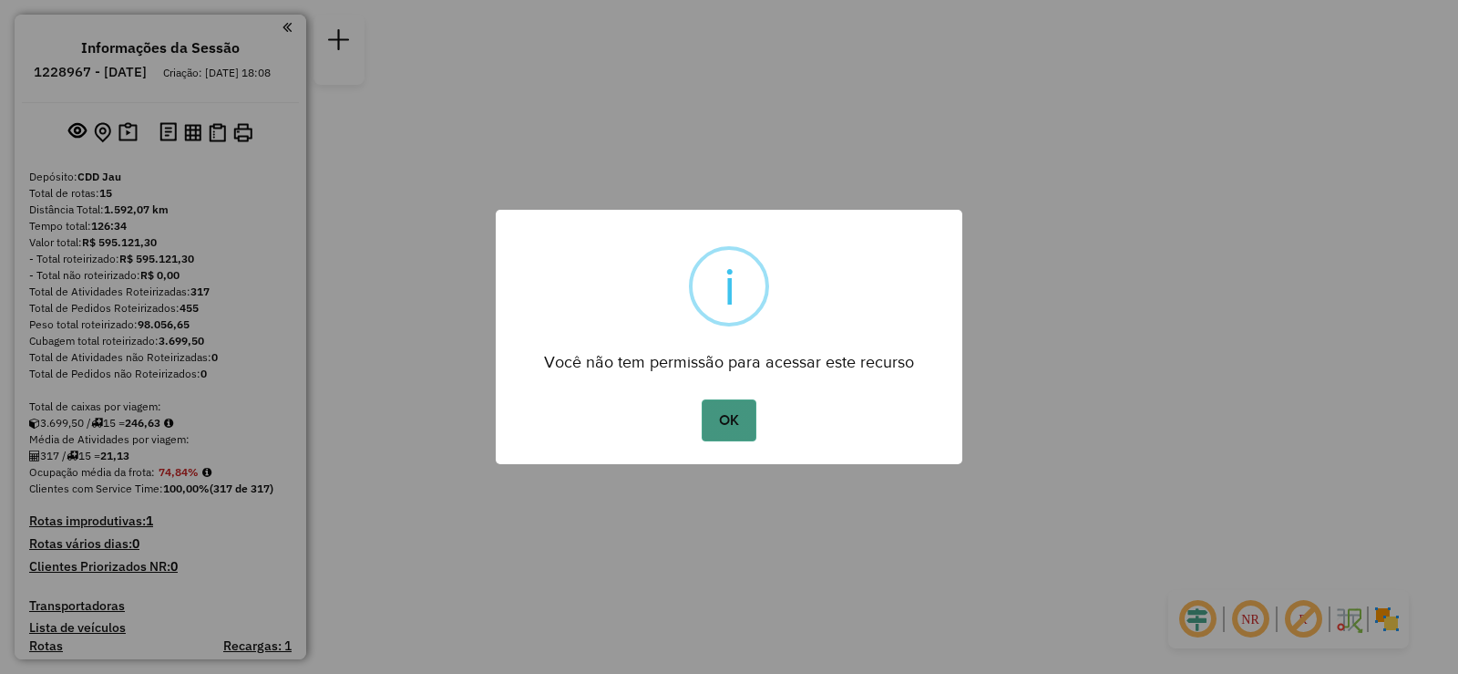
click at [722, 417] on button "OK" at bounding box center [729, 420] width 54 height 42
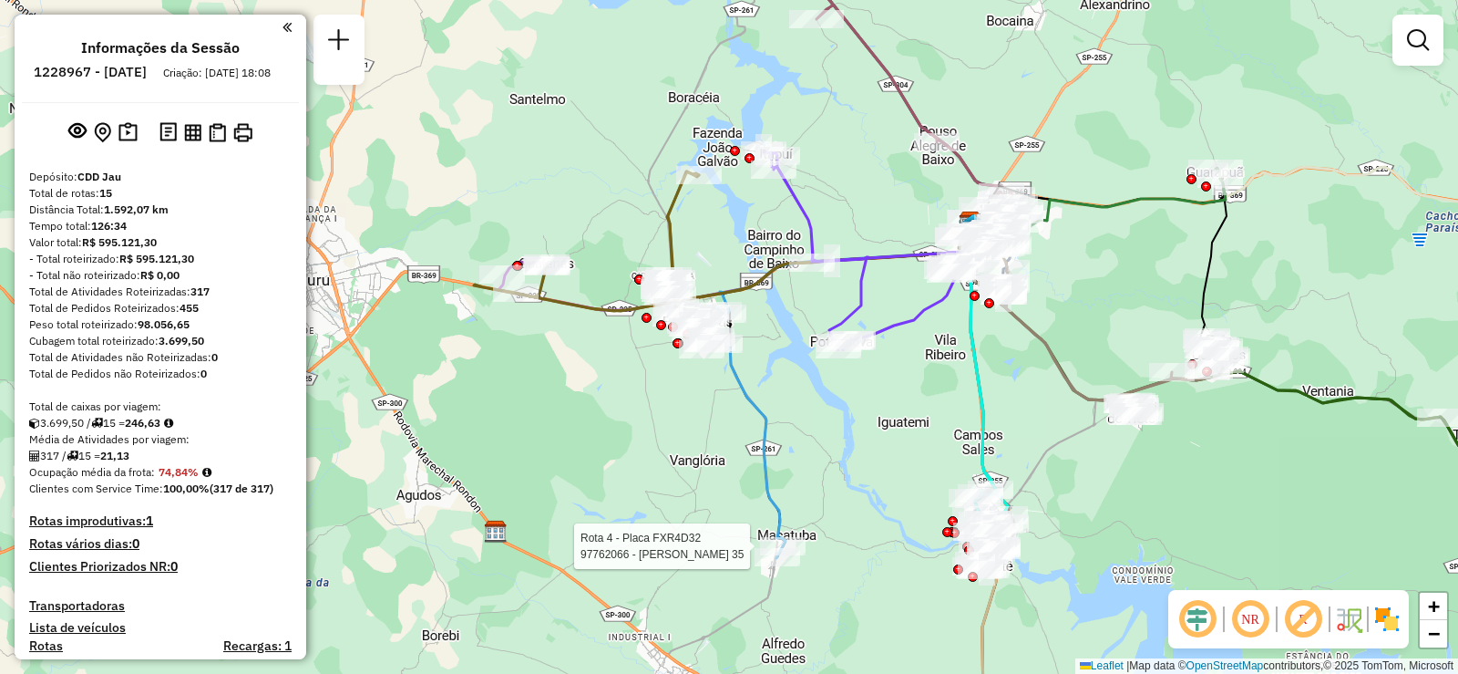
select select "**********"
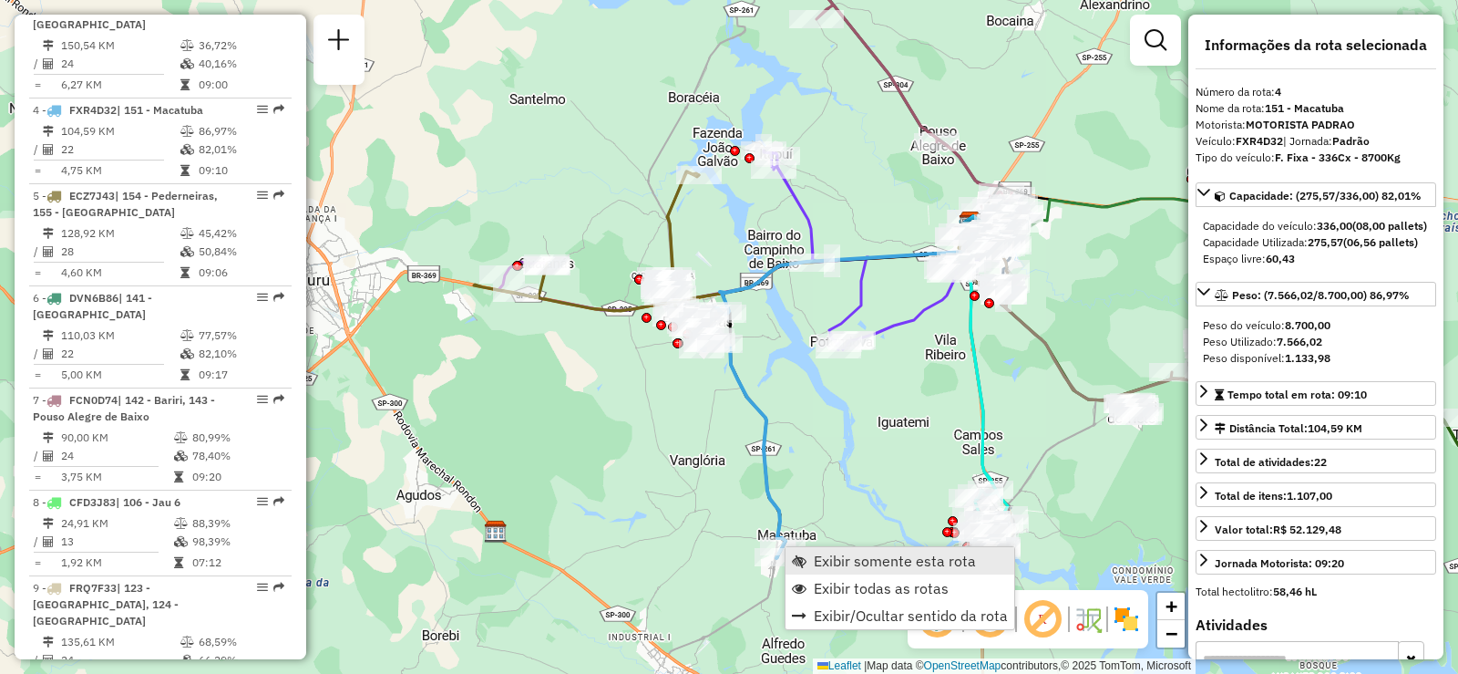
scroll to position [1037, 0]
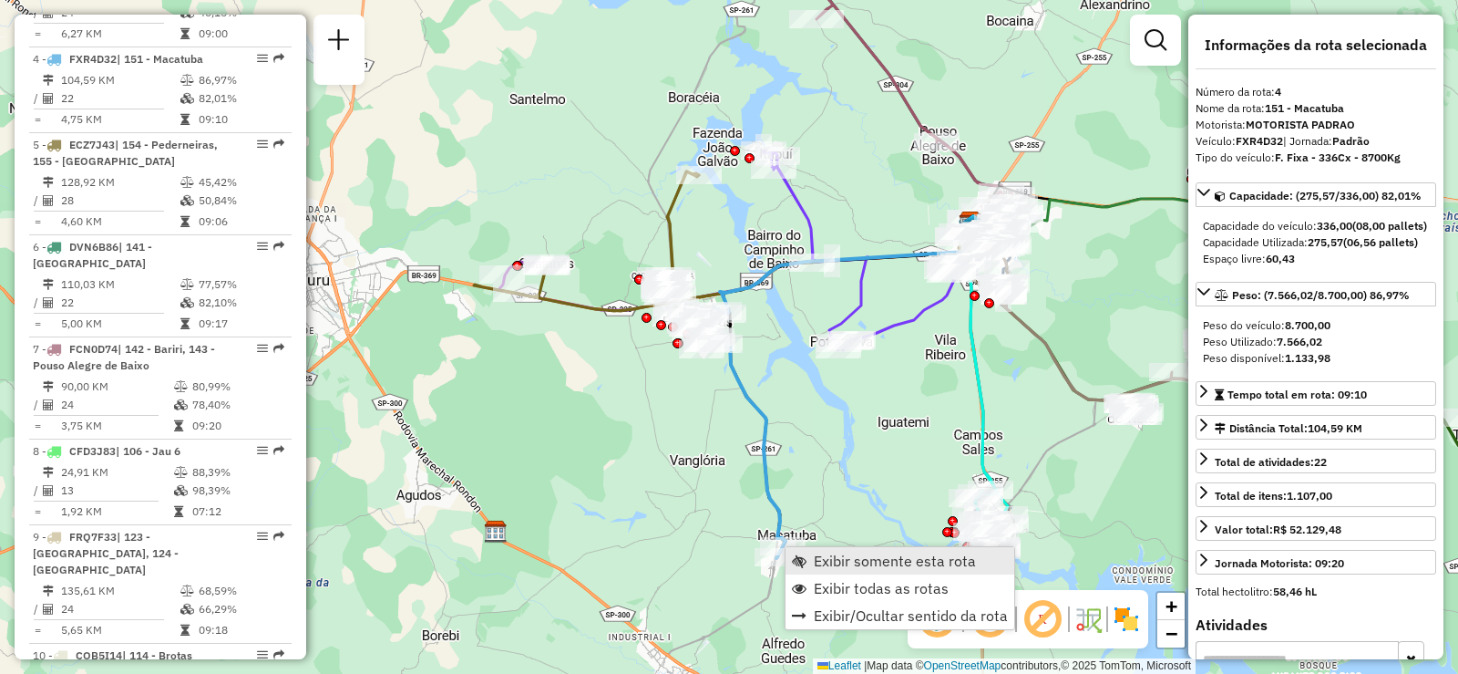
click at [867, 562] on span "Exibir somente esta rota" at bounding box center [895, 560] width 162 height 15
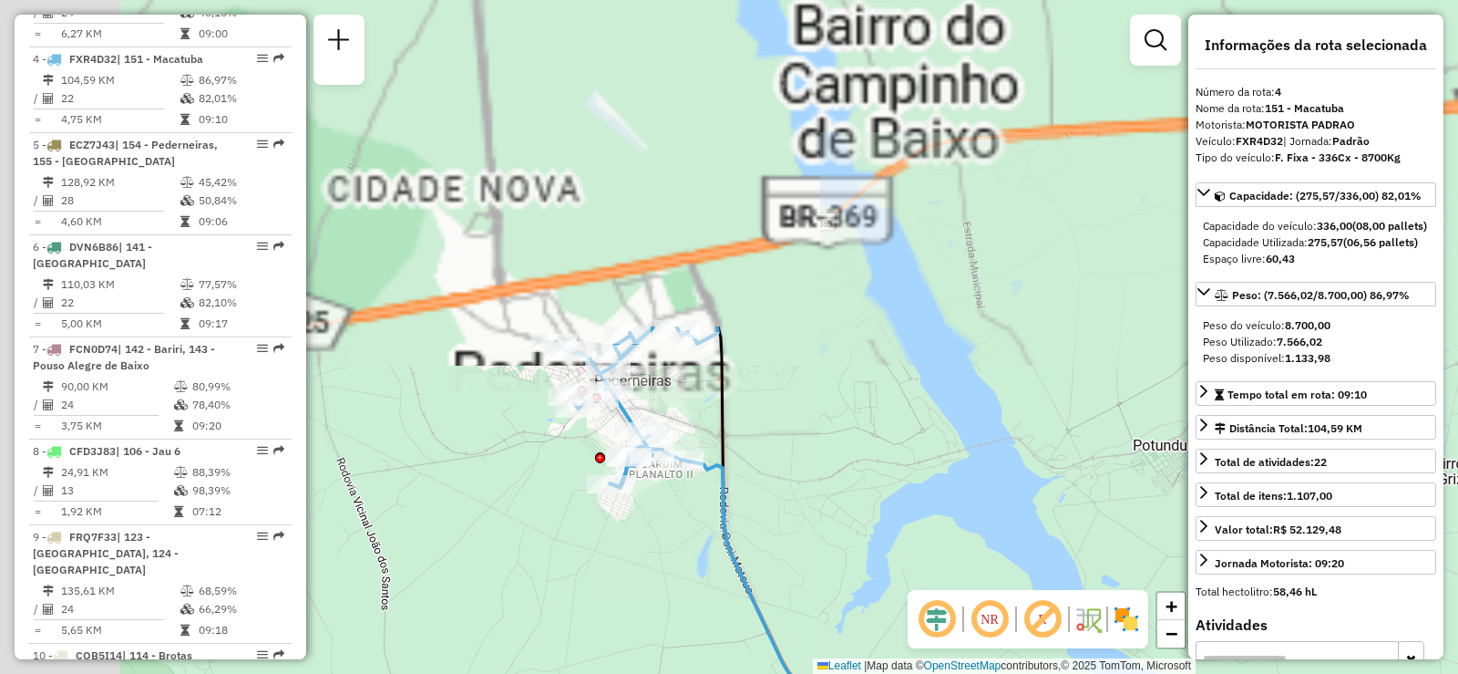
drag, startPoint x: 569, startPoint y: 233, endPoint x: 798, endPoint y: 656, distance: 481.2
click at [801, 660] on div "Janela de atendimento Grade de atendimento Capacidade Transportadoras Veículos …" at bounding box center [729, 337] width 1458 height 674
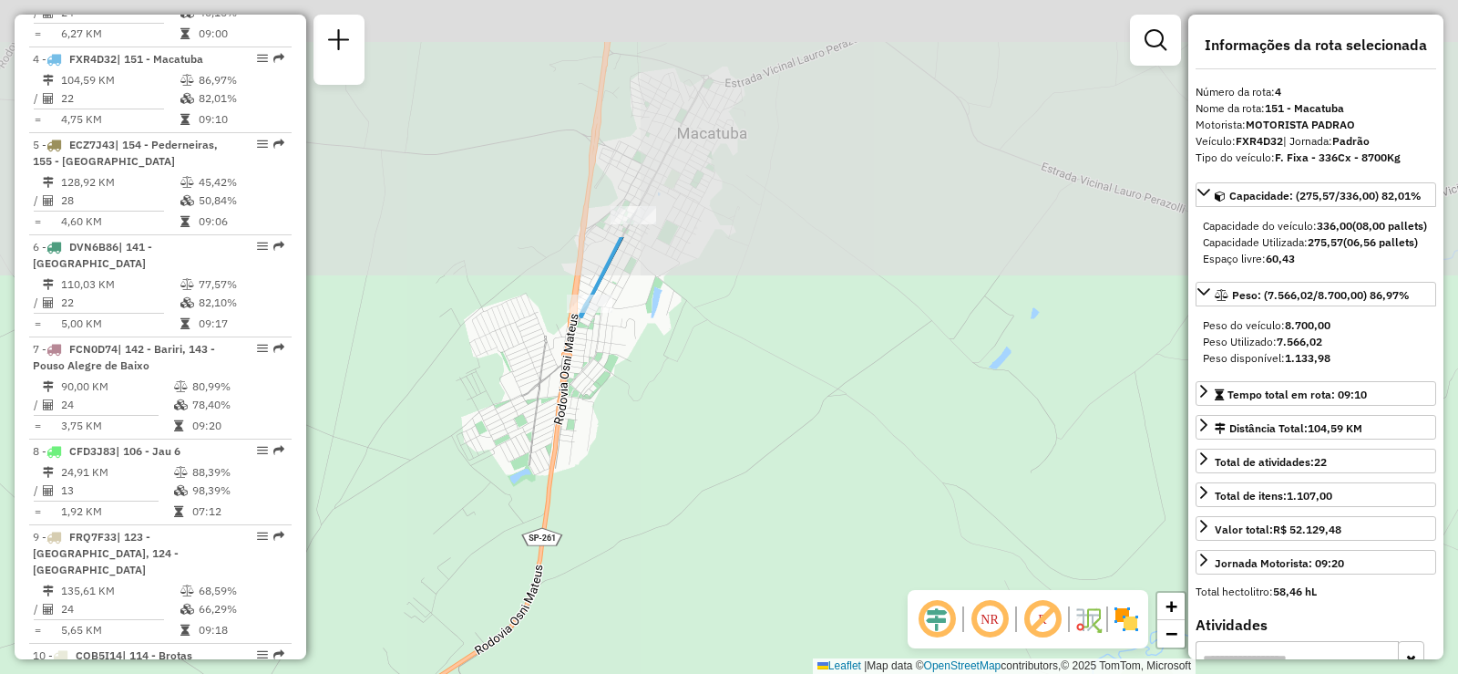
drag, startPoint x: 493, startPoint y: 117, endPoint x: 544, endPoint y: 421, distance: 308.7
click at [544, 421] on div "Janela de atendimento Grade de atendimento Capacidade Transportadoras Veículos …" at bounding box center [729, 337] width 1458 height 674
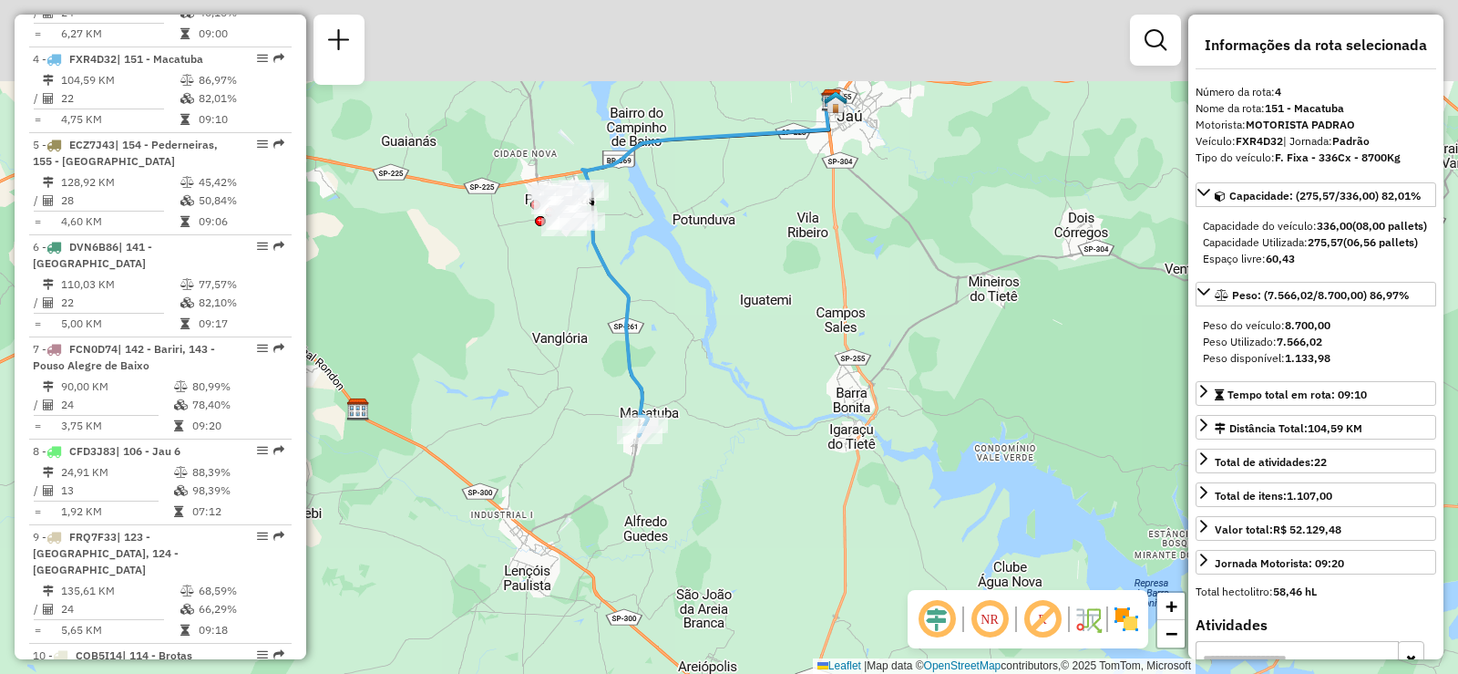
drag, startPoint x: 628, startPoint y: 221, endPoint x: 681, endPoint y: 418, distance: 204.7
click at [681, 418] on div "Janela de atendimento Grade de atendimento Capacidade Transportadoras Veículos …" at bounding box center [729, 337] width 1458 height 674
